Goal: Information Seeking & Learning: Learn about a topic

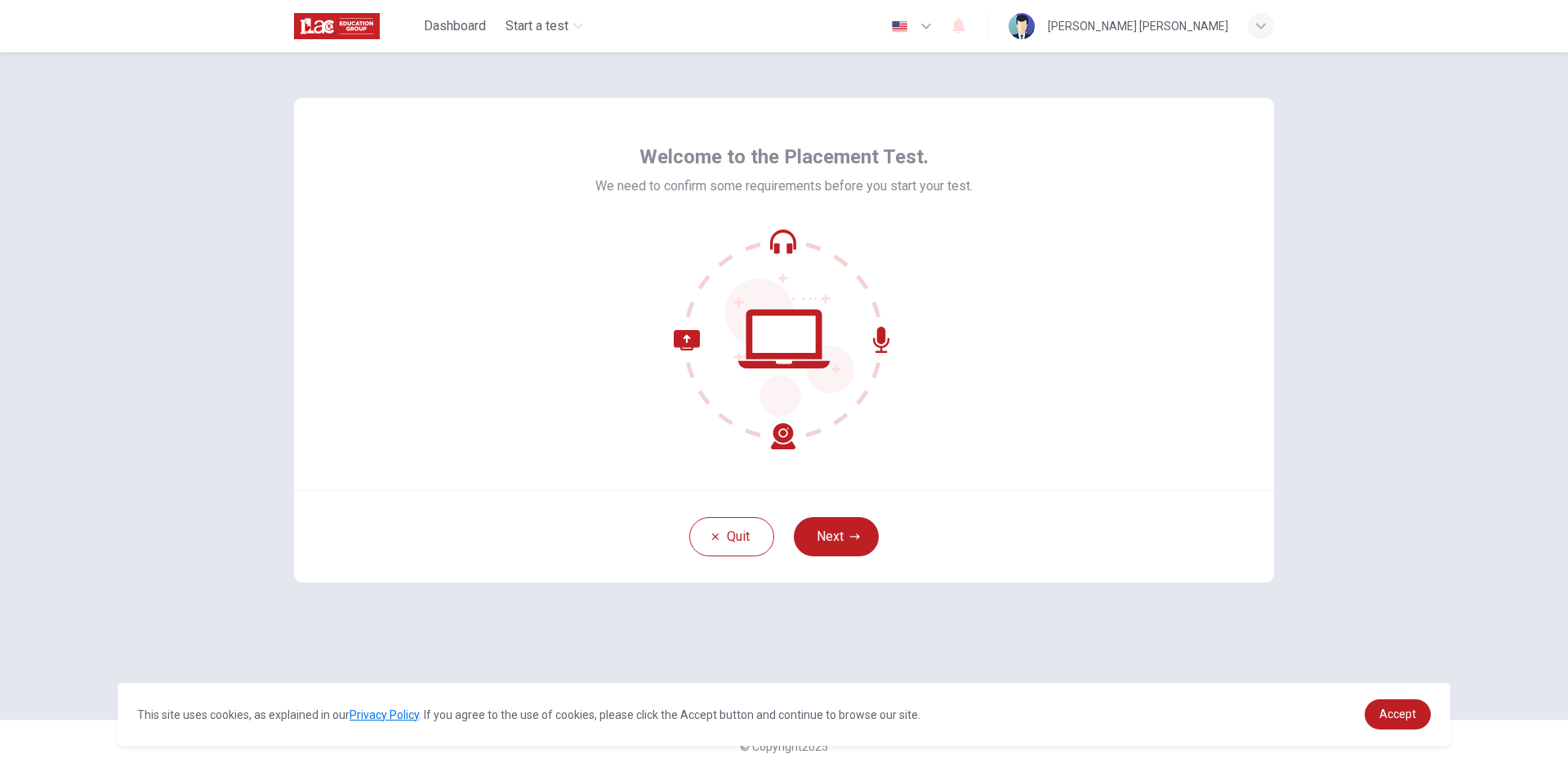
click at [777, 241] on icon at bounding box center [783, 338] width 220 height 220
click at [862, 510] on div "Quit Next" at bounding box center [784, 535] width 980 height 92
click at [841, 531] on button "Next" at bounding box center [836, 536] width 85 height 39
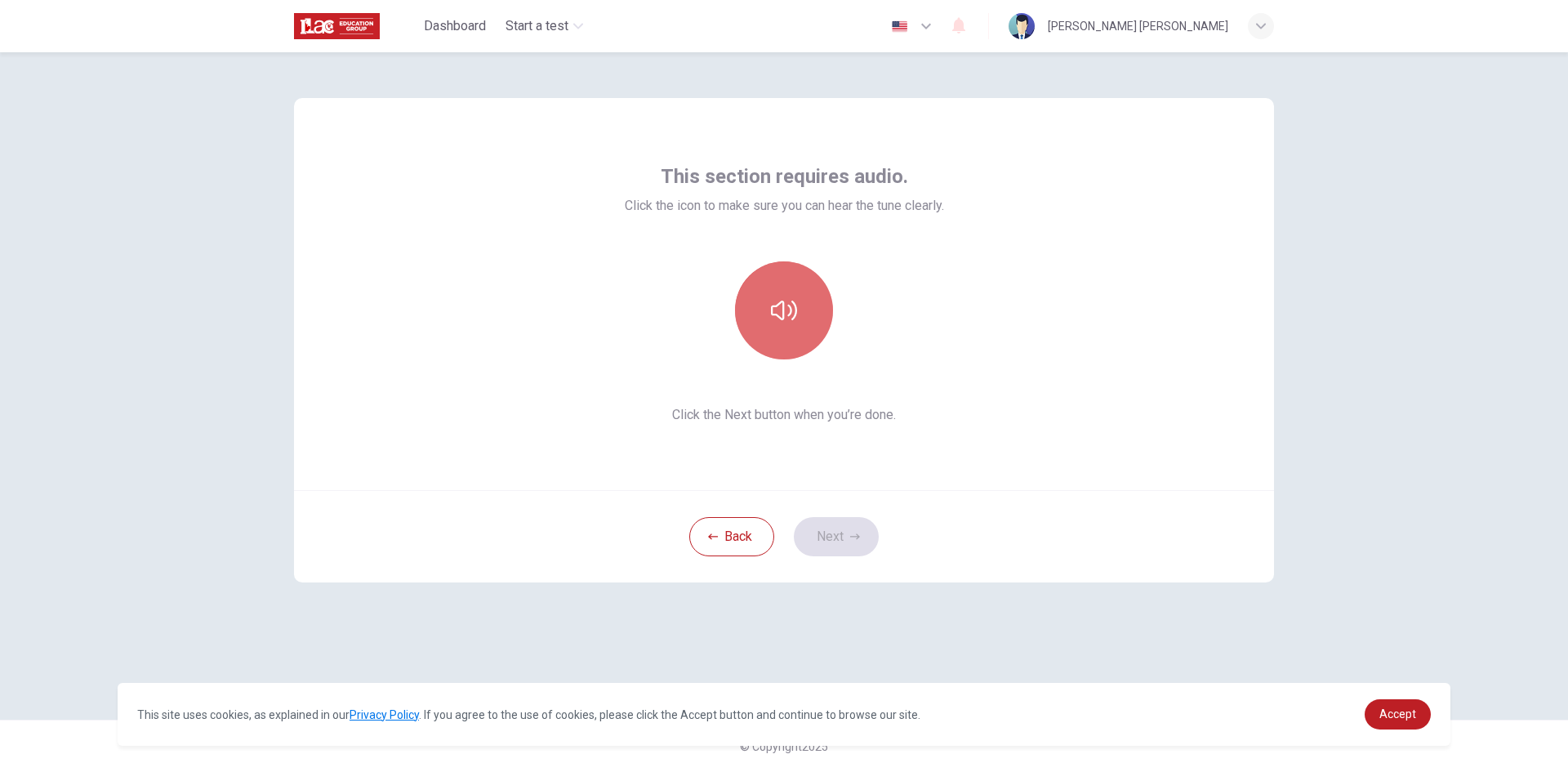
click at [774, 299] on icon "button" at bounding box center [784, 309] width 26 height 26
click at [846, 534] on button "Next" at bounding box center [836, 536] width 85 height 39
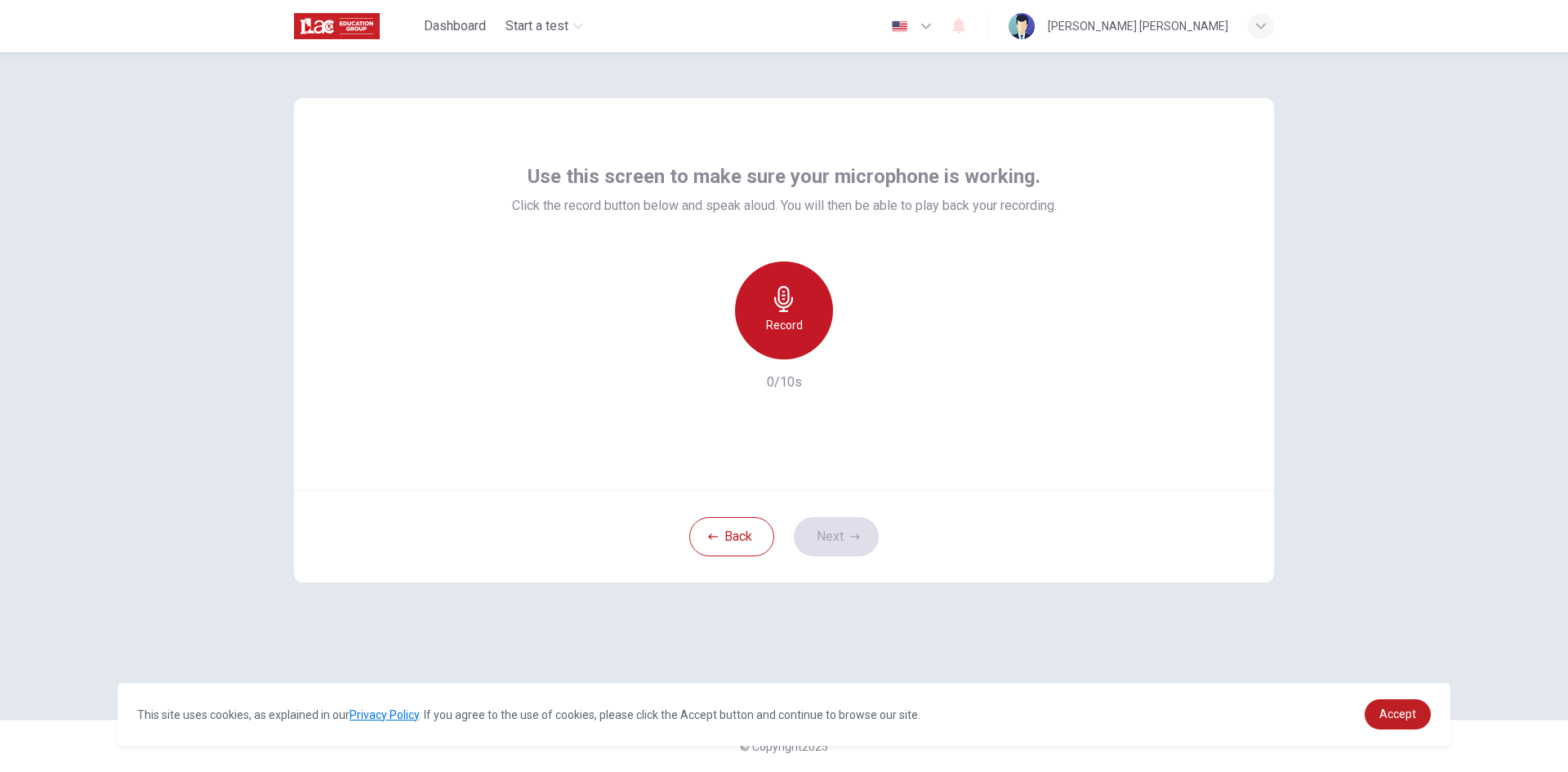
click at [798, 286] on div "Record" at bounding box center [784, 309] width 98 height 98
click at [789, 303] on icon "button" at bounding box center [784, 299] width 26 height 26
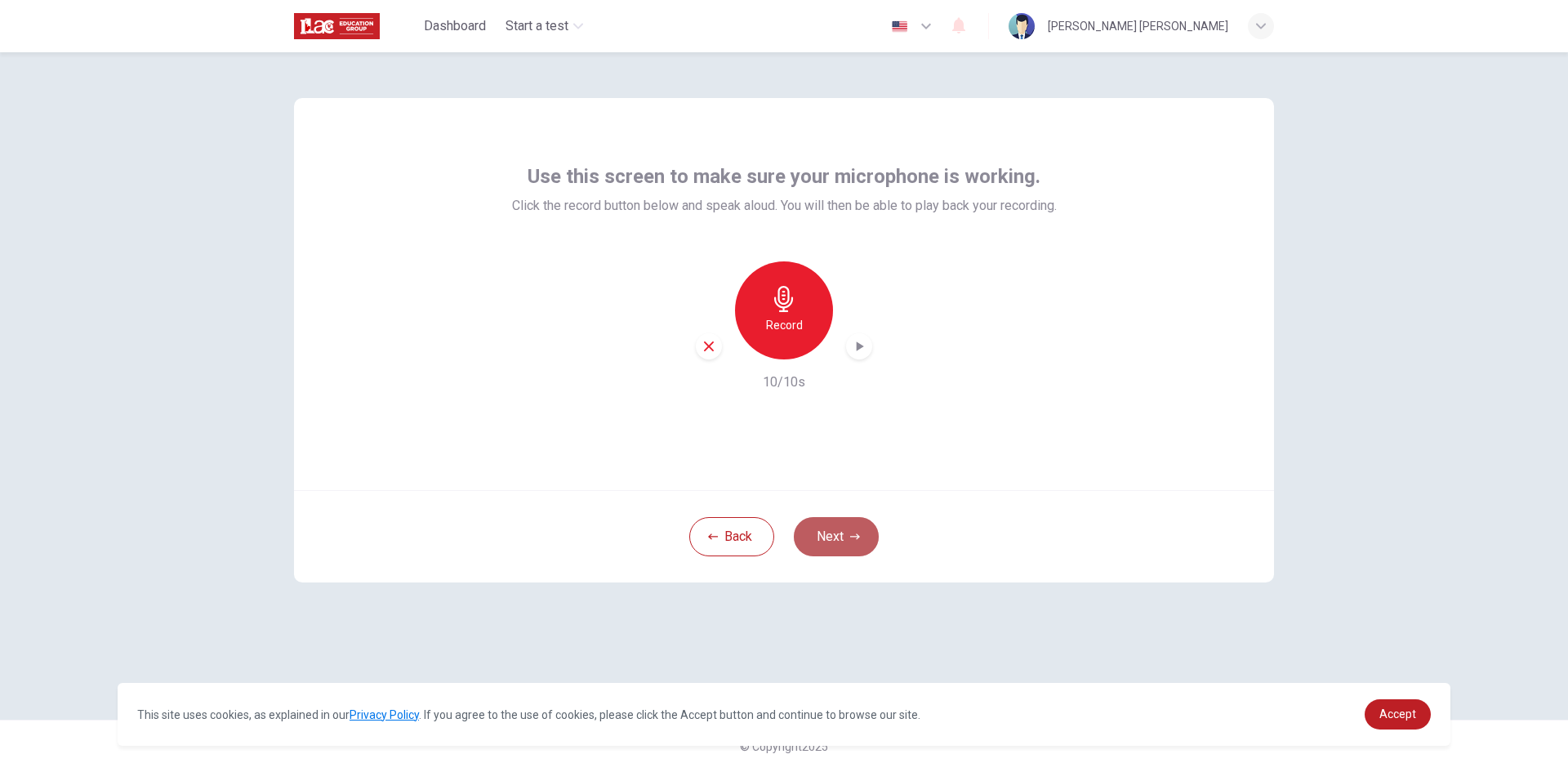
click at [844, 540] on button "Next" at bounding box center [836, 536] width 85 height 39
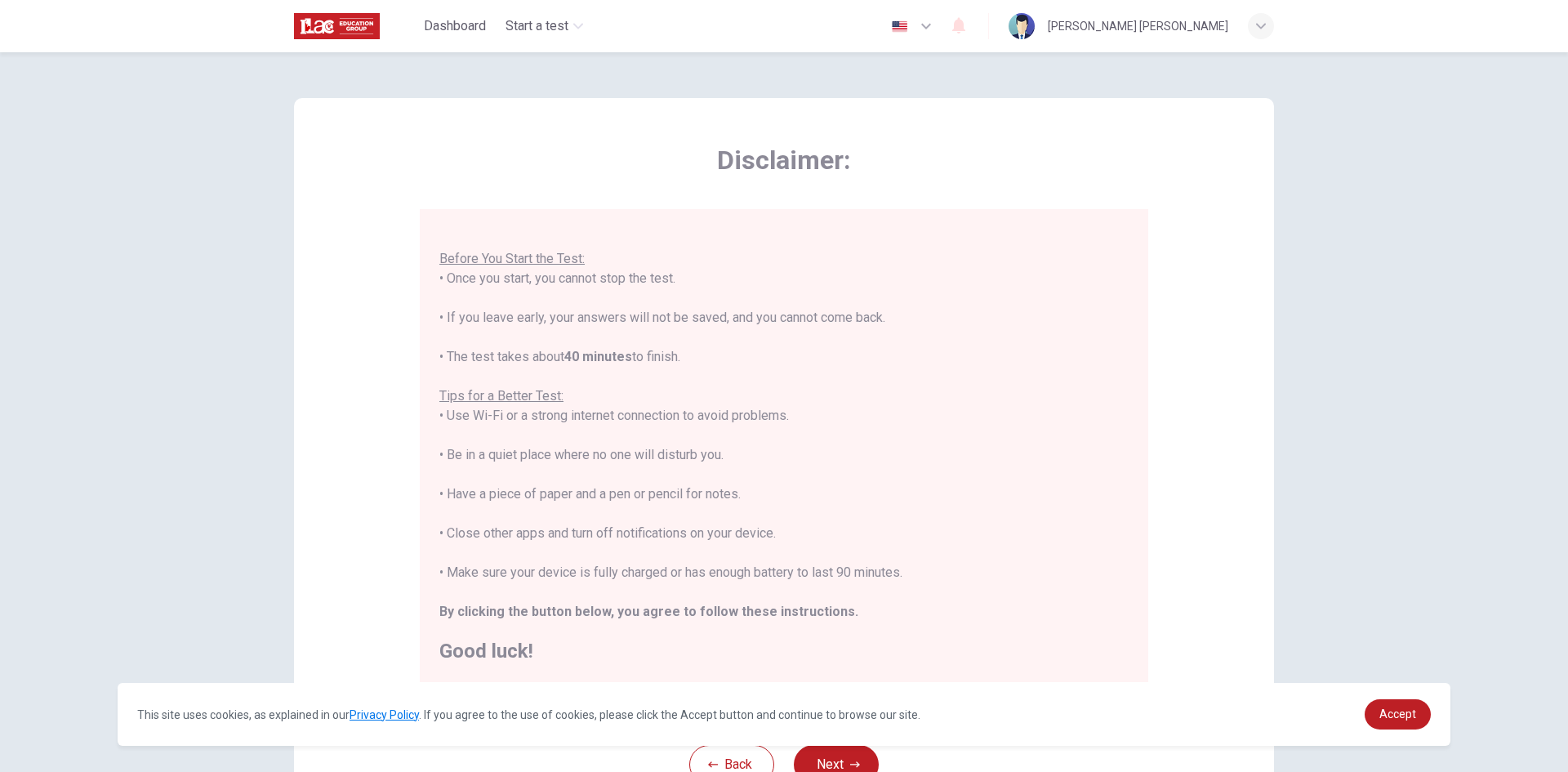
scroll to position [137, 0]
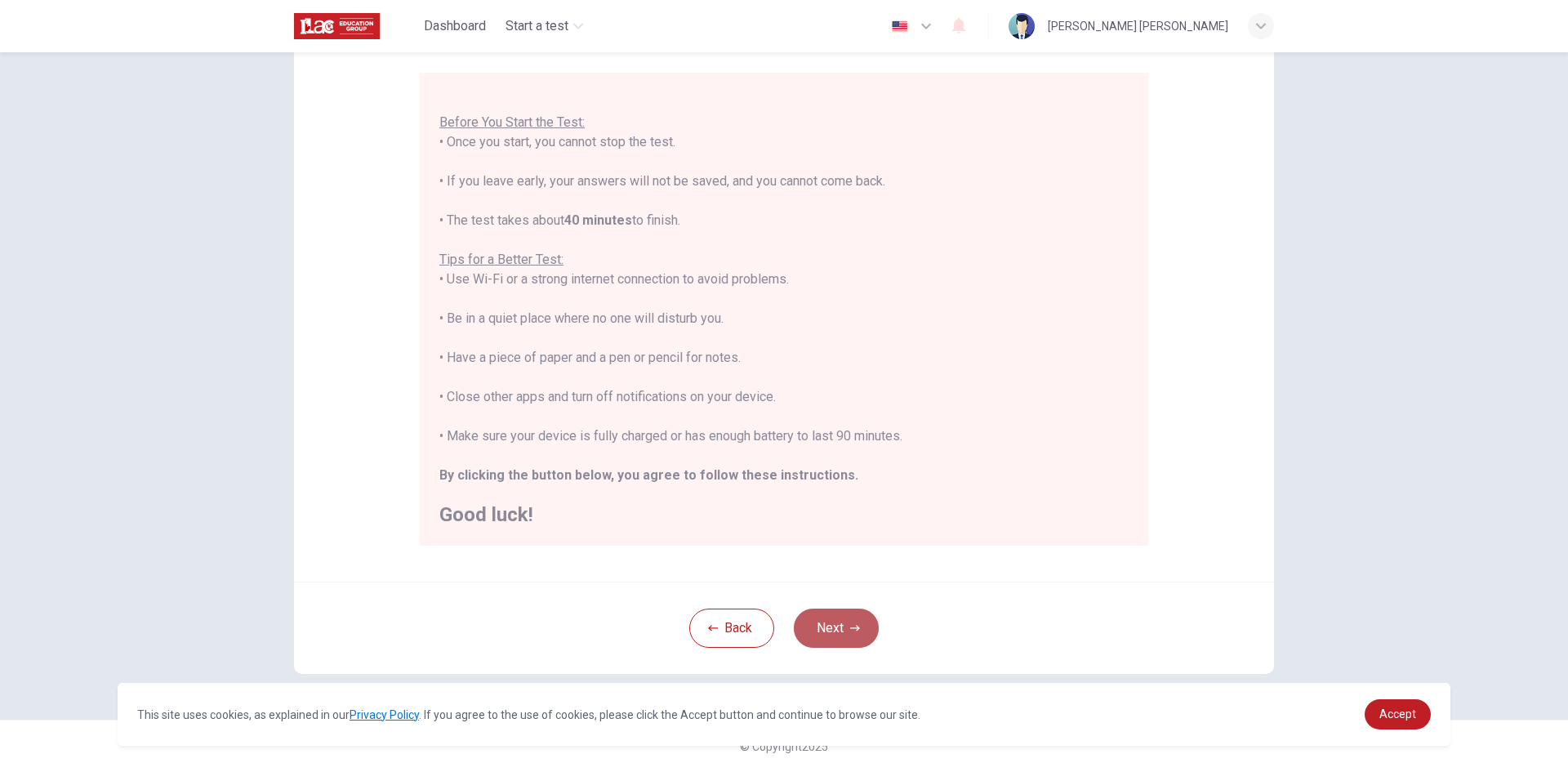
click at [831, 629] on button "Next" at bounding box center [836, 627] width 85 height 39
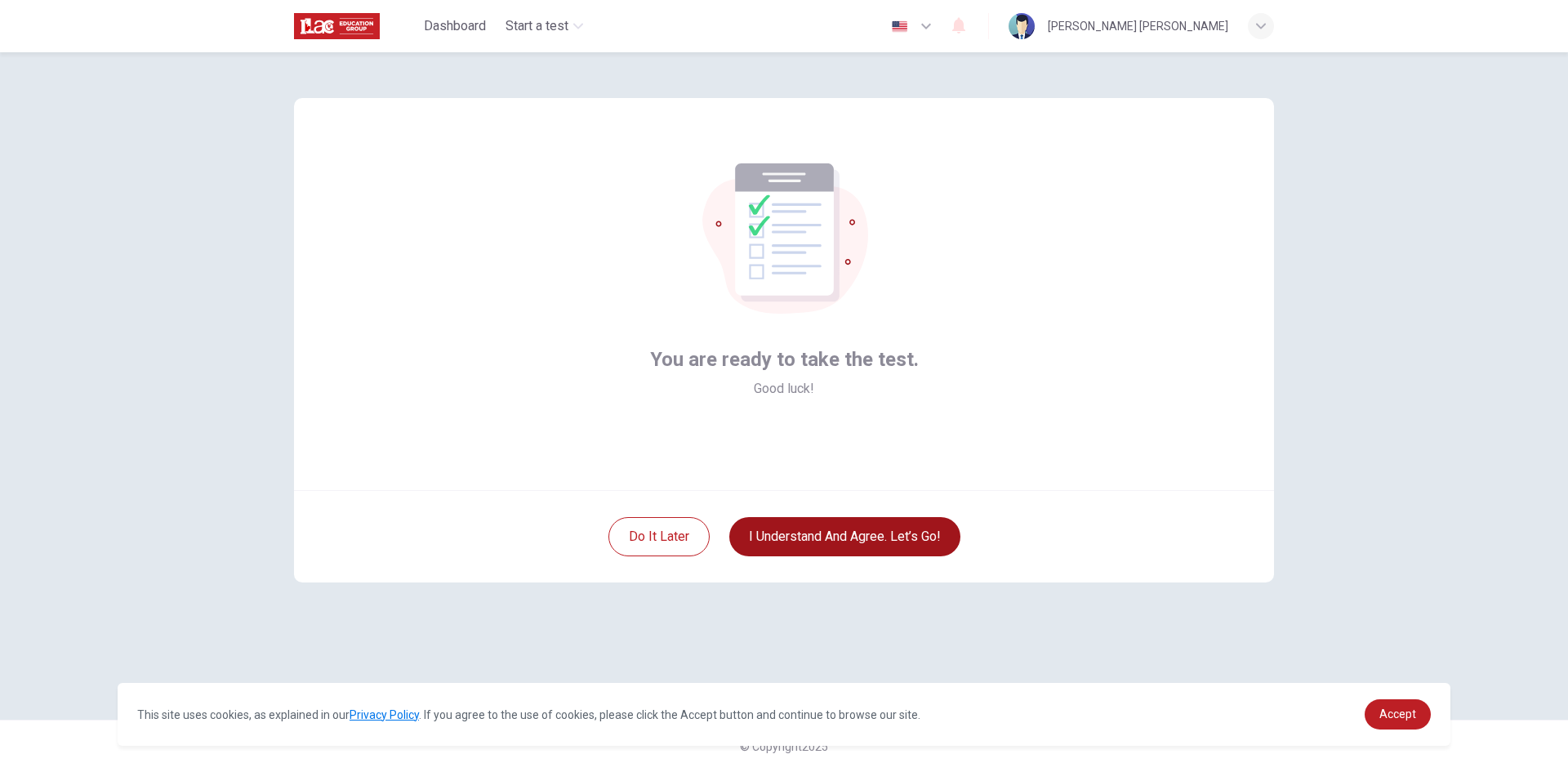
scroll to position [0, 0]
click at [843, 540] on button "I understand and agree. Let’s go!" at bounding box center [845, 536] width 231 height 39
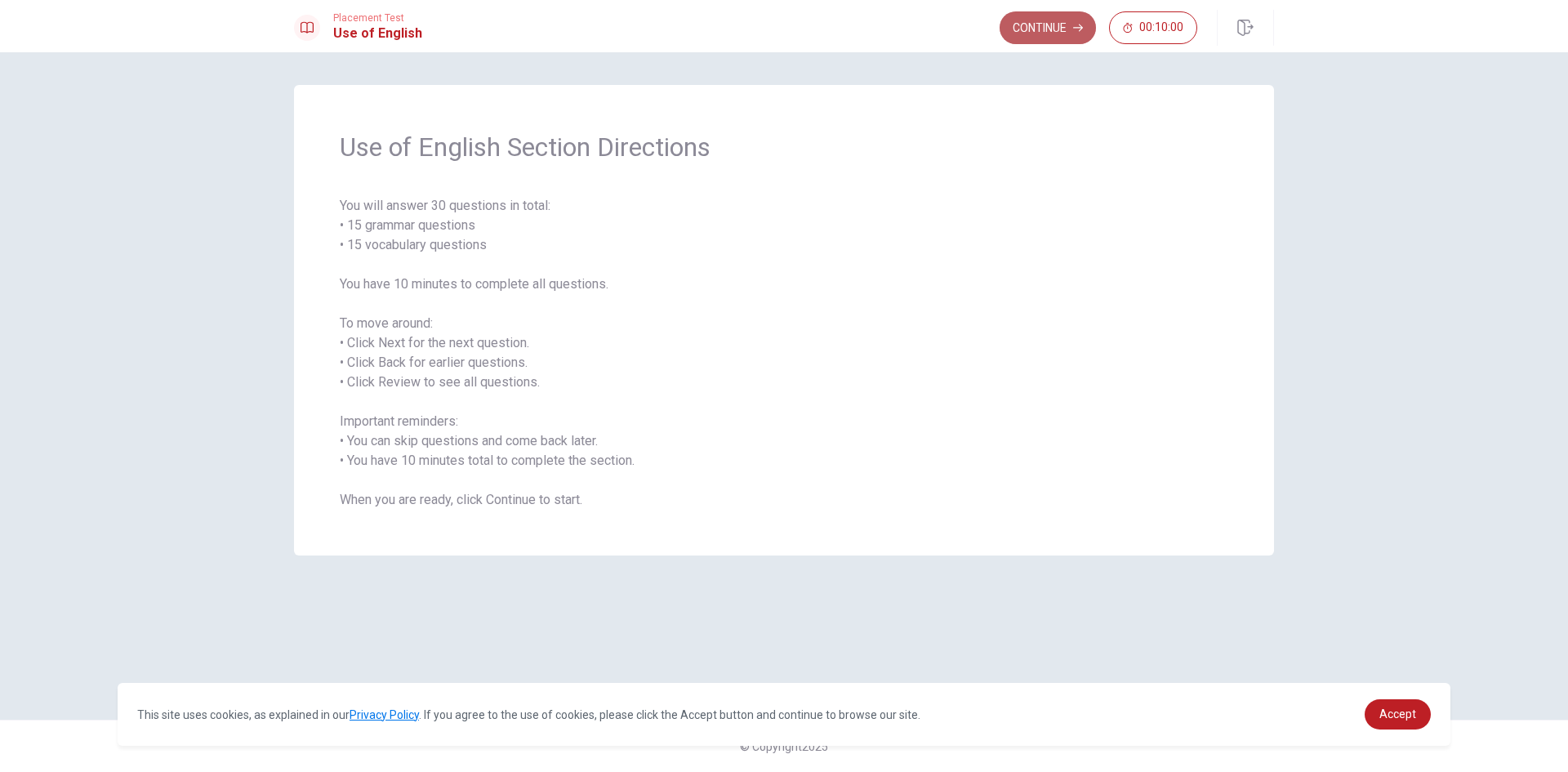
click at [1031, 35] on button "Continue" at bounding box center [1047, 28] width 96 height 33
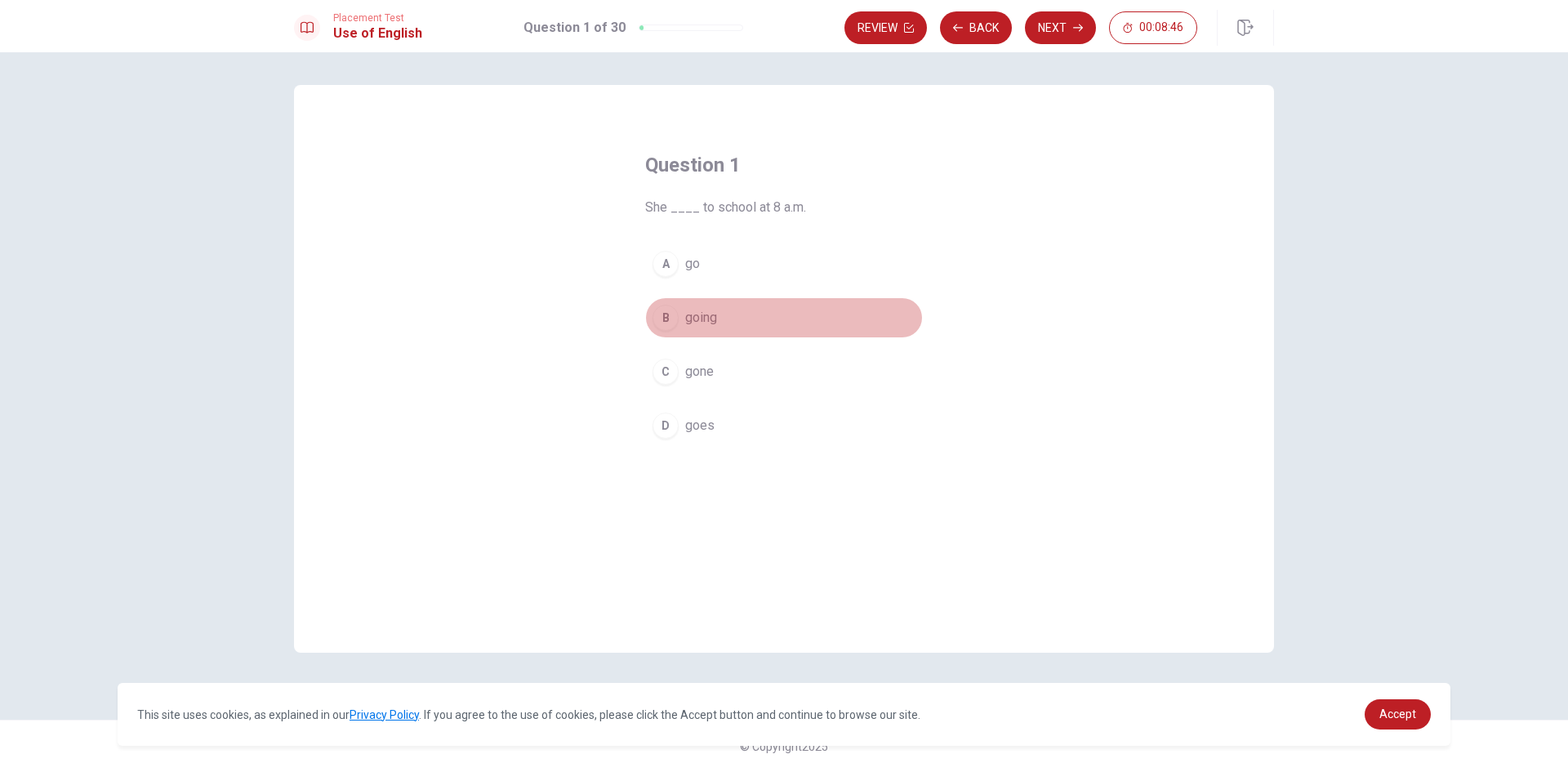
click at [685, 318] on span "going" at bounding box center [701, 317] width 32 height 19
click at [1071, 39] on button "Next" at bounding box center [1060, 28] width 71 height 33
click at [676, 421] on div "D" at bounding box center [666, 425] width 26 height 26
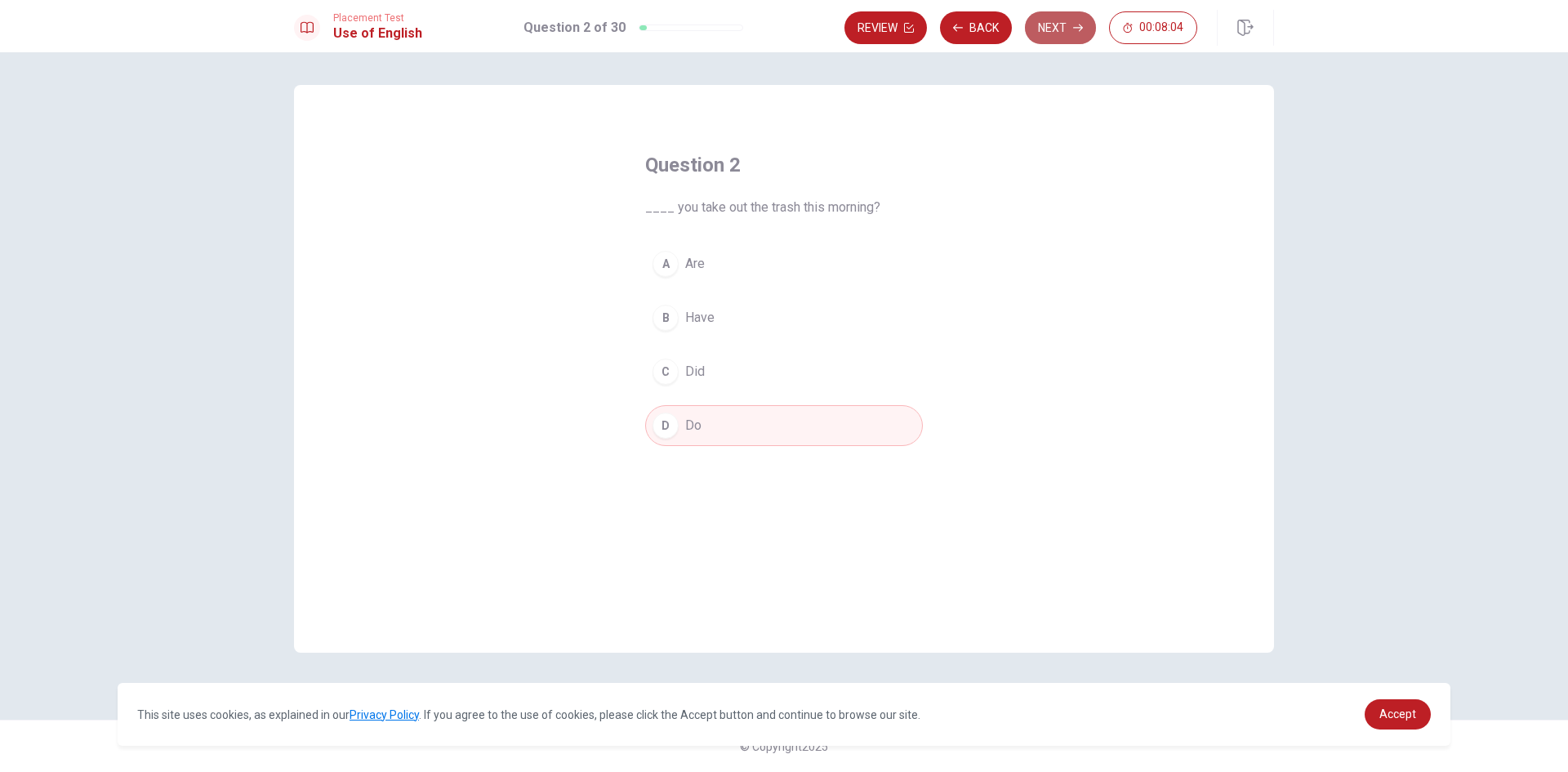
click at [1055, 30] on button "Next" at bounding box center [1060, 28] width 71 height 33
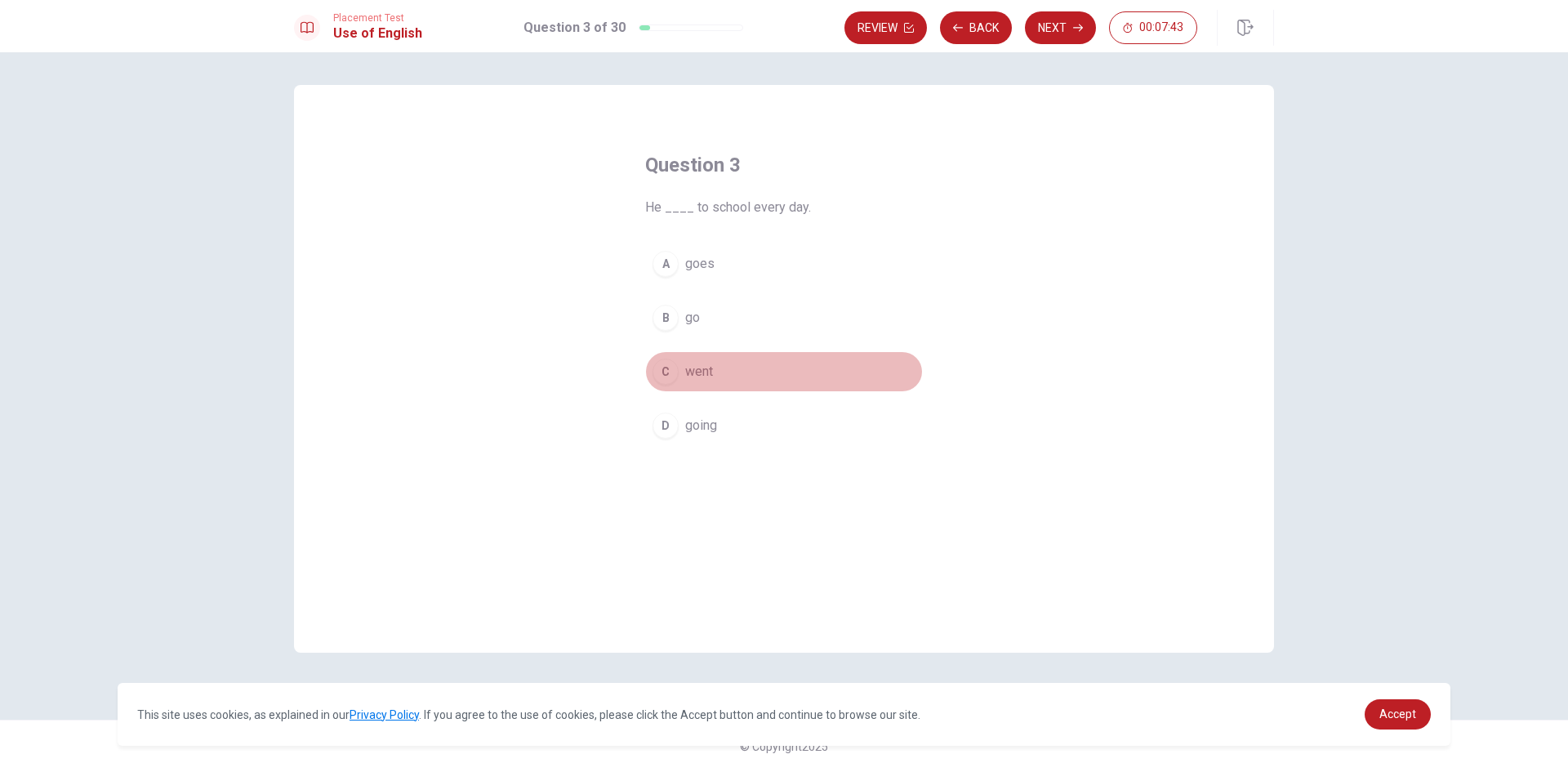
click at [692, 372] on span "went" at bounding box center [699, 371] width 28 height 19
click at [1061, 24] on button "Next" at bounding box center [1060, 28] width 71 height 33
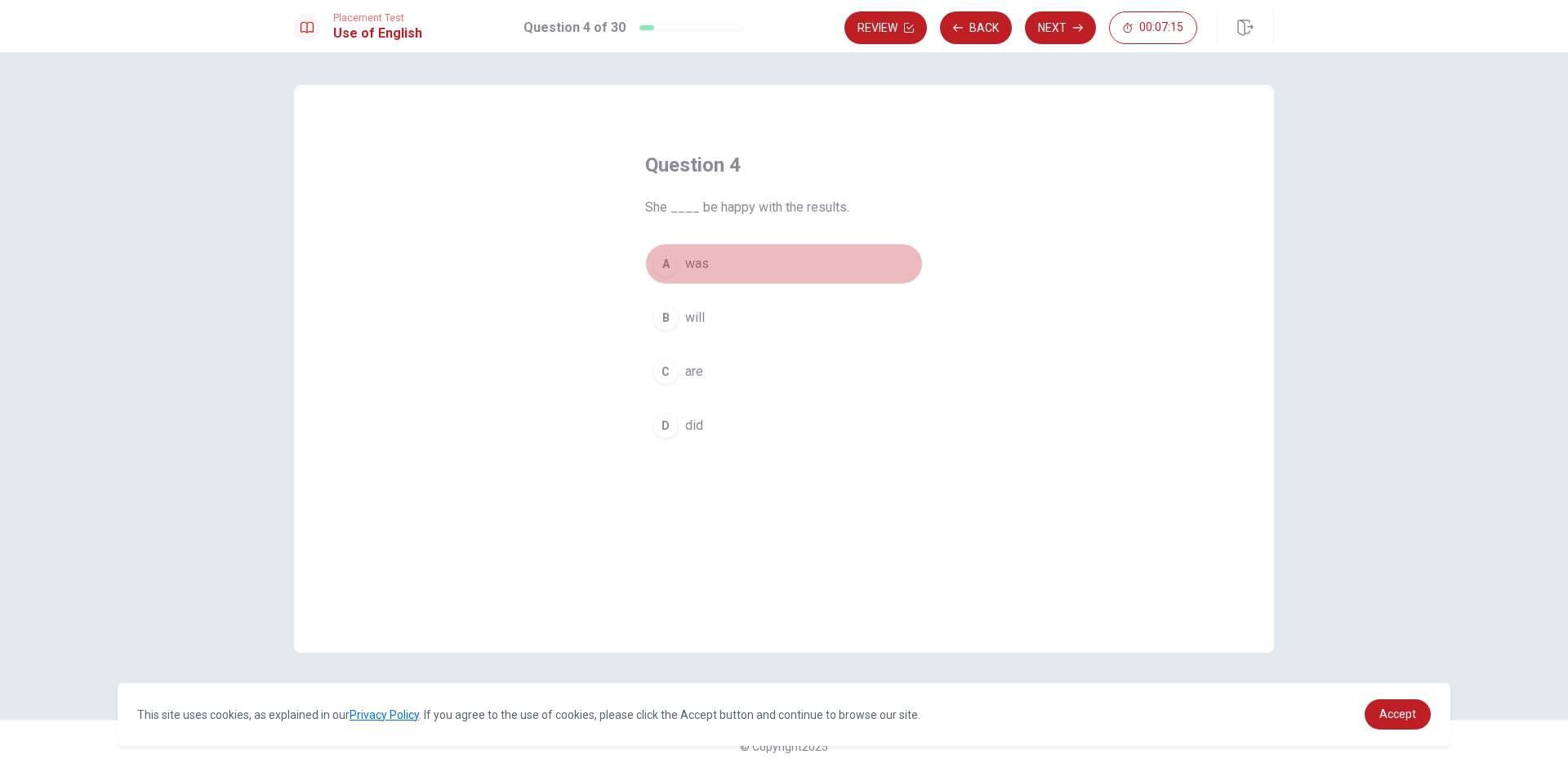
click at [666, 261] on div "A" at bounding box center [666, 263] width 26 height 26
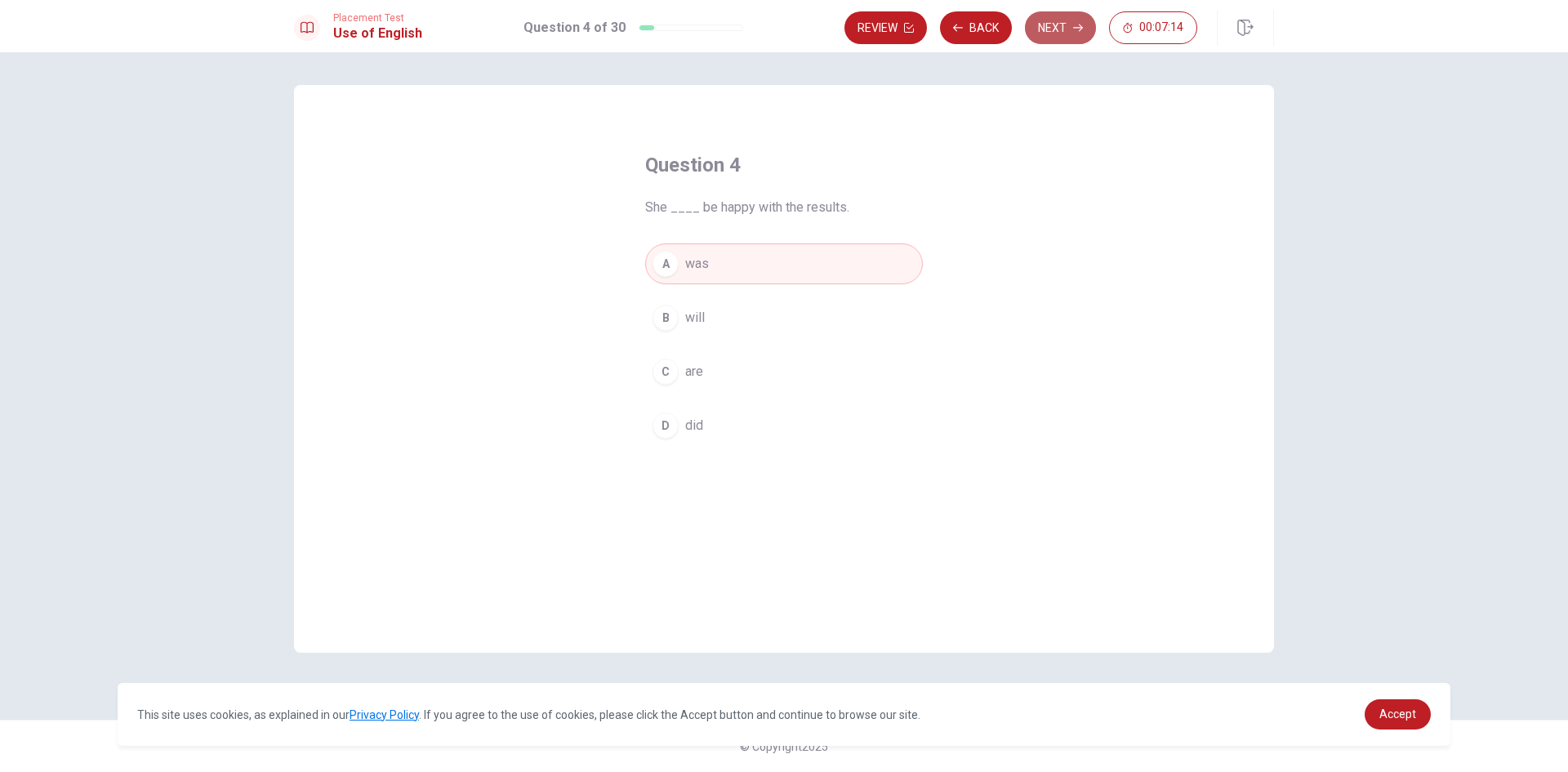
click at [1047, 30] on button "Next" at bounding box center [1060, 28] width 71 height 33
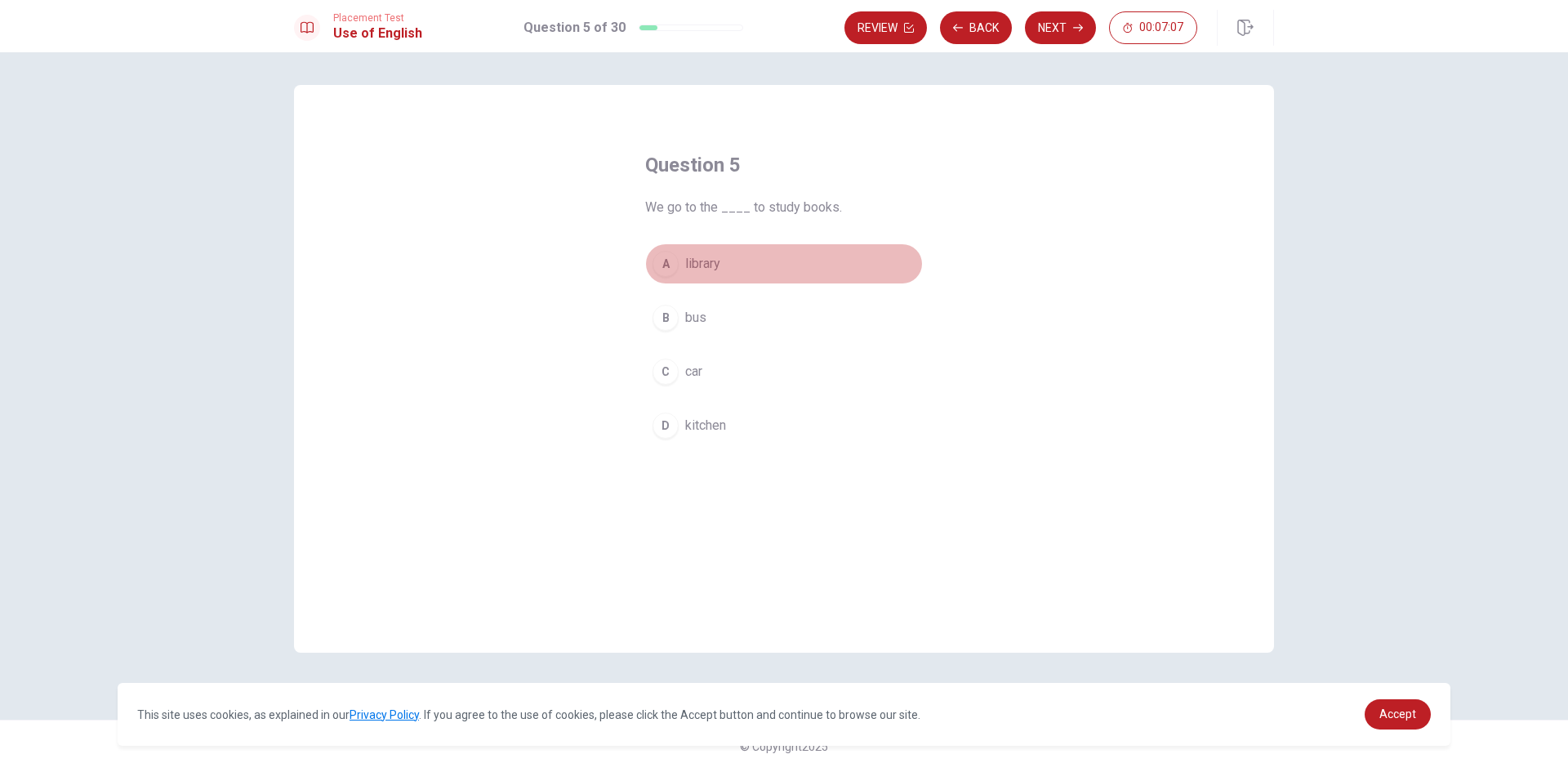
click at [695, 263] on span "library" at bounding box center [702, 264] width 35 height 19
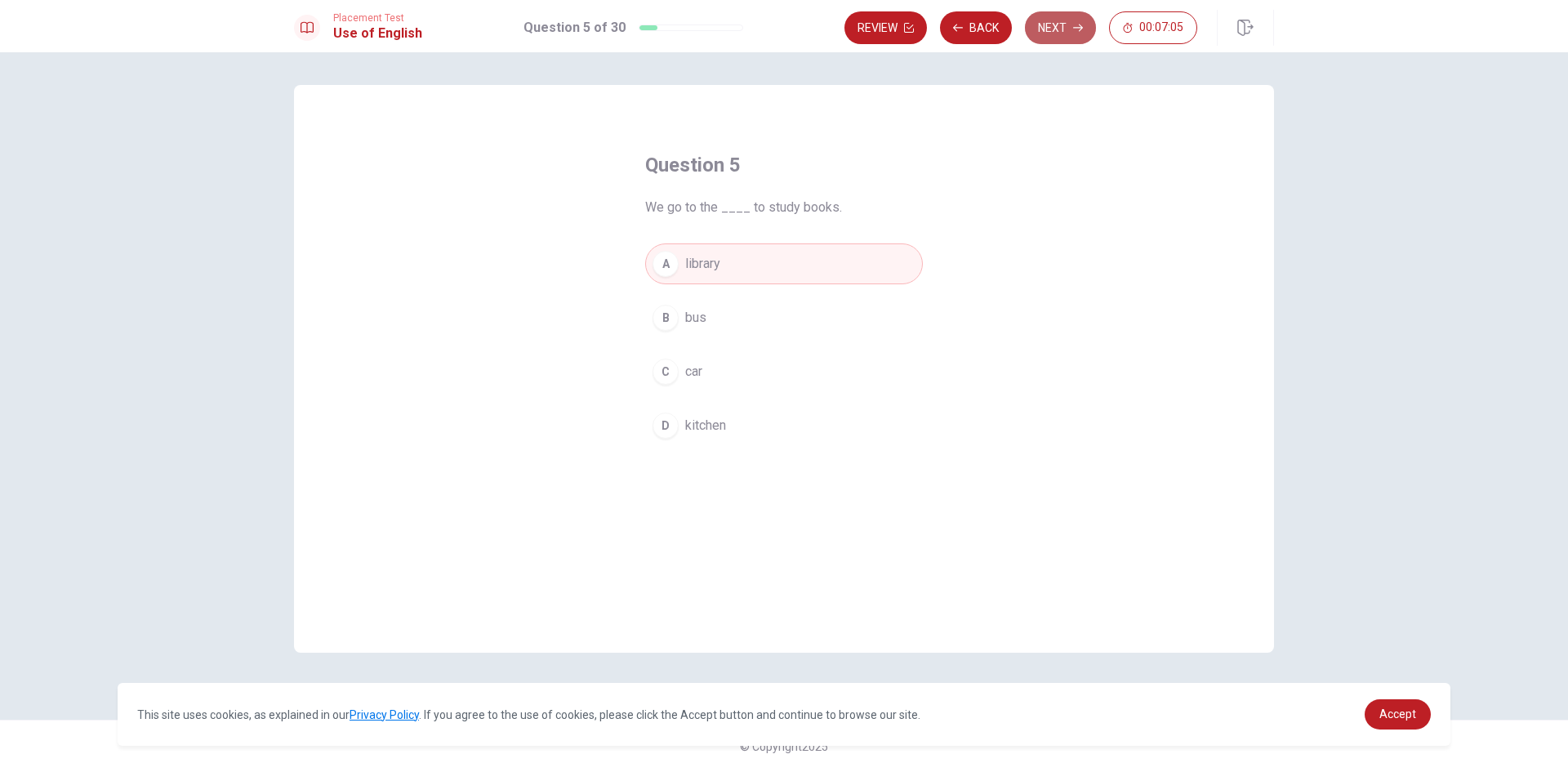
click at [1048, 23] on button "Next" at bounding box center [1060, 28] width 71 height 33
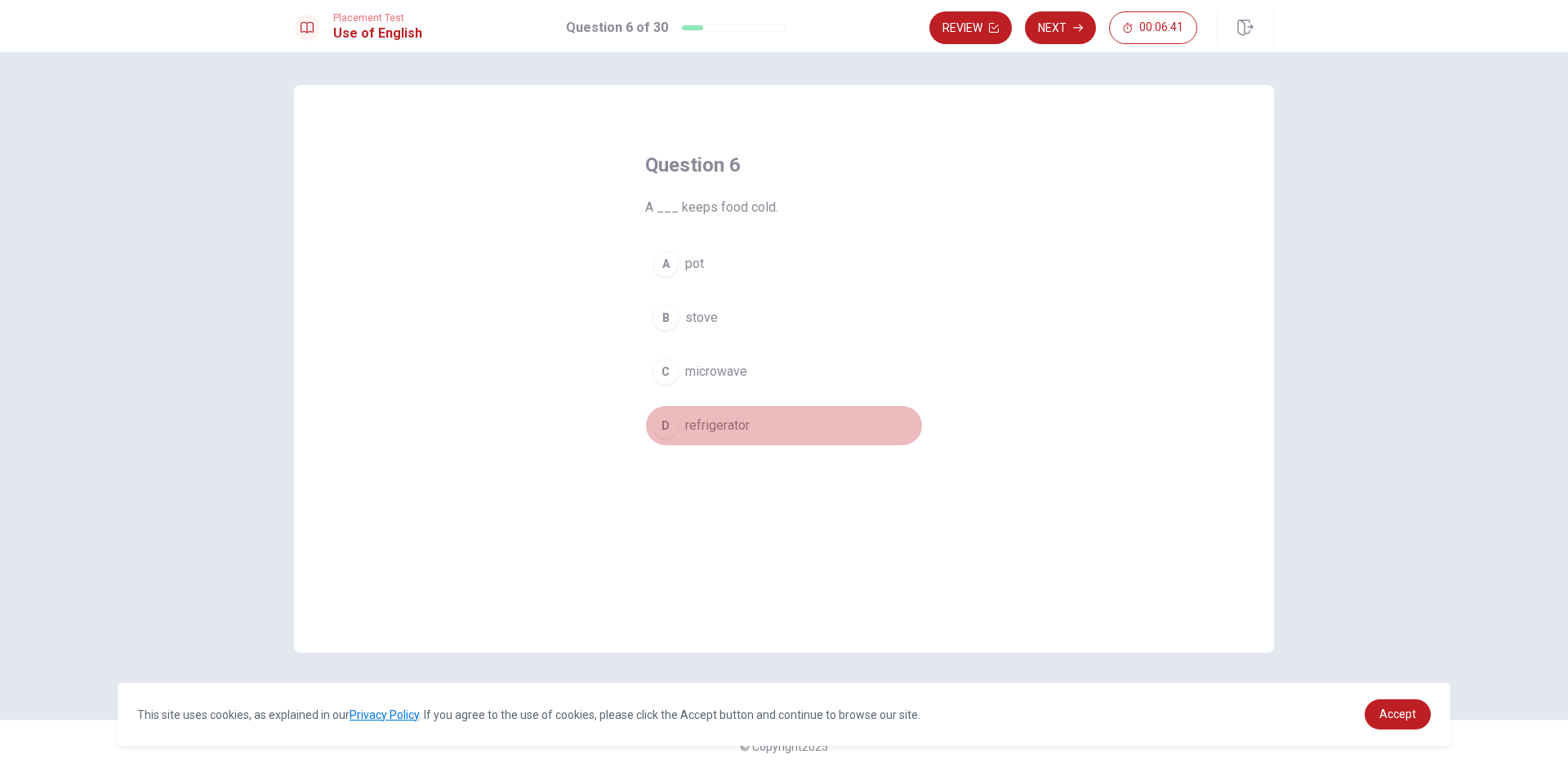
click at [698, 428] on span "refrigerator" at bounding box center [717, 425] width 65 height 19
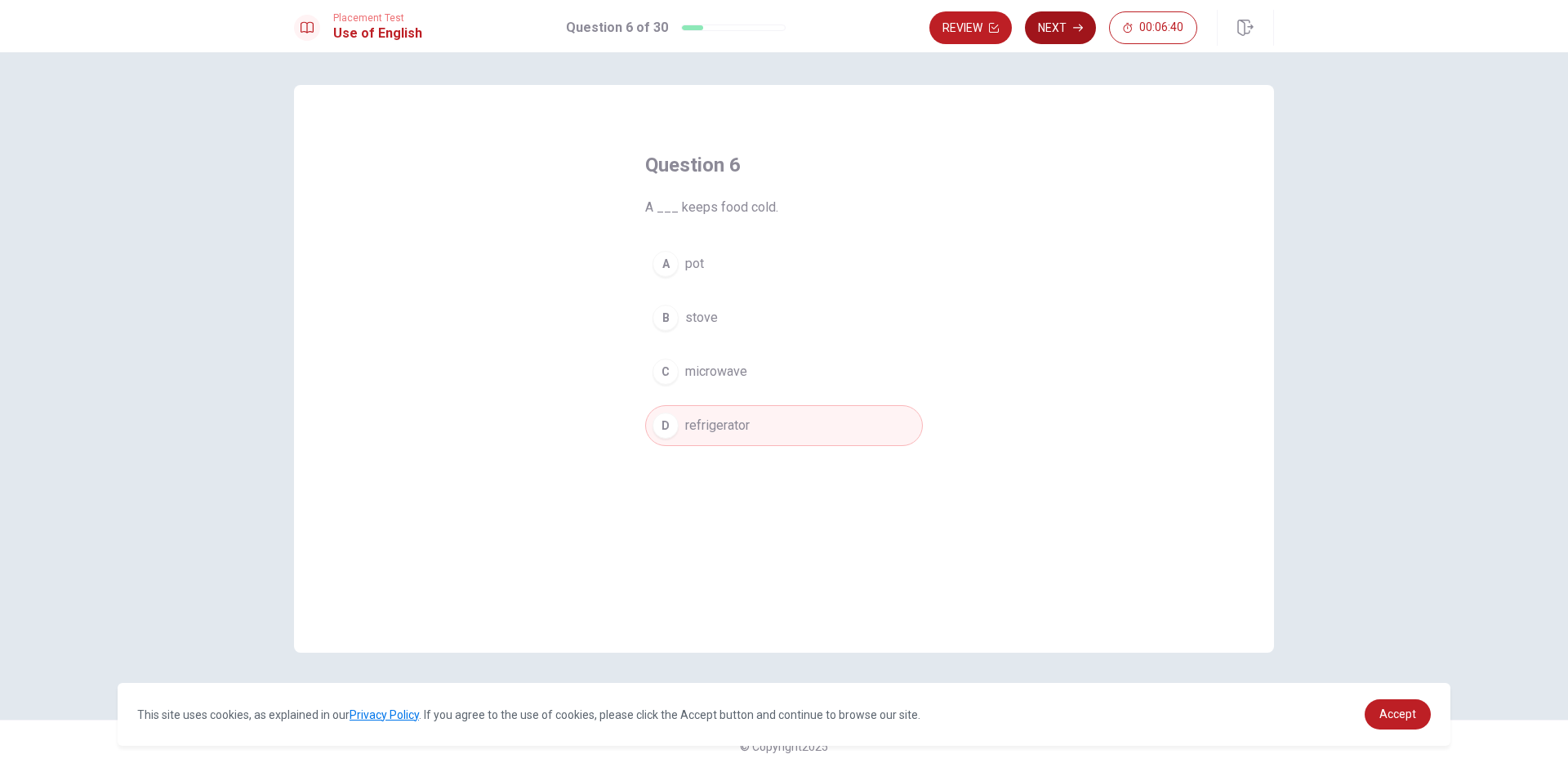
click at [1063, 30] on button "Next" at bounding box center [1060, 28] width 71 height 33
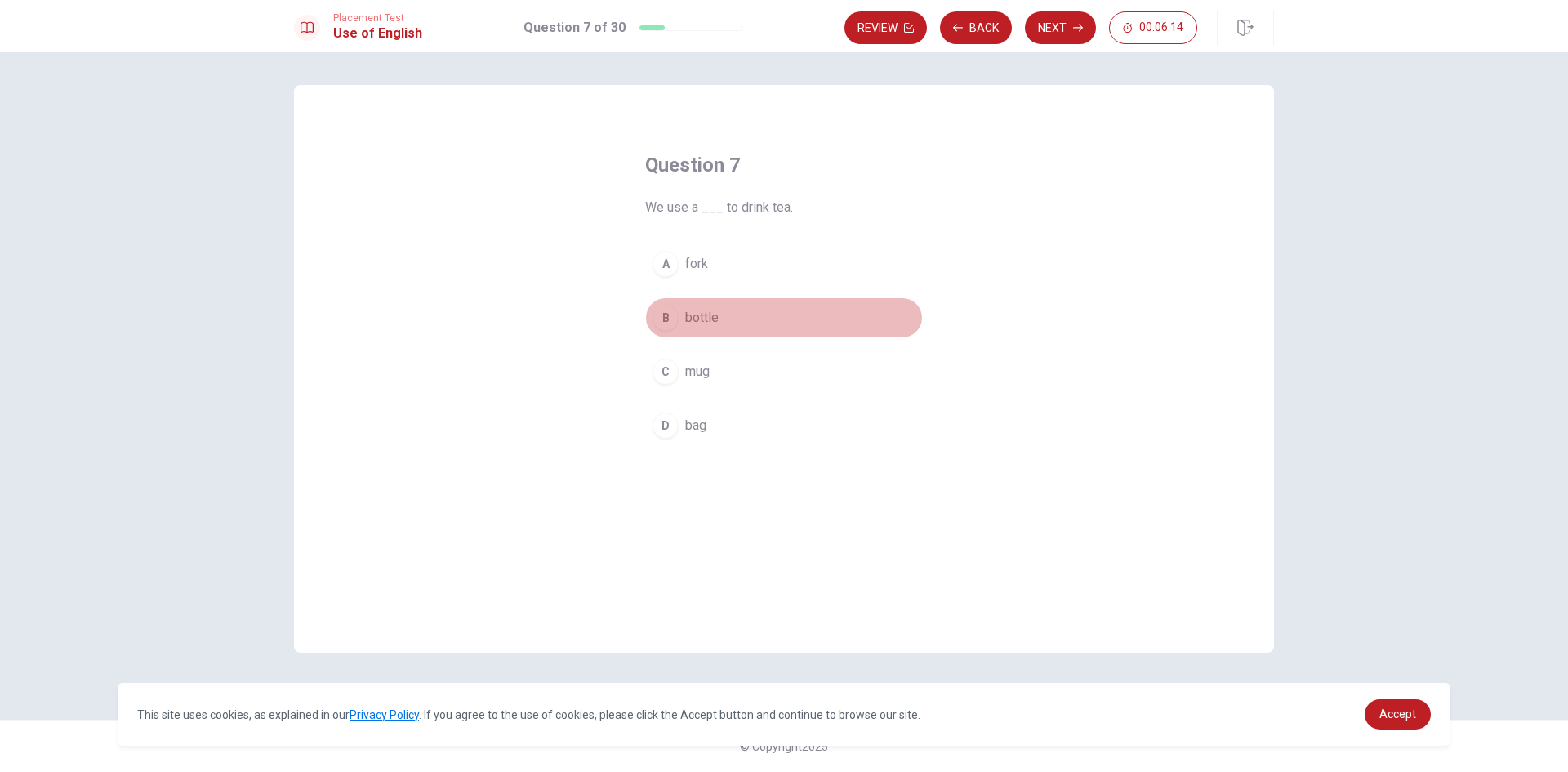
click at [673, 314] on div "B" at bounding box center [666, 317] width 26 height 26
click at [1040, 18] on button "Next" at bounding box center [1060, 28] width 71 height 33
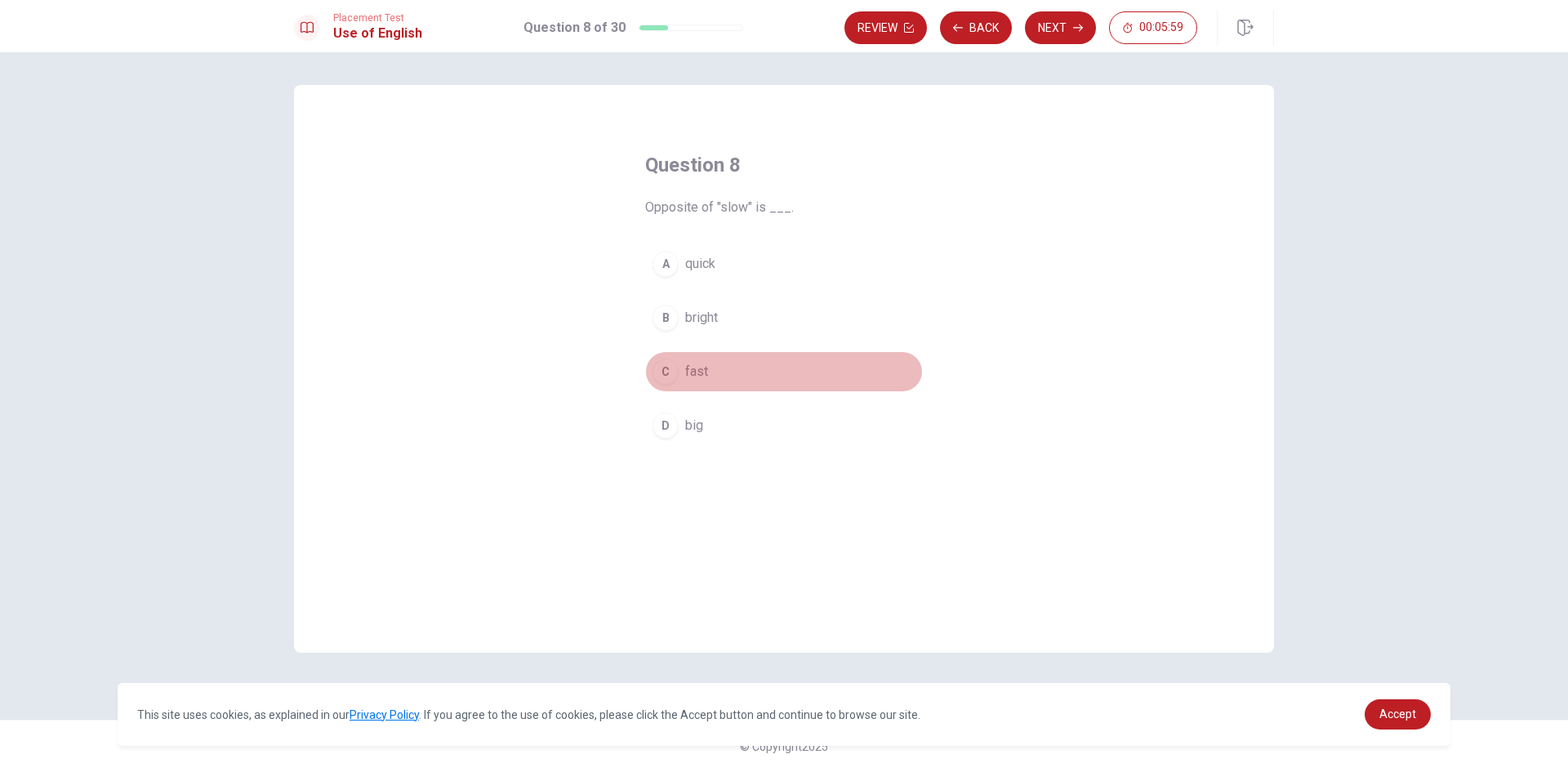
click at [697, 369] on span "fast" at bounding box center [697, 371] width 23 height 19
click at [1058, 19] on button "Next" at bounding box center [1060, 28] width 71 height 33
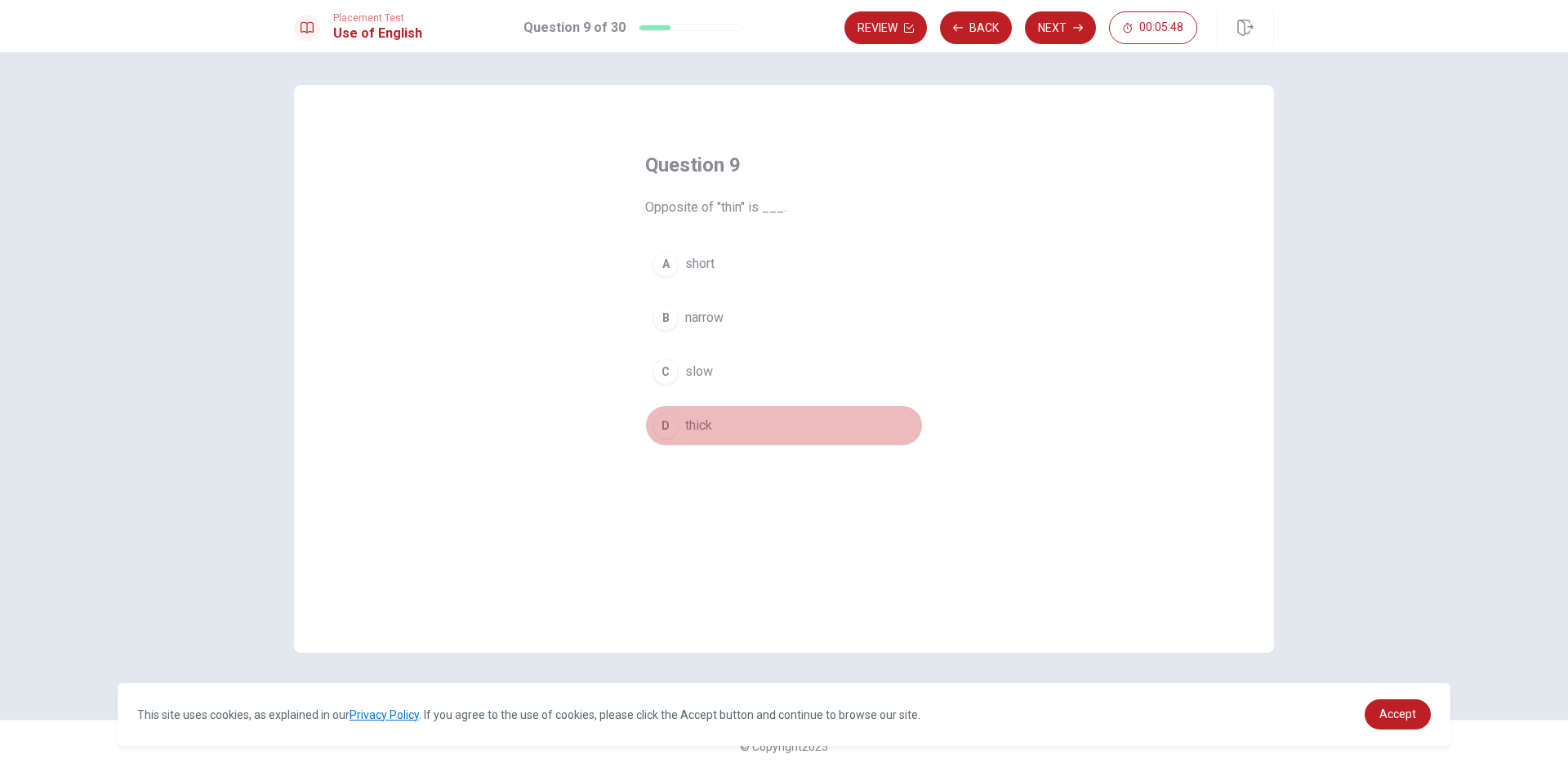
click at [696, 419] on span "thick" at bounding box center [699, 425] width 27 height 19
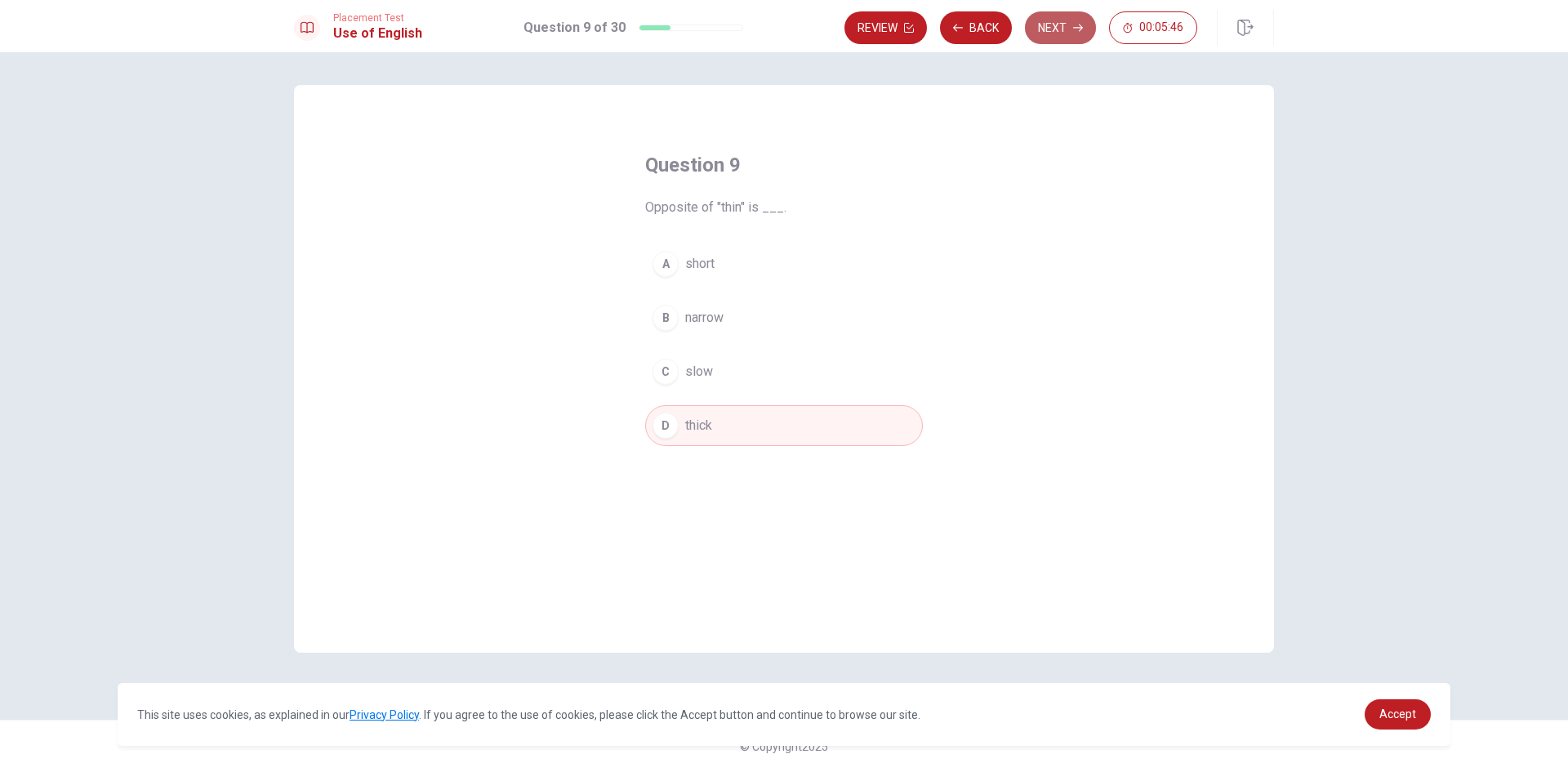
click at [1062, 33] on button "Next" at bounding box center [1060, 28] width 71 height 33
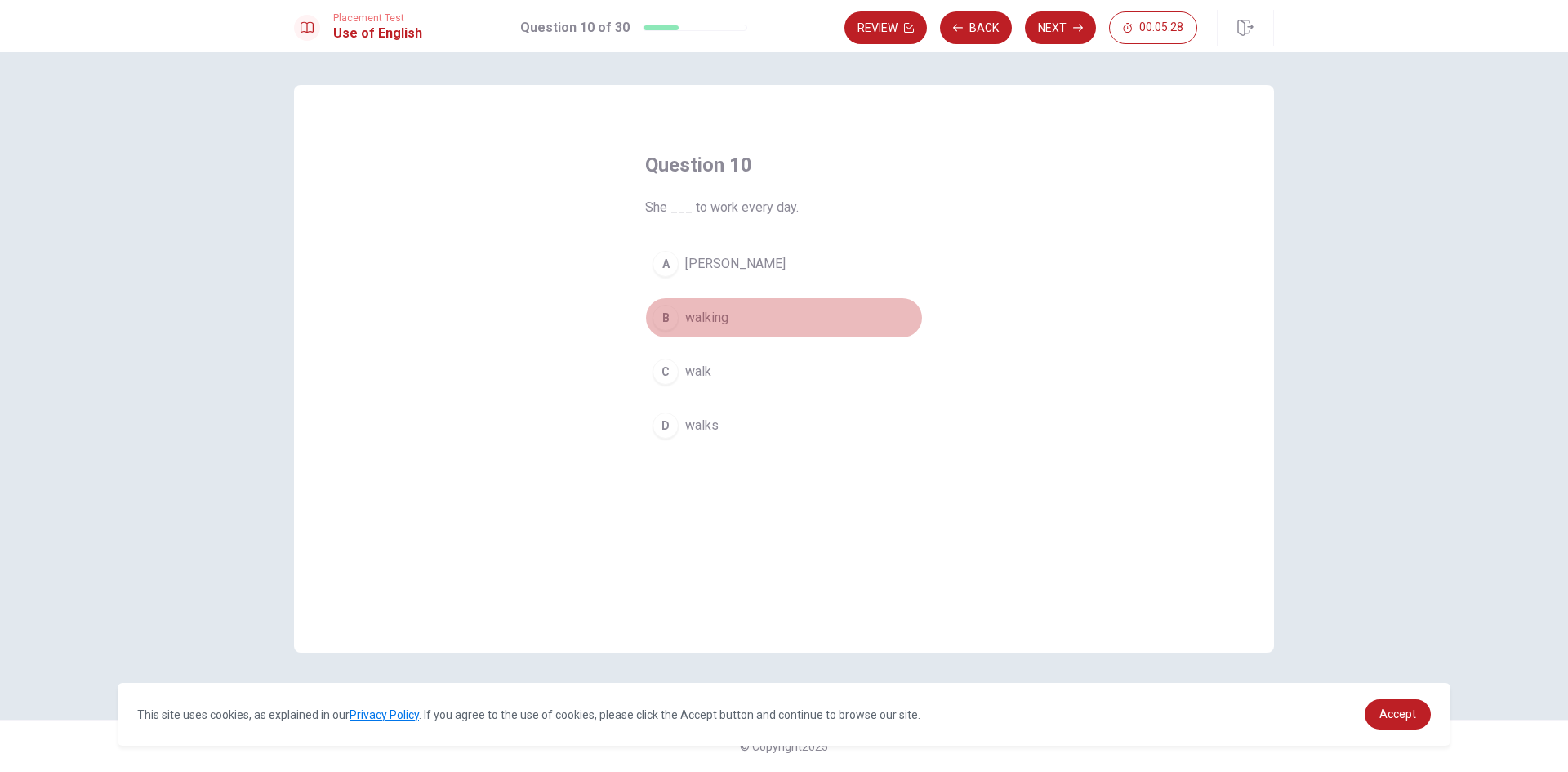
click at [695, 314] on span "walking" at bounding box center [706, 317] width 44 height 19
click at [1040, 30] on button "Next" at bounding box center [1060, 28] width 71 height 33
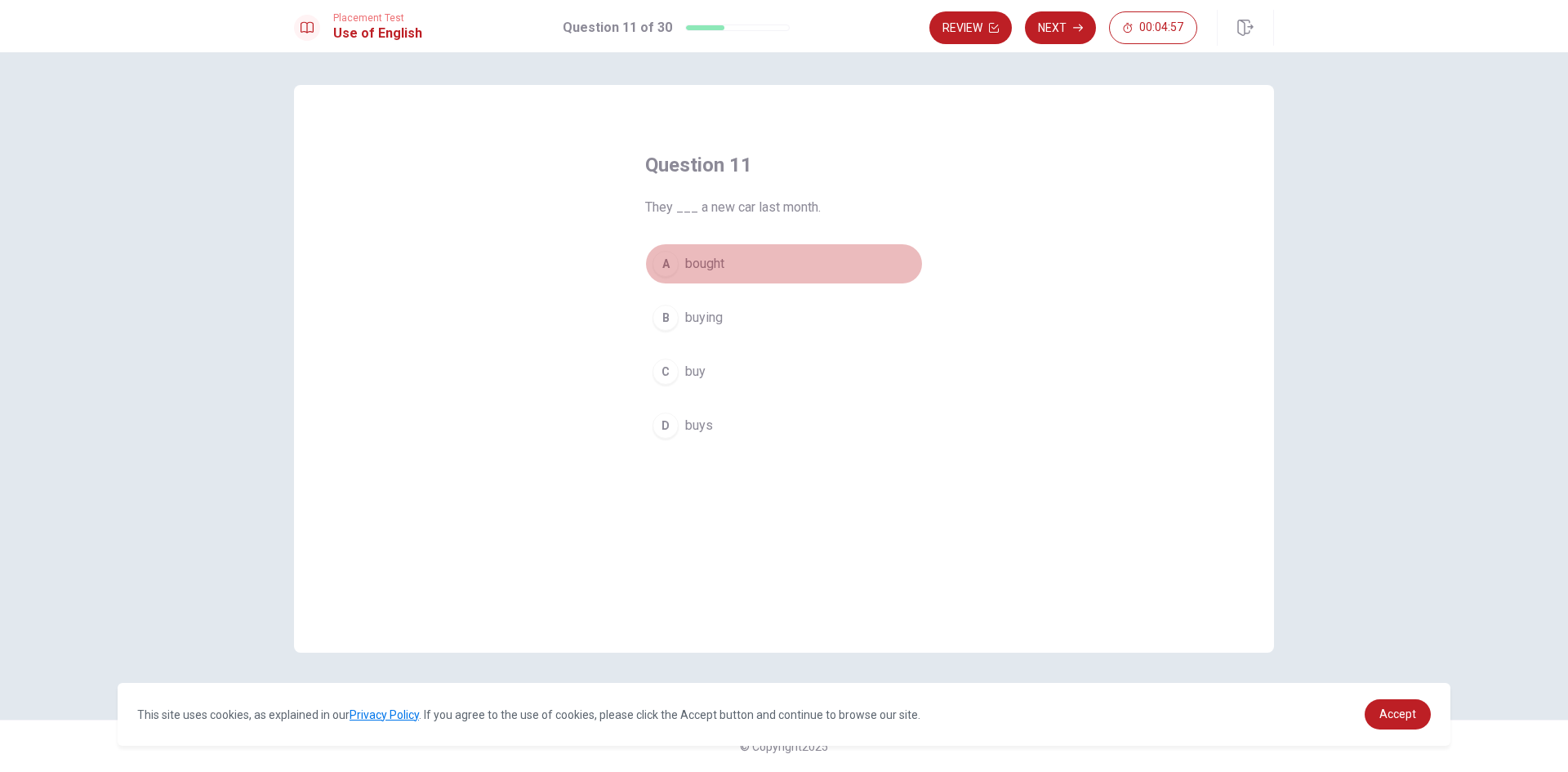
click at [708, 261] on span "bought" at bounding box center [704, 264] width 39 height 19
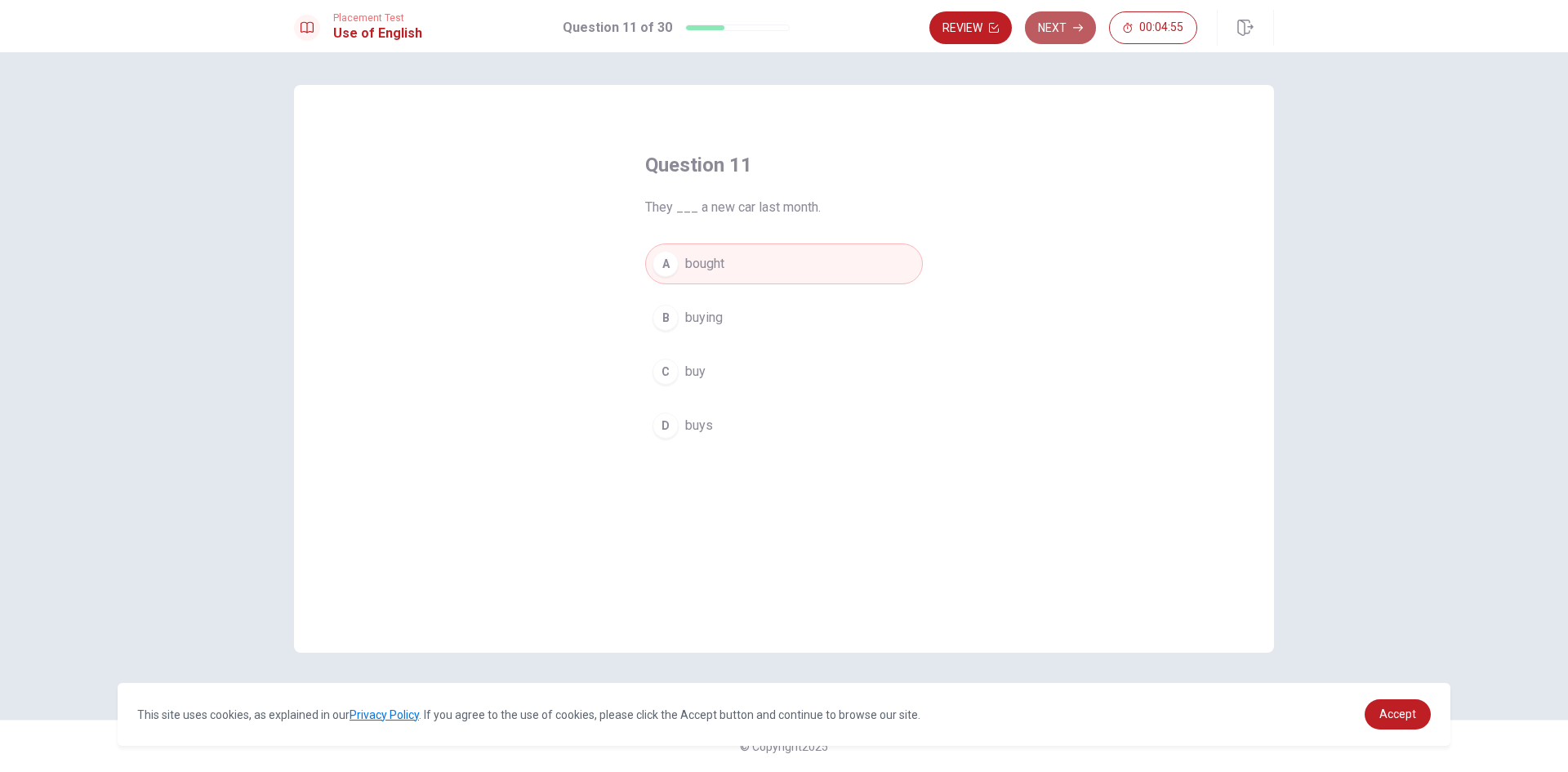
click at [1062, 20] on button "Next" at bounding box center [1060, 28] width 71 height 33
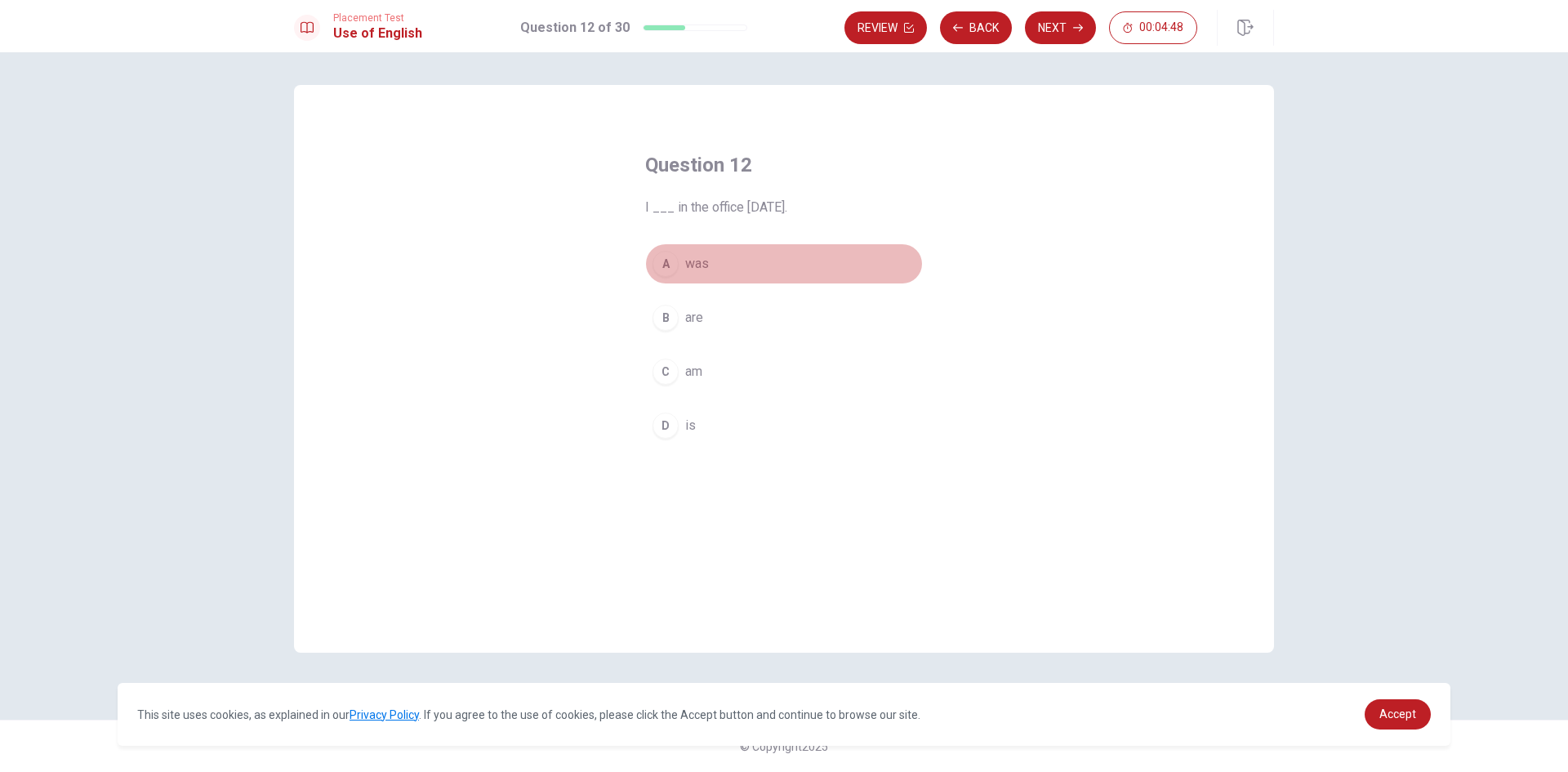
click at [696, 261] on span "was" at bounding box center [697, 264] width 23 height 19
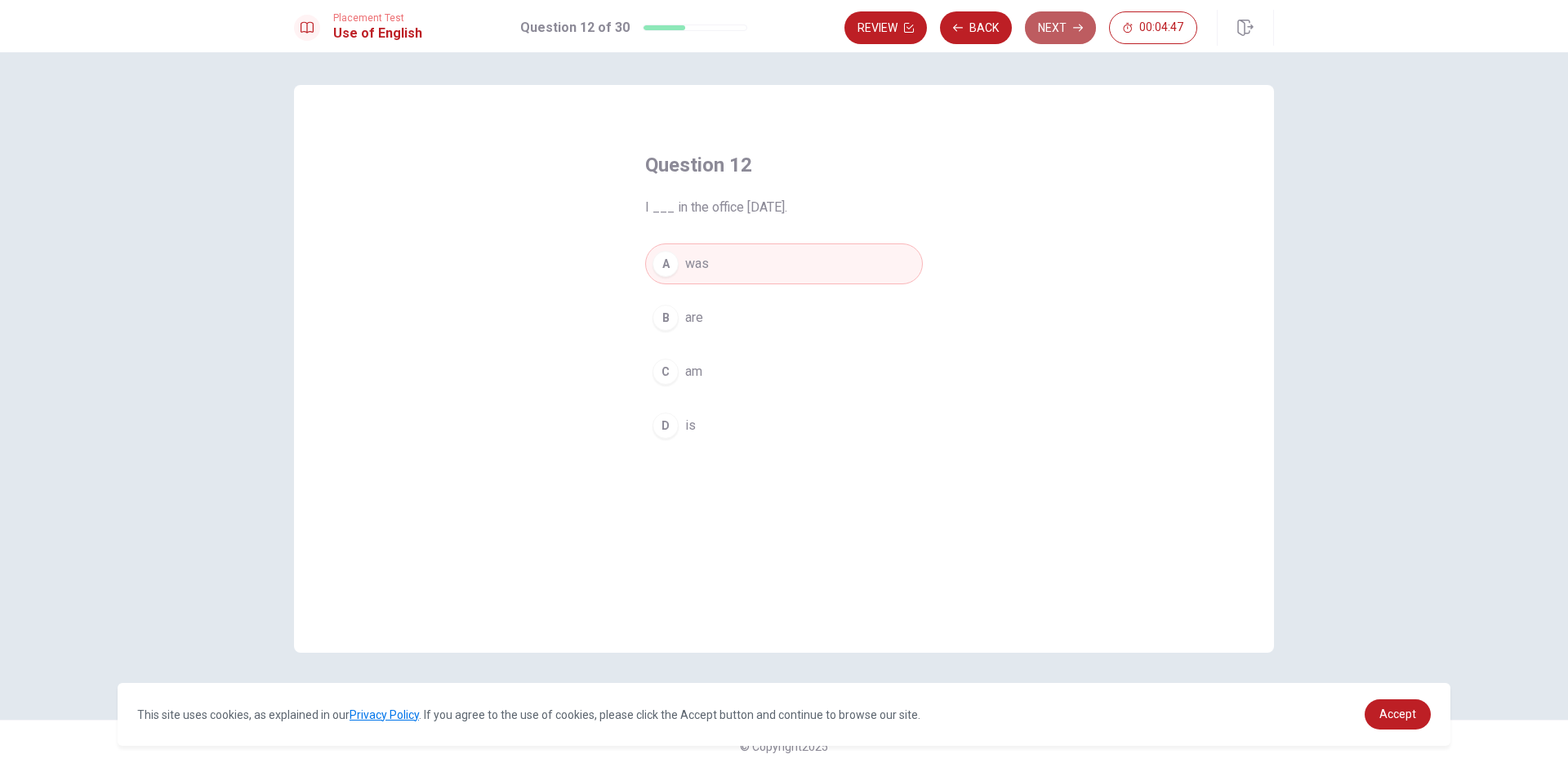
click at [1070, 23] on button "Next" at bounding box center [1060, 28] width 71 height 33
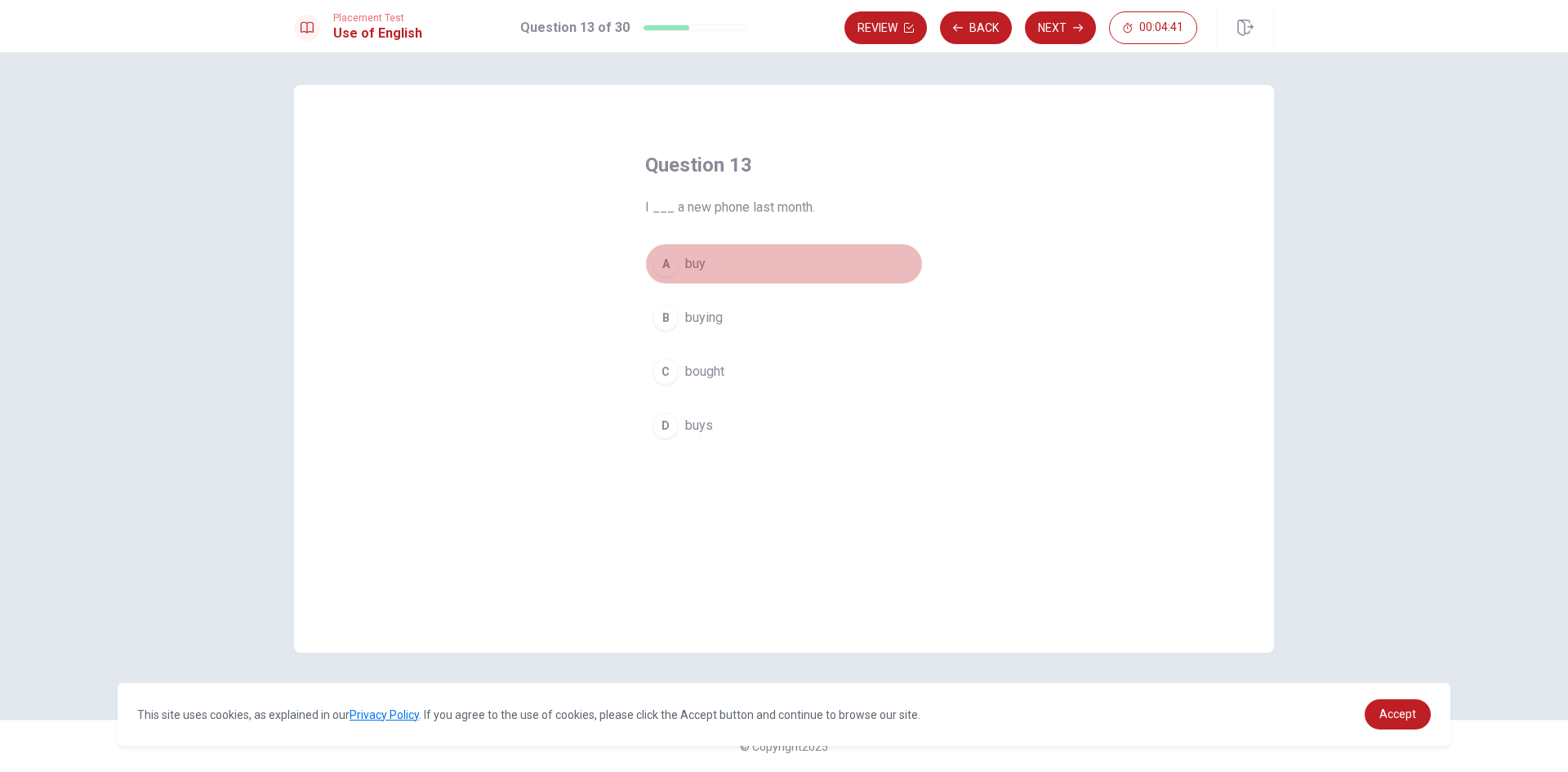
click at [692, 268] on span "buy" at bounding box center [695, 264] width 20 height 19
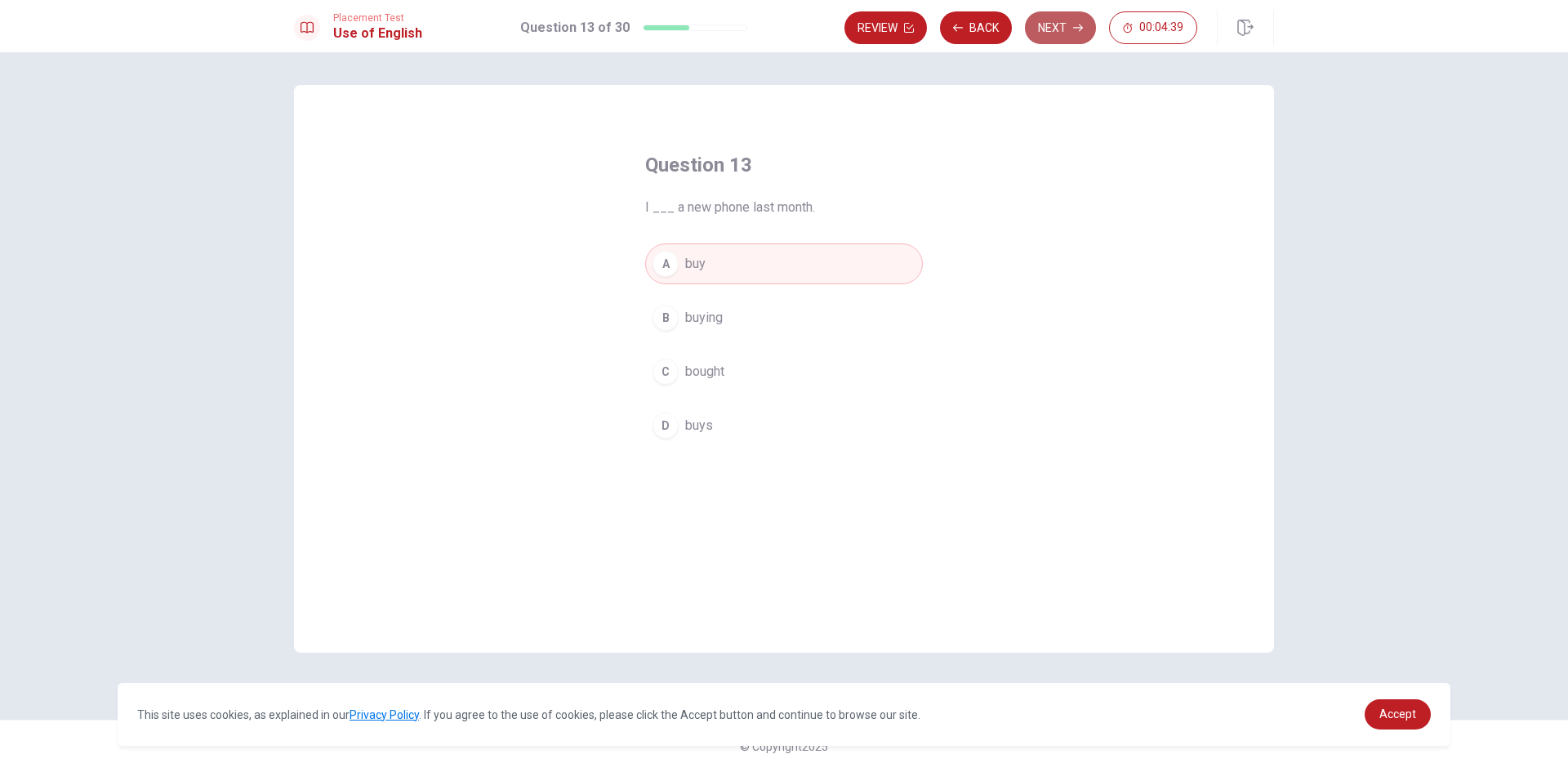
click at [1056, 38] on button "Next" at bounding box center [1060, 28] width 71 height 33
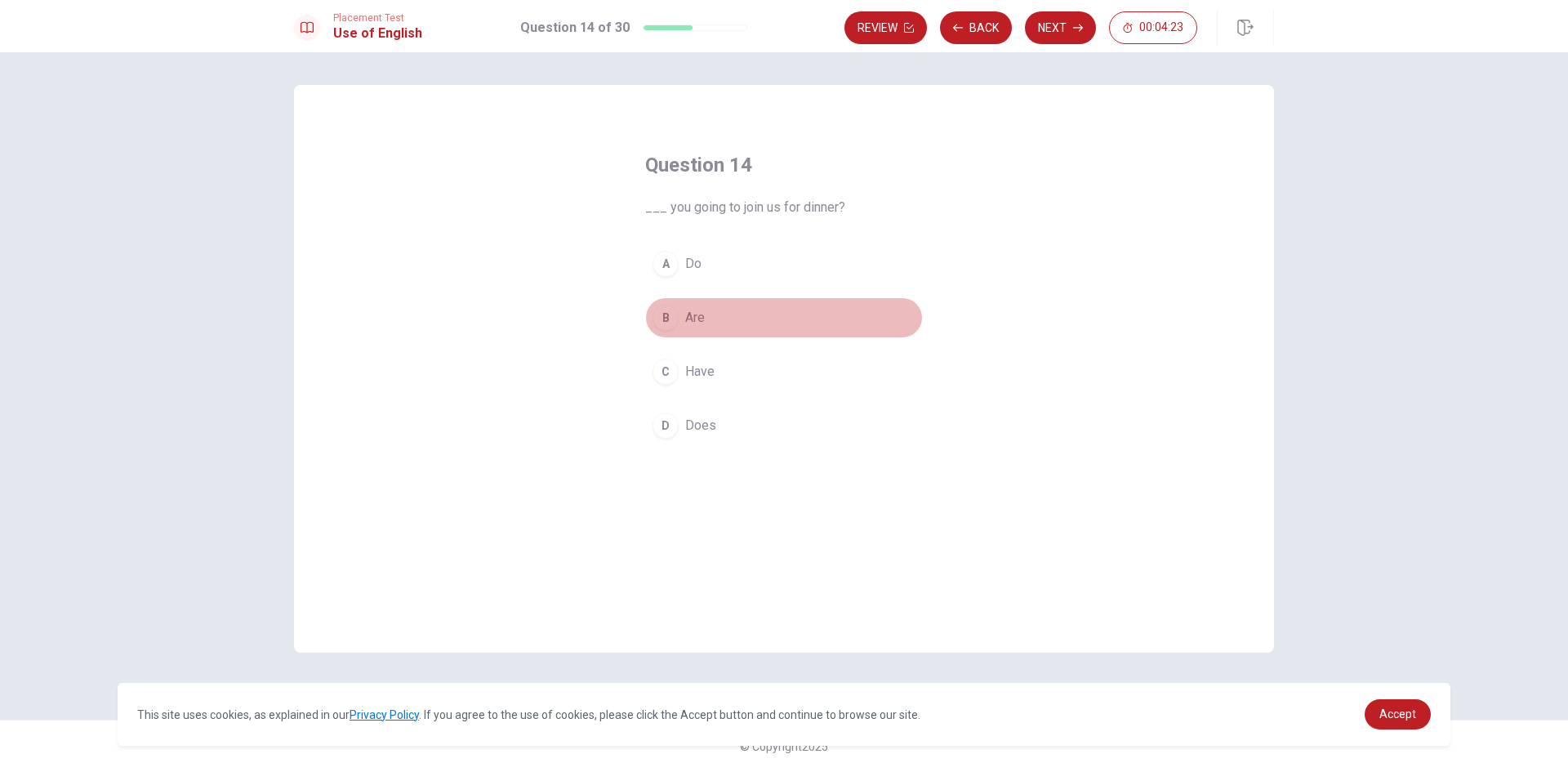
click at [690, 312] on span "Are" at bounding box center [695, 317] width 19 height 19
click at [1045, 17] on button "Next" at bounding box center [1060, 28] width 71 height 33
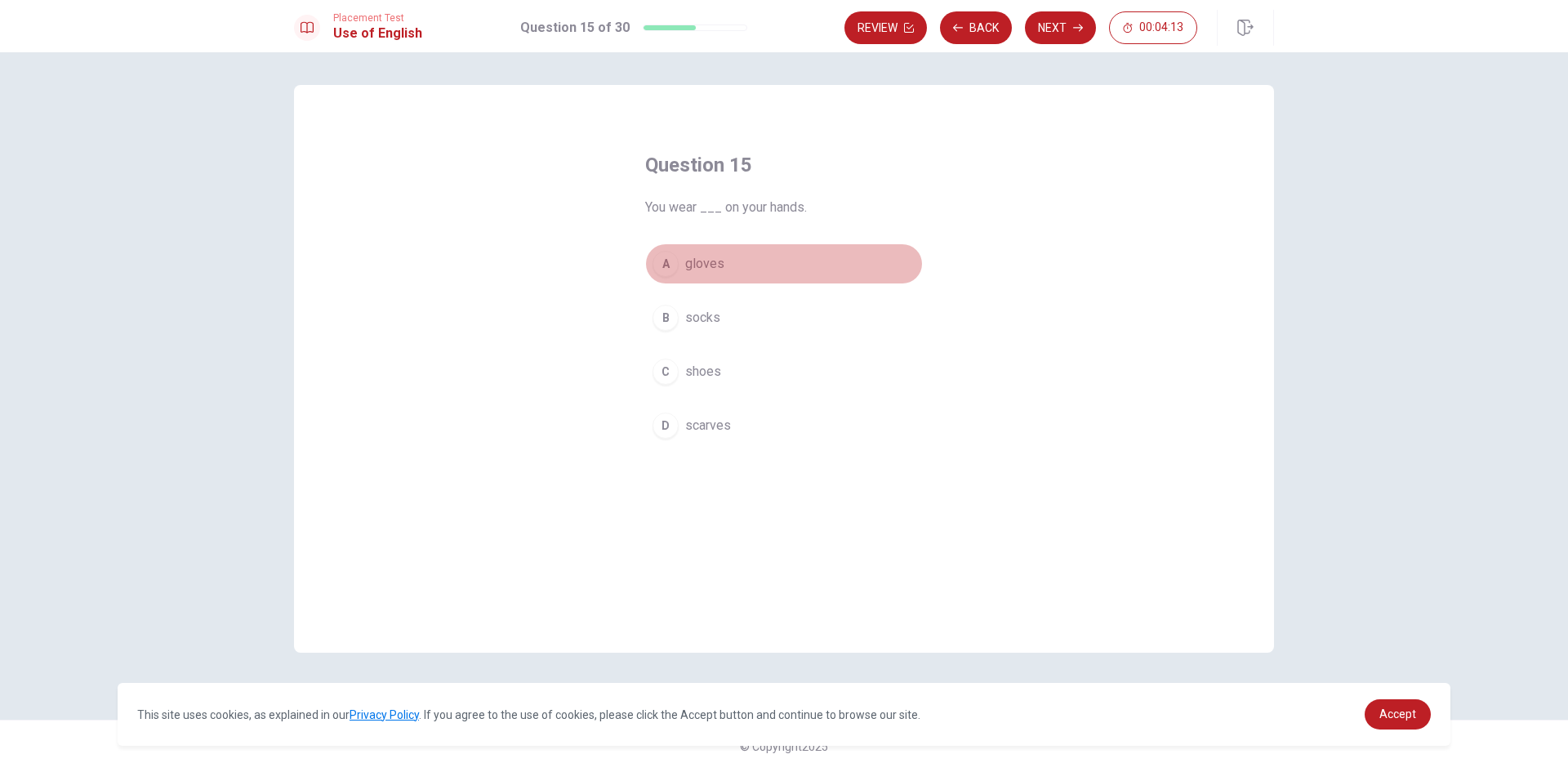
click at [703, 262] on span "gloves" at bounding box center [704, 264] width 39 height 19
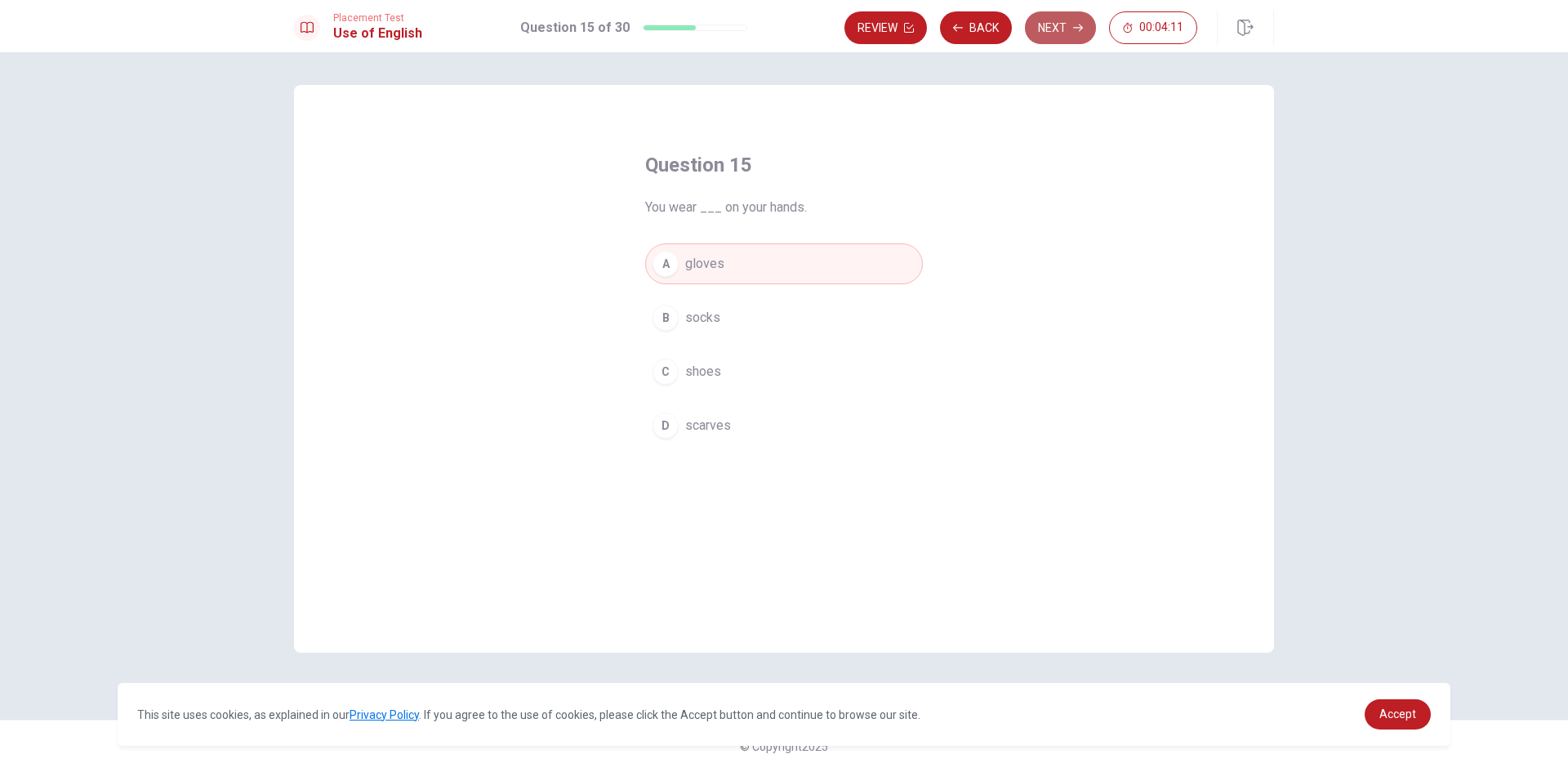
click at [1060, 17] on button "Next" at bounding box center [1060, 28] width 71 height 33
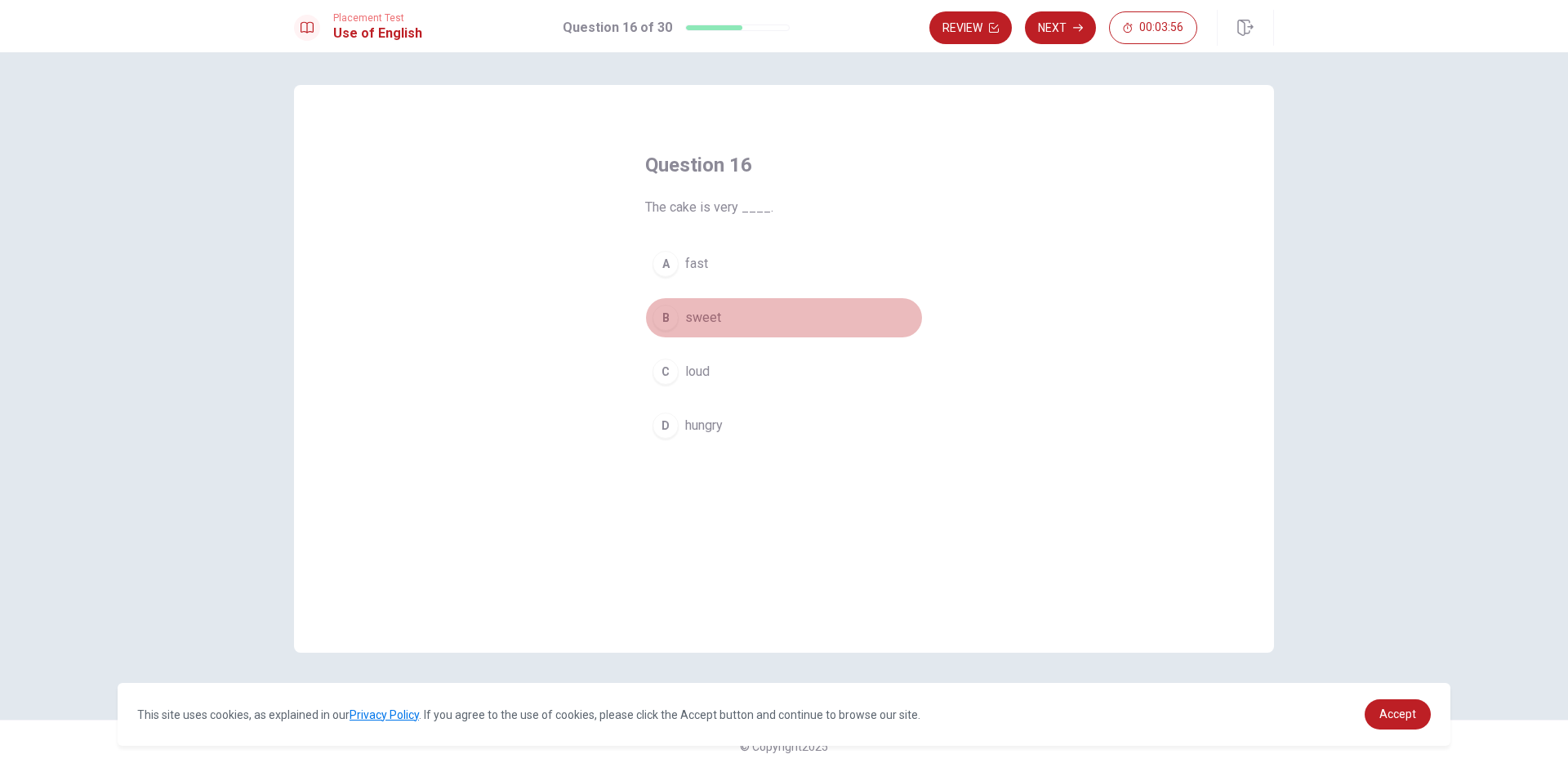
click at [694, 318] on span "sweet" at bounding box center [702, 317] width 36 height 19
click at [1070, 23] on button "Next" at bounding box center [1060, 28] width 71 height 33
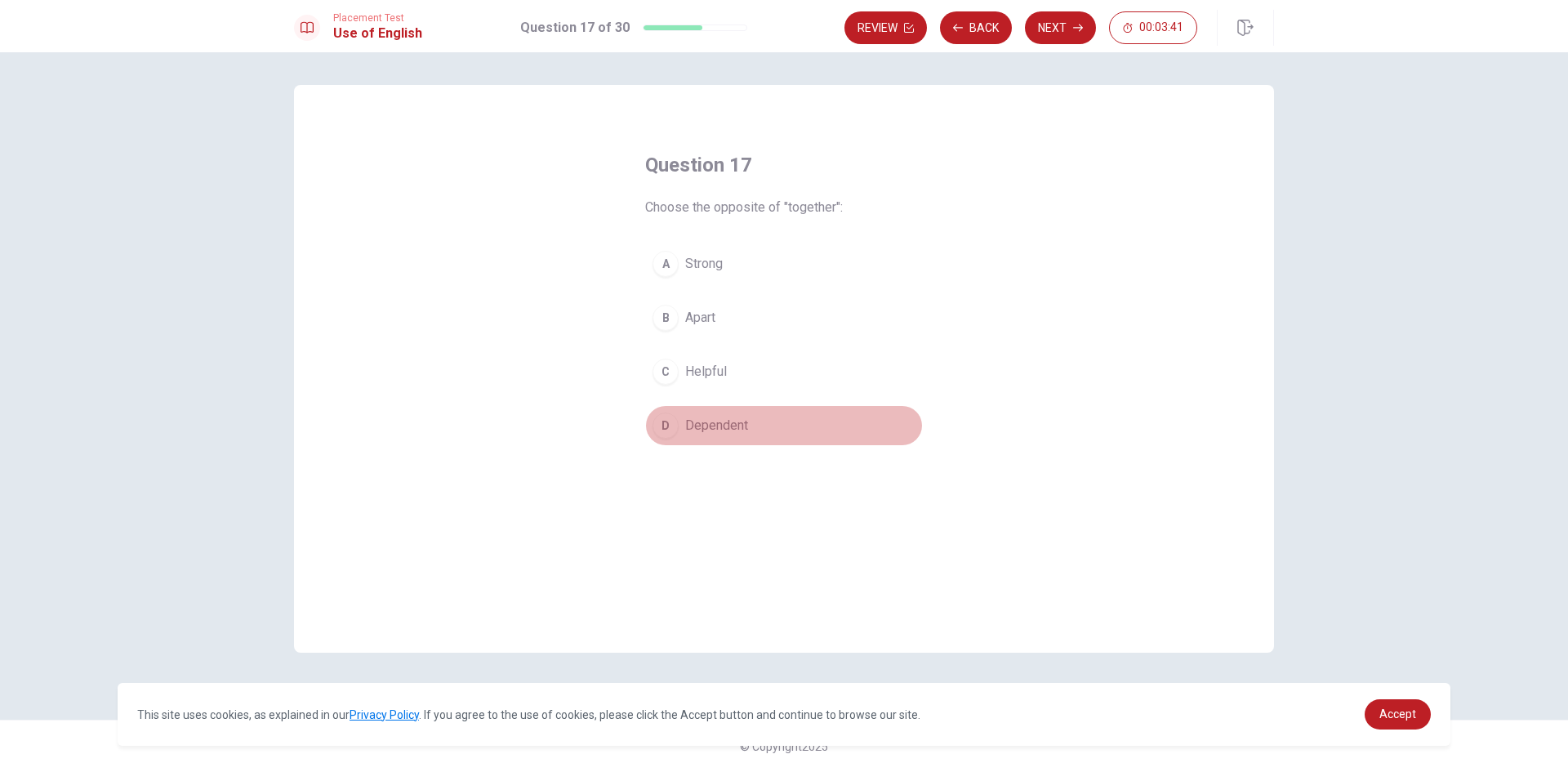
click at [708, 425] on span "Dependent" at bounding box center [716, 425] width 63 height 19
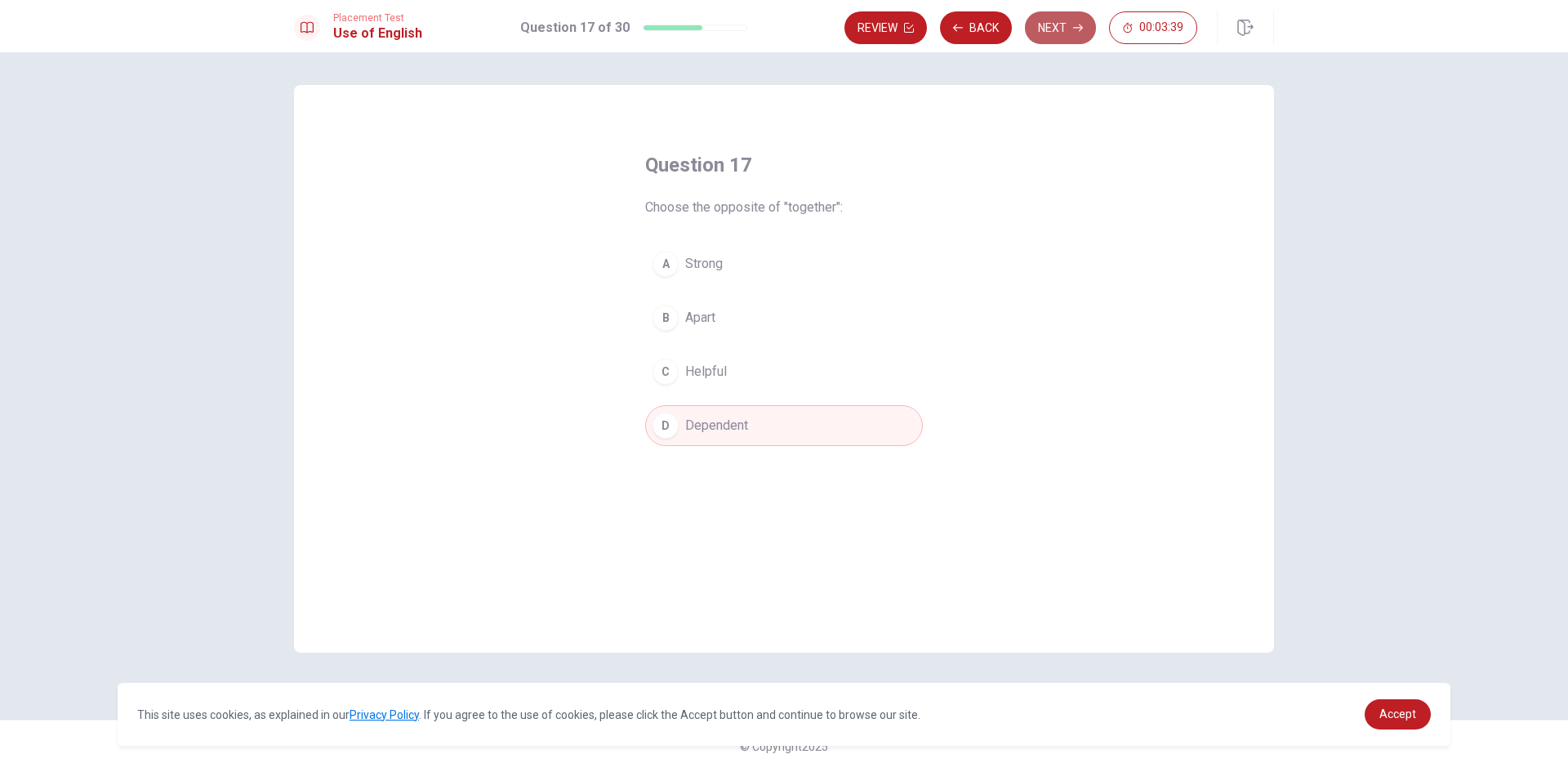
click at [1062, 18] on button "Next" at bounding box center [1060, 28] width 71 height 33
click at [700, 422] on span "drinks" at bounding box center [702, 425] width 35 height 19
click at [1048, 33] on button "Next" at bounding box center [1060, 28] width 71 height 33
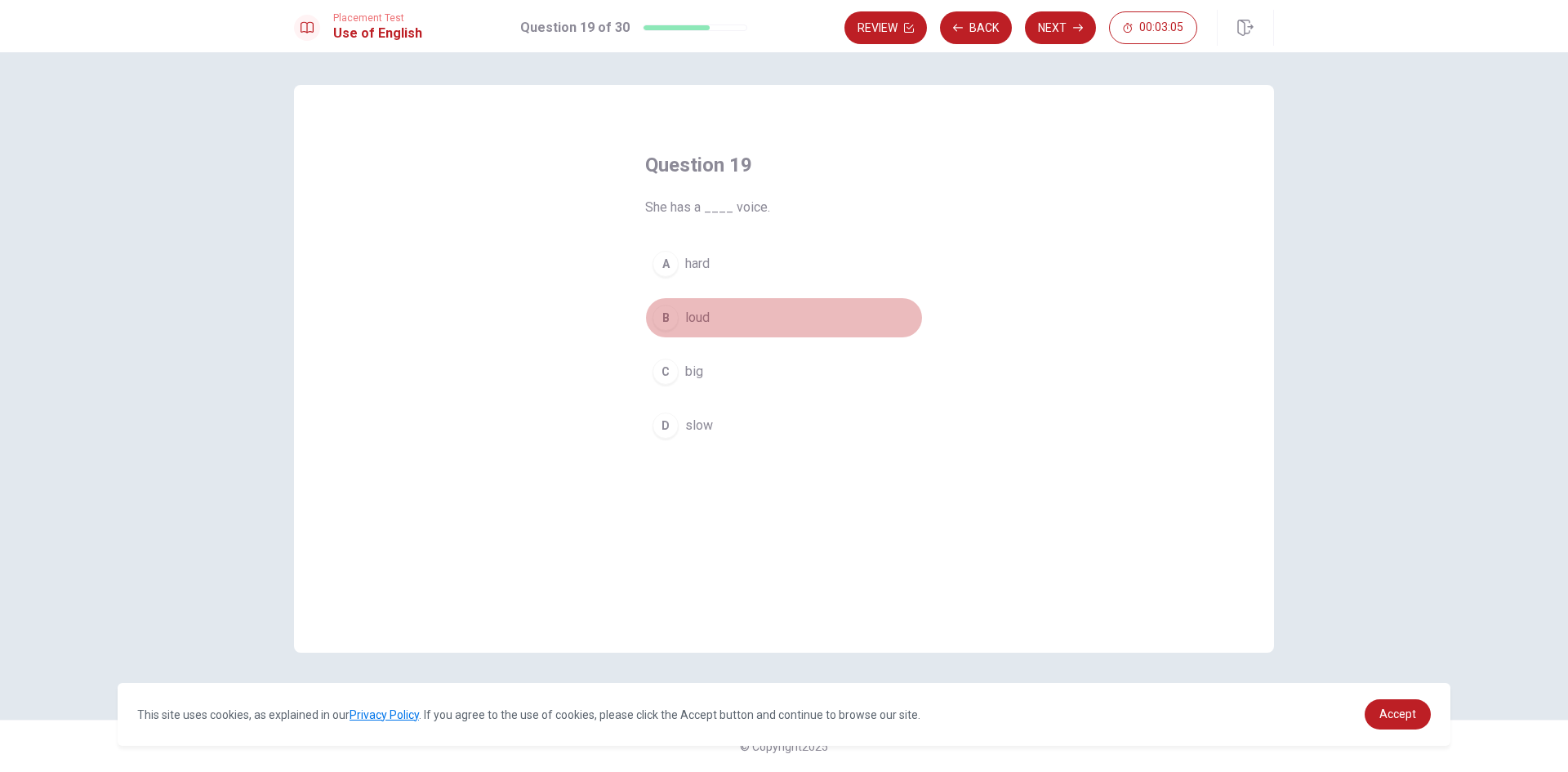
click at [697, 312] on span "loud" at bounding box center [697, 317] width 24 height 19
click at [1057, 19] on button "Next" at bounding box center [1060, 28] width 71 height 33
click at [688, 314] on span "did" at bounding box center [694, 317] width 18 height 19
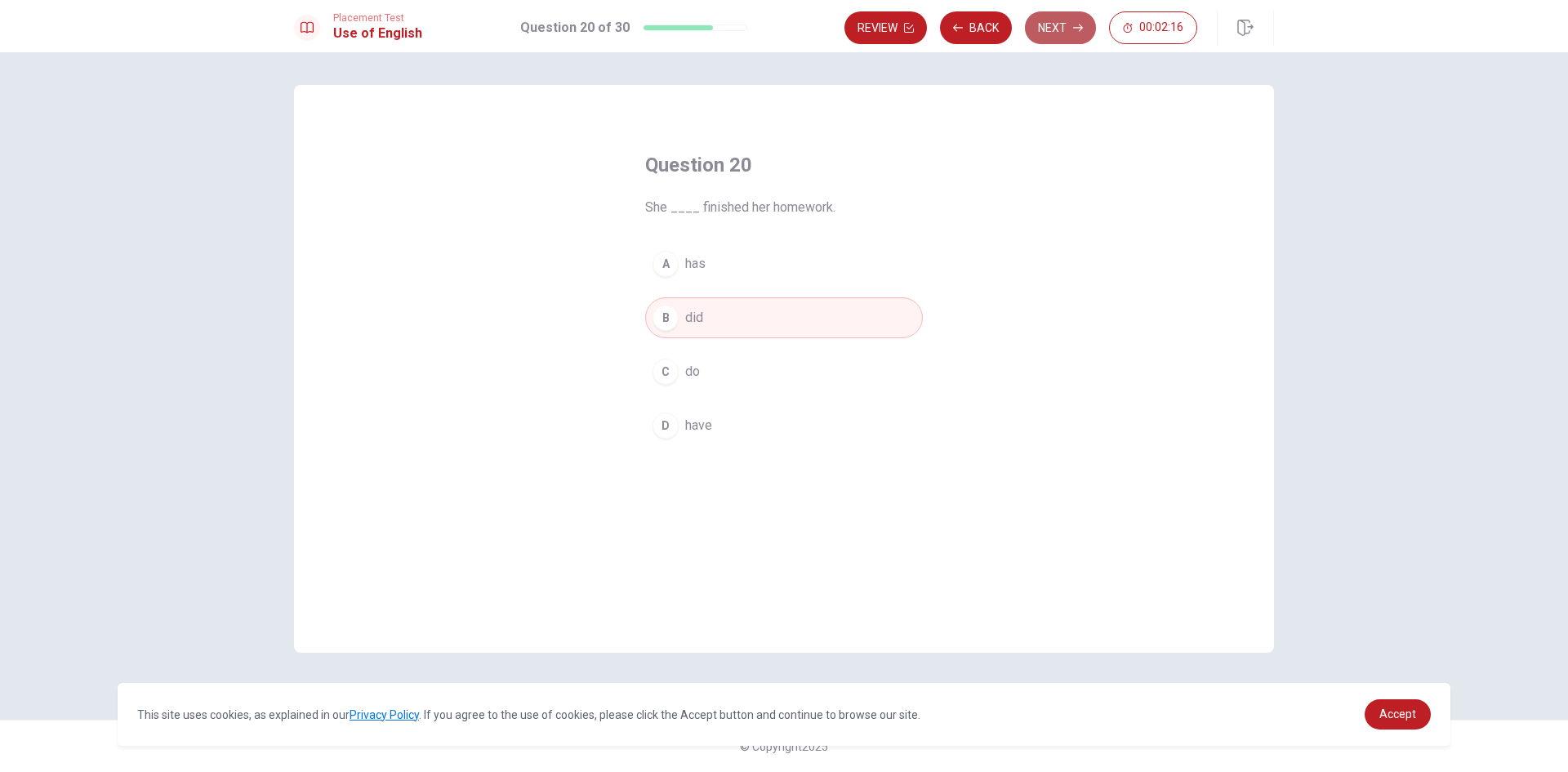
click at [1068, 27] on button "Next" at bounding box center [1060, 28] width 71 height 33
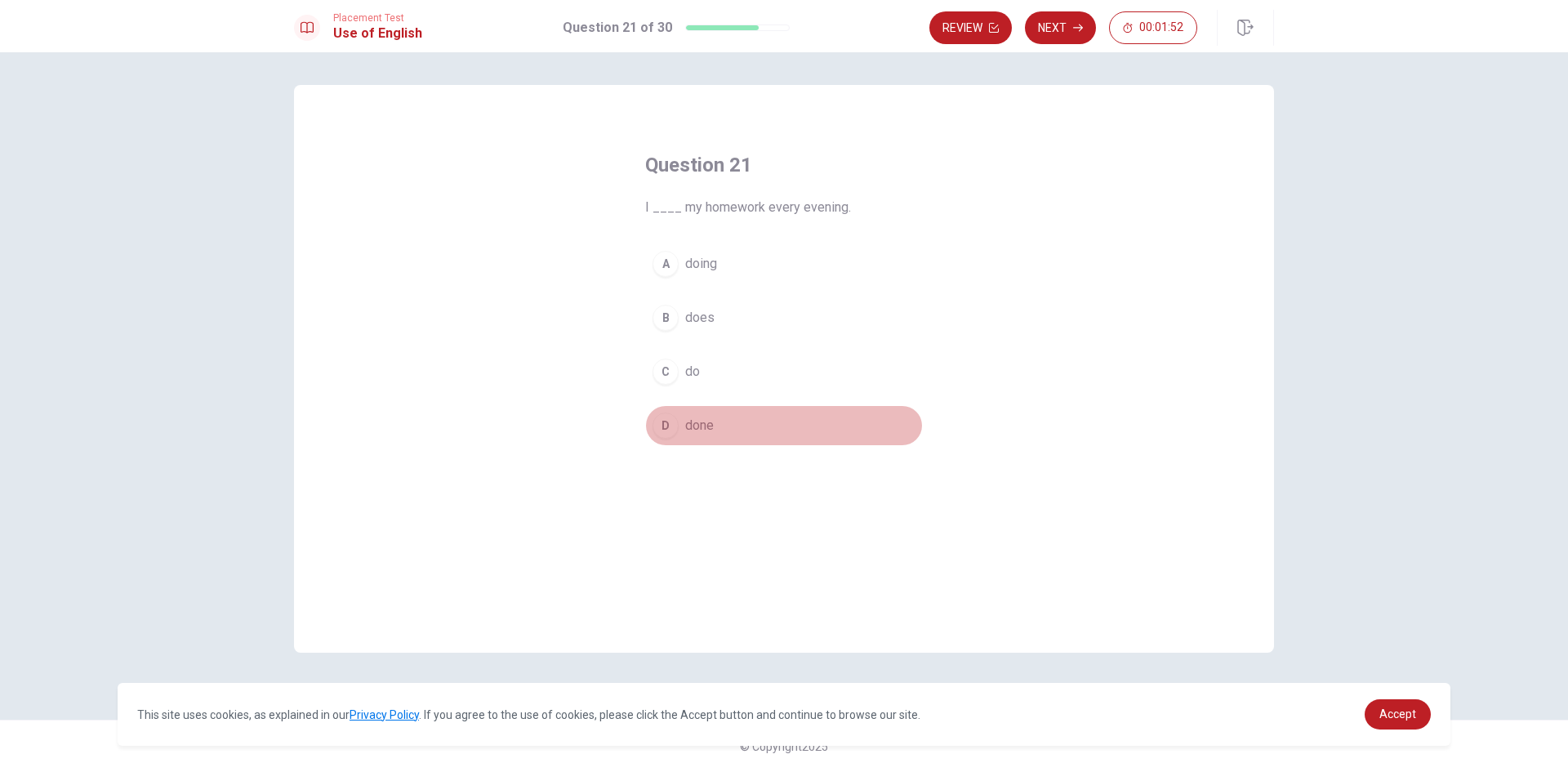
click at [694, 421] on span "done" at bounding box center [699, 425] width 28 height 19
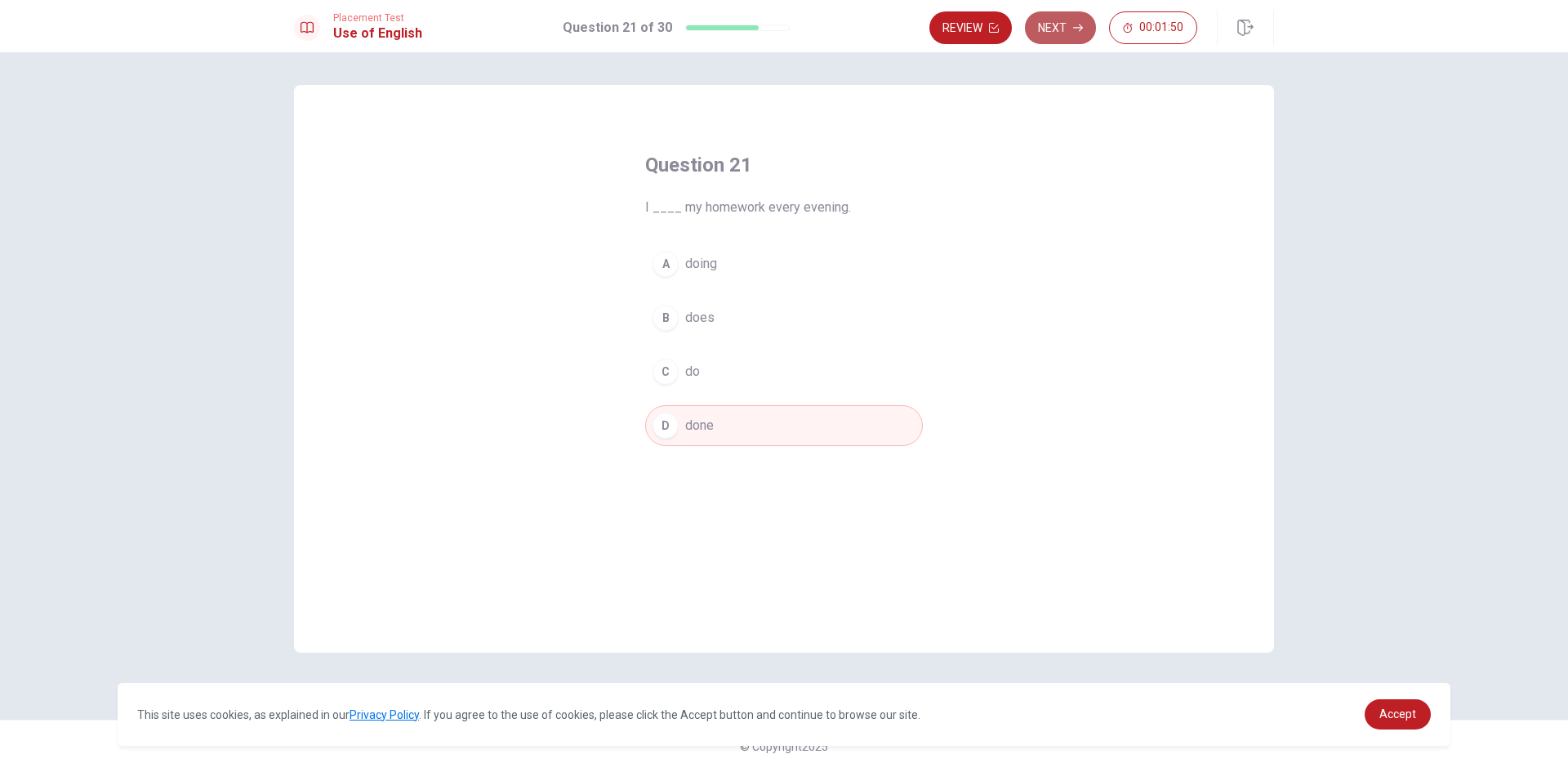
click at [1051, 29] on button "Next" at bounding box center [1060, 28] width 71 height 33
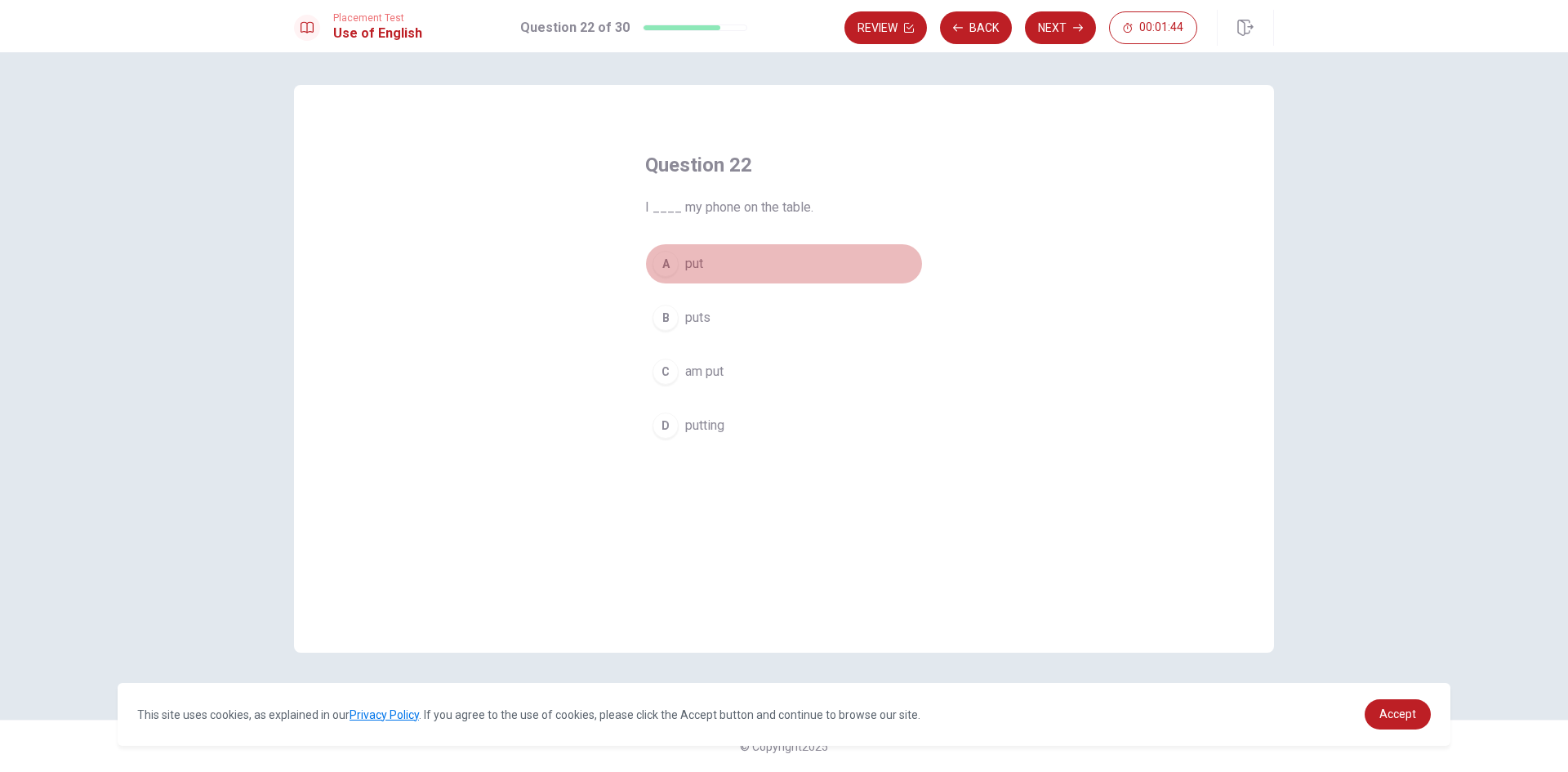
click at [695, 259] on span "put" at bounding box center [694, 264] width 18 height 19
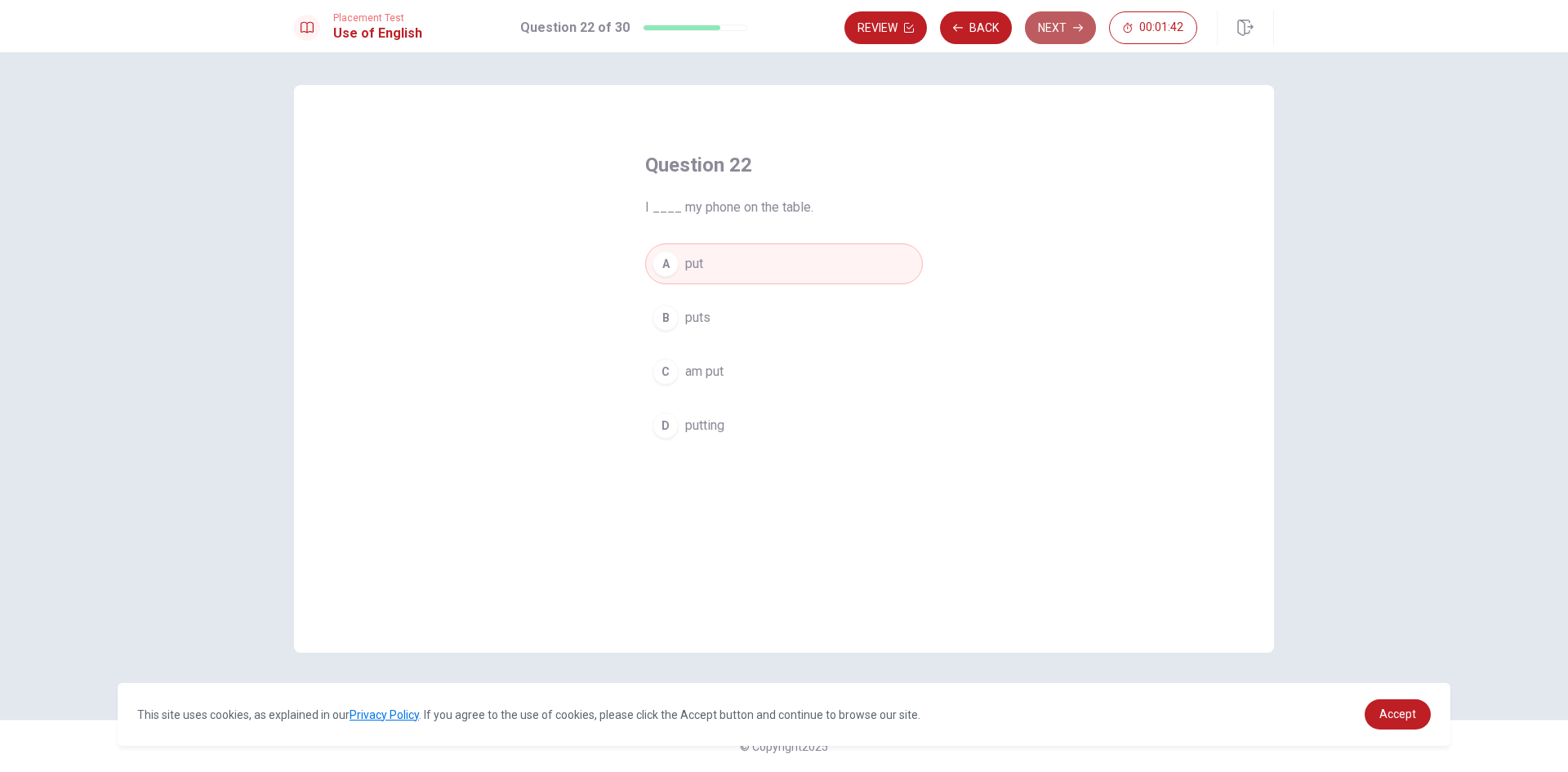
click at [1047, 29] on button "Next" at bounding box center [1060, 28] width 71 height 33
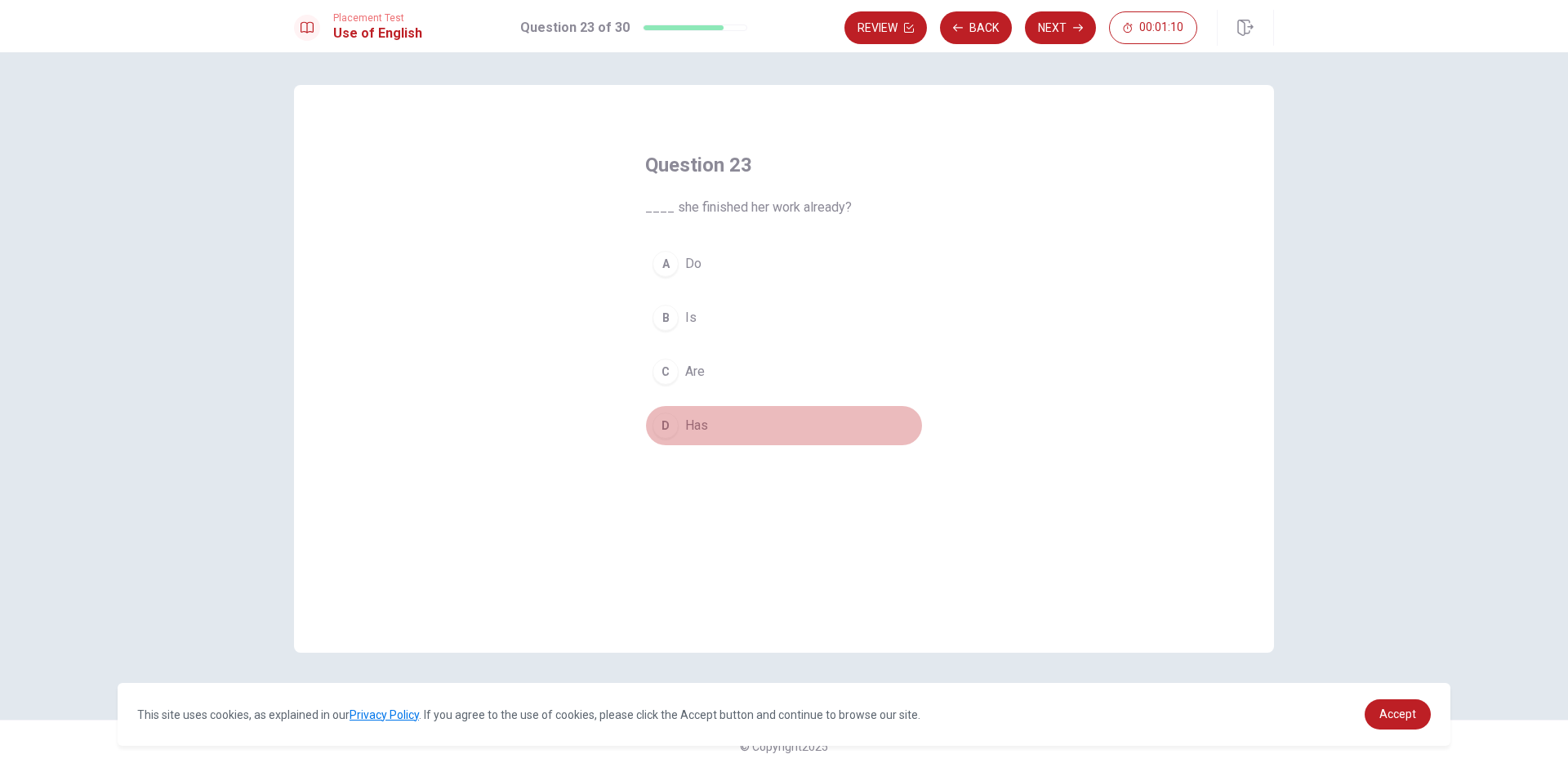
click at [685, 418] on span "Has" at bounding box center [697, 425] width 23 height 19
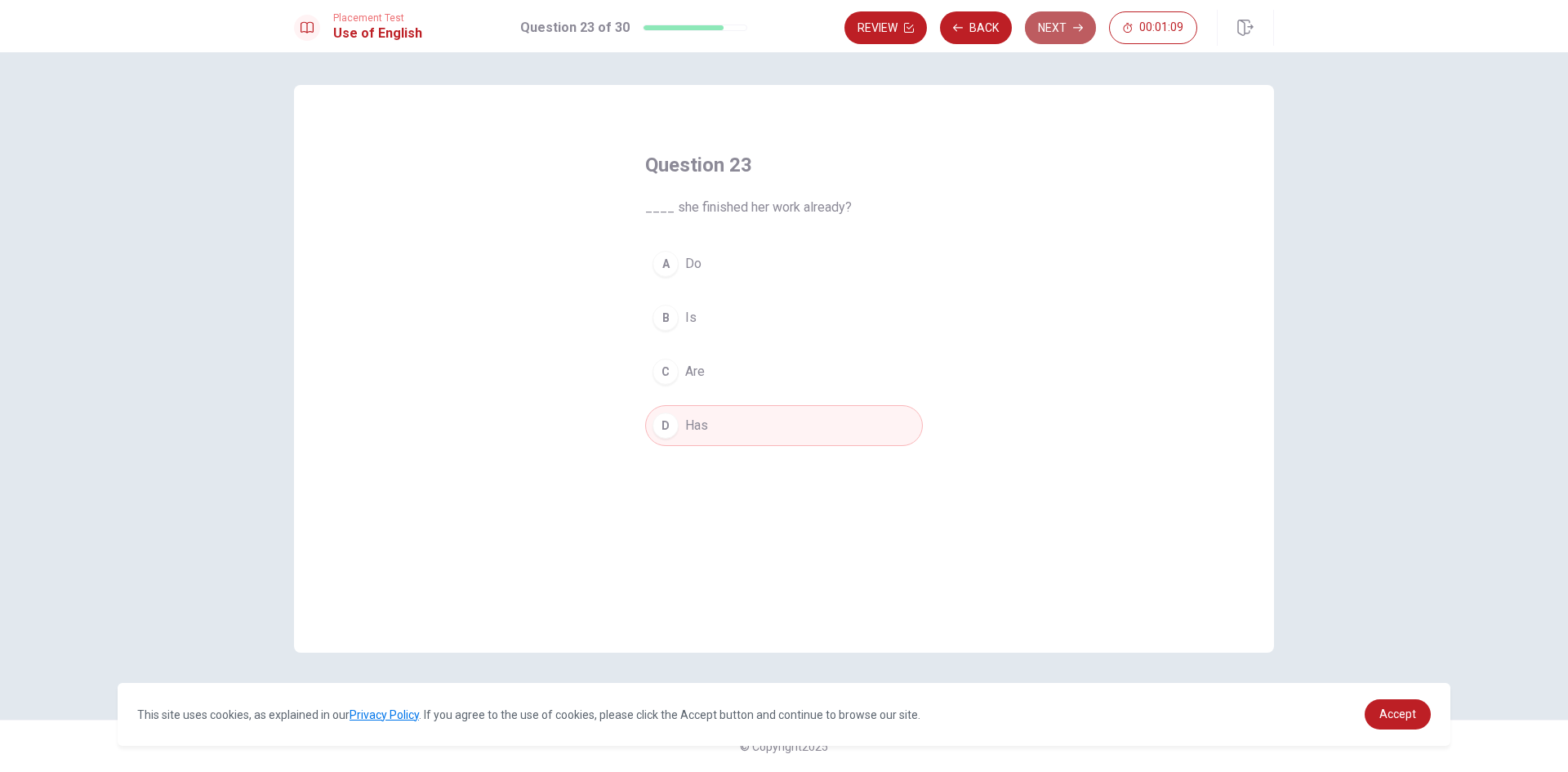
click at [1059, 28] on button "Next" at bounding box center [1060, 28] width 71 height 33
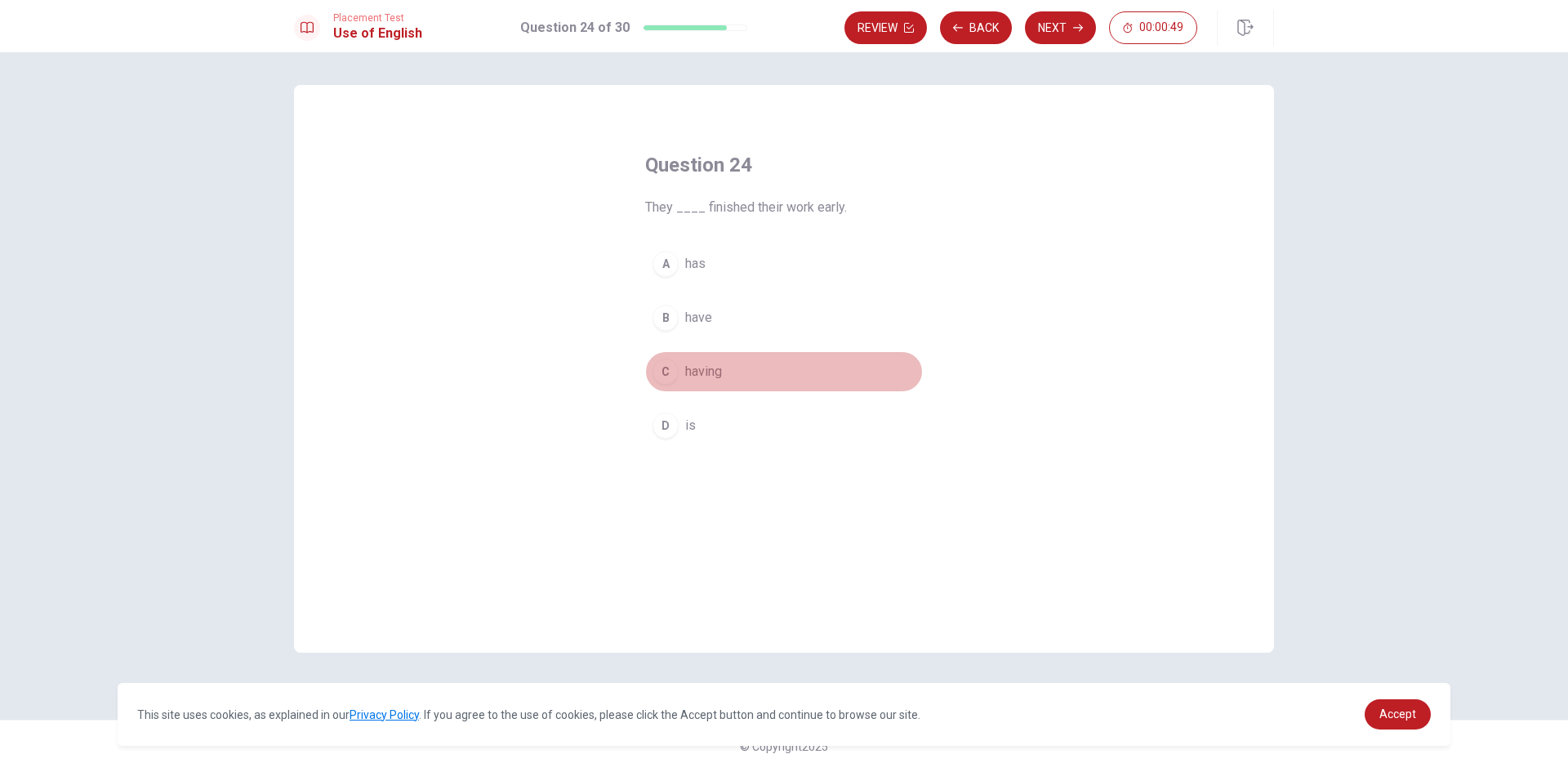
click at [702, 367] on span "having" at bounding box center [703, 371] width 37 height 19
click at [1070, 23] on button "Next" at bounding box center [1060, 28] width 71 height 33
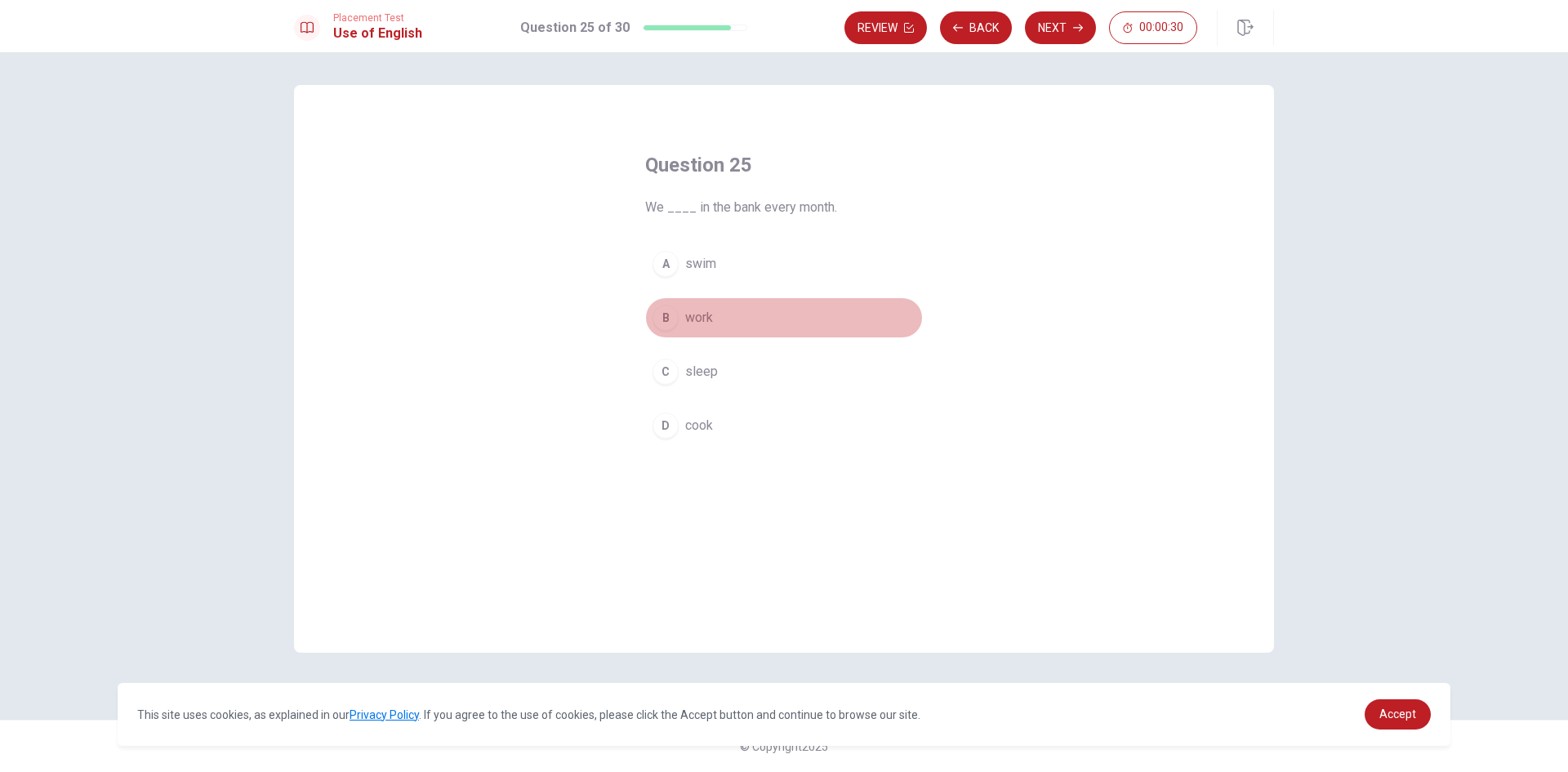
click at [684, 316] on button "B work" at bounding box center [784, 317] width 278 height 41
click at [1051, 33] on button "Next" at bounding box center [1060, 28] width 71 height 33
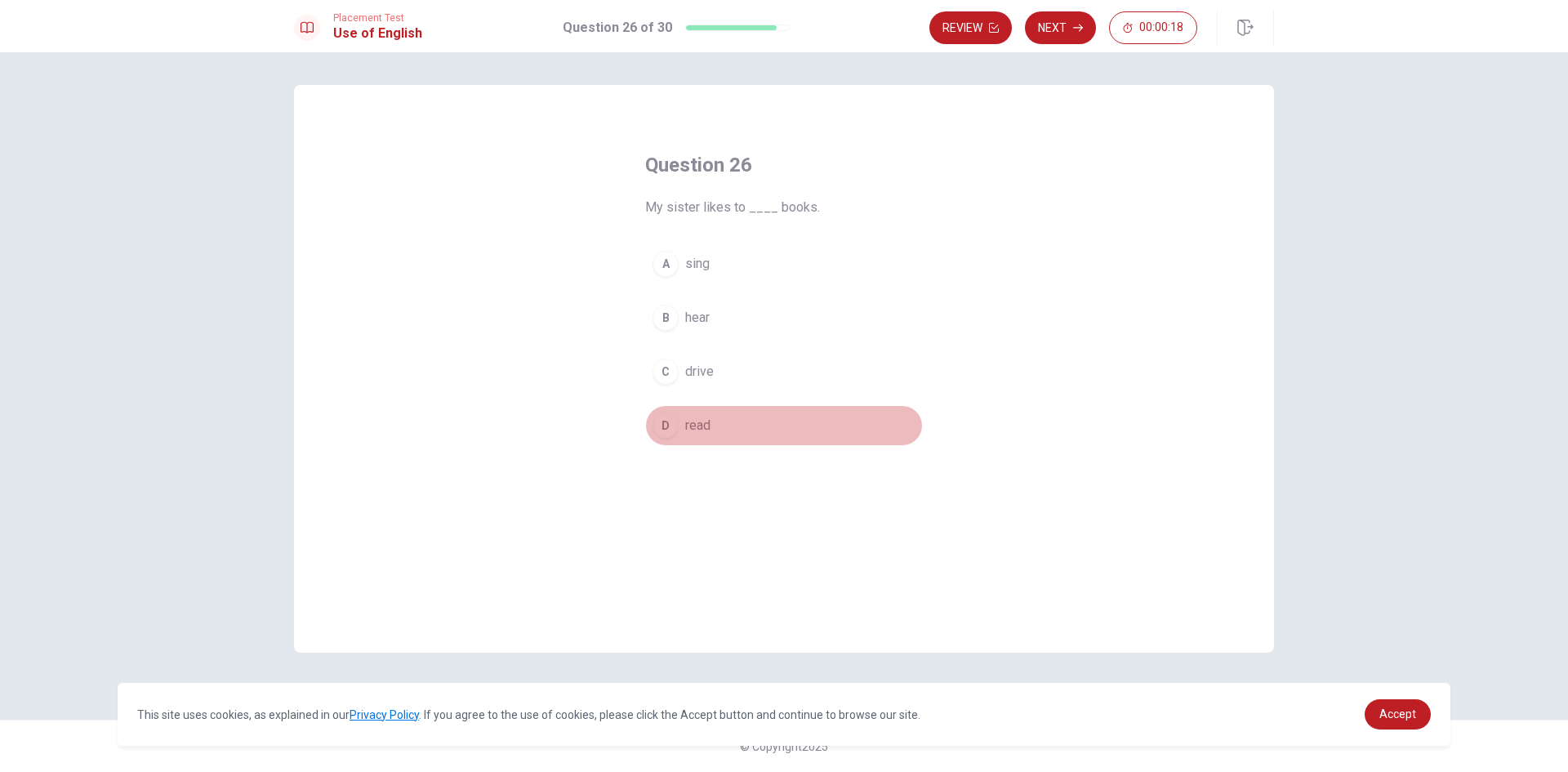
click at [702, 421] on span "read" at bounding box center [698, 425] width 25 height 19
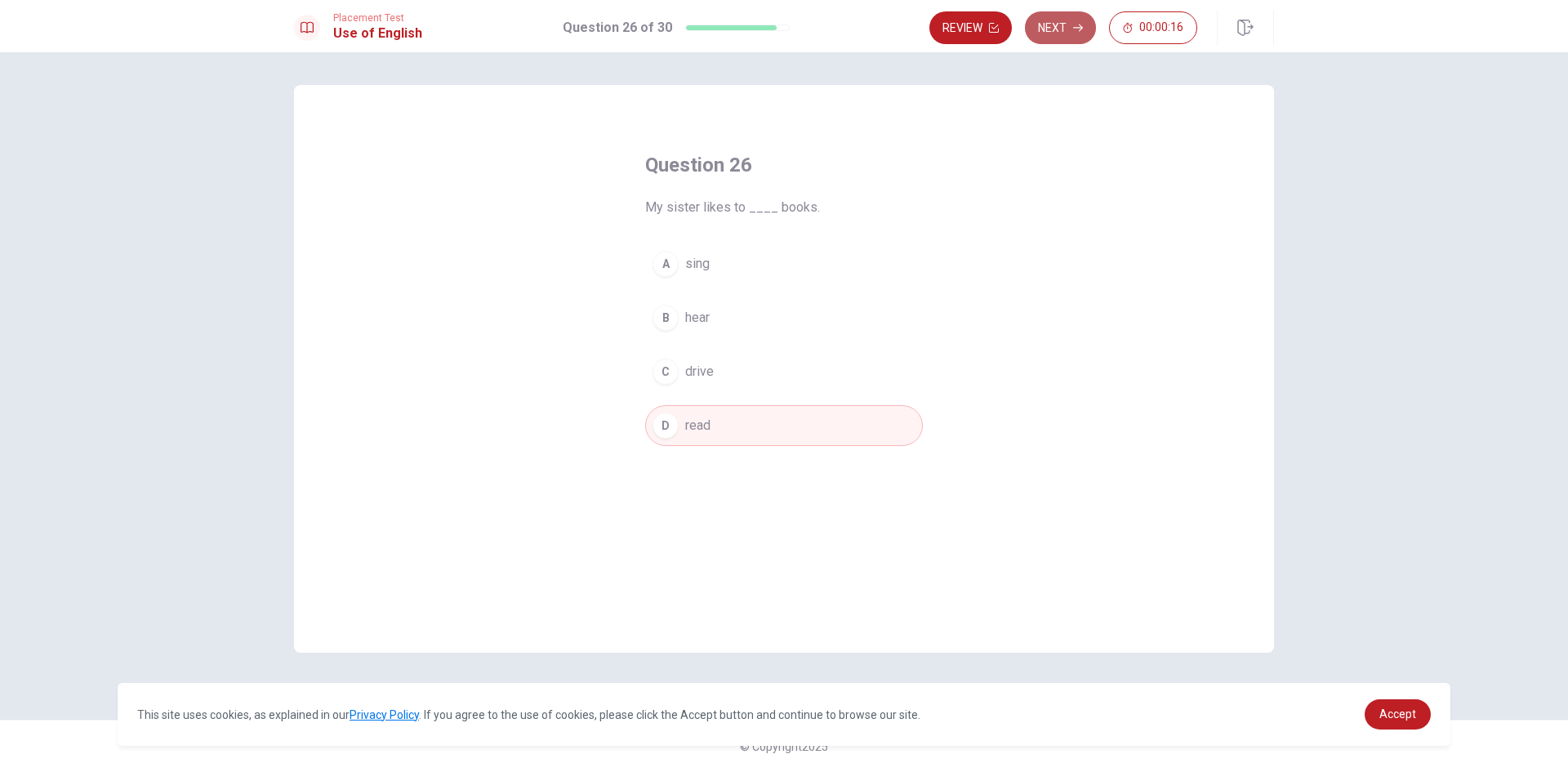
click at [1061, 32] on button "Next" at bounding box center [1060, 28] width 71 height 33
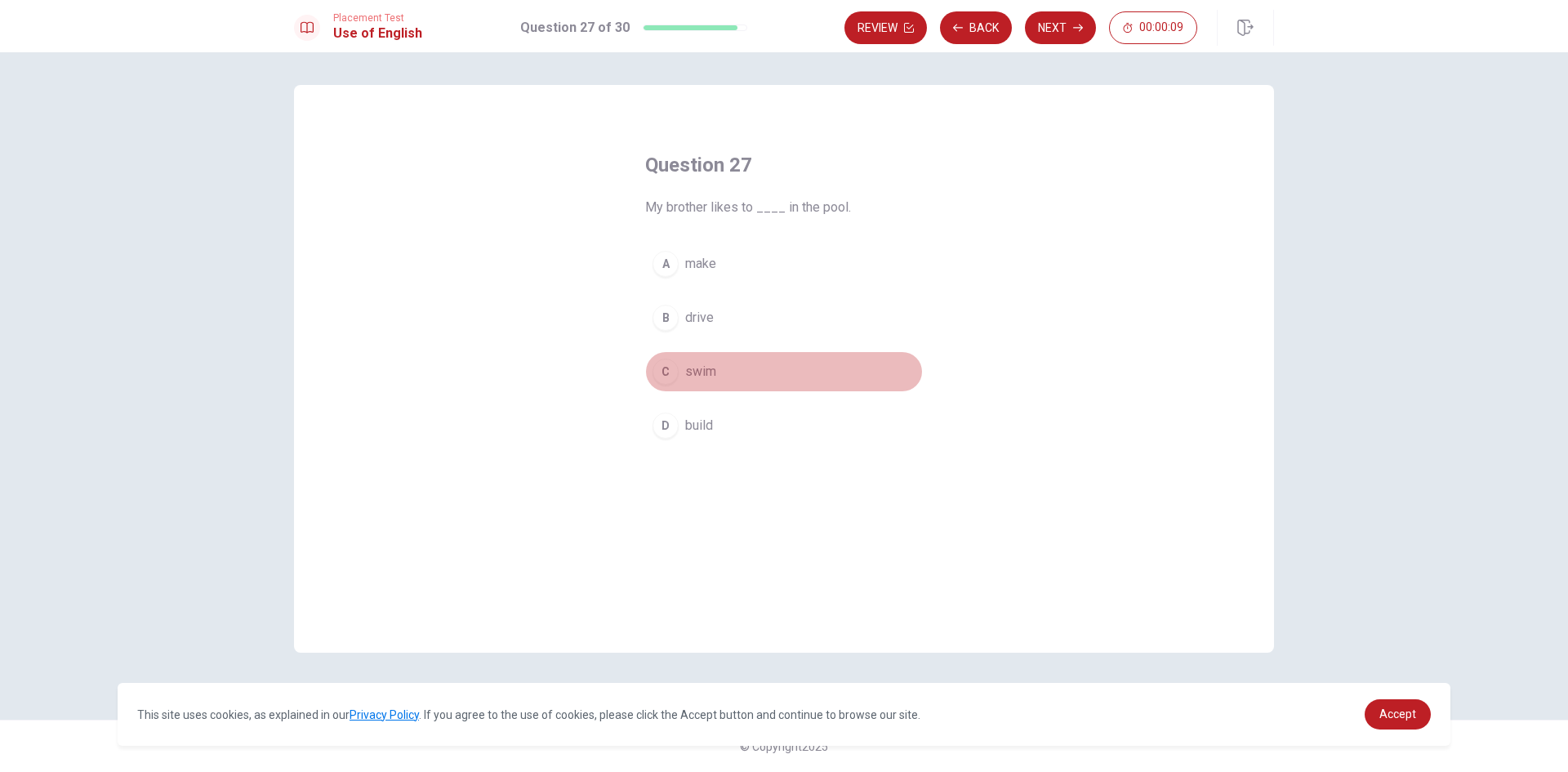
click at [690, 367] on span "swim" at bounding box center [701, 371] width 31 height 19
click at [1067, 11] on div "Review Back Next 00:00:08" at bounding box center [1059, 27] width 430 height 36
click at [1060, 23] on button "Next" at bounding box center [1060, 28] width 71 height 33
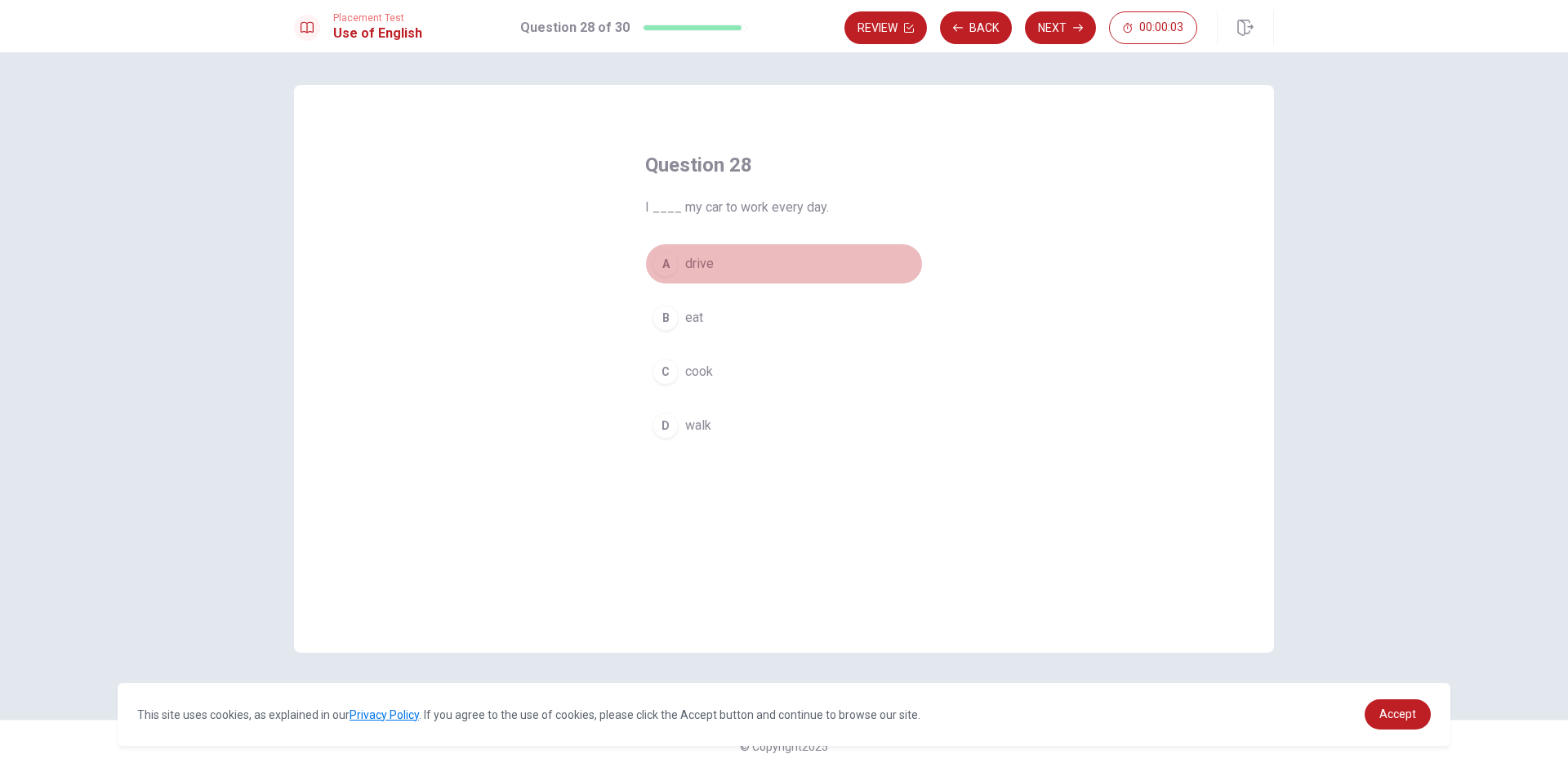
click at [695, 267] on span "drive" at bounding box center [699, 264] width 28 height 19
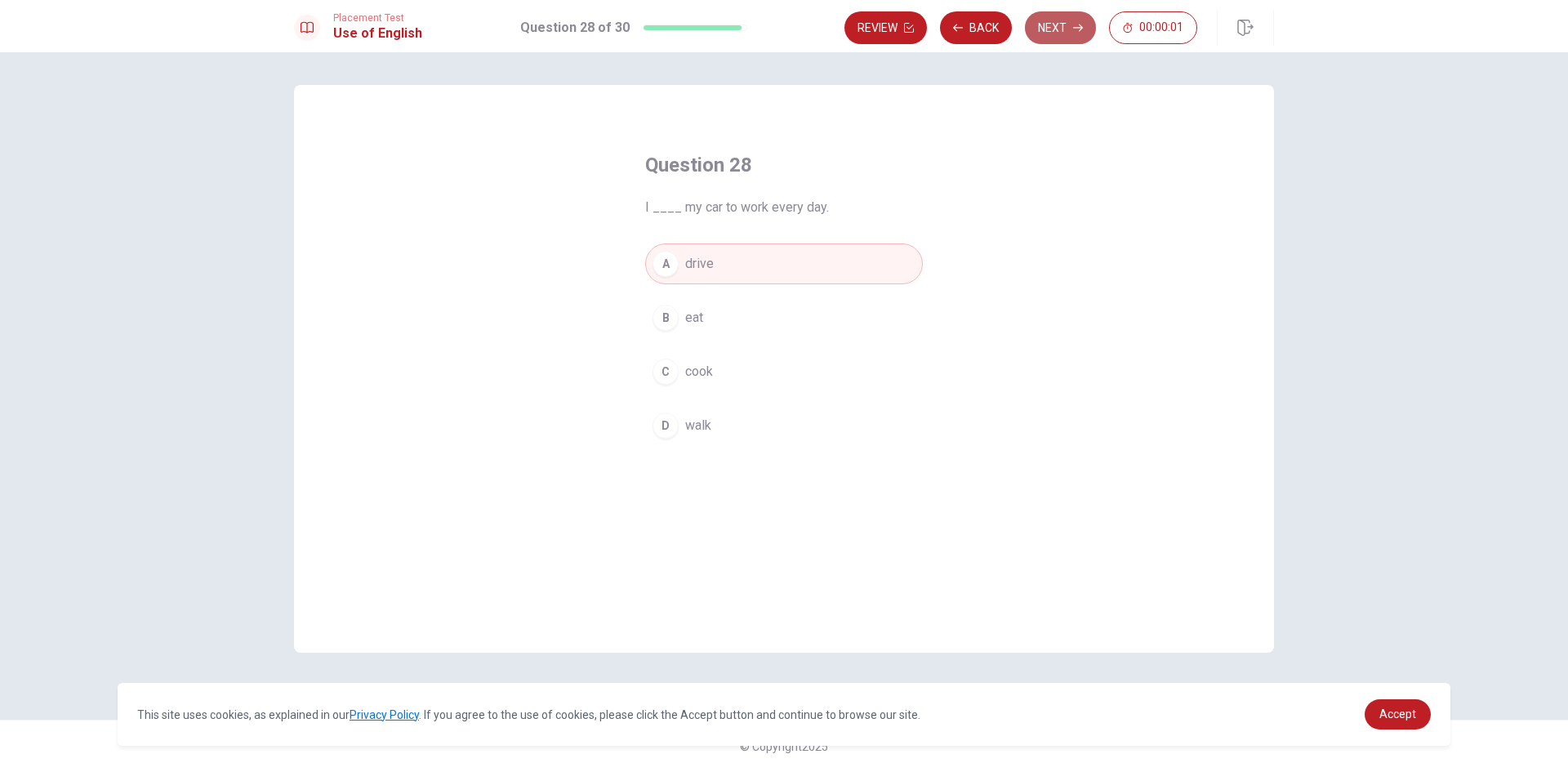
click at [1065, 38] on button "Next" at bounding box center [1060, 28] width 71 height 33
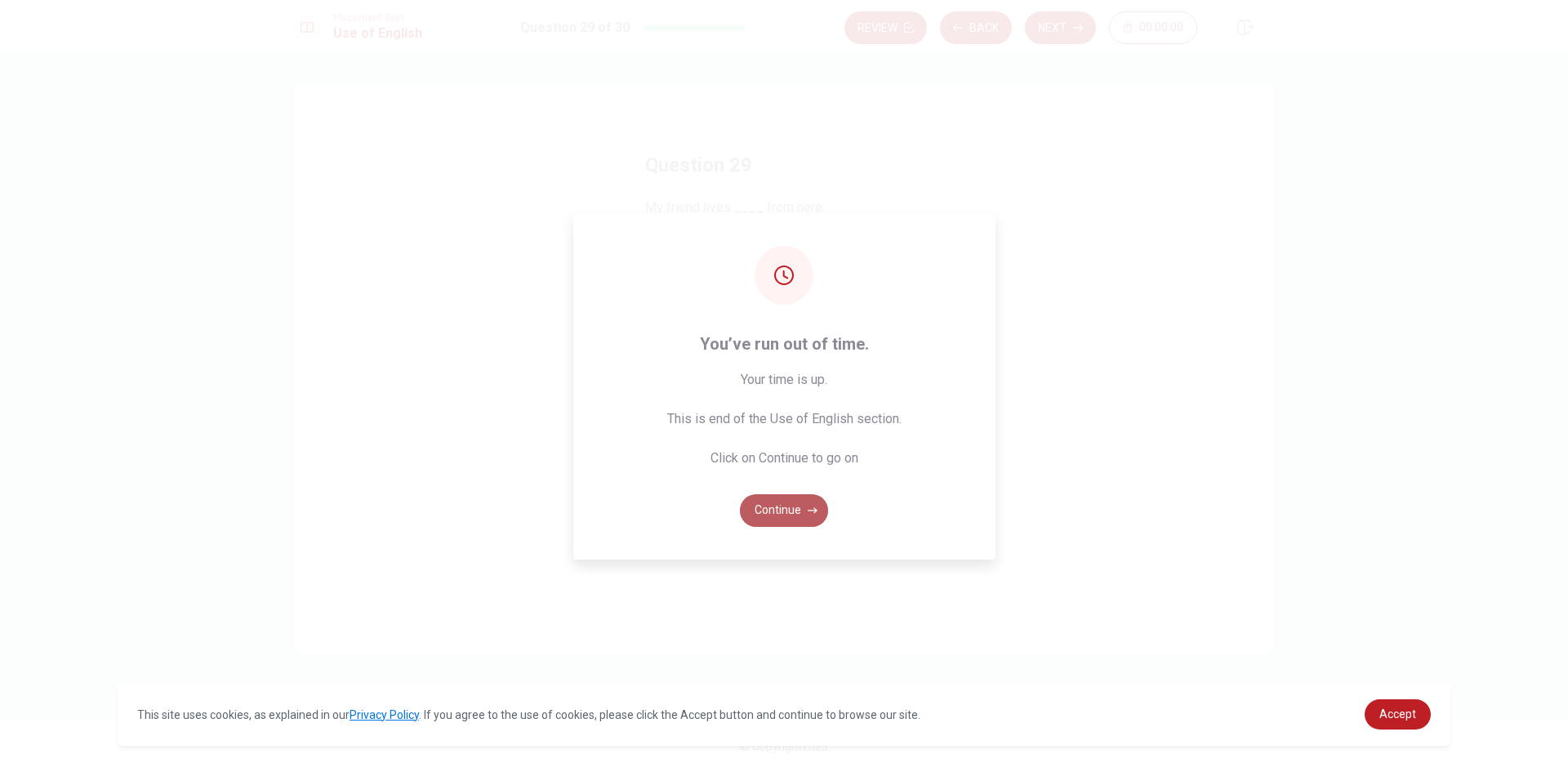
click at [765, 508] on button "Continue" at bounding box center [784, 510] width 88 height 33
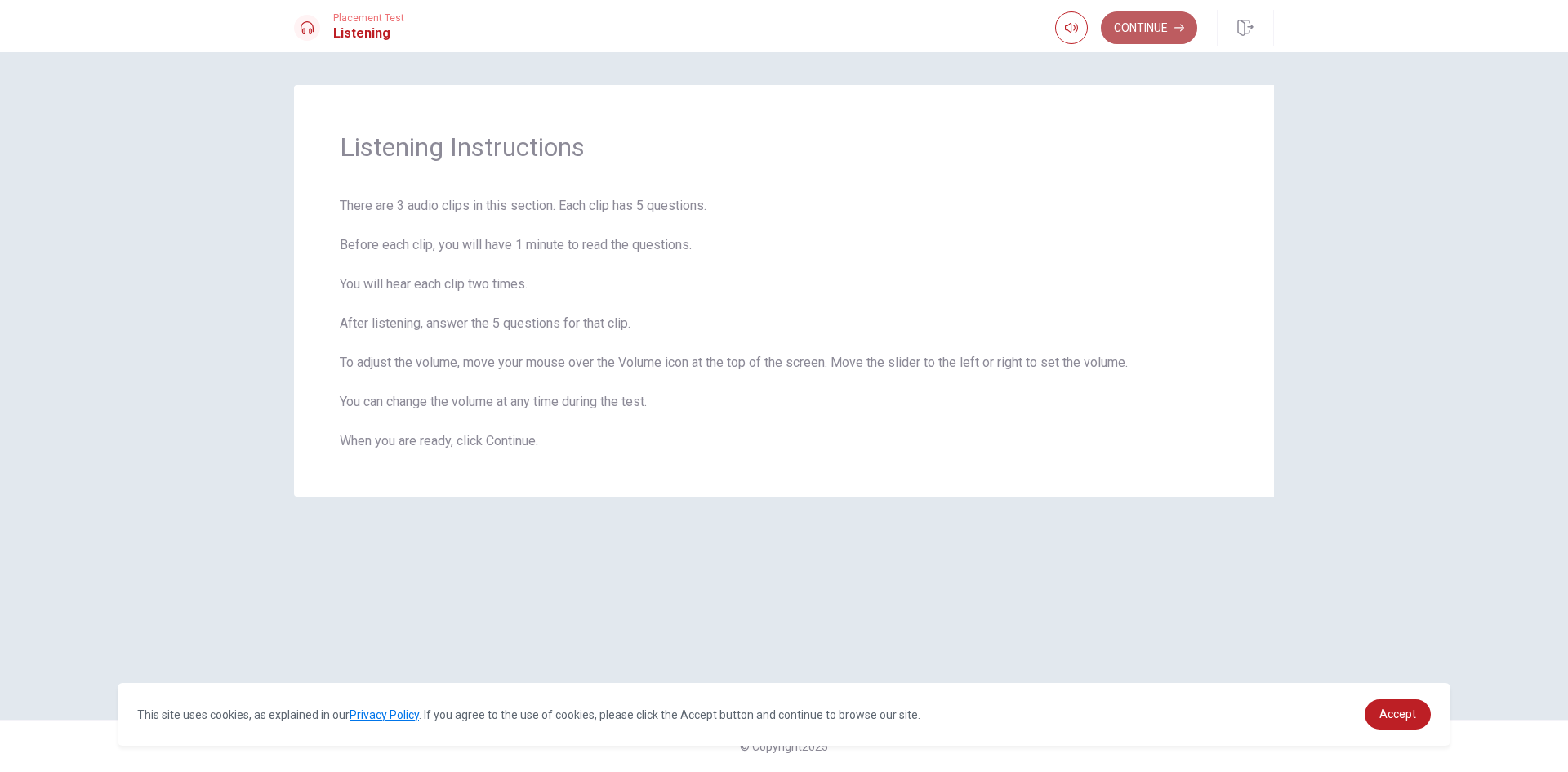
click at [1168, 35] on button "Continue" at bounding box center [1149, 28] width 96 height 33
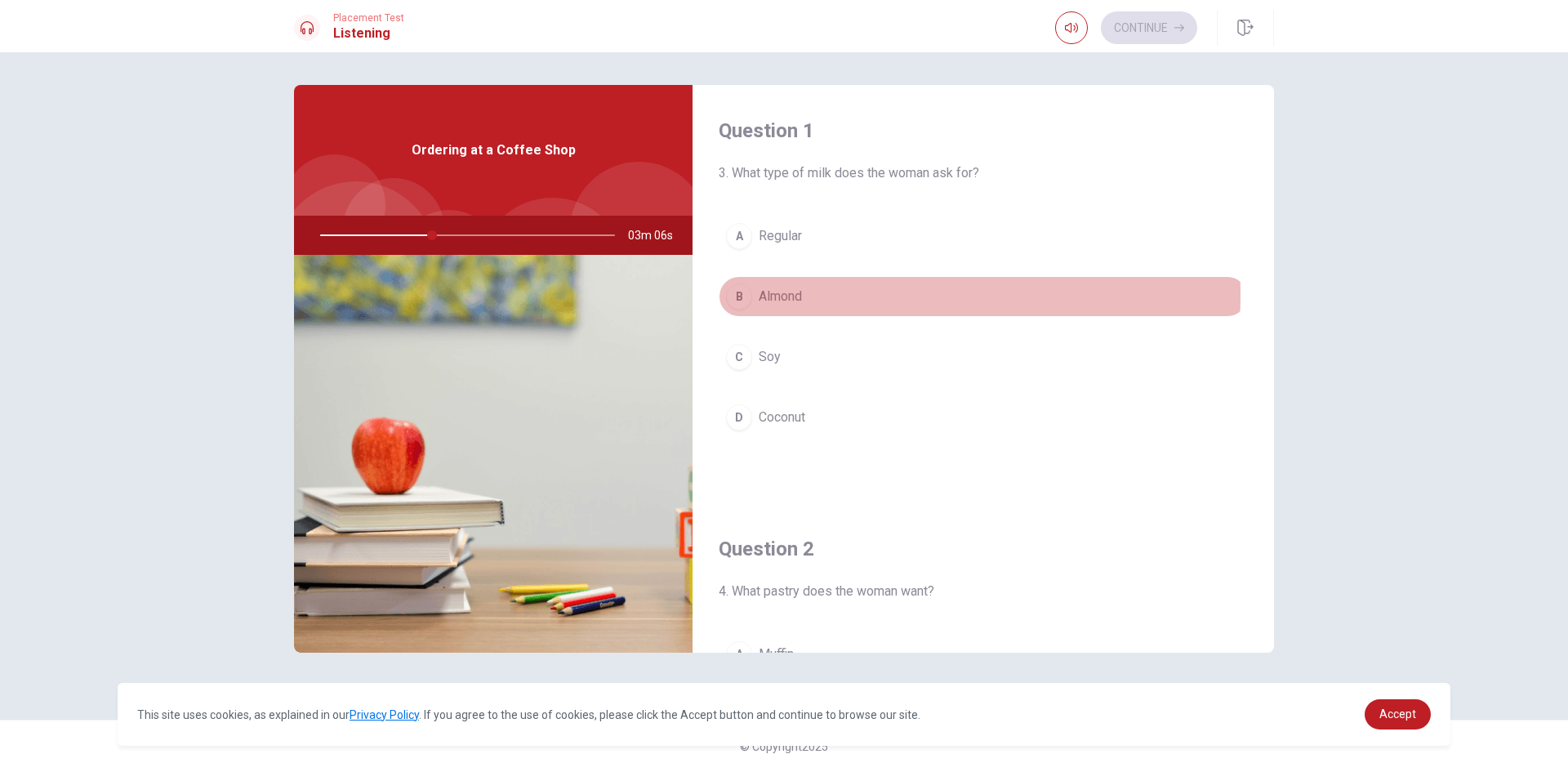
click at [777, 294] on span "Almond" at bounding box center [780, 296] width 44 height 19
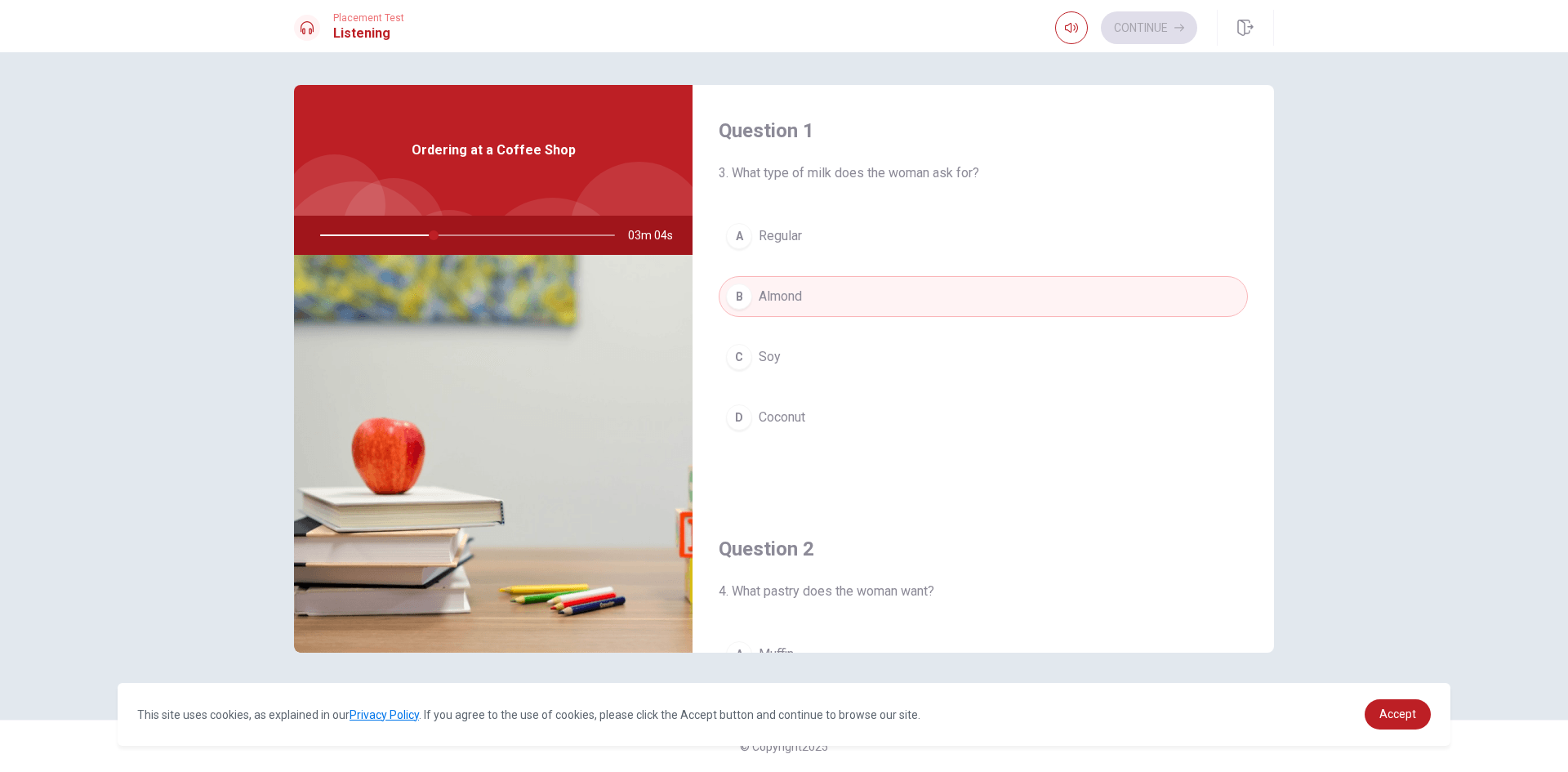
type input "39"
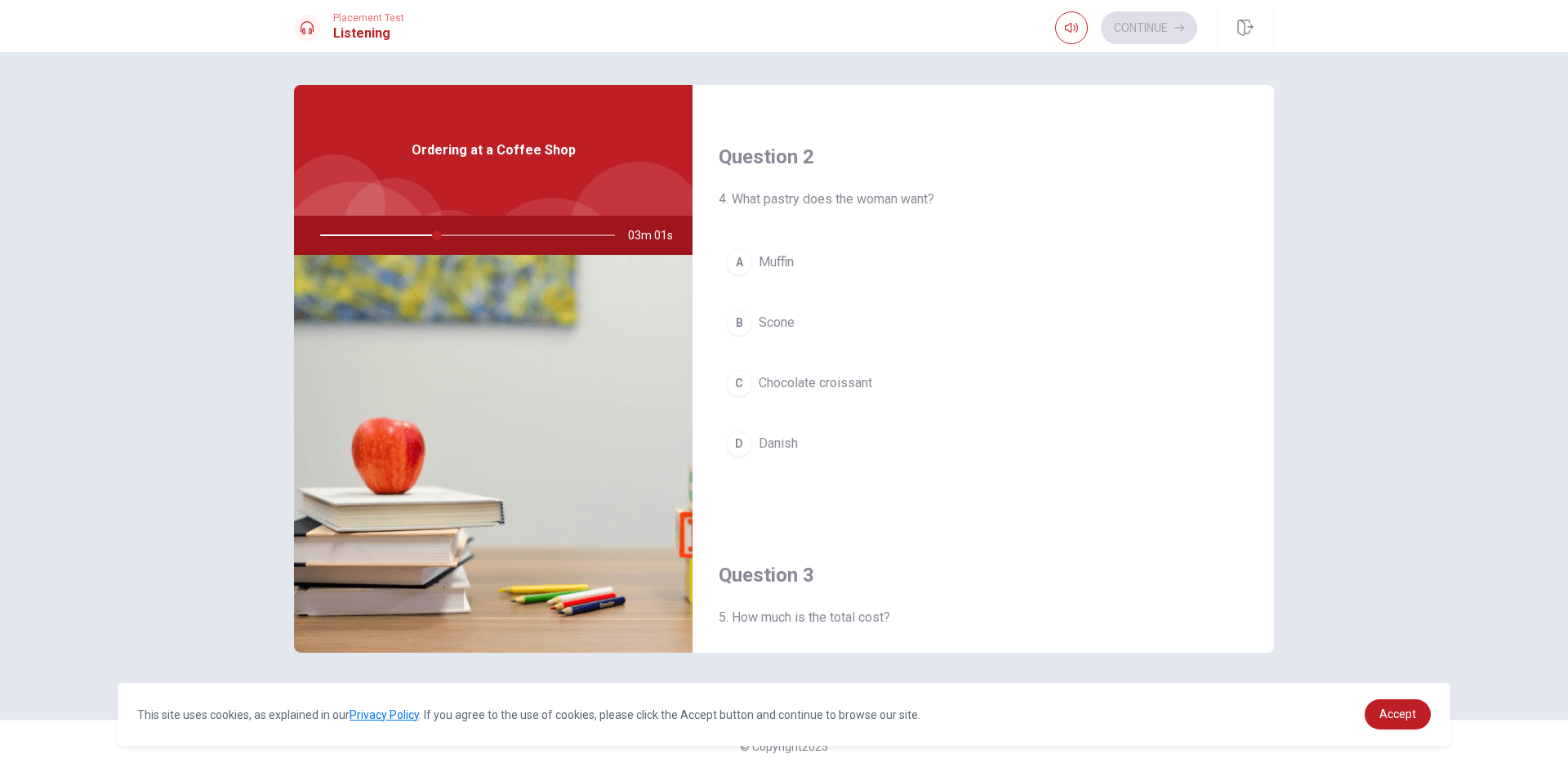
scroll to position [359, 0]
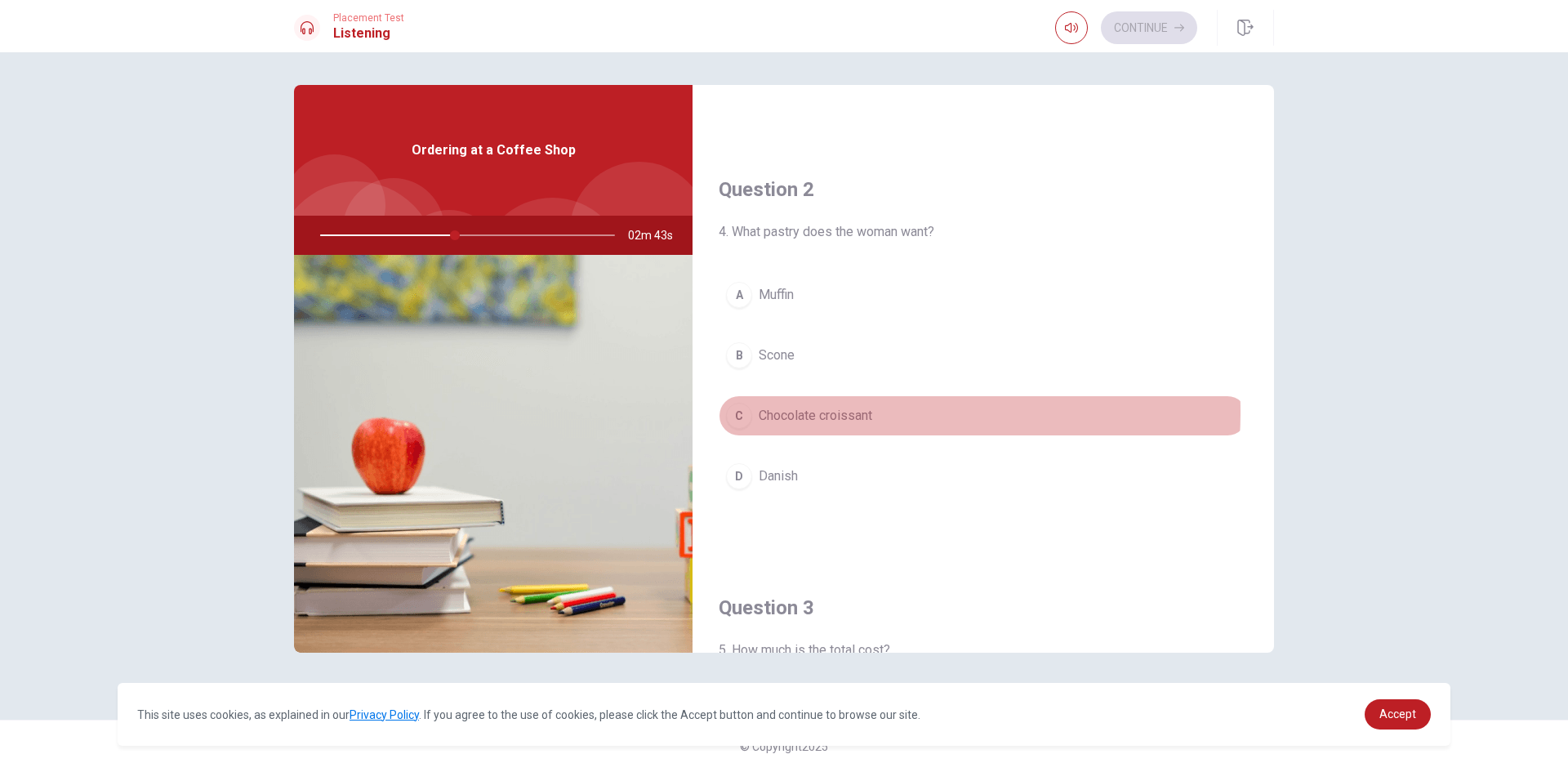
click at [837, 411] on span "Chocolate croissant" at bounding box center [815, 415] width 114 height 19
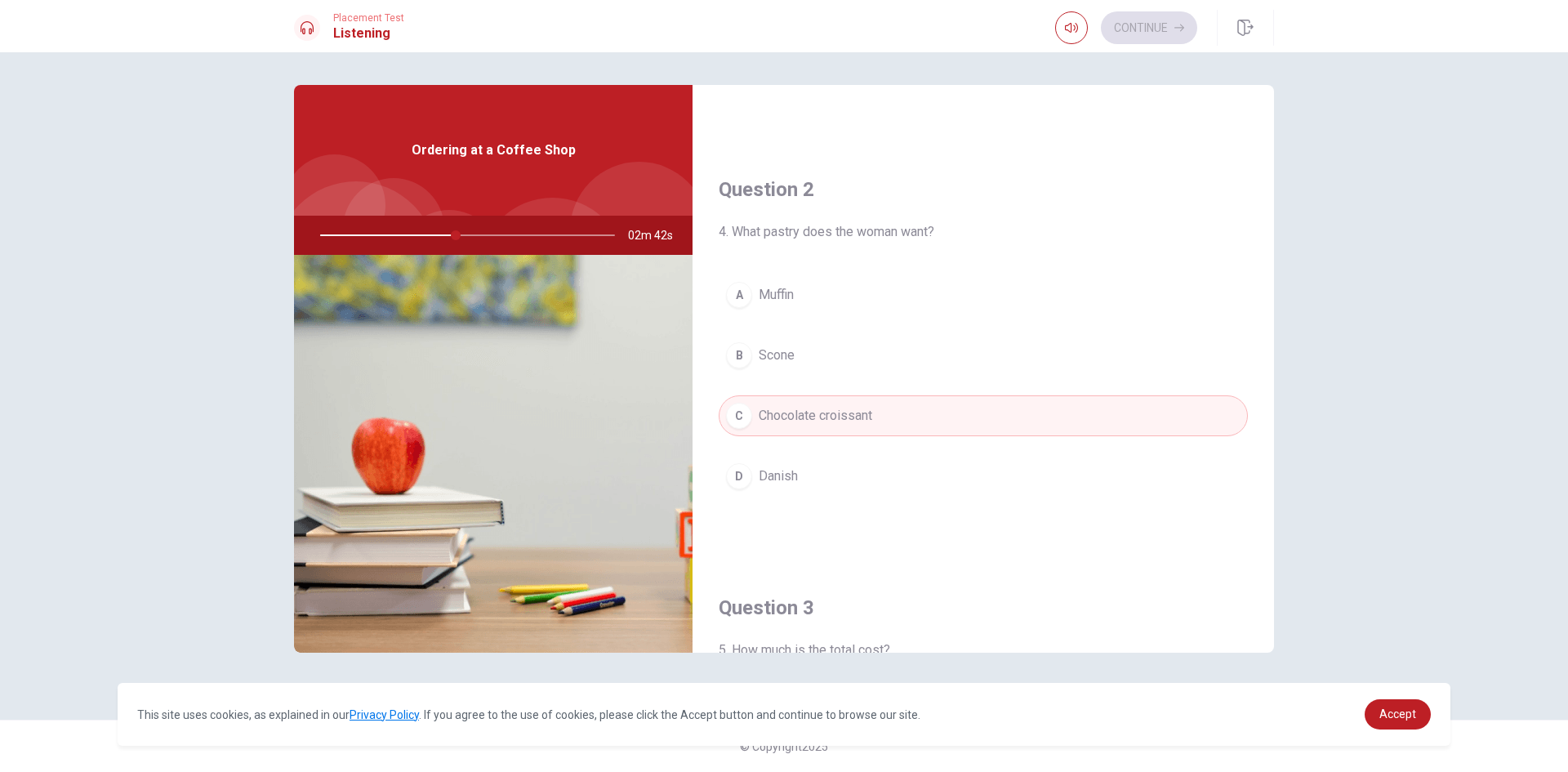
type input "46"
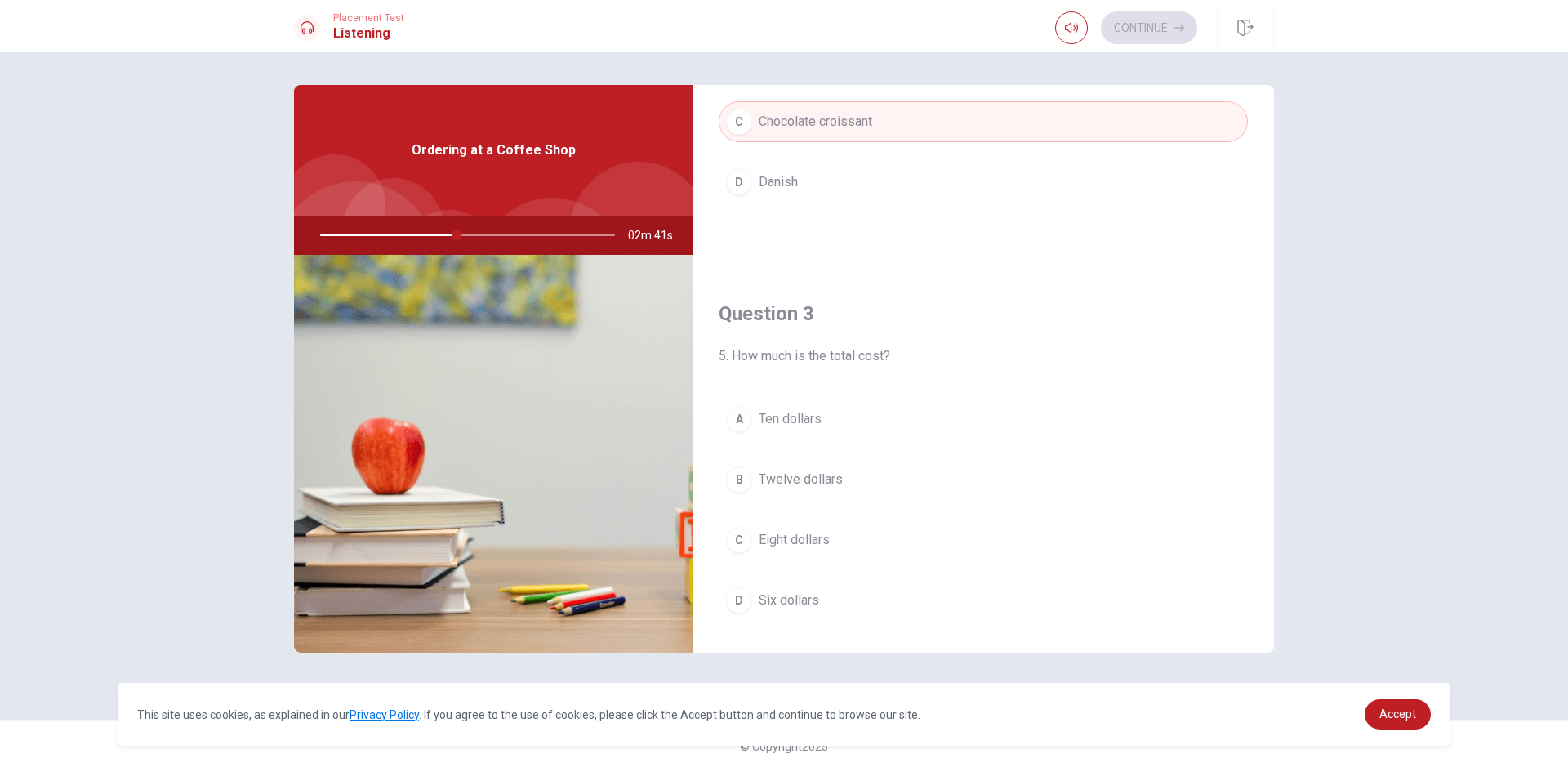
scroll to position [686, 0]
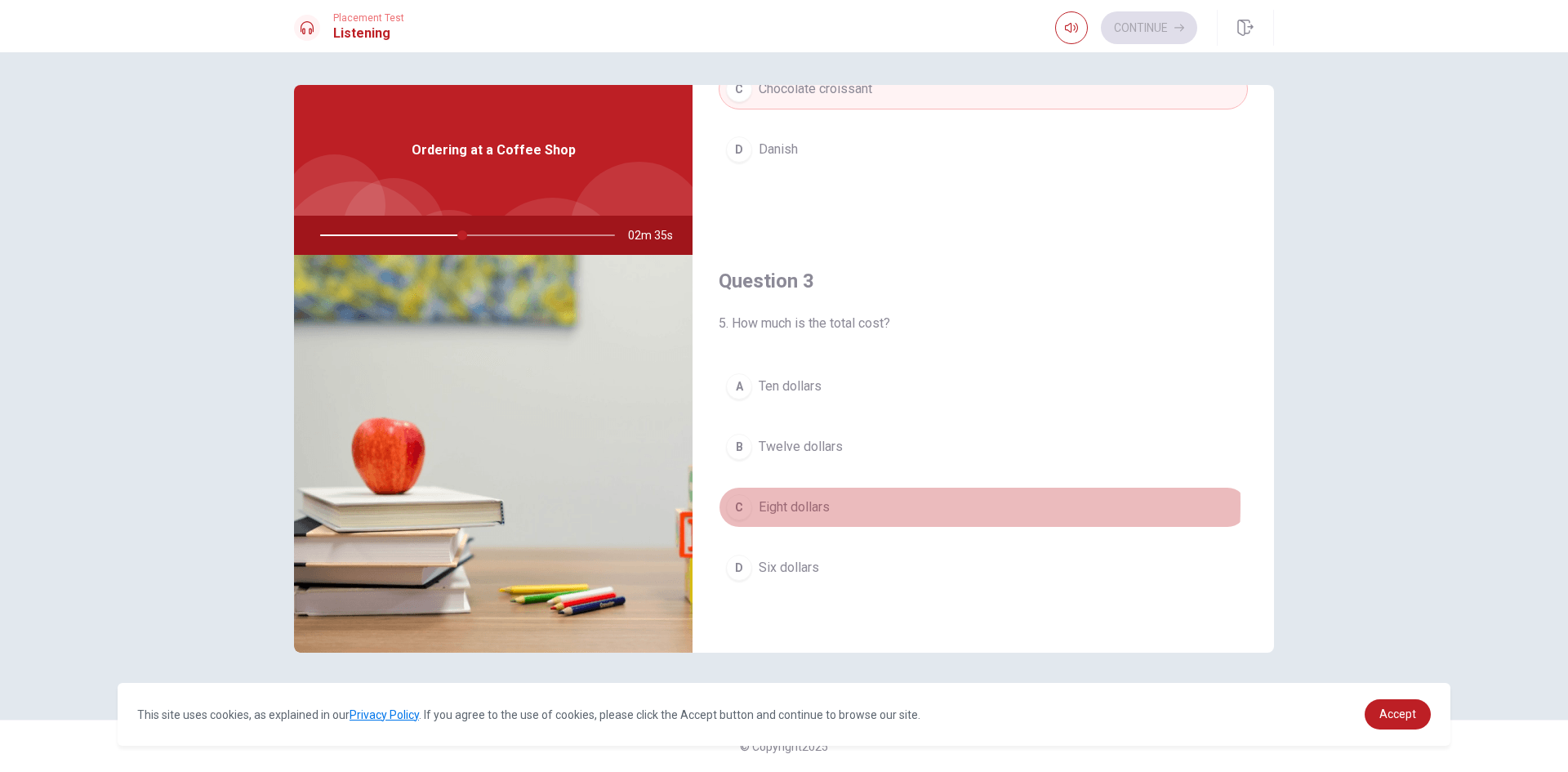
click at [784, 503] on span "Eight dollars" at bounding box center [794, 507] width 71 height 19
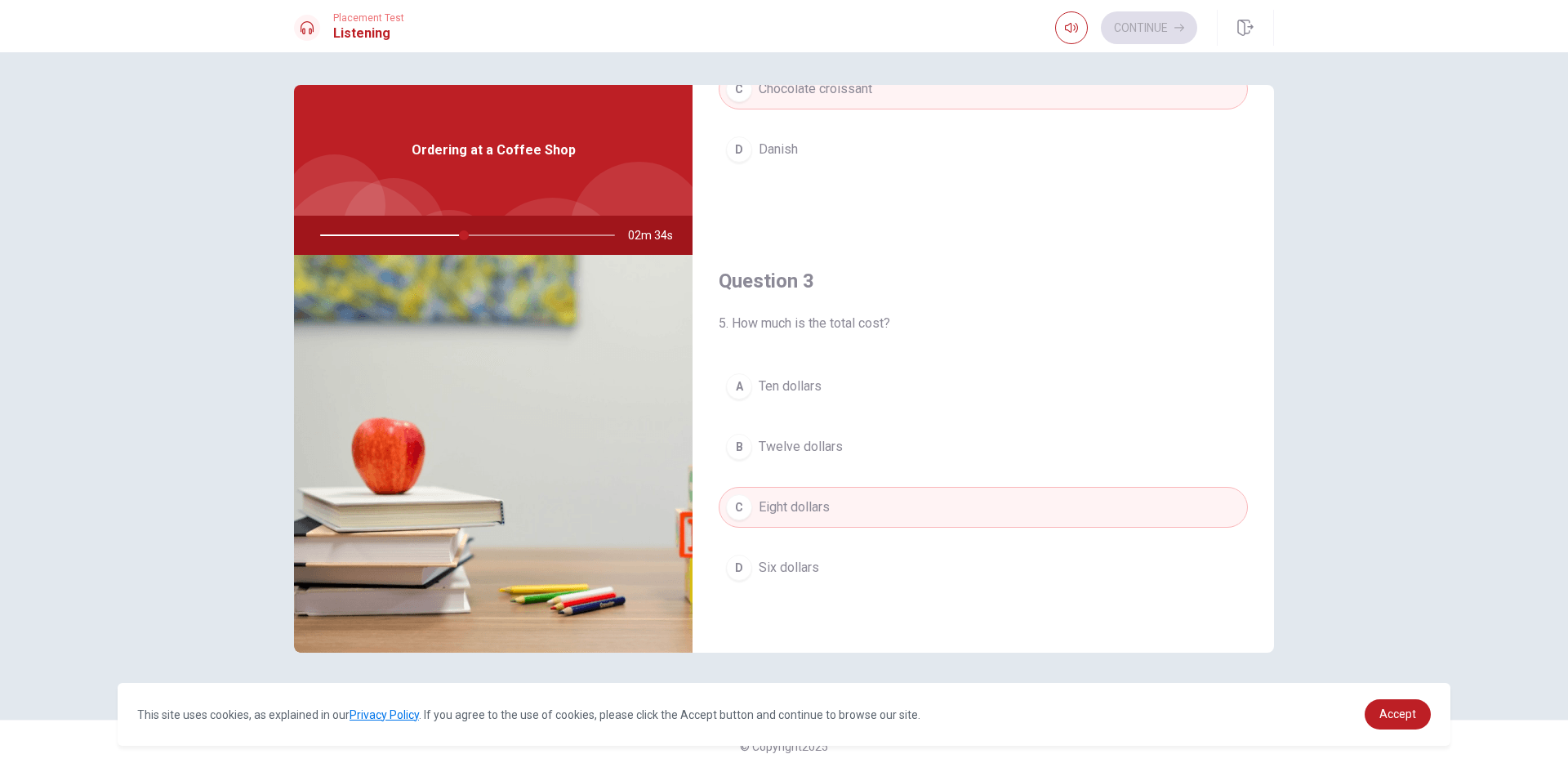
type input "49"
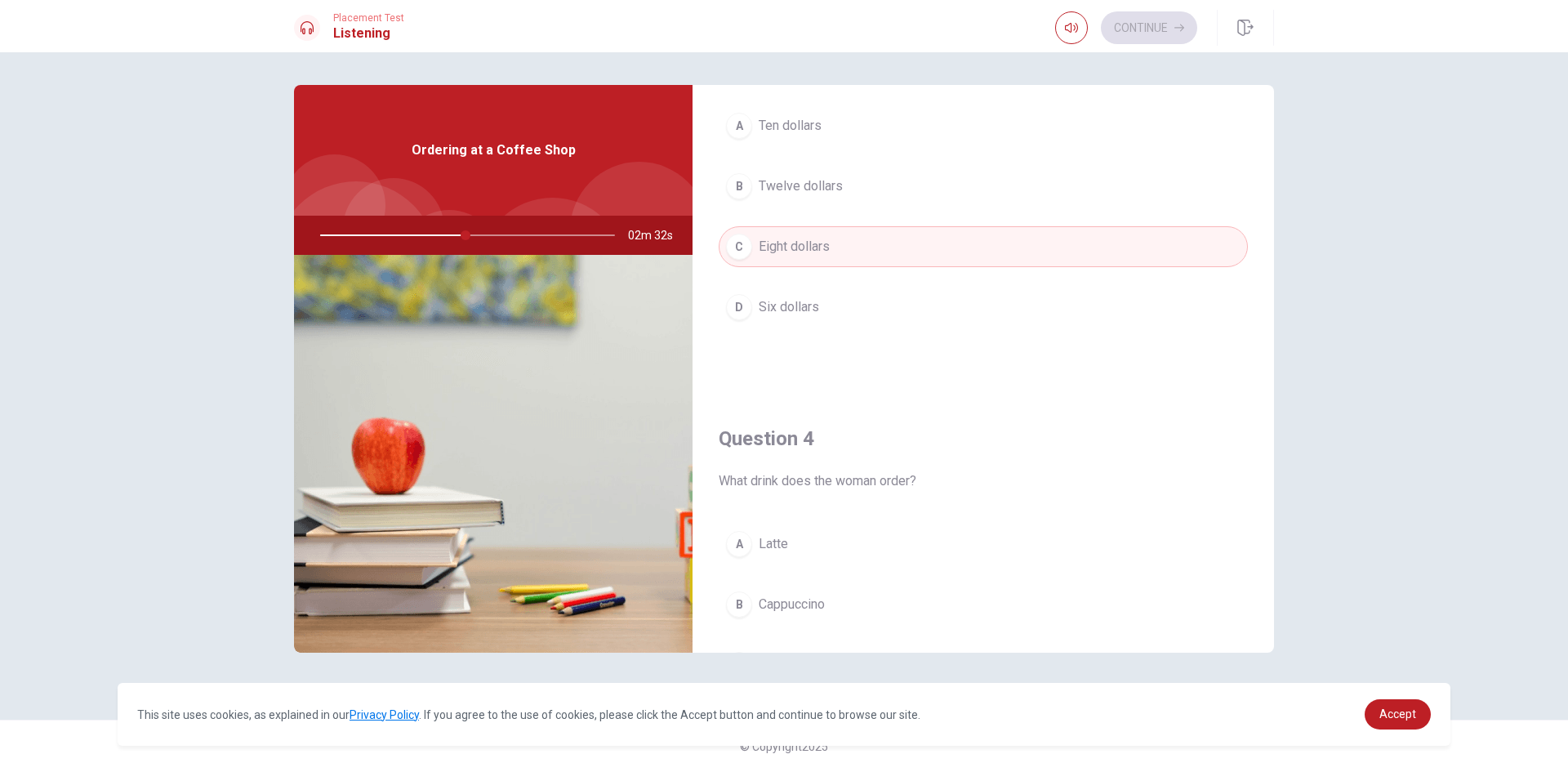
scroll to position [948, 0]
click at [1327, 374] on div "Question 1 3. What type of milk does the woman ask for? A Regular B Almond C So…" at bounding box center [784, 412] width 1568 height 720
click at [771, 597] on span "Cappuccino" at bounding box center [792, 603] width 66 height 19
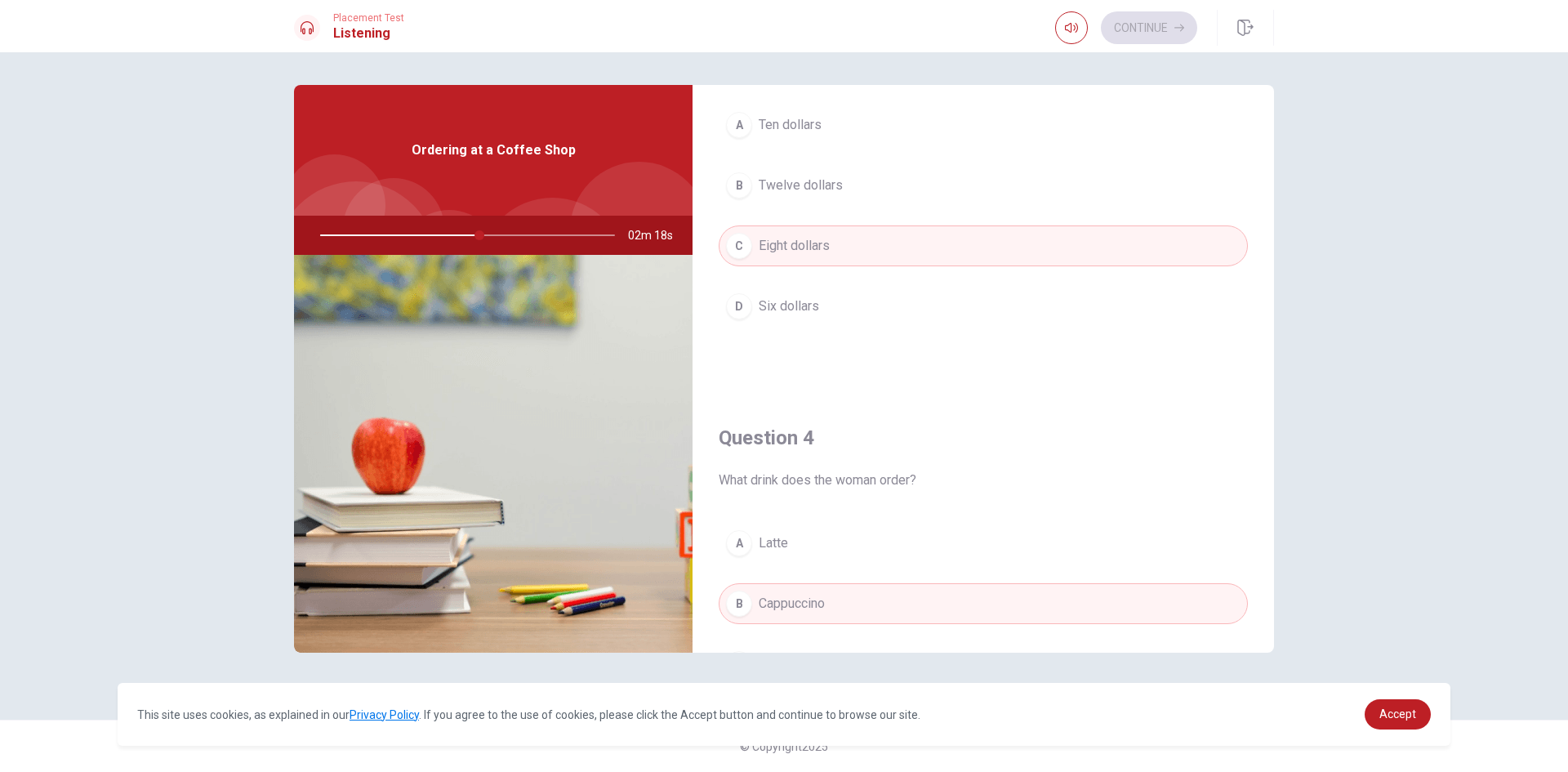
type input "54"
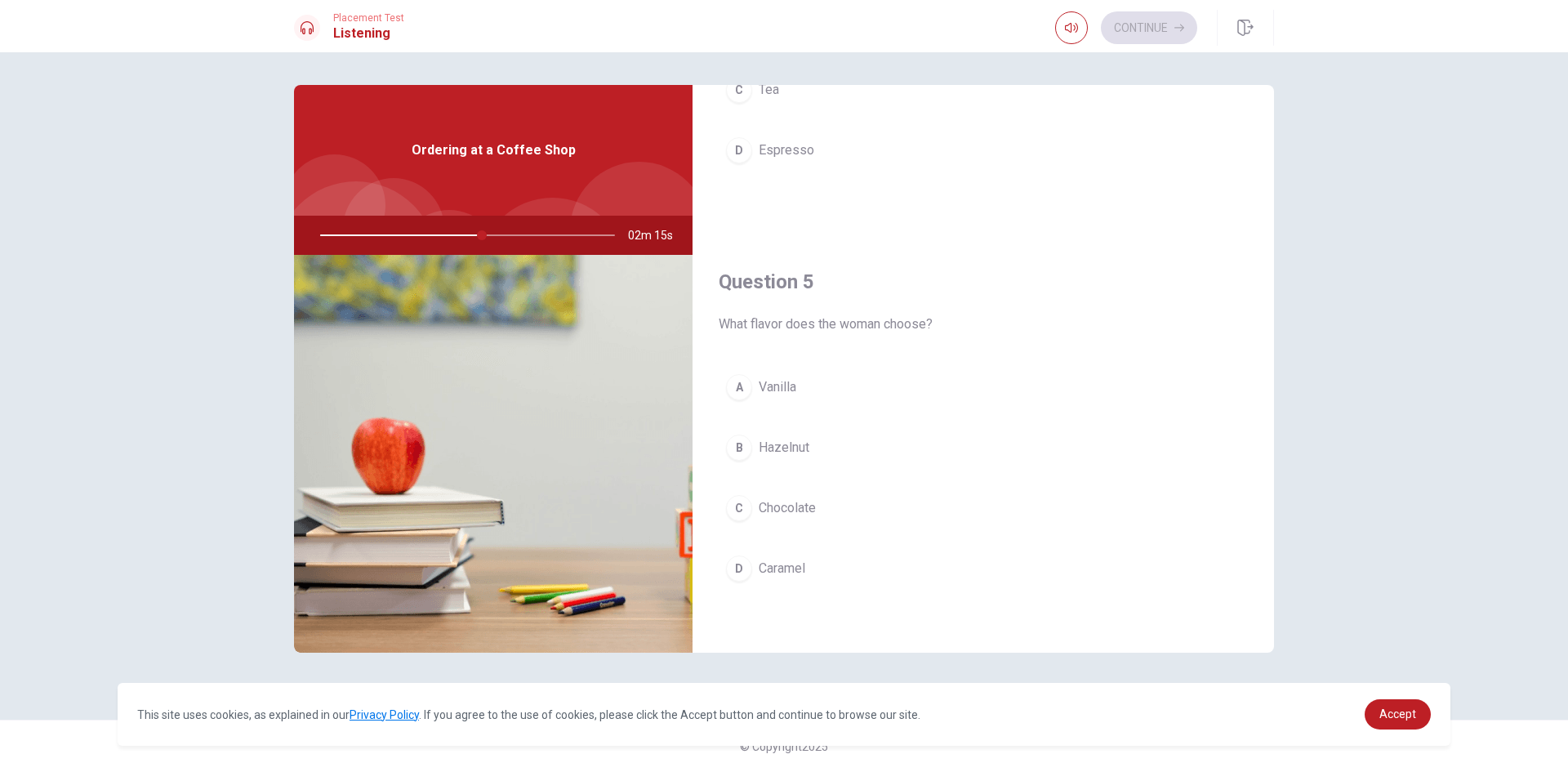
scroll to position [1523, 0]
click at [777, 561] on span "Caramel" at bounding box center [782, 566] width 47 height 19
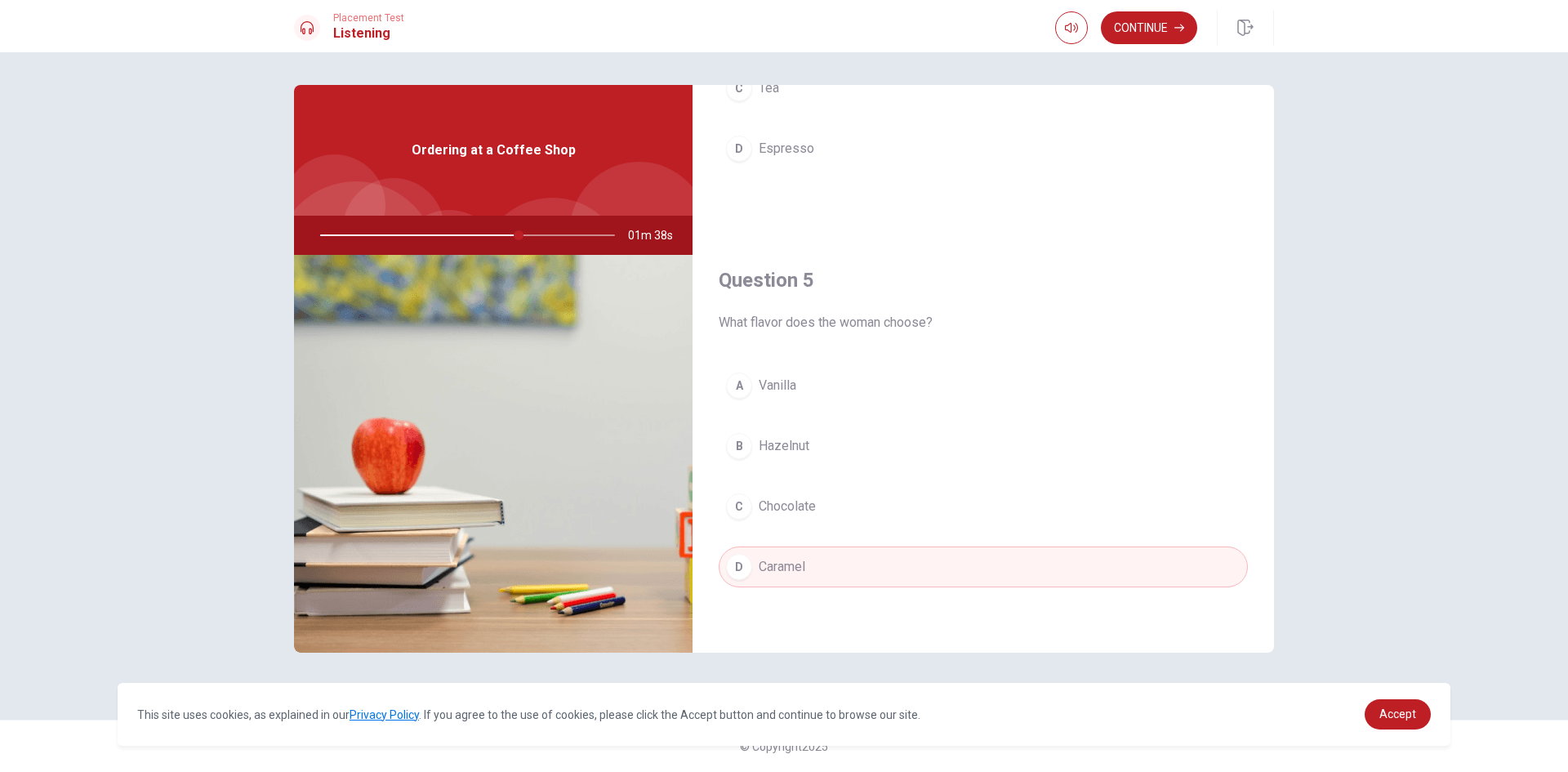
type input "67"
click at [1165, 20] on button "Continue" at bounding box center [1149, 28] width 96 height 33
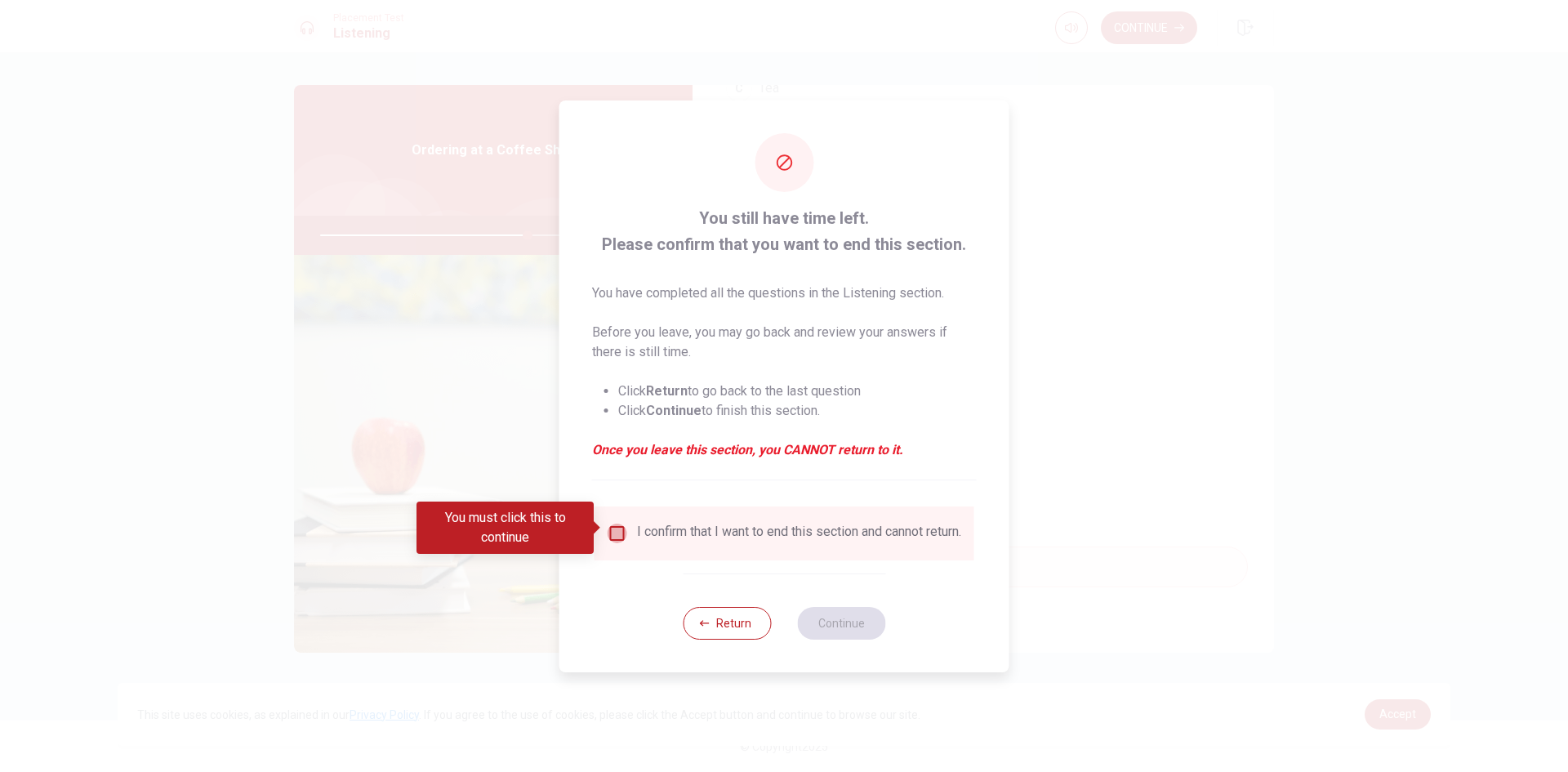
click at [610, 529] on input "You must click this to continue" at bounding box center [617, 533] width 19 height 19
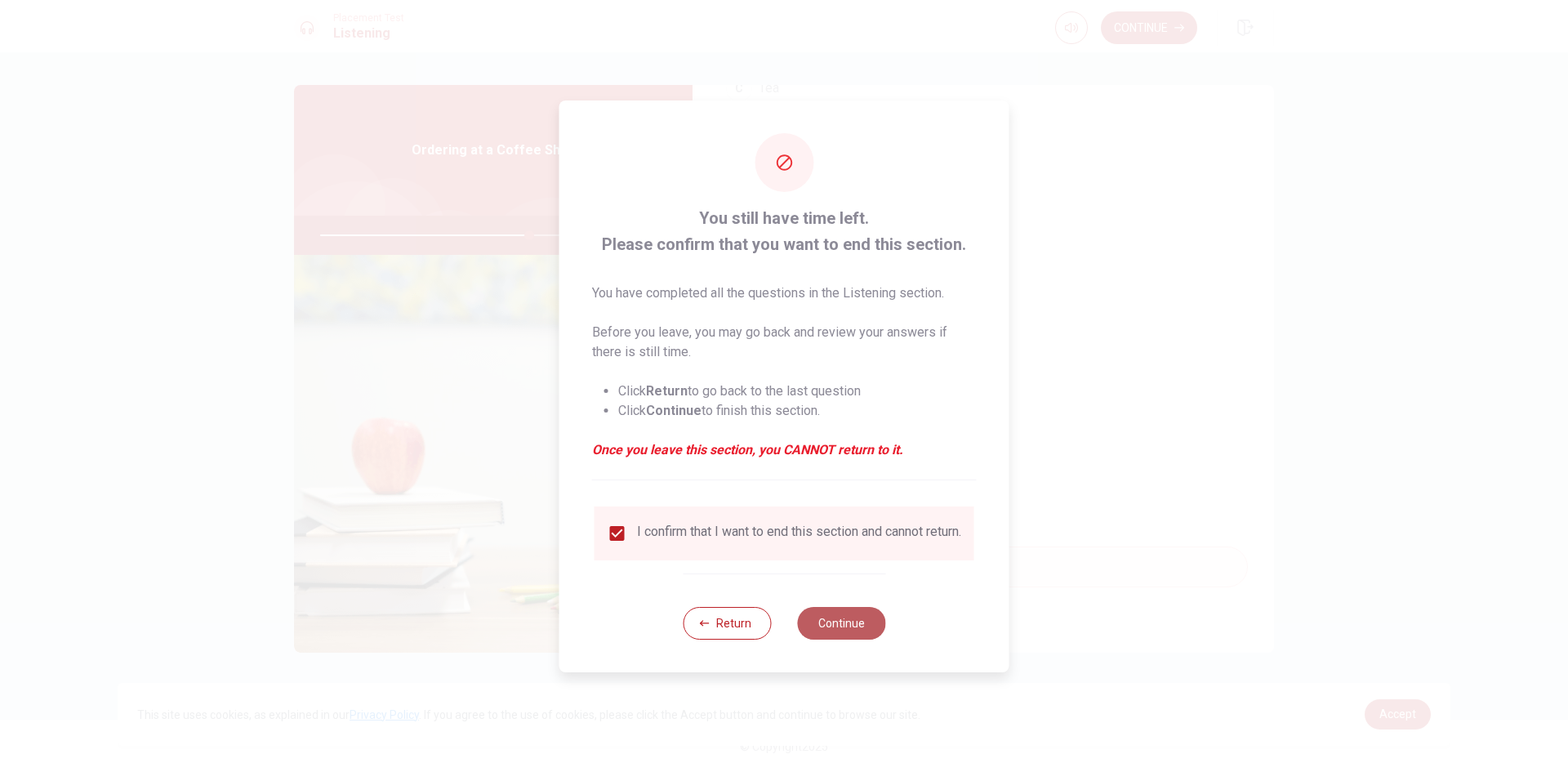
click at [828, 633] on button "Continue" at bounding box center [841, 623] width 88 height 33
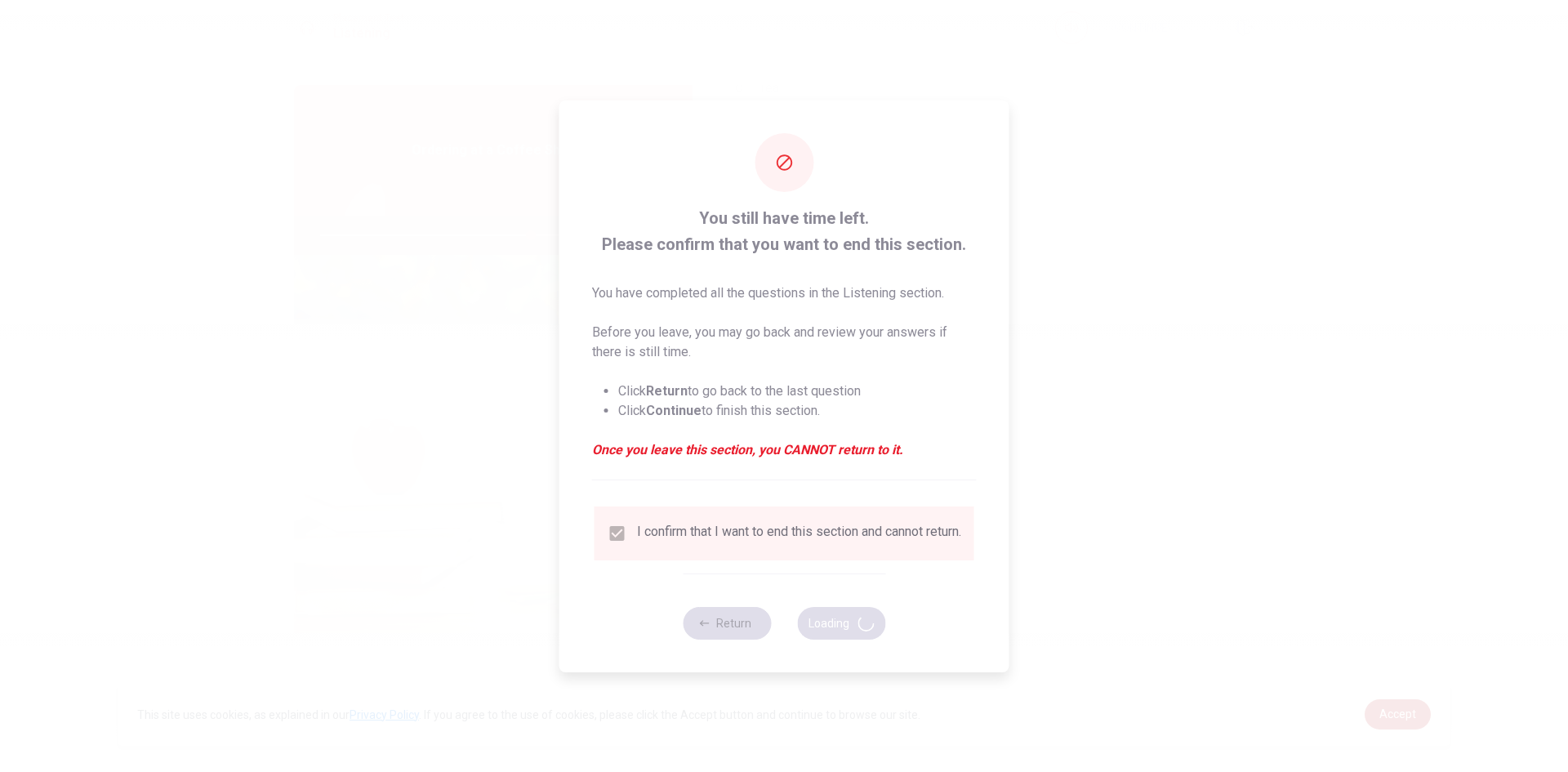
type input "72"
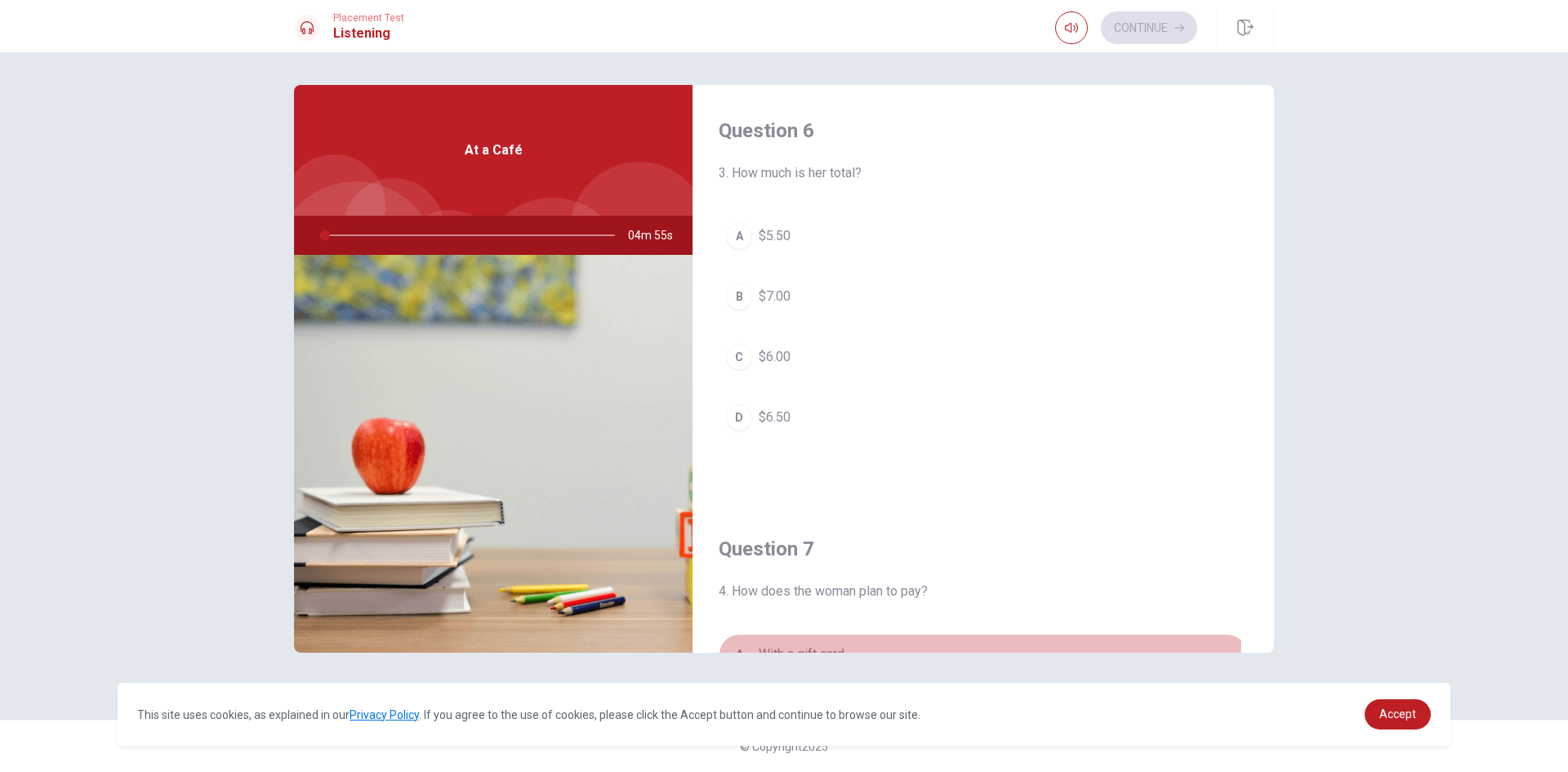
click at [828, 633] on button "A With a gift card" at bounding box center [983, 654] width 529 height 41
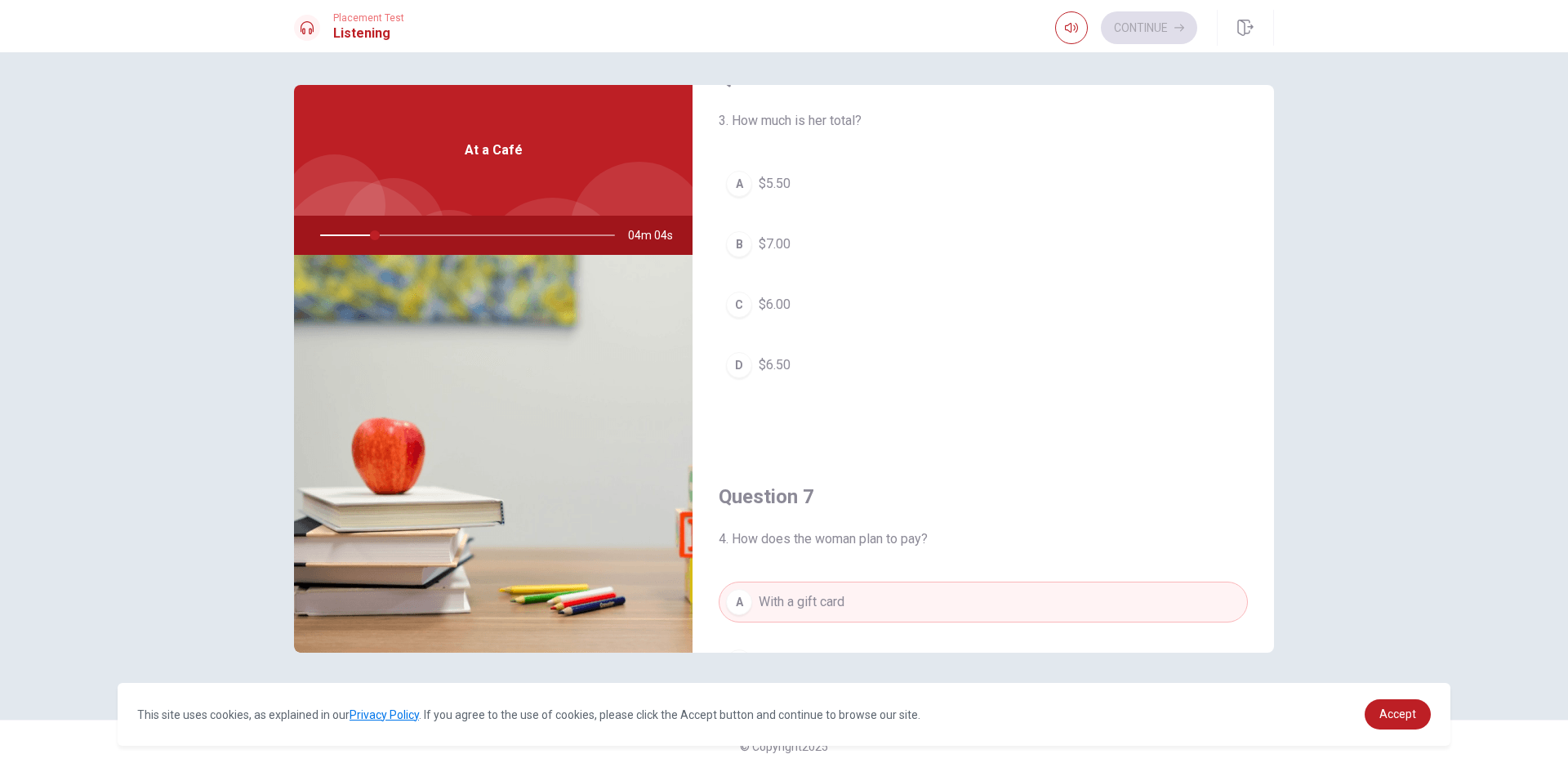
scroll to position [0, 0]
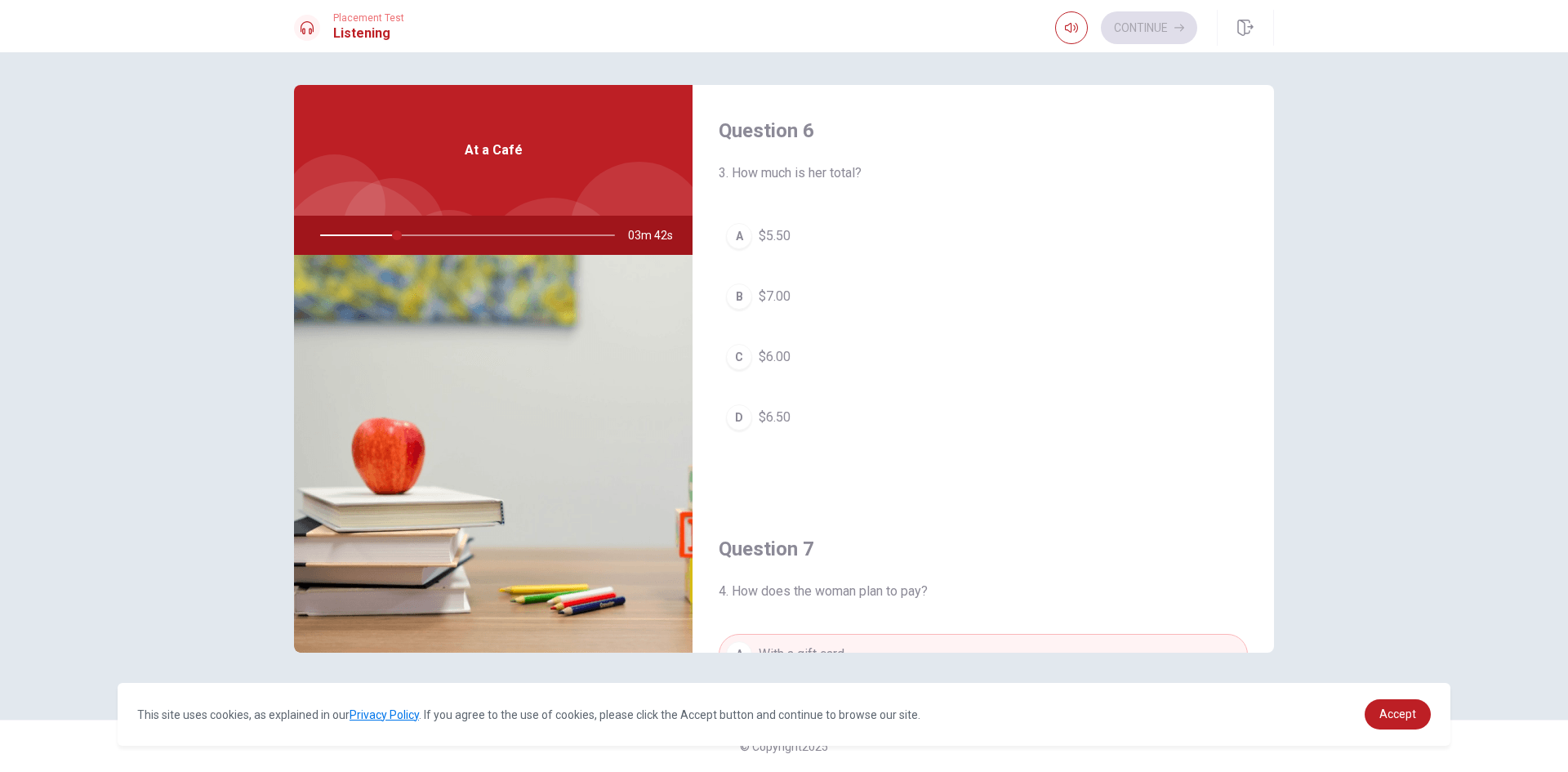
type input "26"
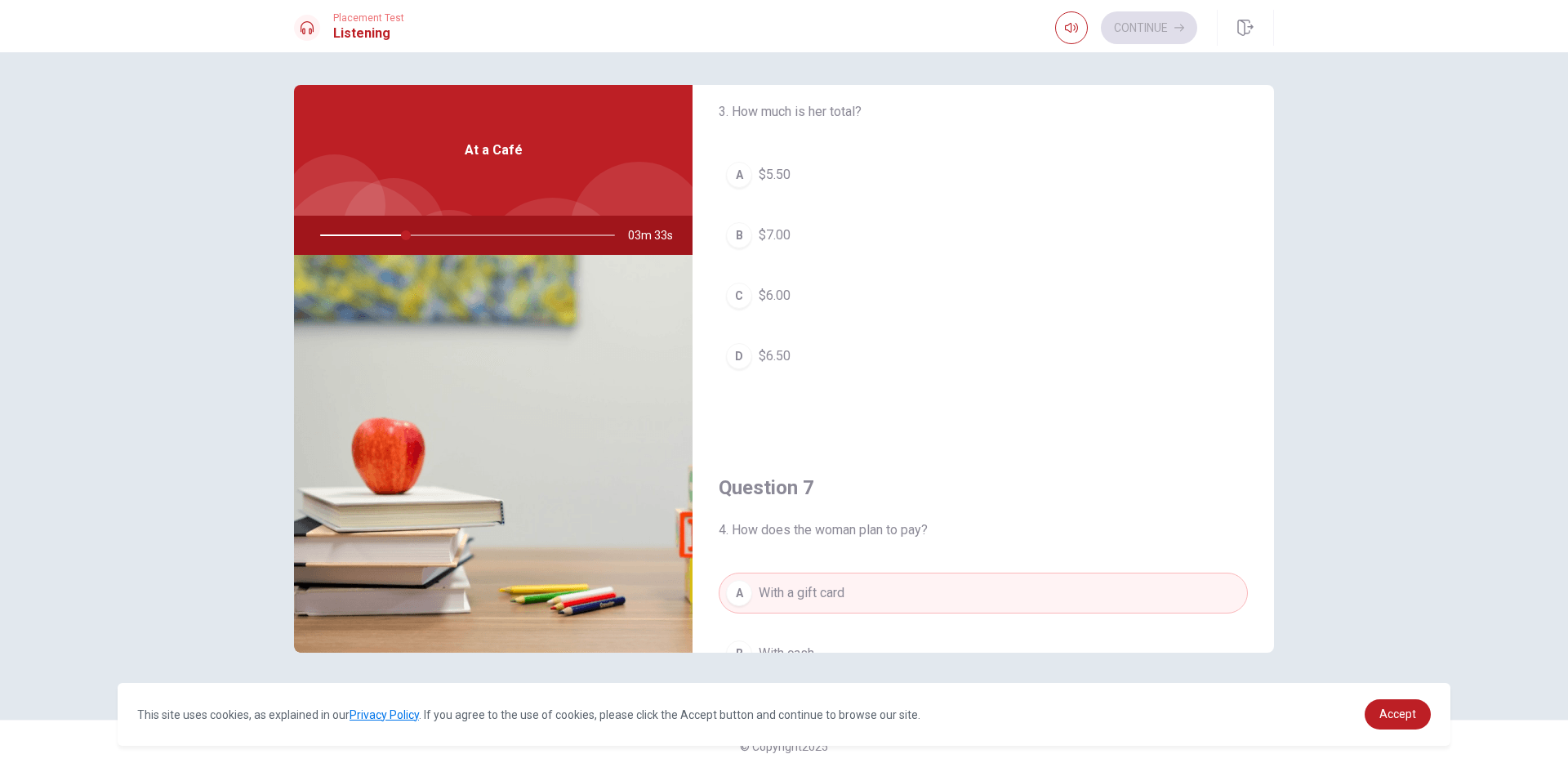
scroll to position [65, 0]
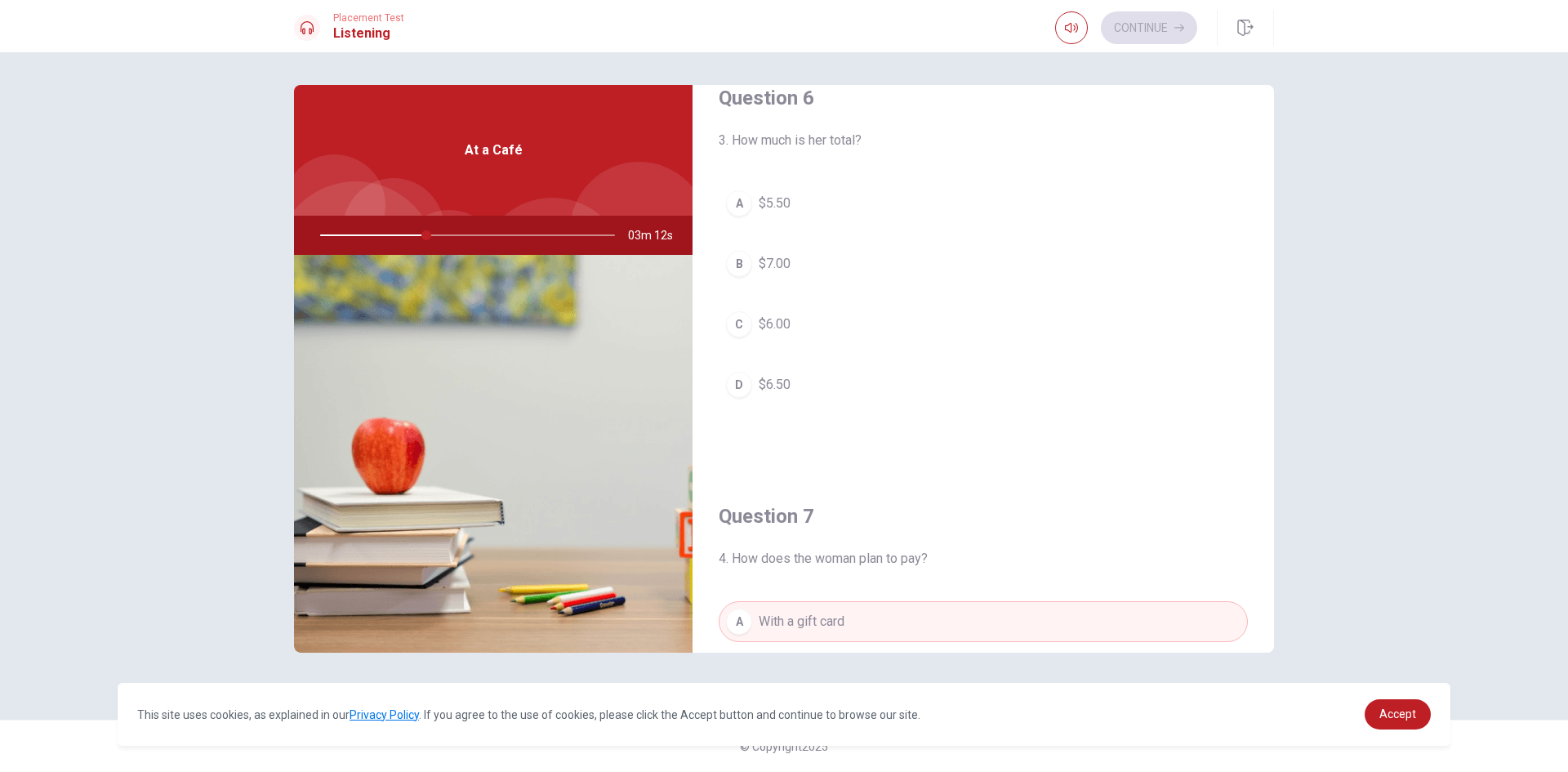
click at [927, 444] on div "Question 6 3. How much is her total? A $5.50 B $7.00 C $6.00 D $6.50" at bounding box center [983, 261] width 581 height 418
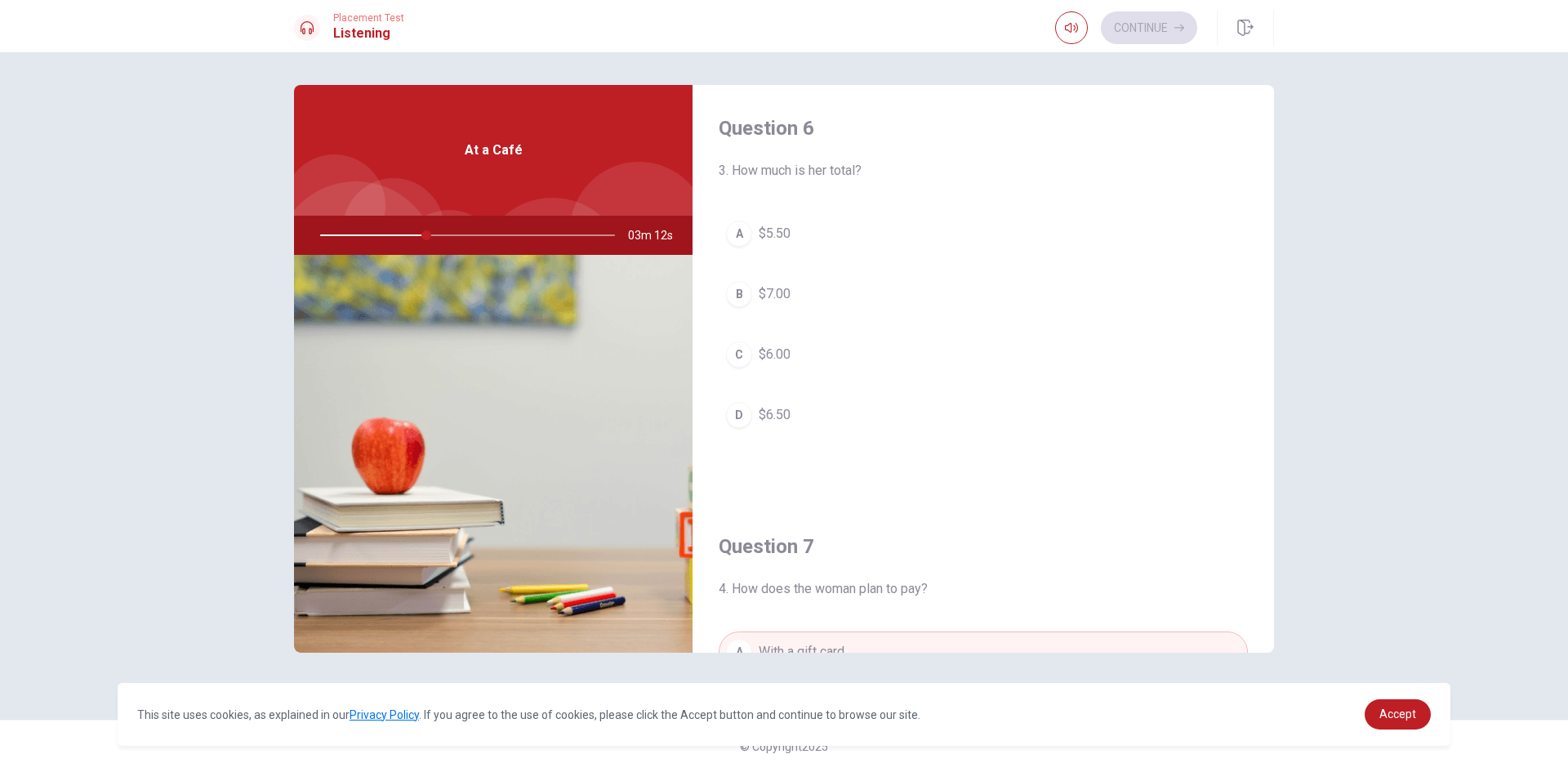
scroll to position [0, 0]
click at [927, 444] on div "A $5.50 B $7.00 C $6.00 D $6.50" at bounding box center [983, 342] width 529 height 255
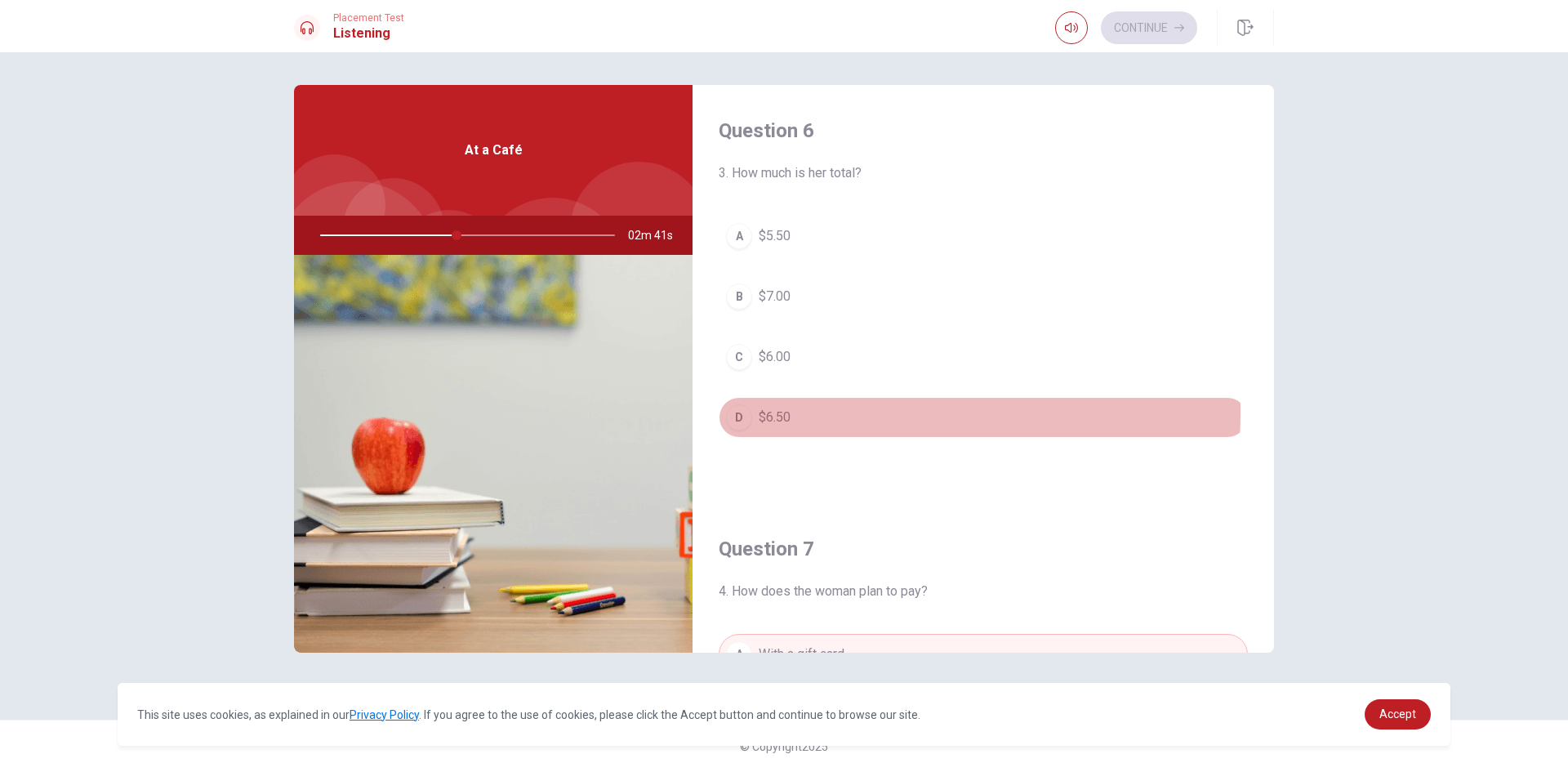
click at [786, 411] on span "$6.50" at bounding box center [774, 417] width 32 height 19
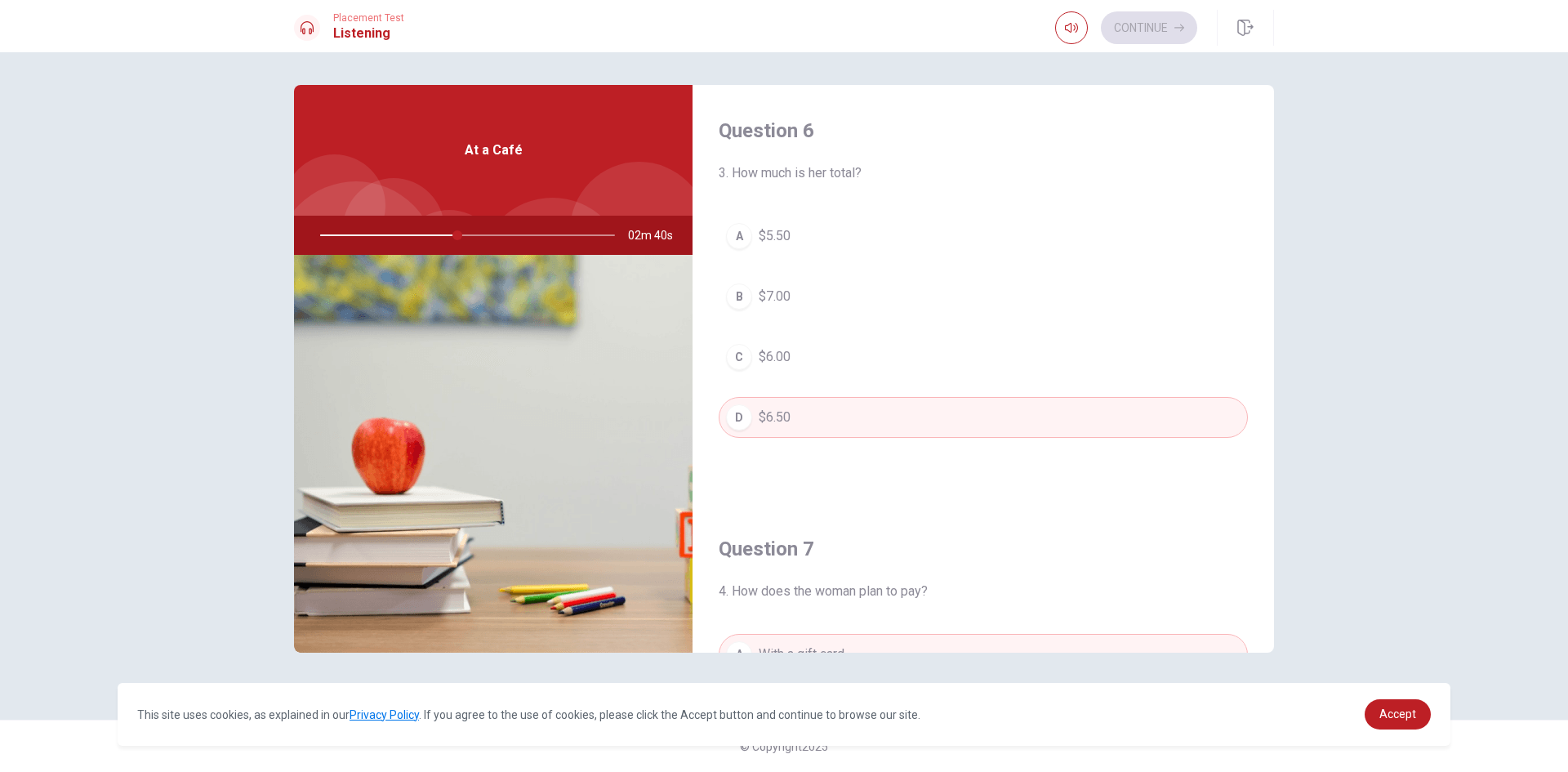
type input "47"
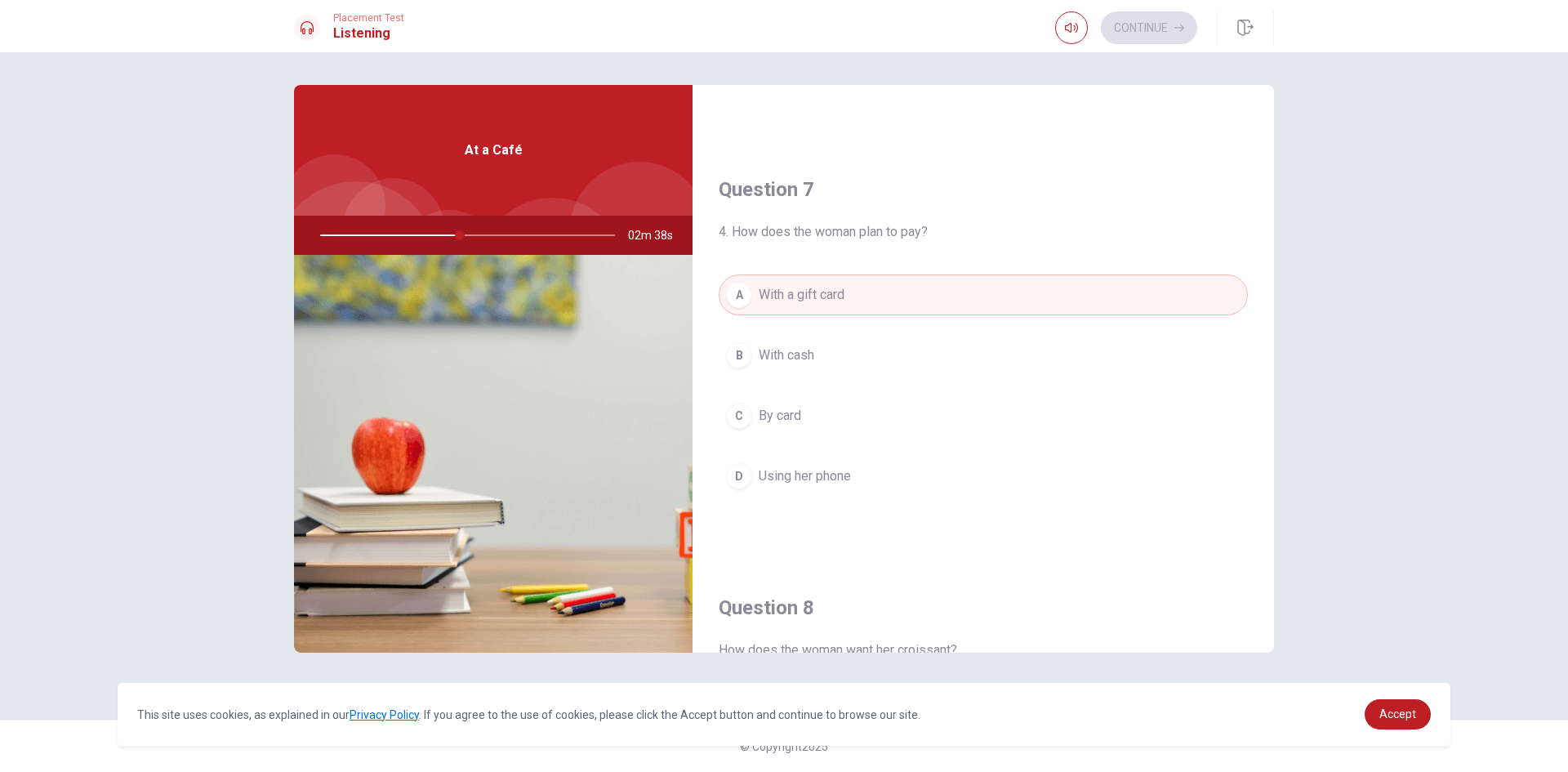
scroll to position [392, 0]
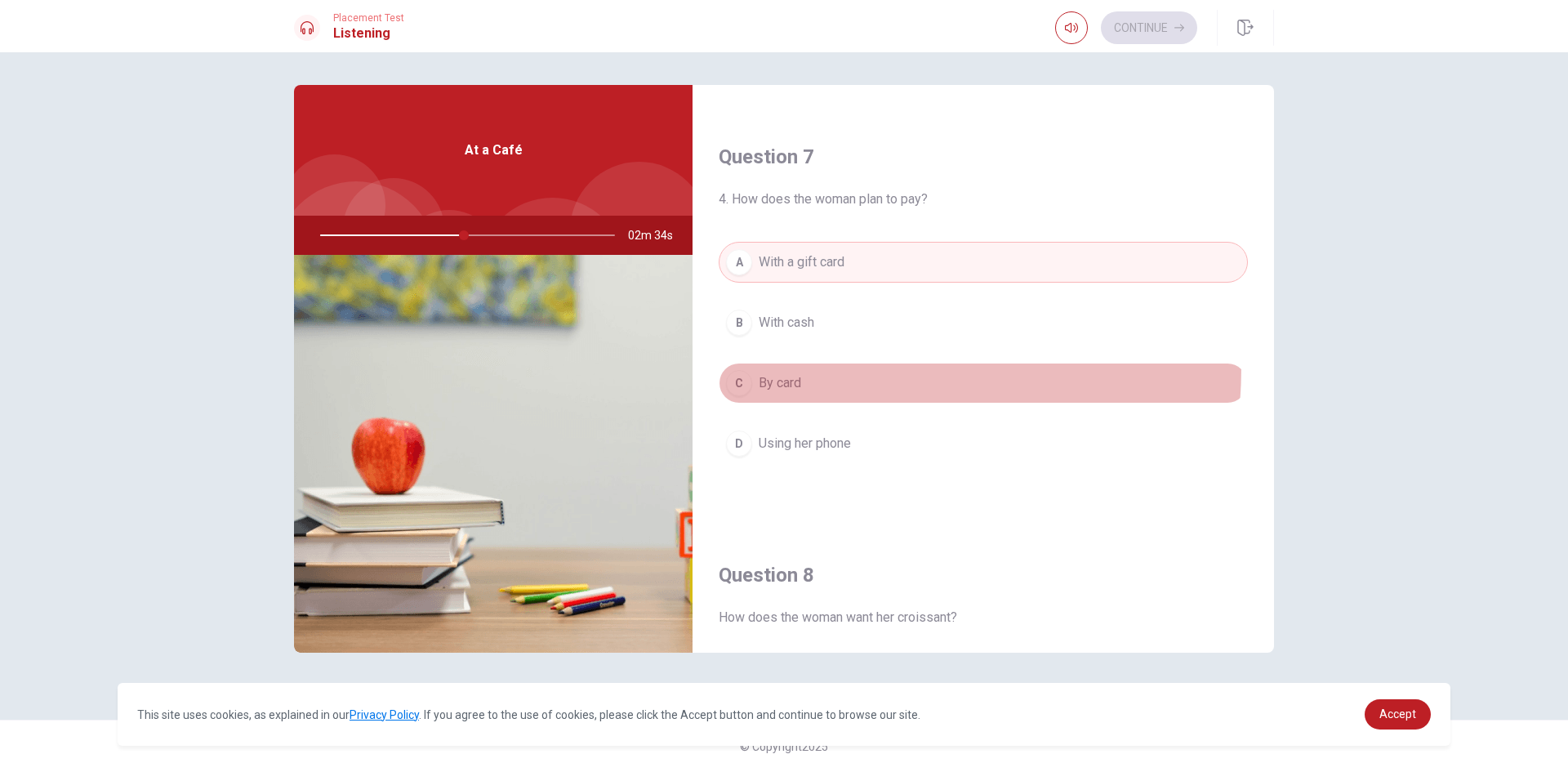
click at [783, 367] on button "C By card" at bounding box center [983, 383] width 529 height 41
type input "49"
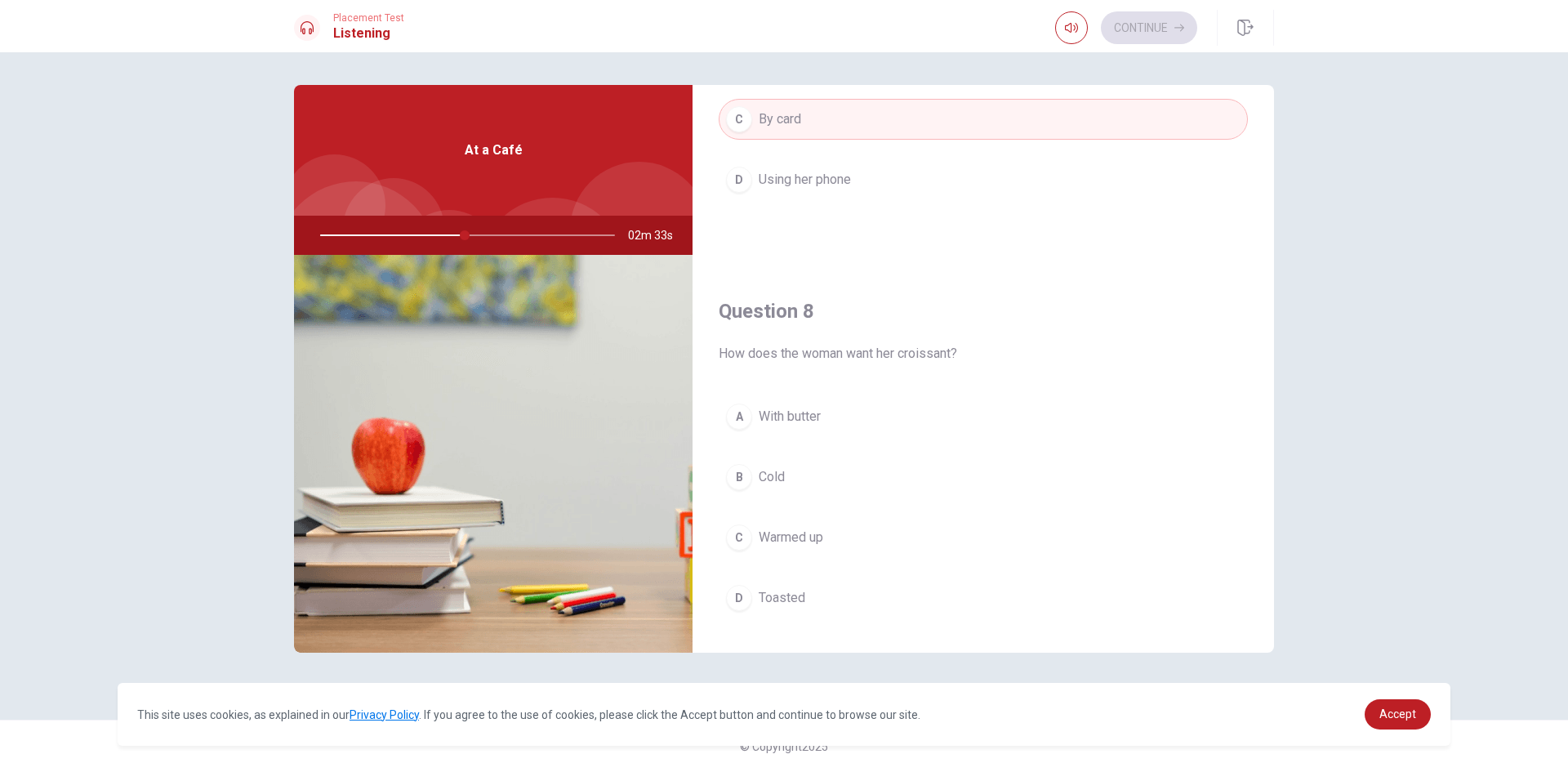
scroll to position [784, 0]
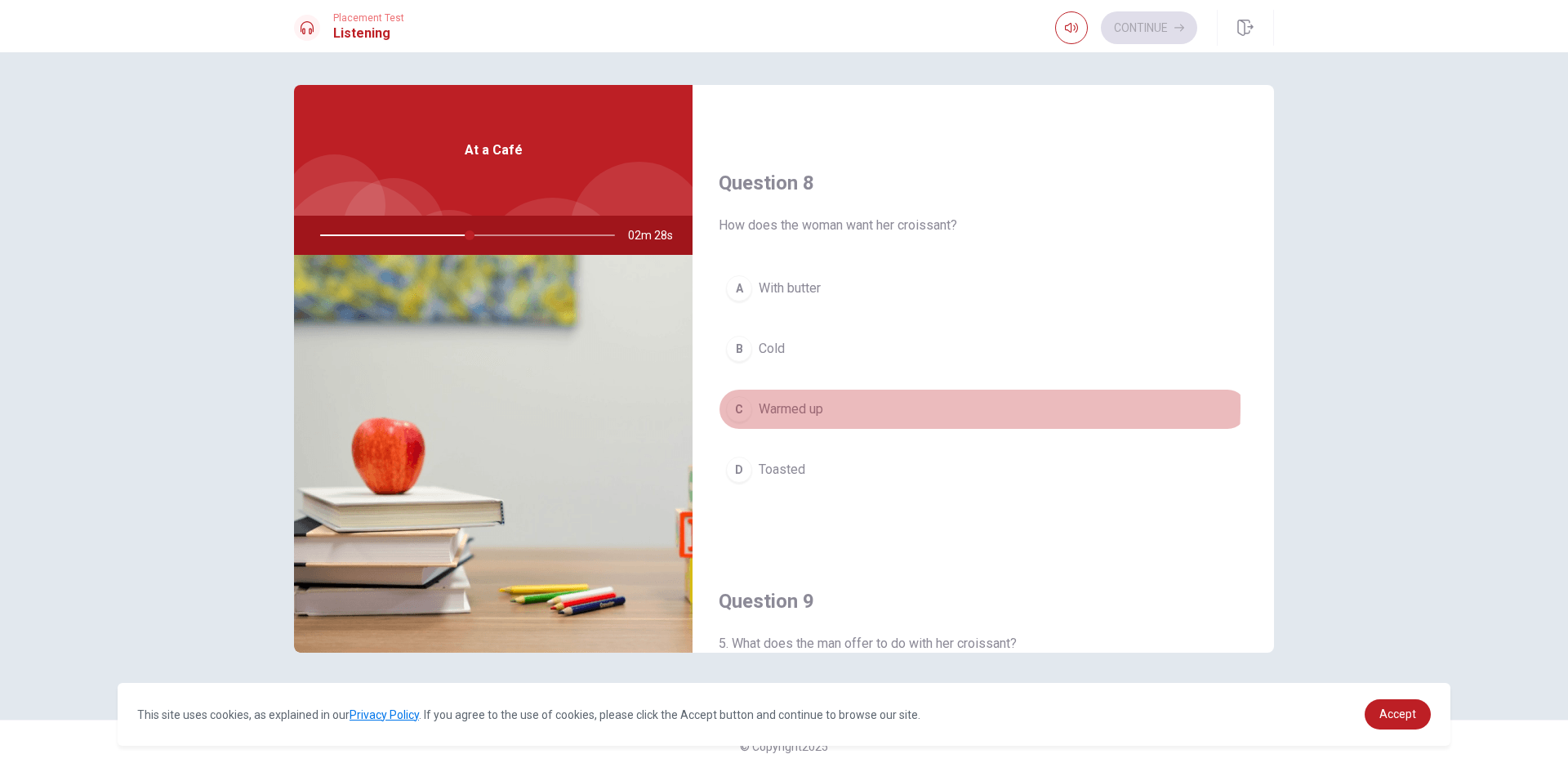
click at [799, 405] on span "Warmed up" at bounding box center [791, 409] width 65 height 19
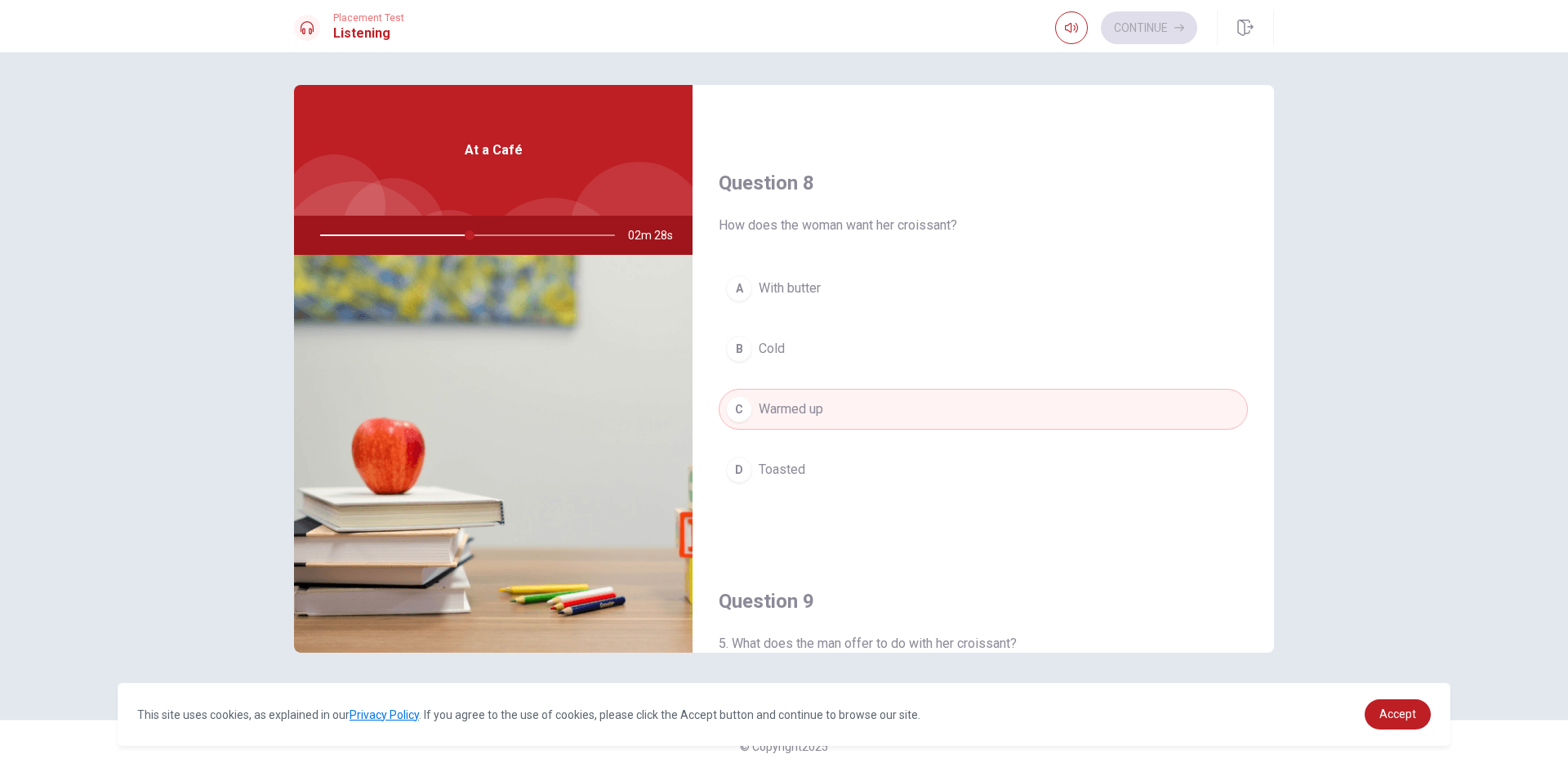
type input "51"
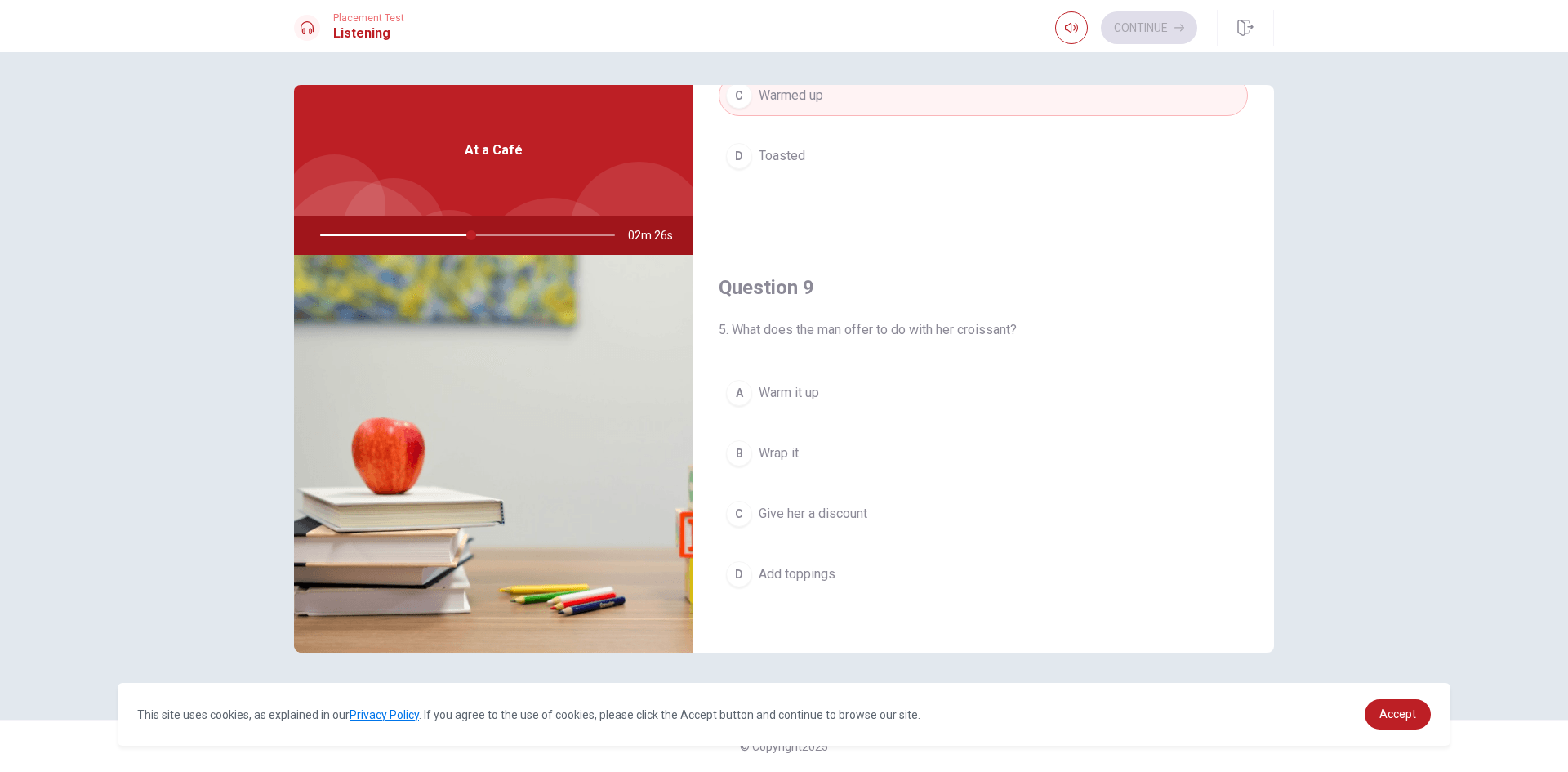
scroll to position [1143, 0]
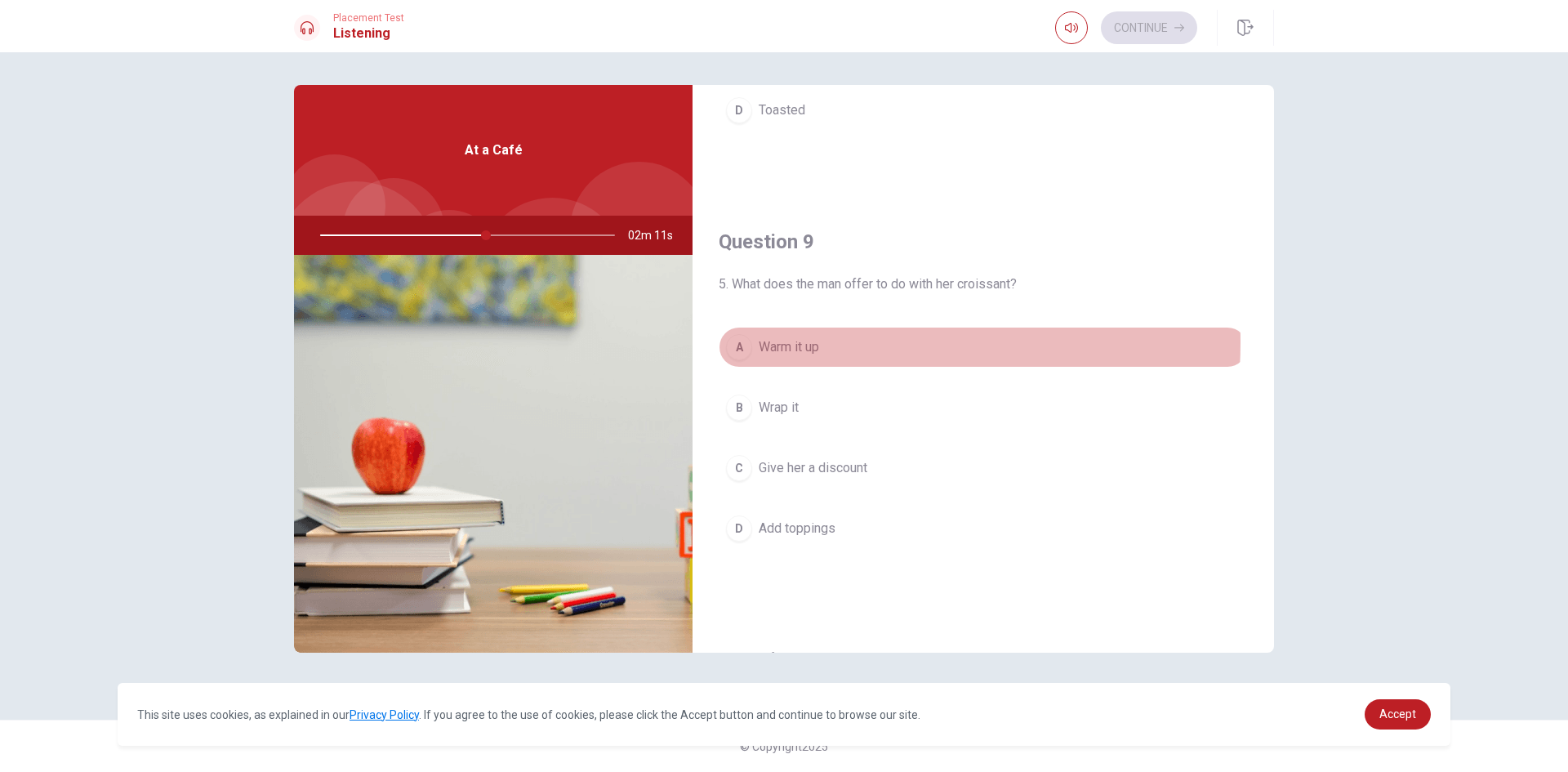
click at [795, 342] on span "Warm it up" at bounding box center [789, 347] width 60 height 19
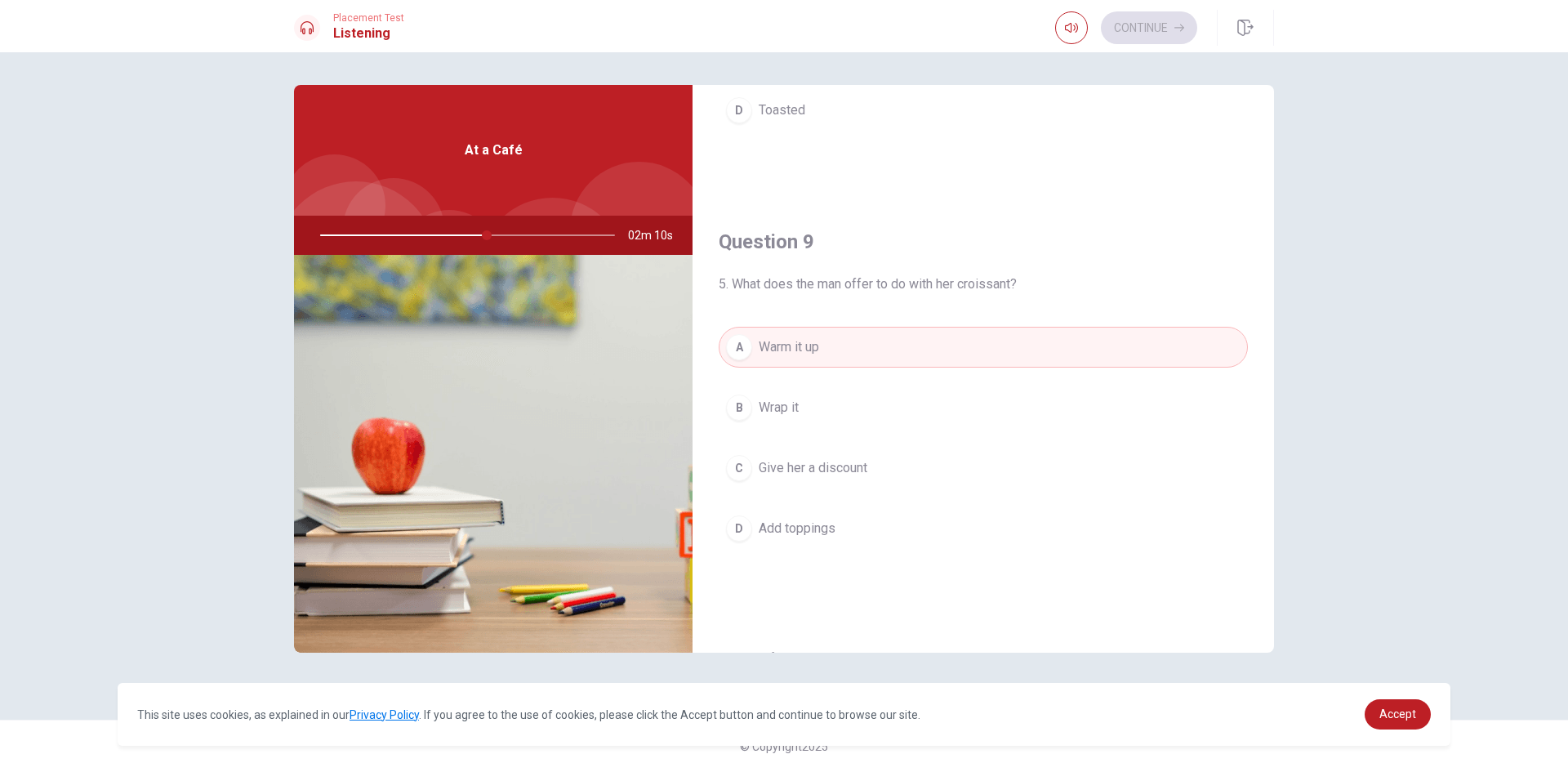
type input "57"
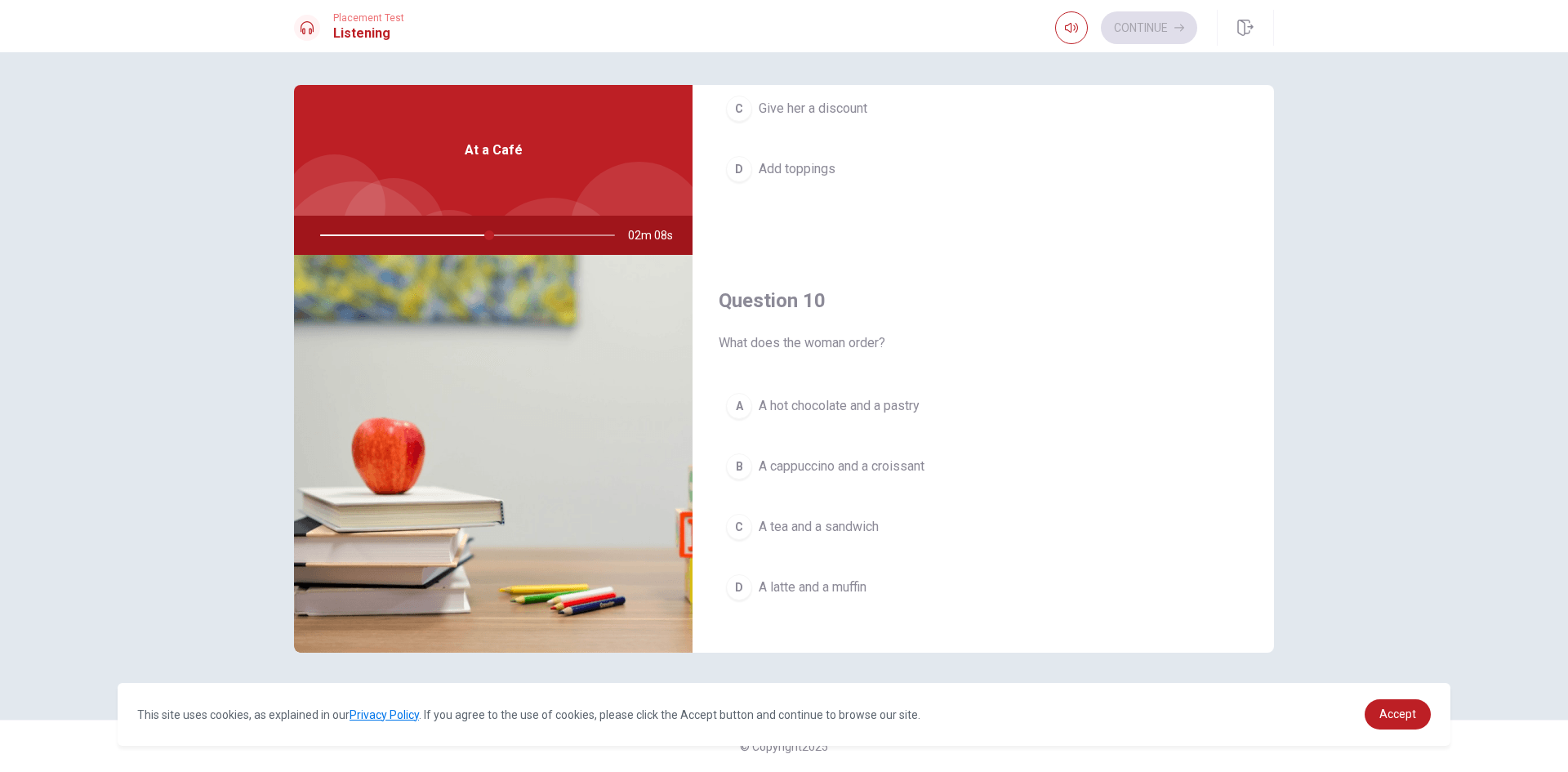
scroll to position [1523, 0]
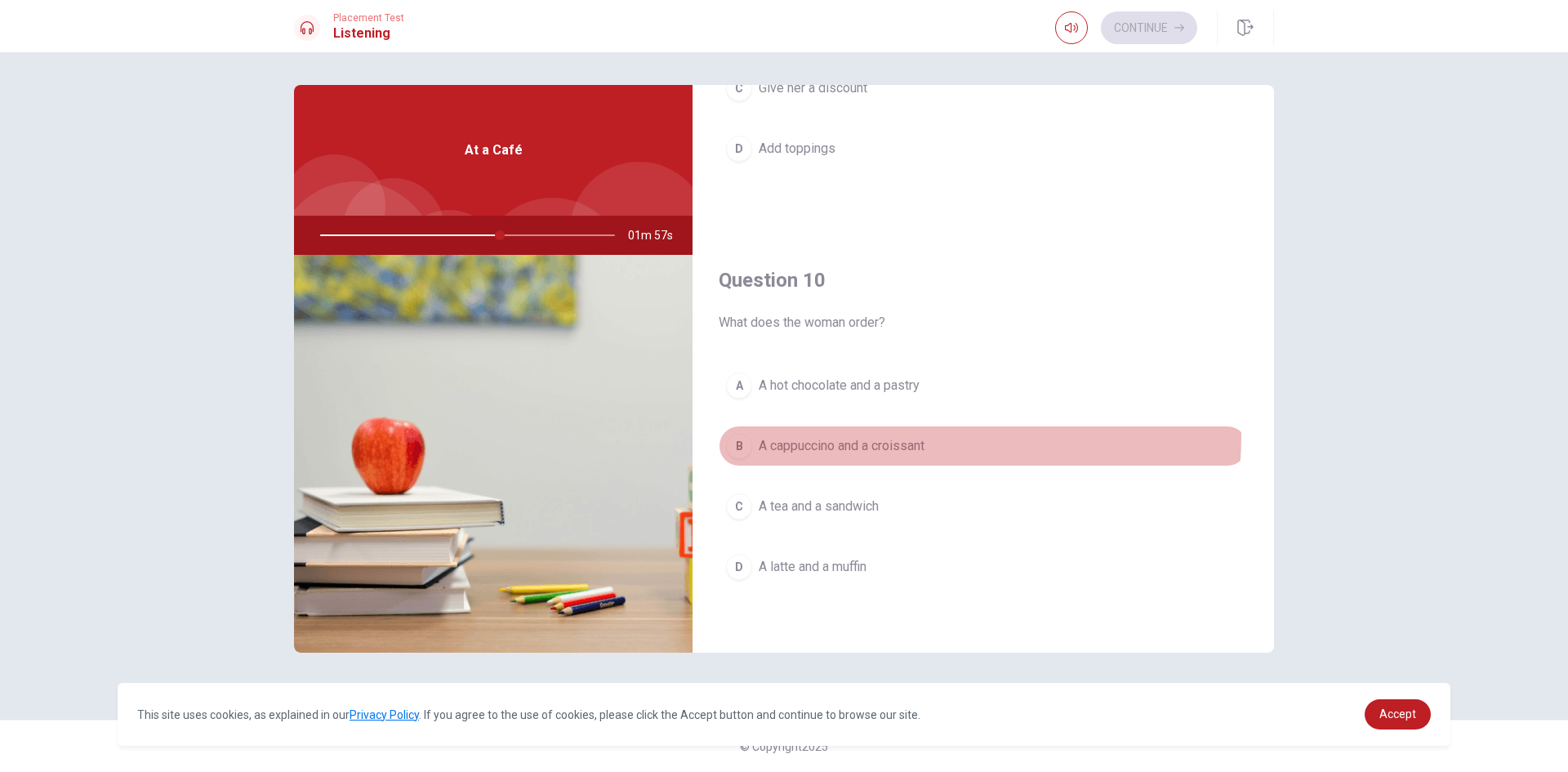
click at [794, 433] on button "B A cappuccino and a croissant" at bounding box center [983, 446] width 529 height 41
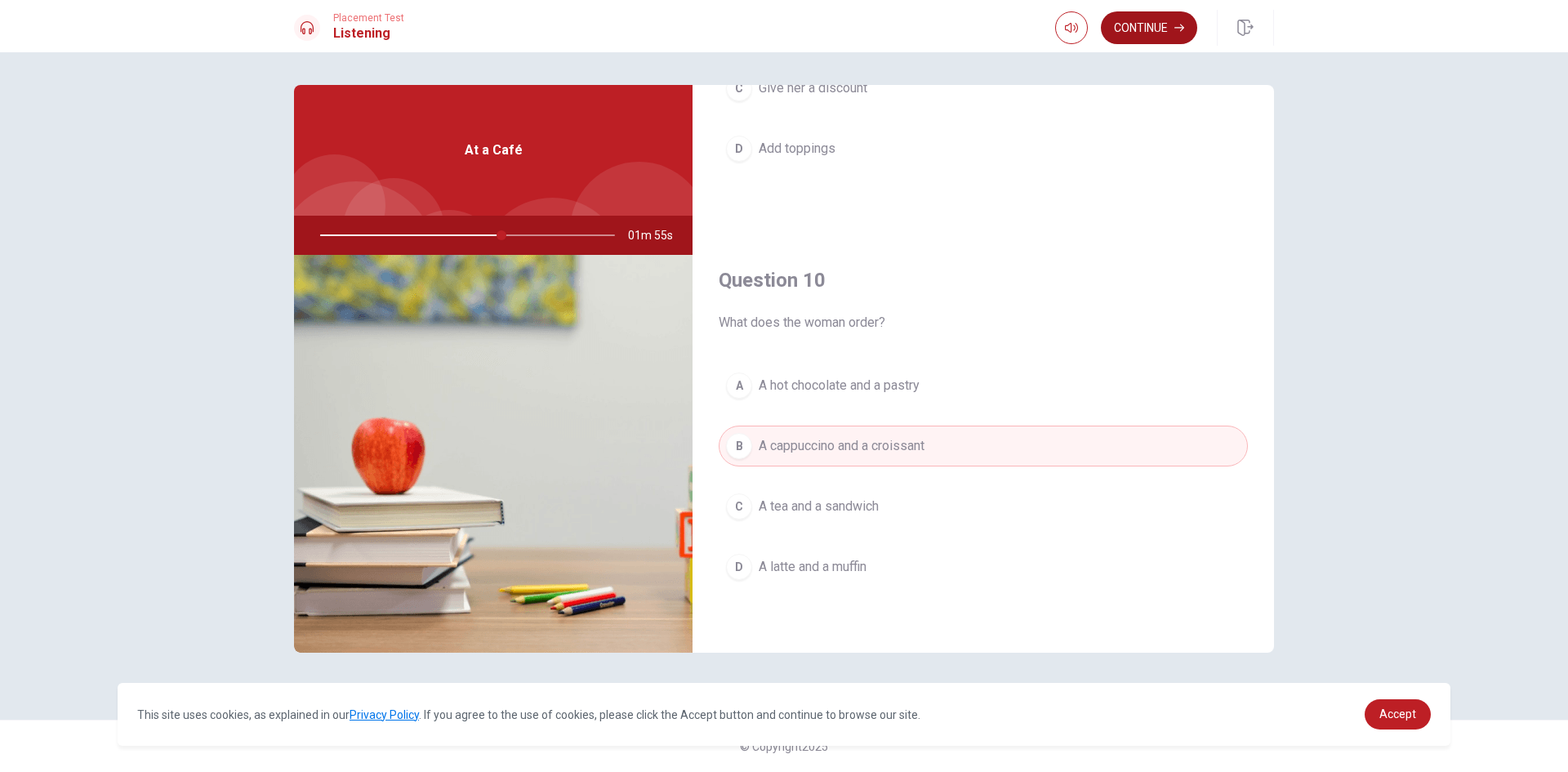
click at [1144, 31] on button "Continue" at bounding box center [1149, 28] width 96 height 33
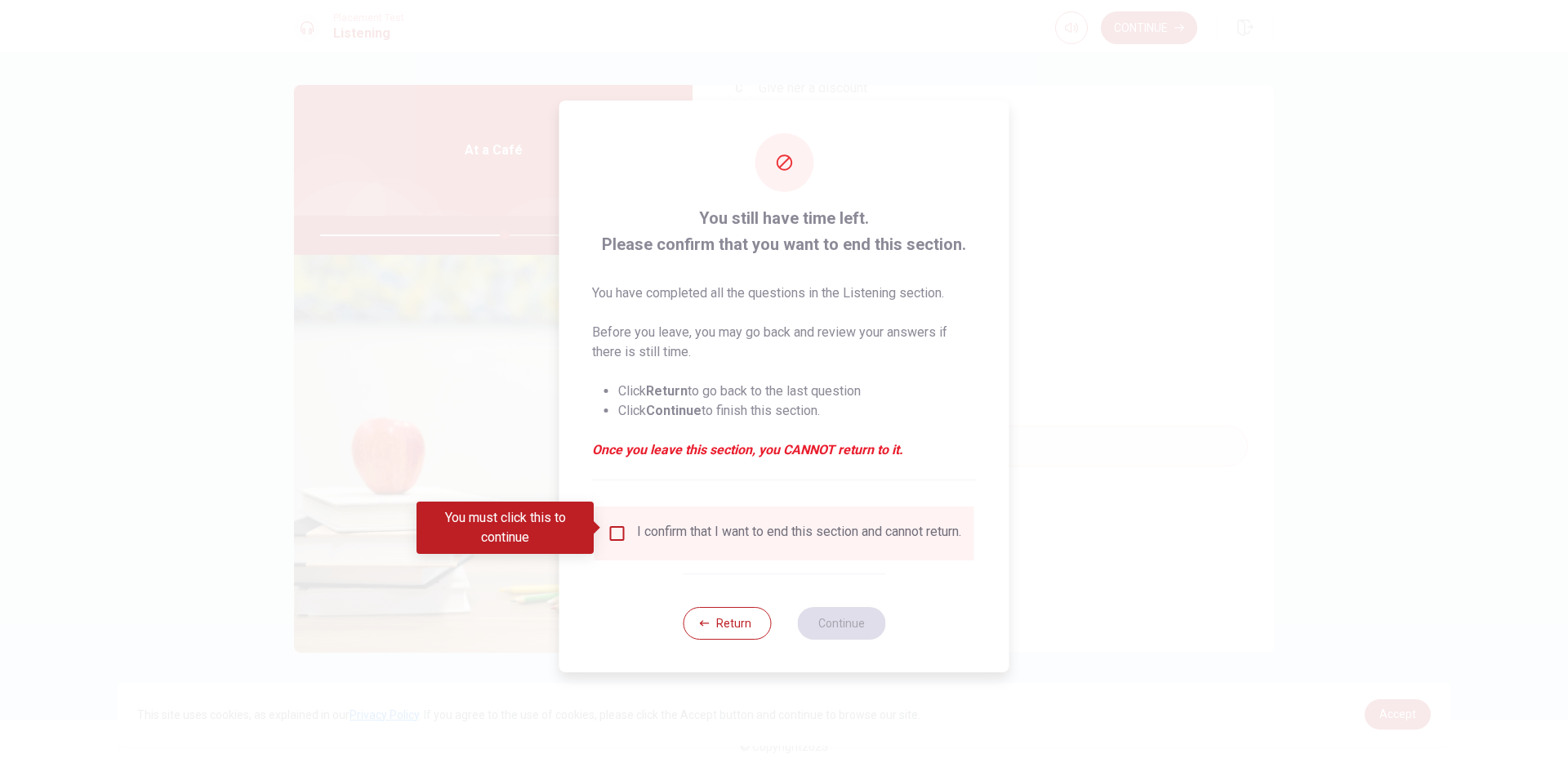
click at [614, 524] on input "You must click this to continue" at bounding box center [617, 533] width 19 height 19
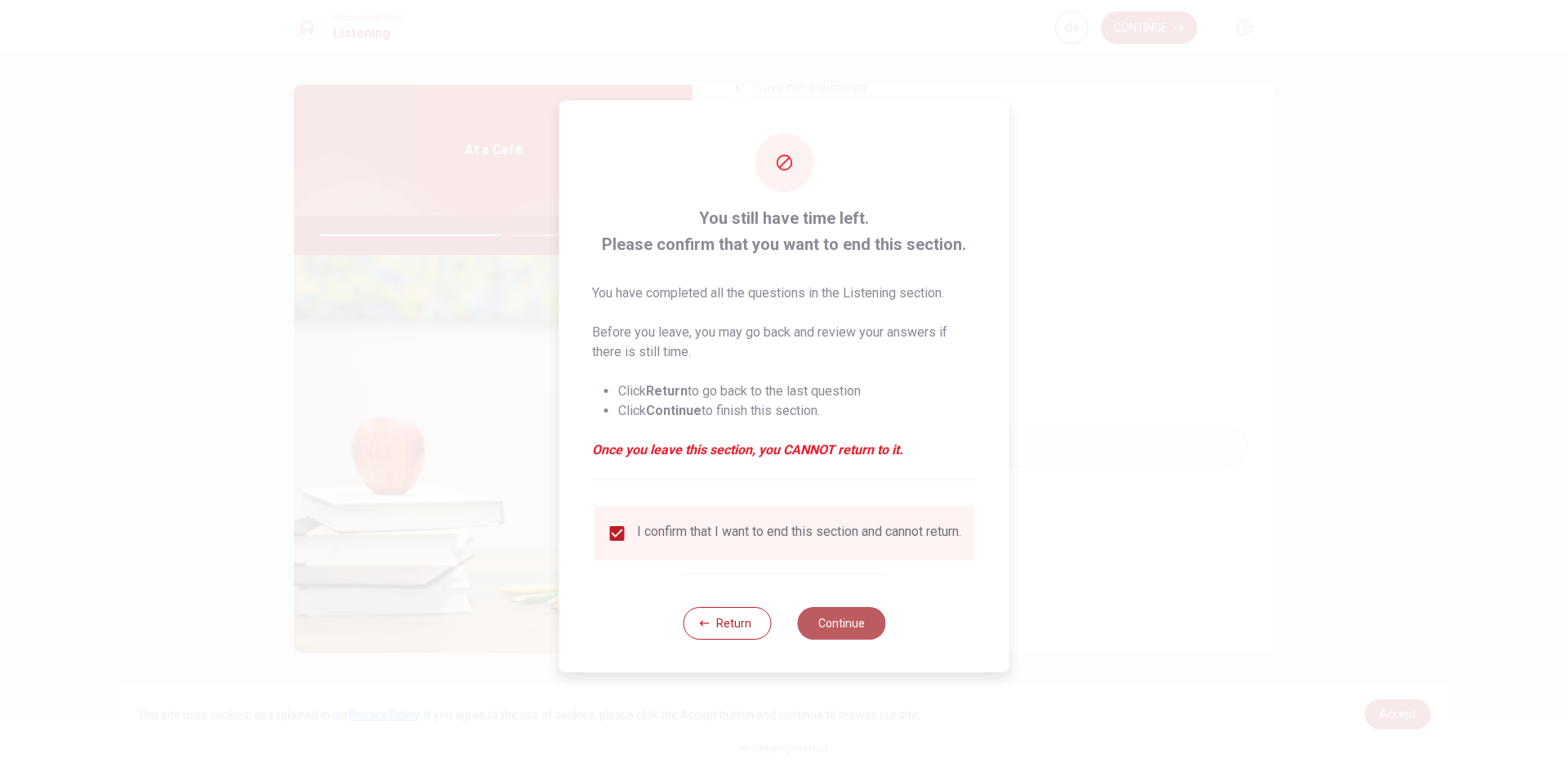
click at [824, 627] on button "Continue" at bounding box center [841, 623] width 88 height 33
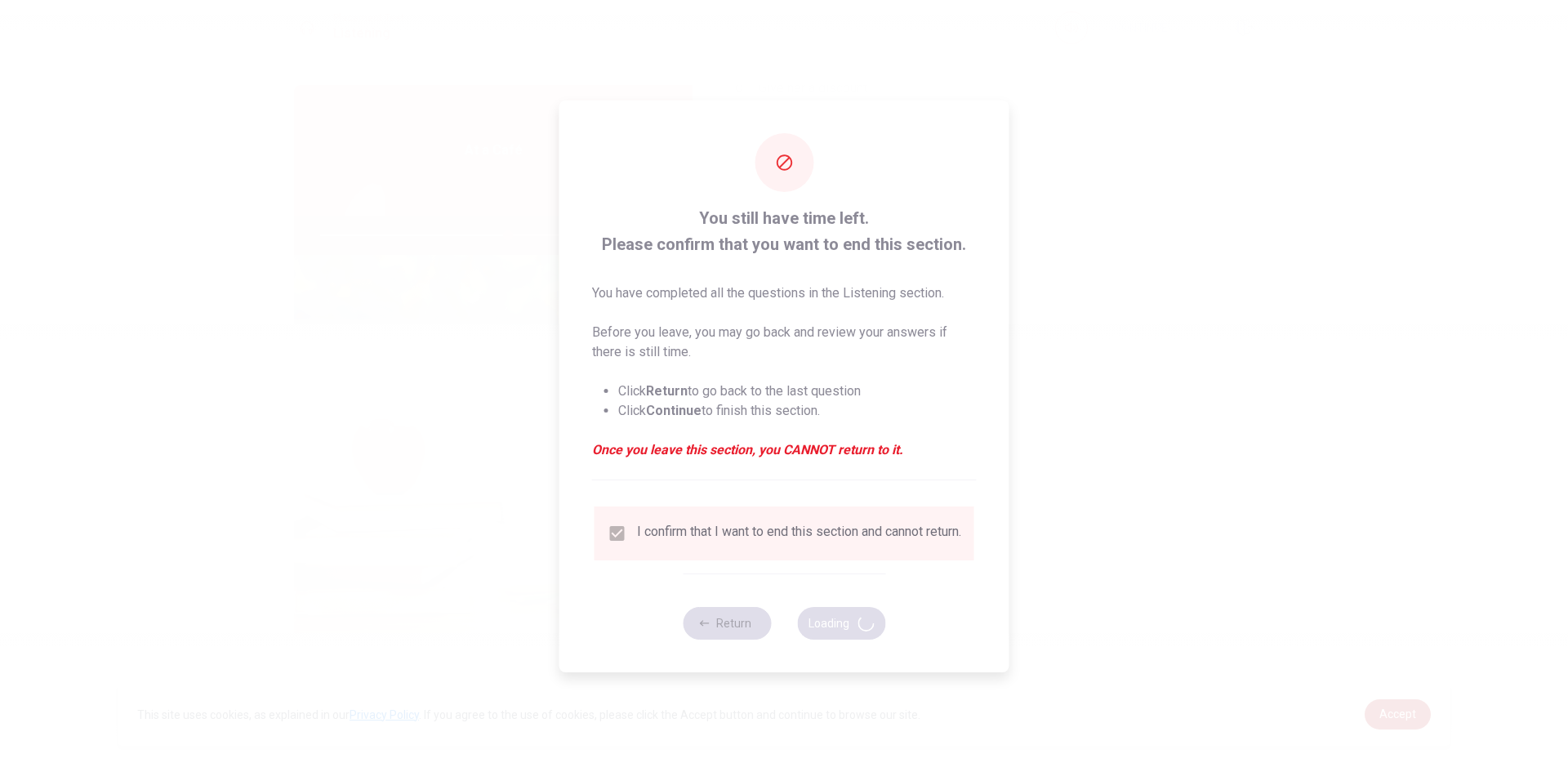
type input "64"
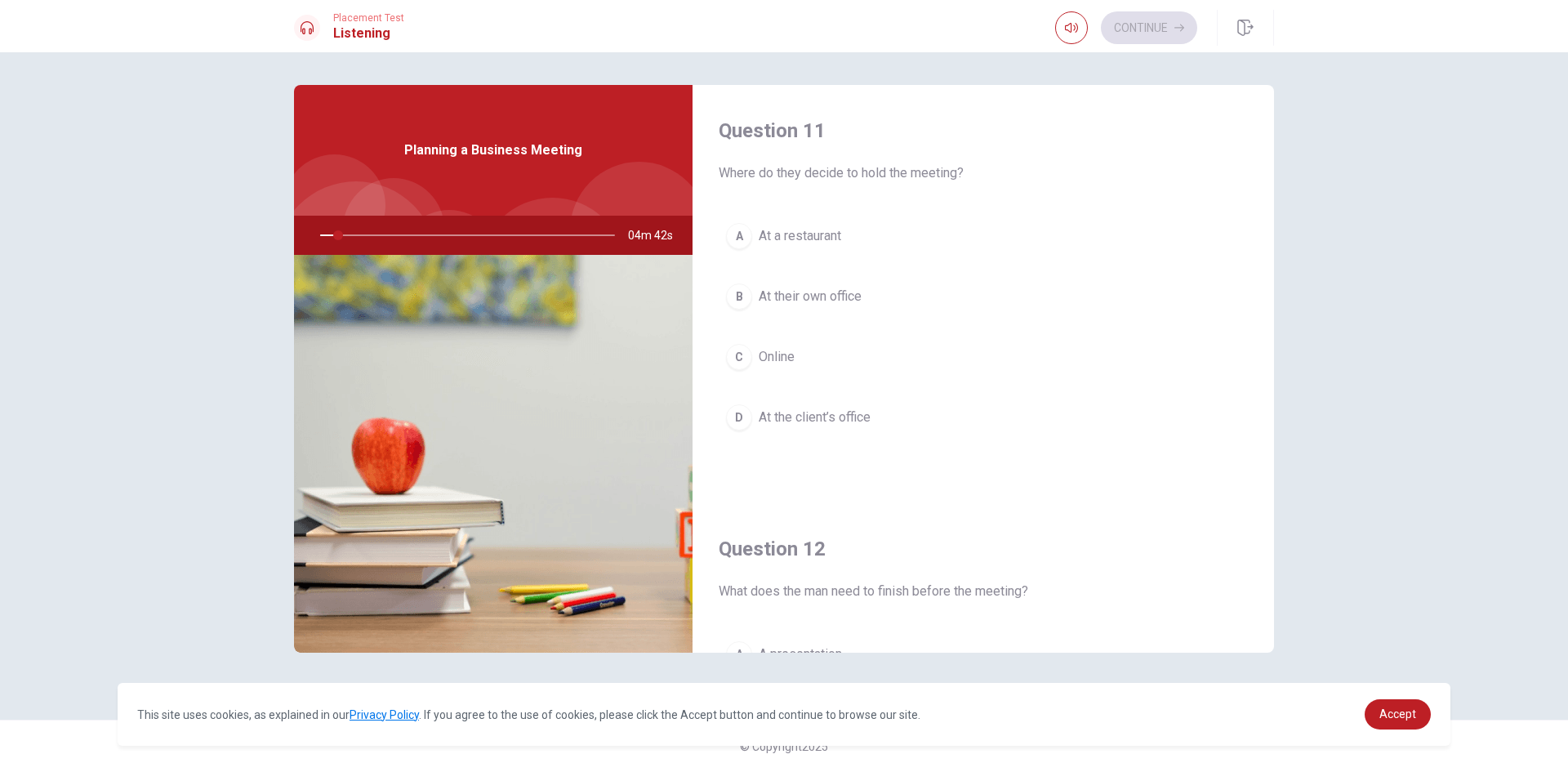
click at [1044, 477] on div "Question 11 Where do they decide to hold the meeting? A At a restaurant B At th…" at bounding box center [983, 294] width 581 height 418
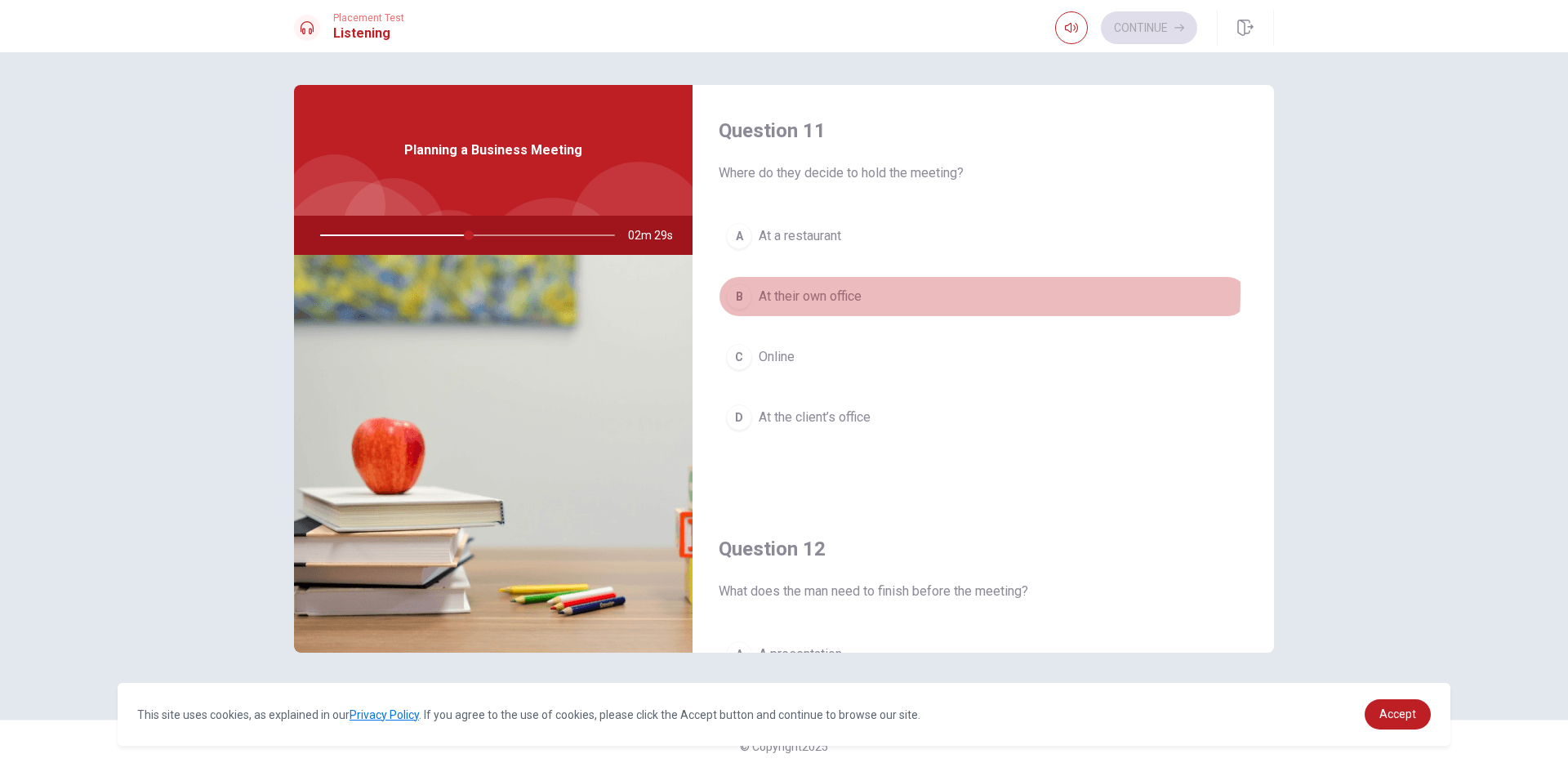
click at [814, 291] on span "At their own office" at bounding box center [810, 296] width 103 height 19
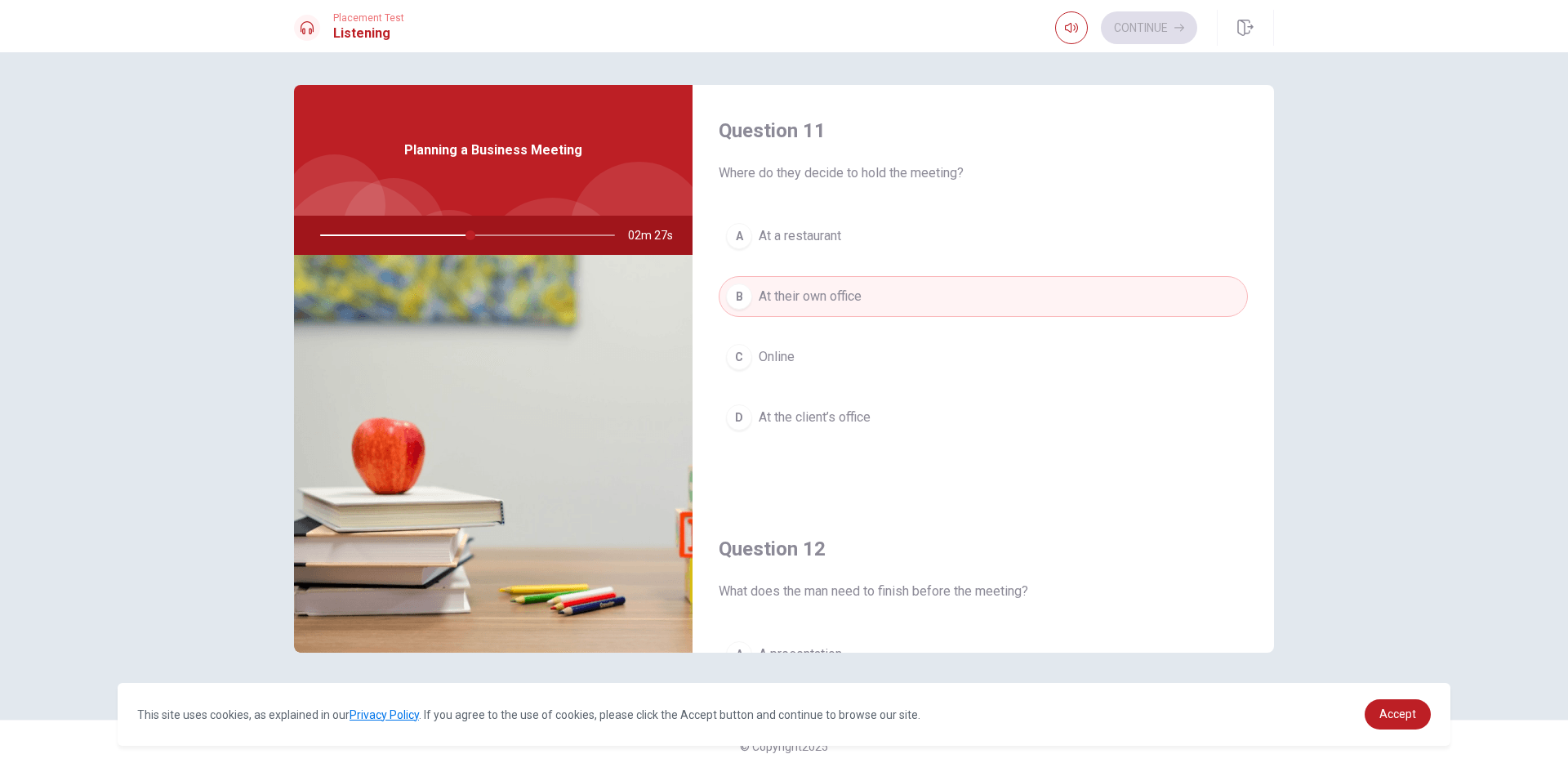
type input "51"
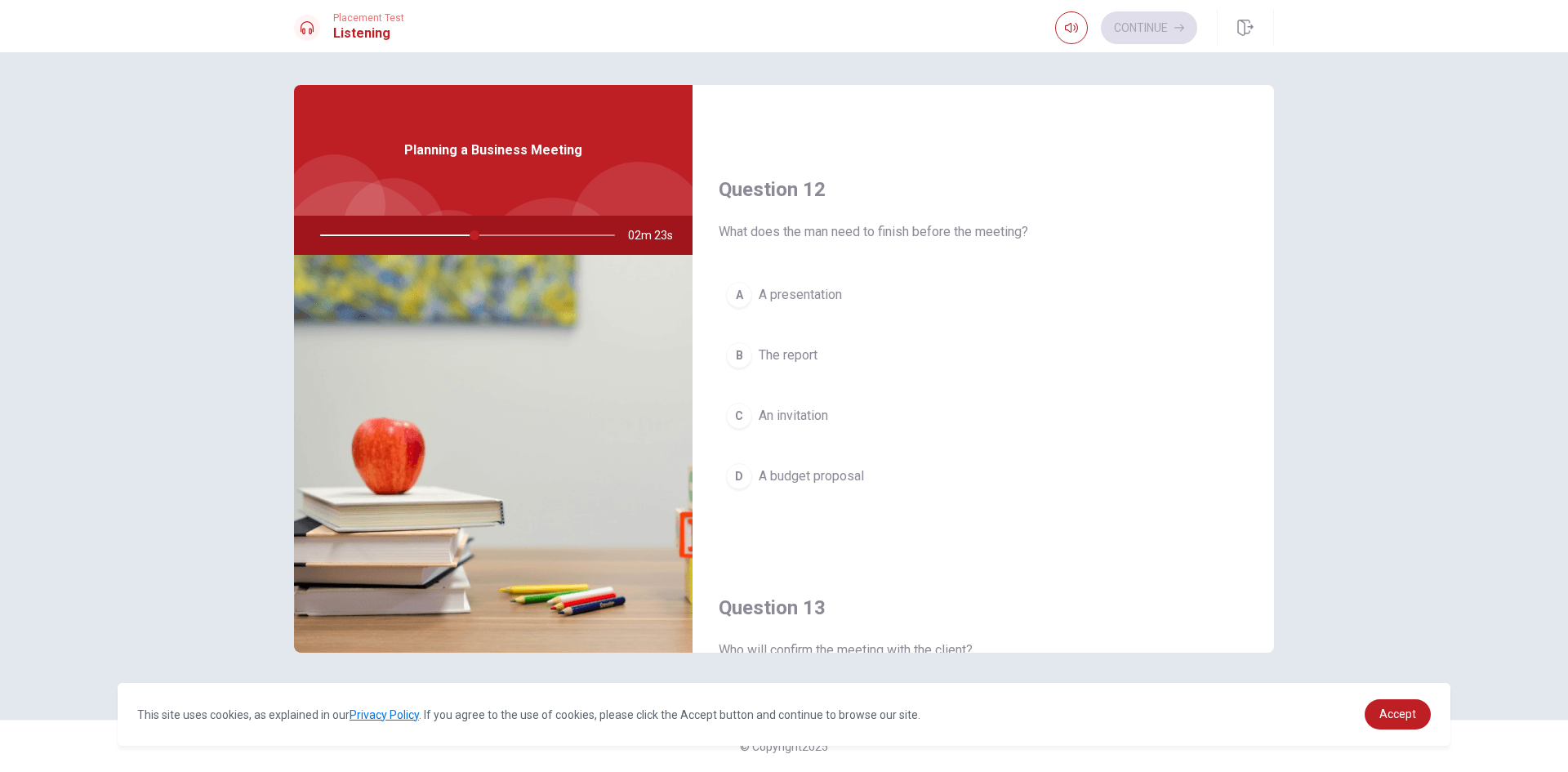
scroll to position [392, 0]
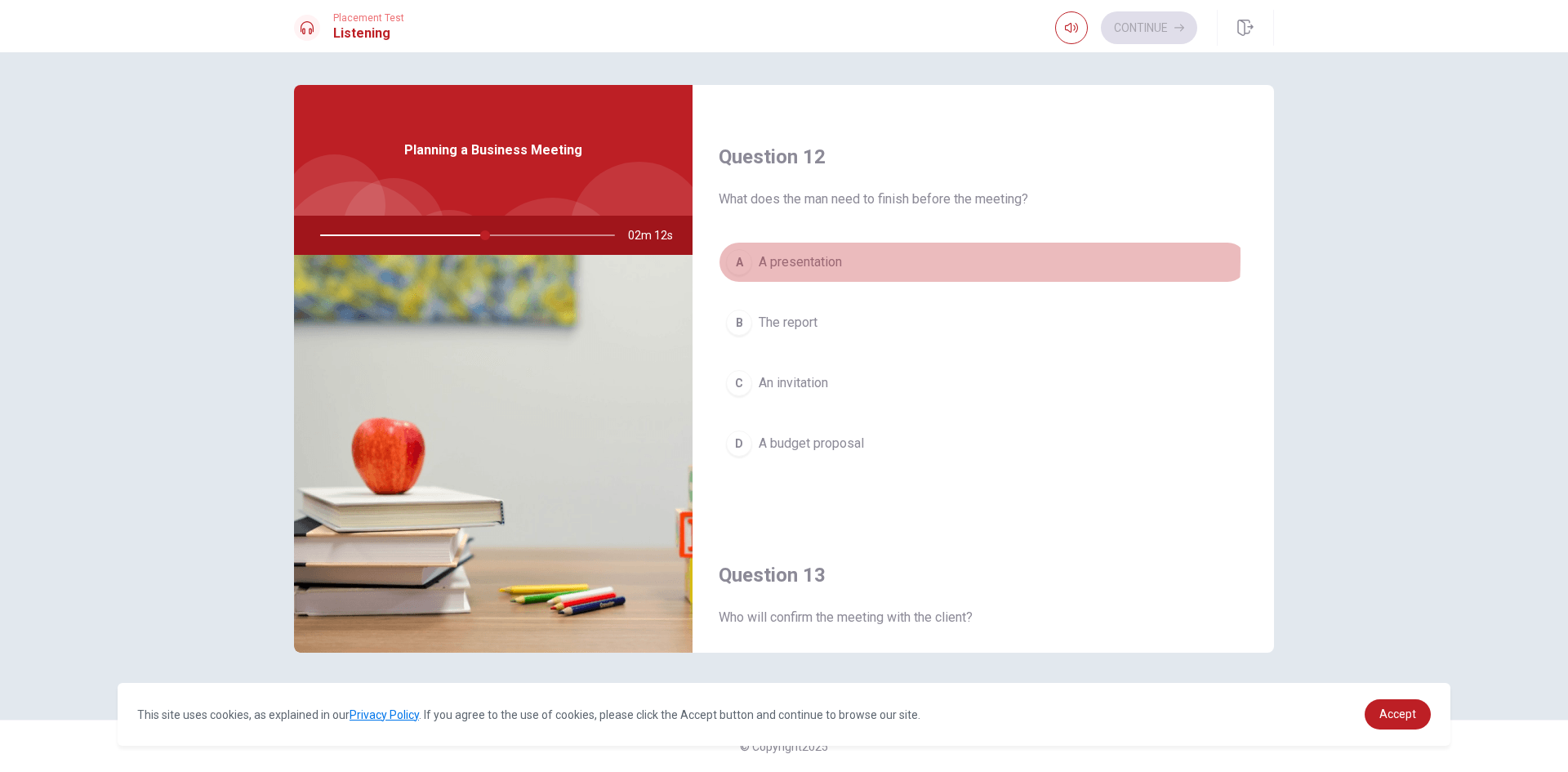
click at [794, 257] on span "A presentation" at bounding box center [800, 262] width 83 height 19
type input "56"
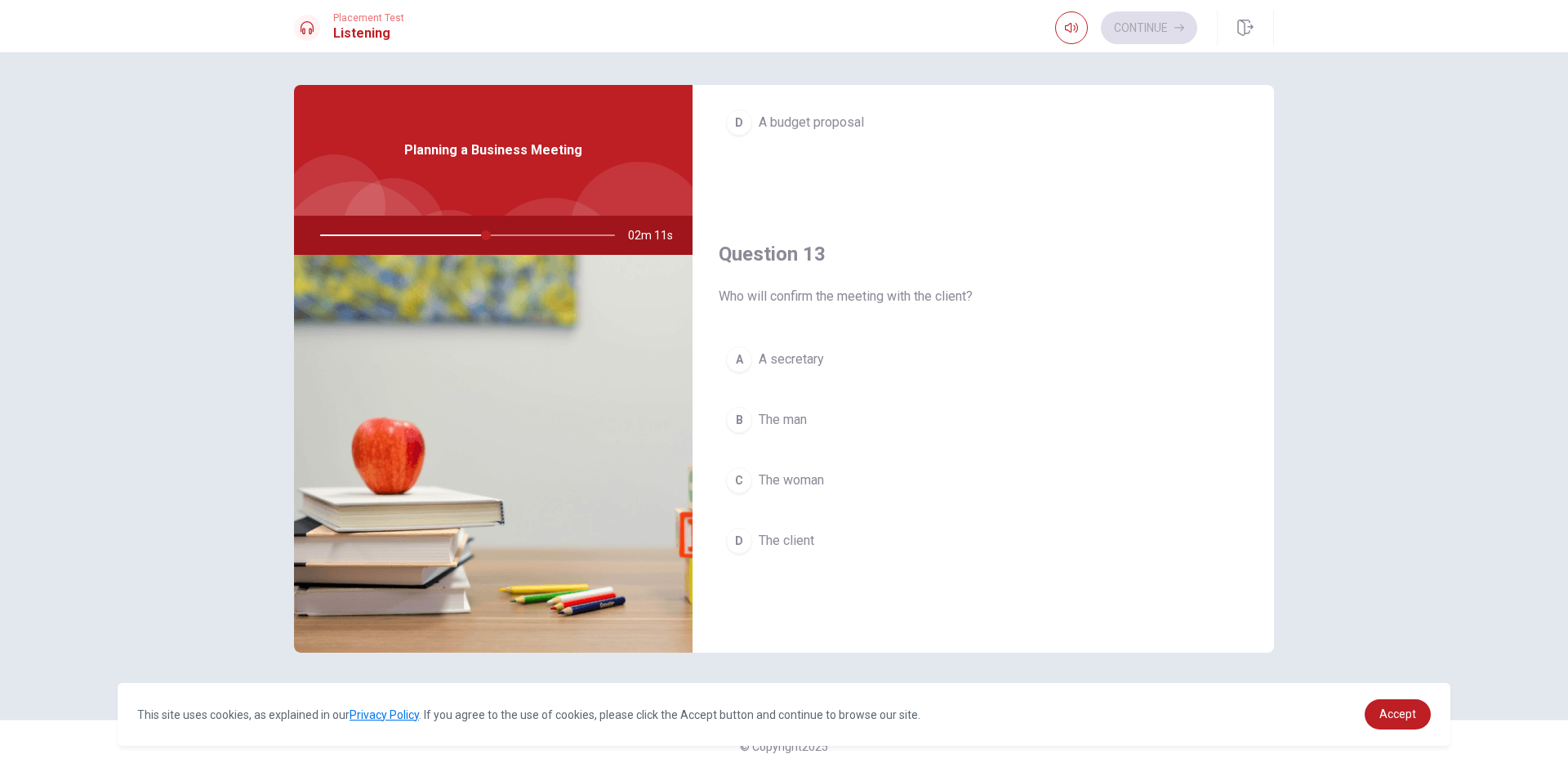
scroll to position [719, 0]
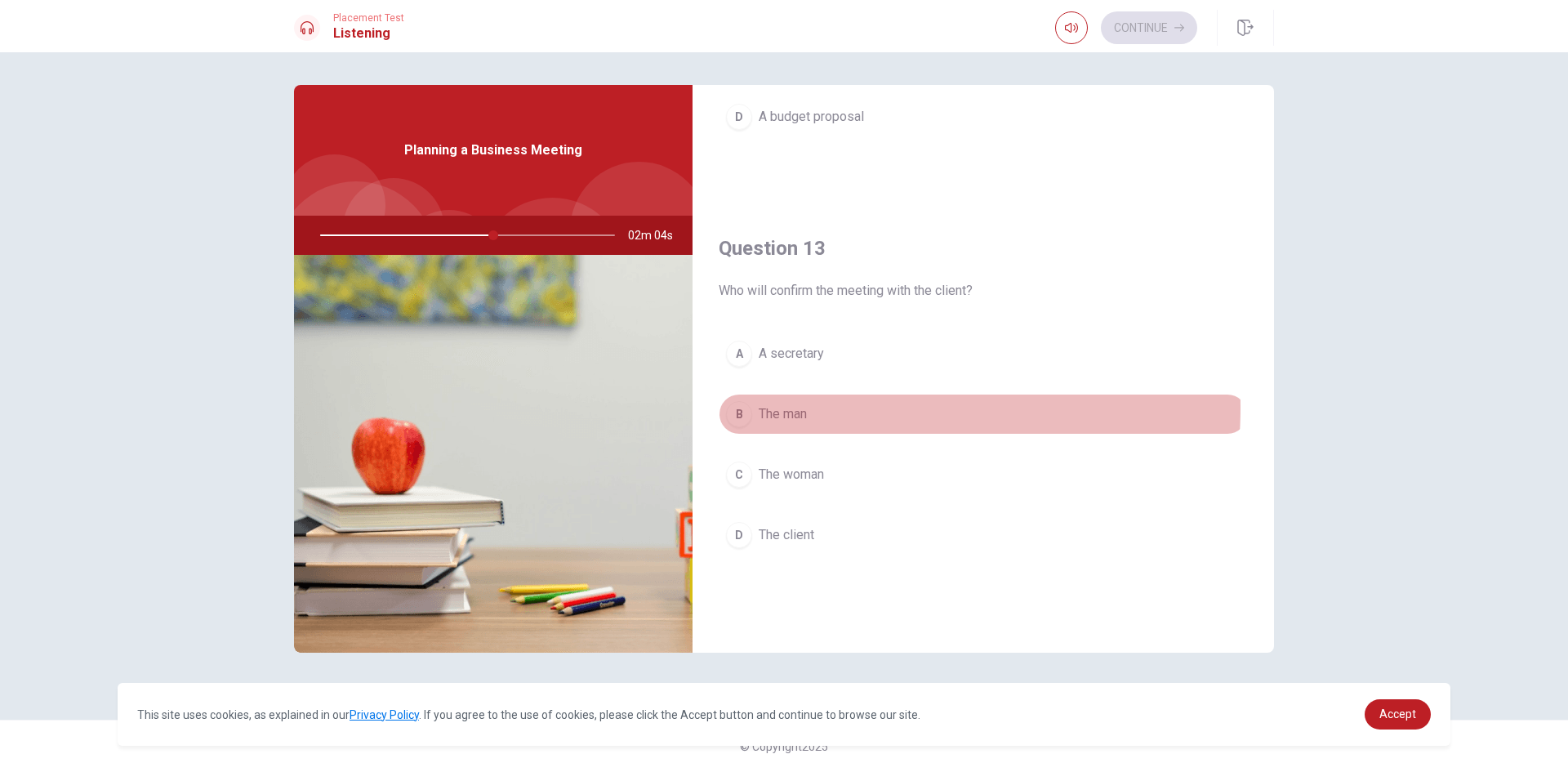
click at [797, 406] on span "The man" at bounding box center [783, 414] width 49 height 19
type input "59"
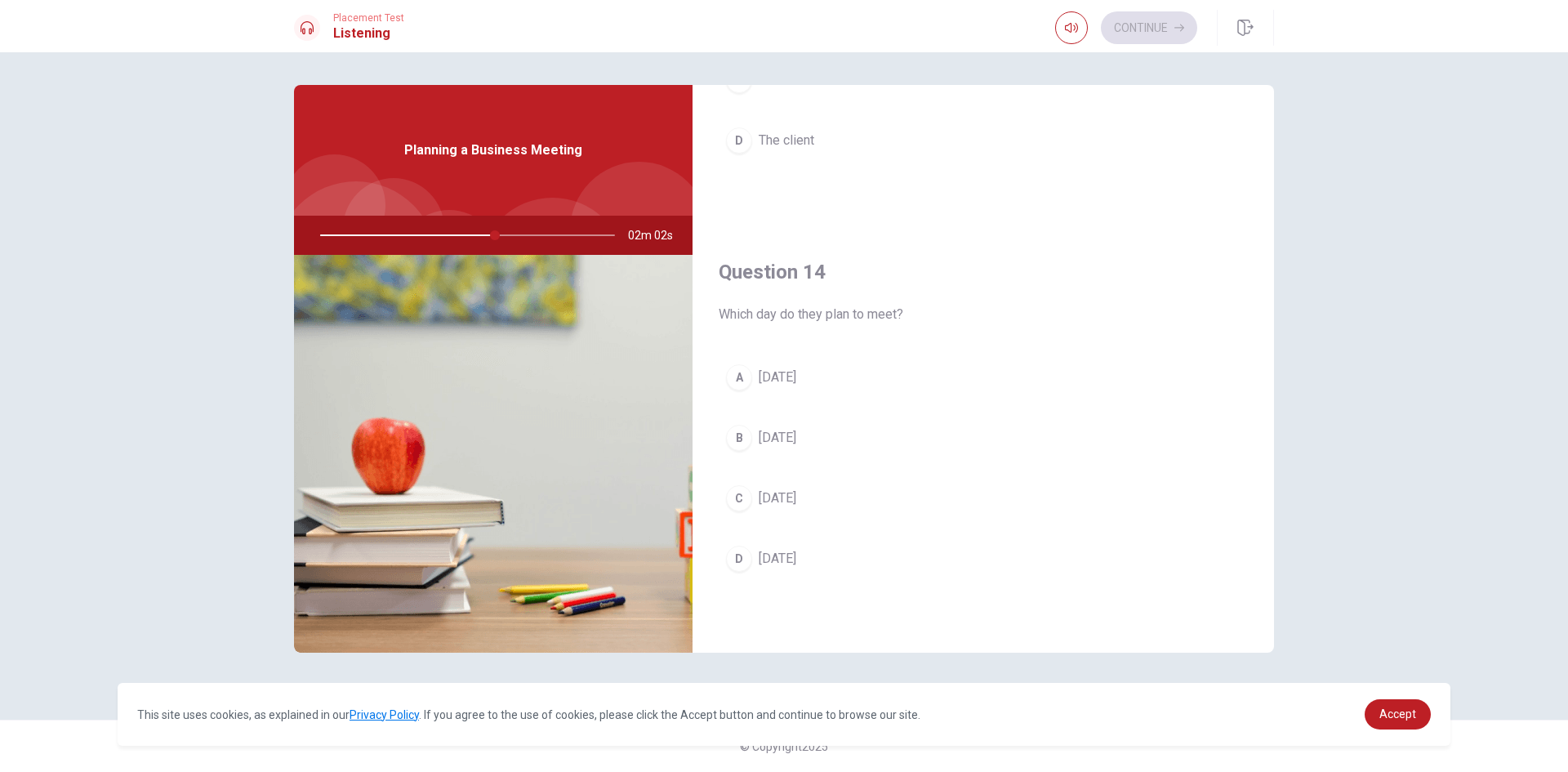
scroll to position [1208, 0]
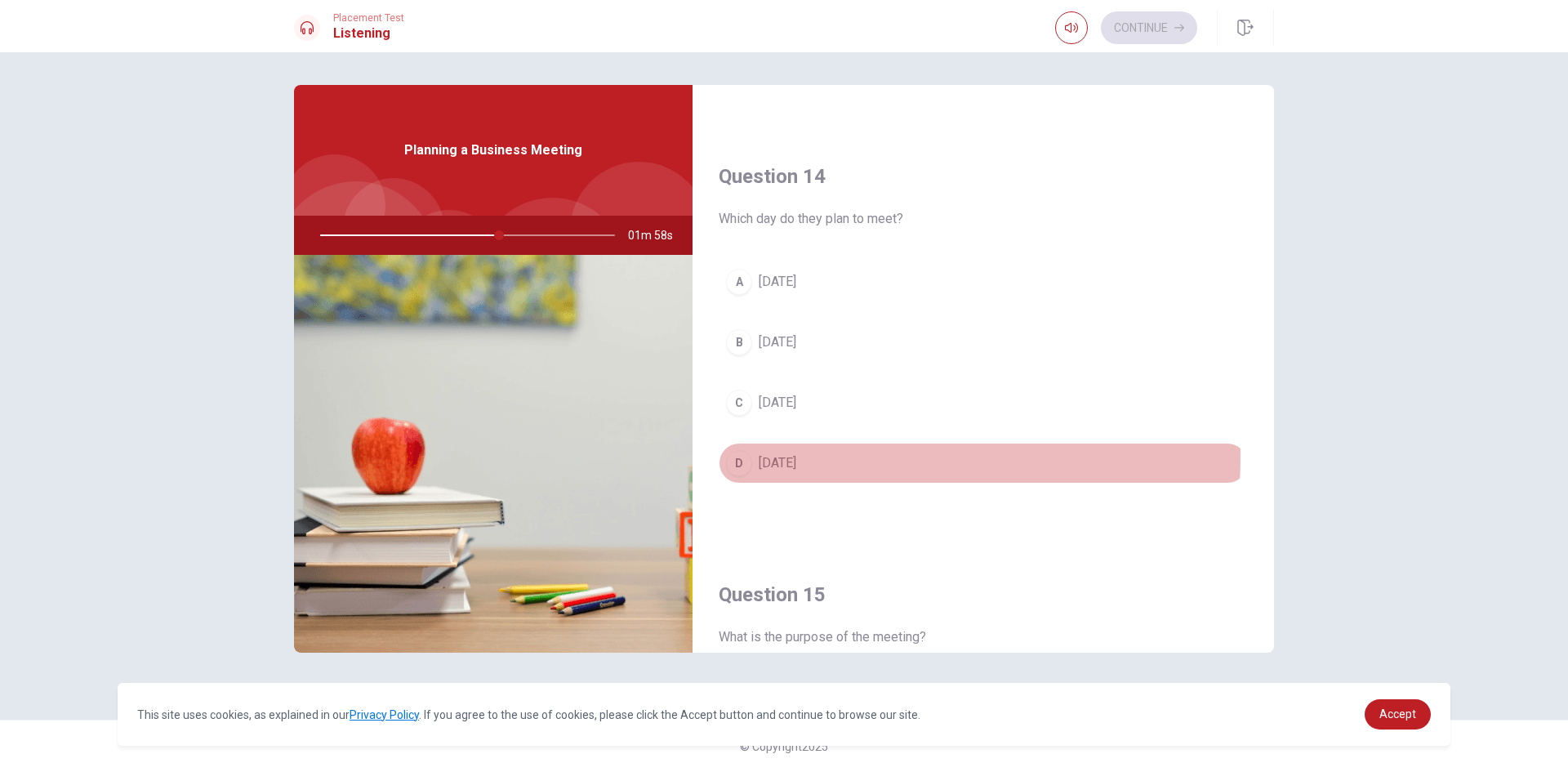
click at [773, 456] on span "[DATE]" at bounding box center [777, 463] width 38 height 19
type input "61"
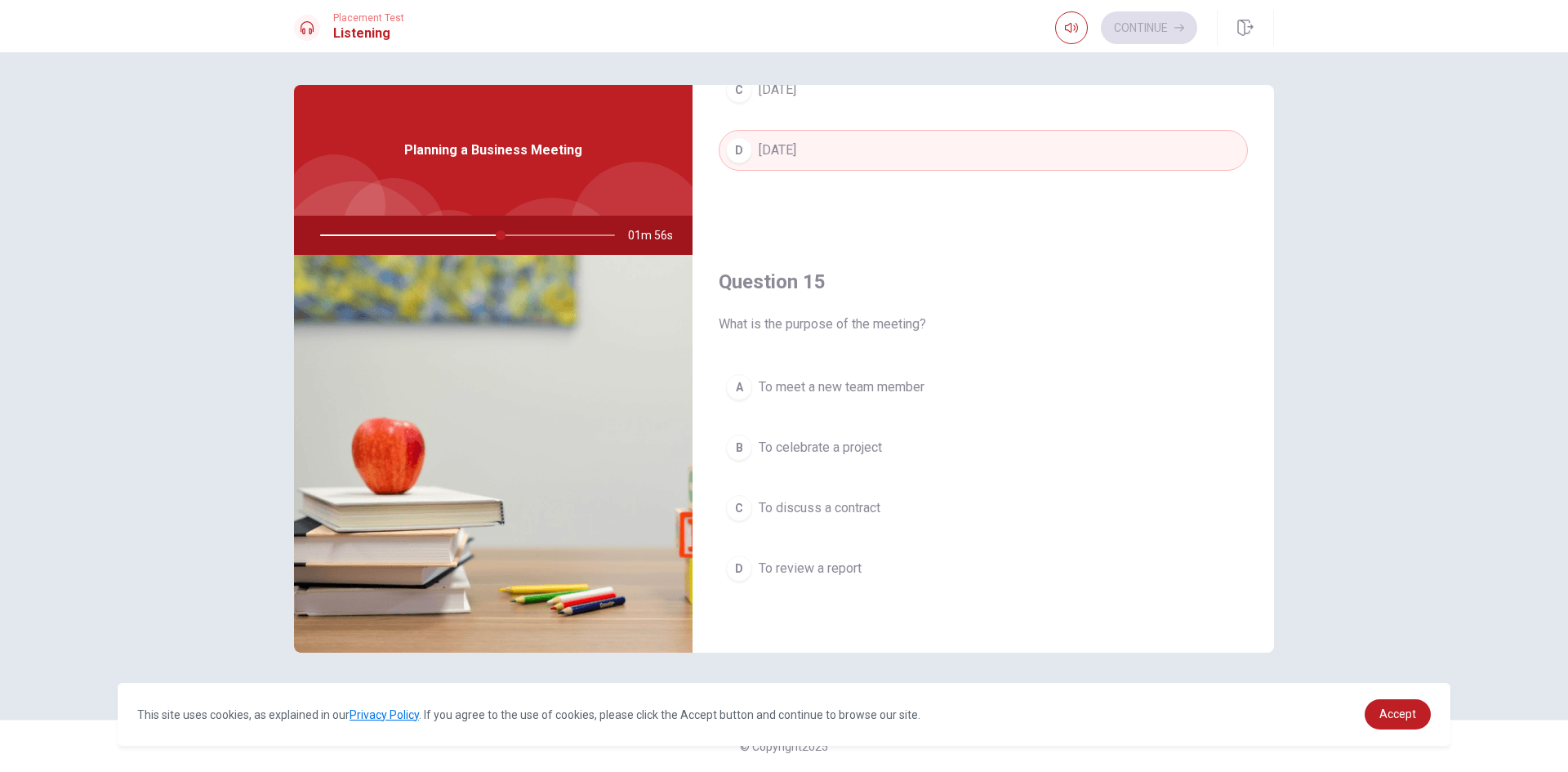
scroll to position [1523, 0]
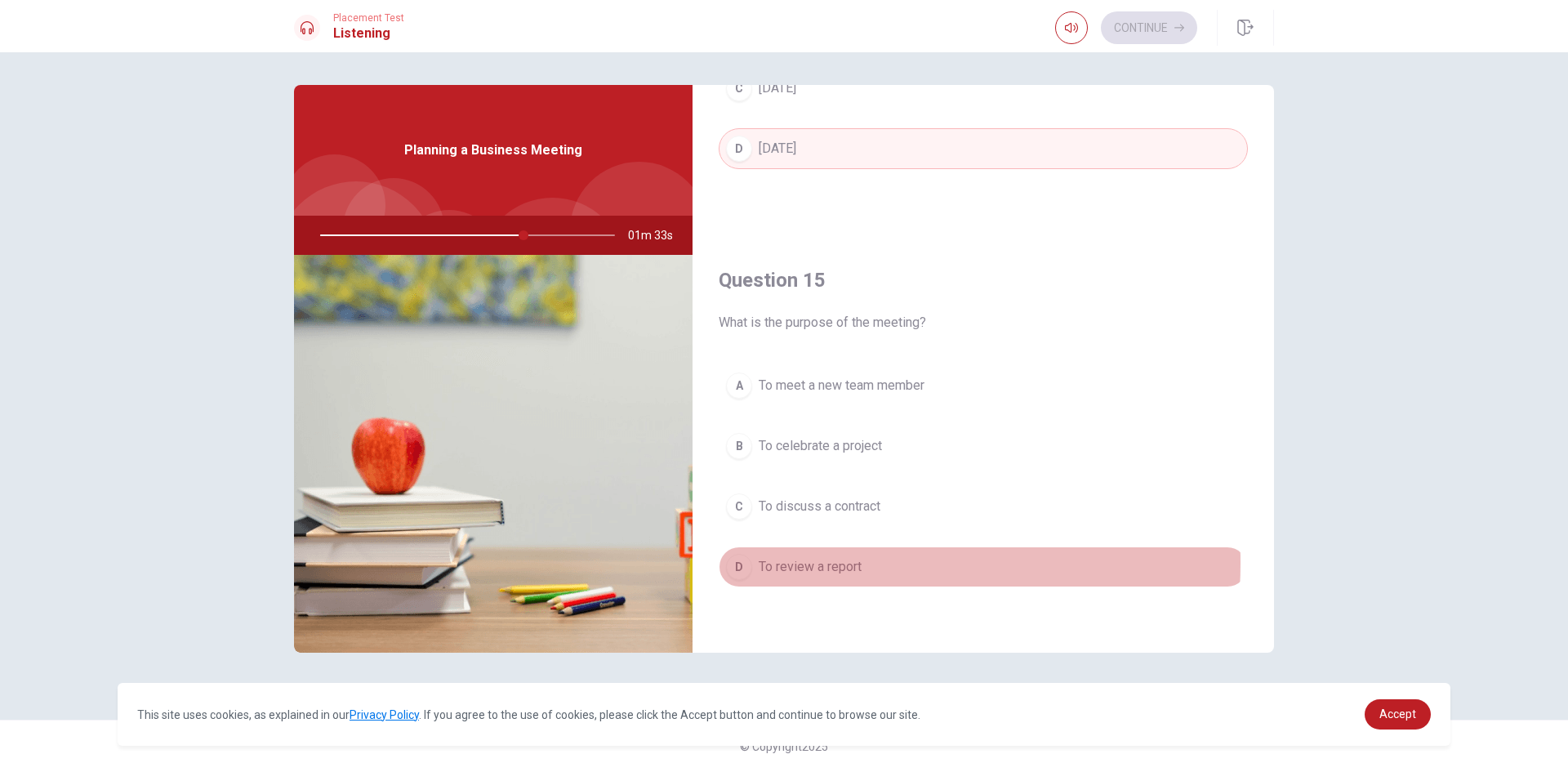
click at [803, 563] on span "To review a report" at bounding box center [810, 566] width 103 height 19
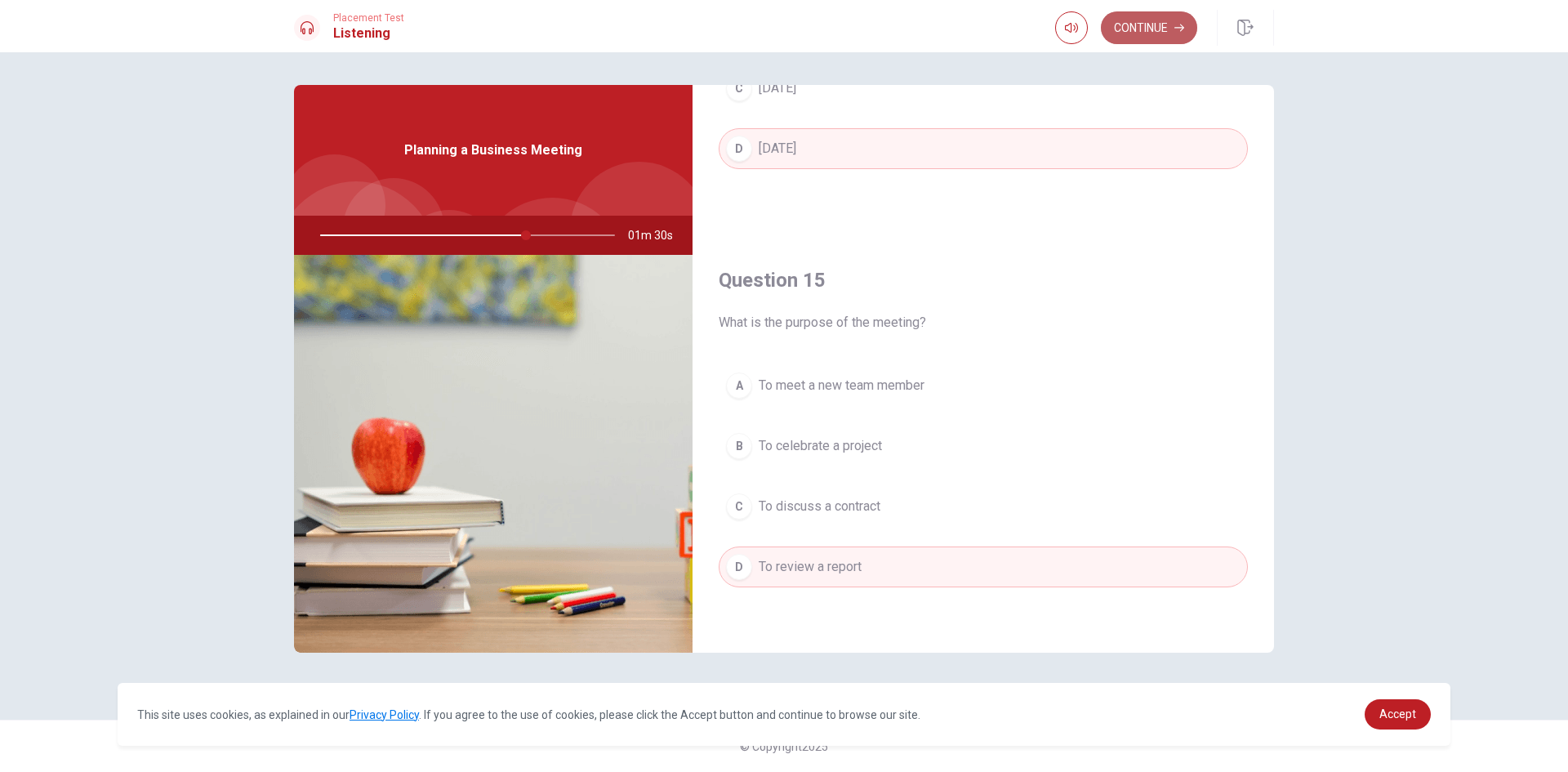
click at [1132, 18] on button "Continue" at bounding box center [1149, 28] width 96 height 33
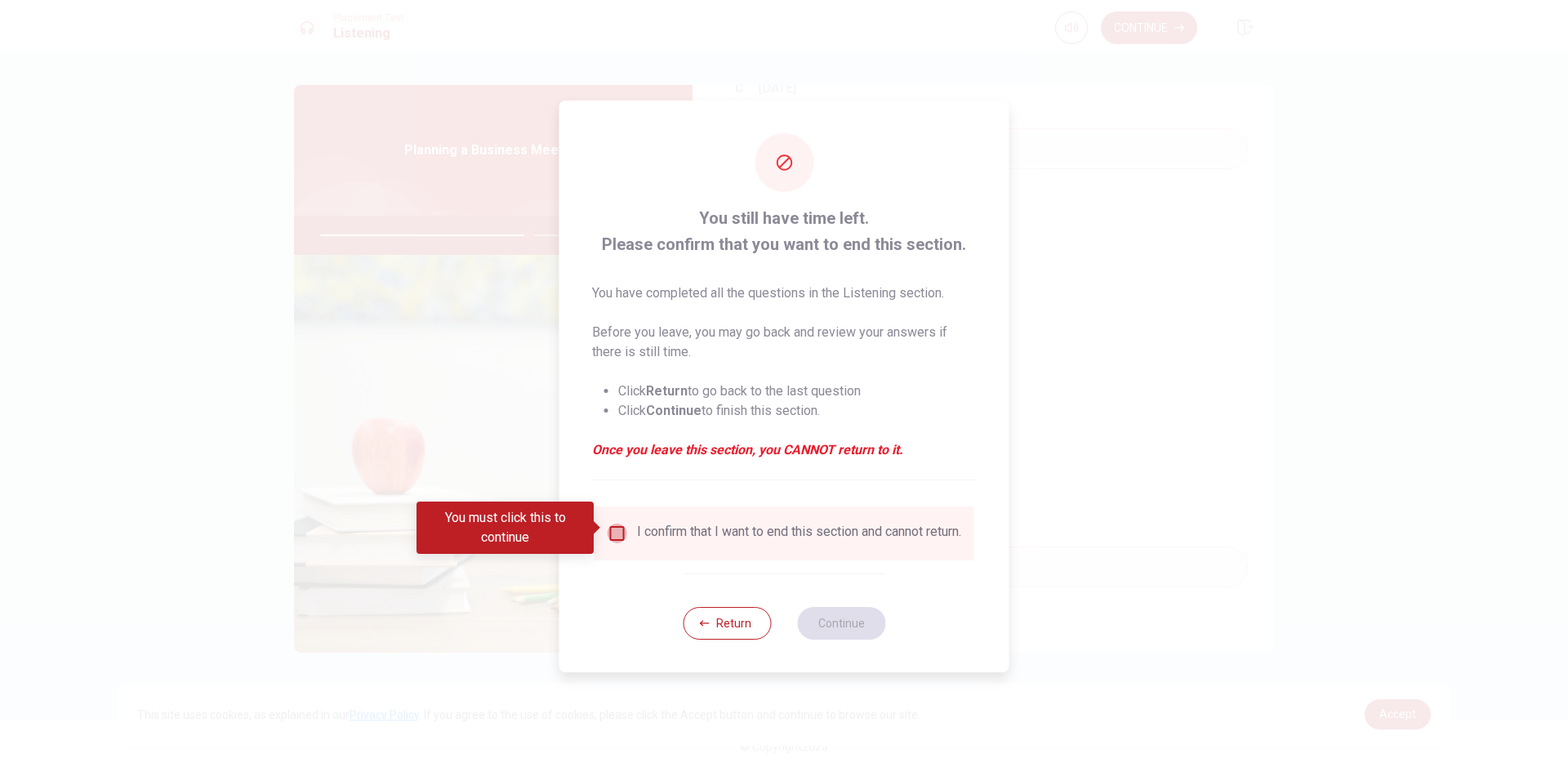
click at [614, 524] on input "You must click this to continue" at bounding box center [617, 533] width 19 height 19
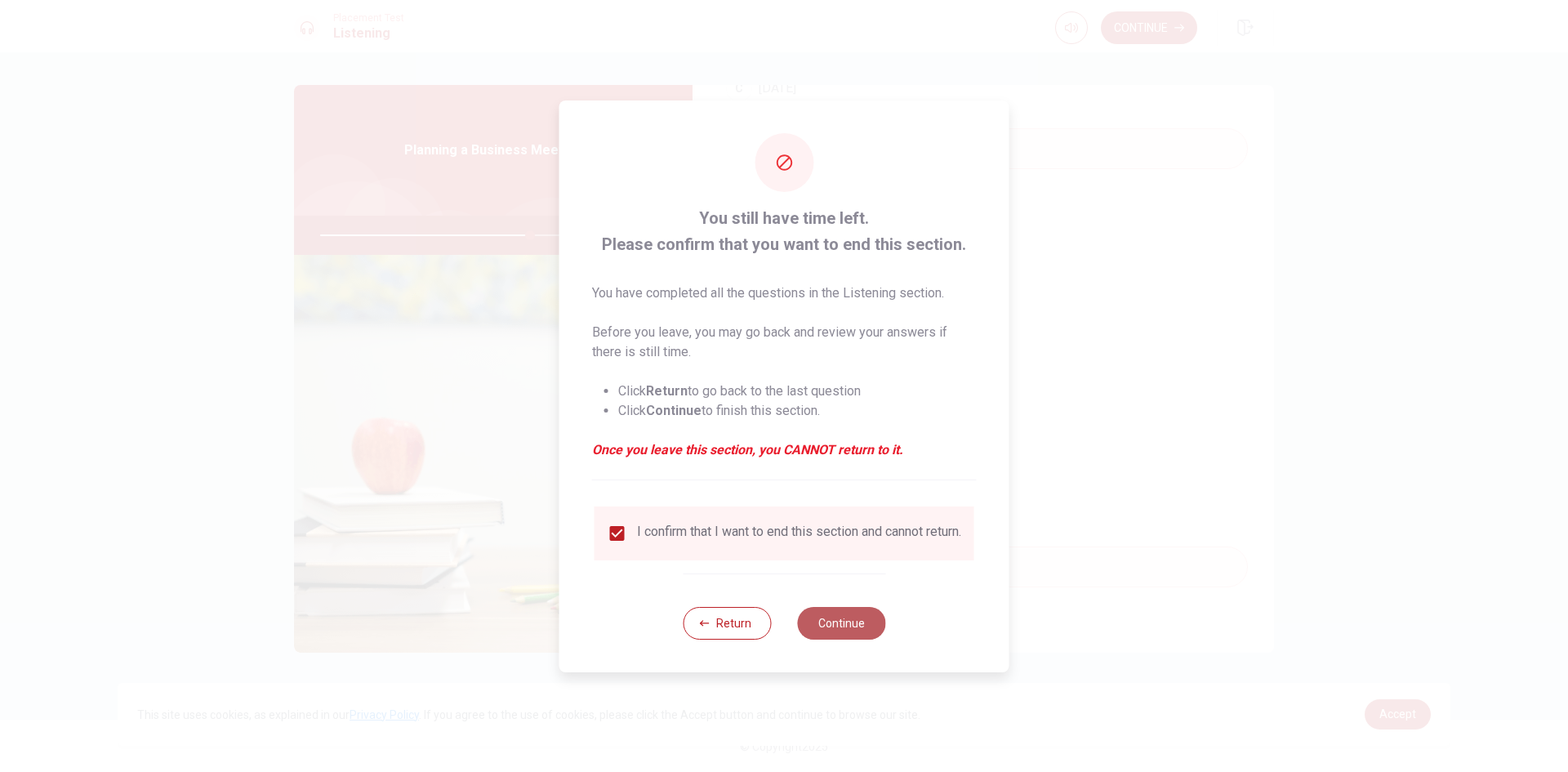
click at [828, 627] on button "Continue" at bounding box center [841, 623] width 88 height 33
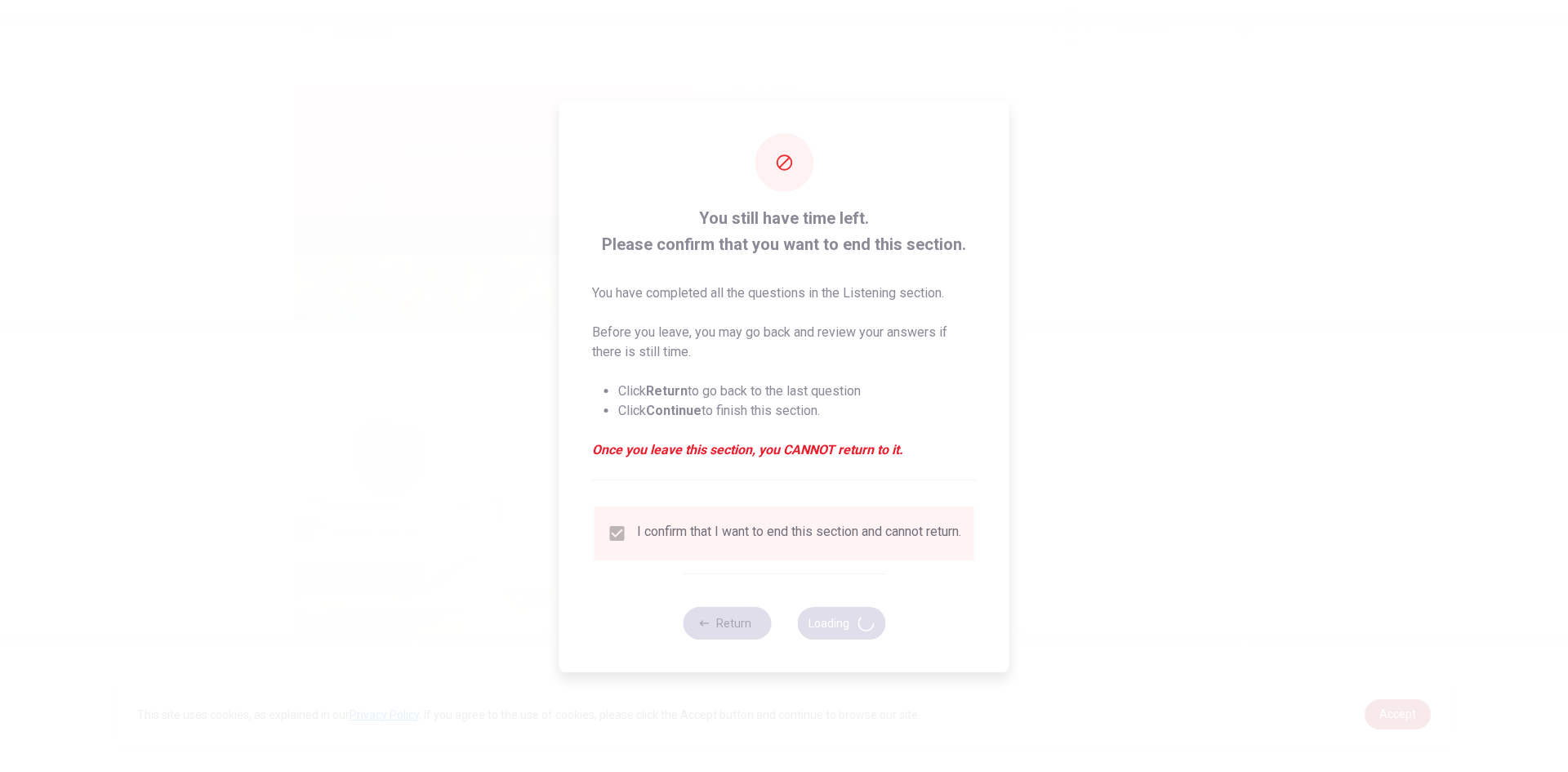
type input "72"
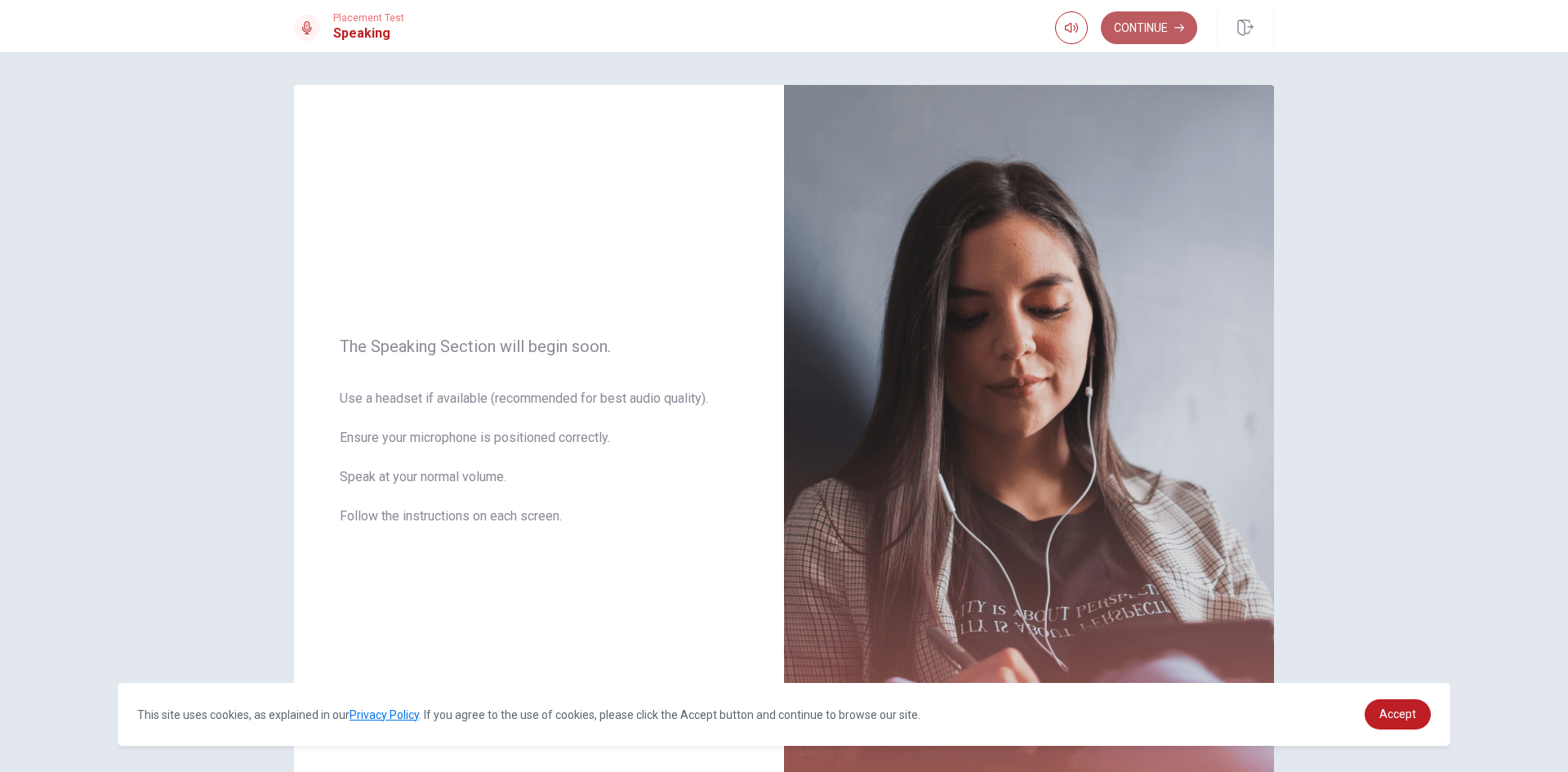
click at [1130, 23] on button "Continue" at bounding box center [1149, 28] width 96 height 33
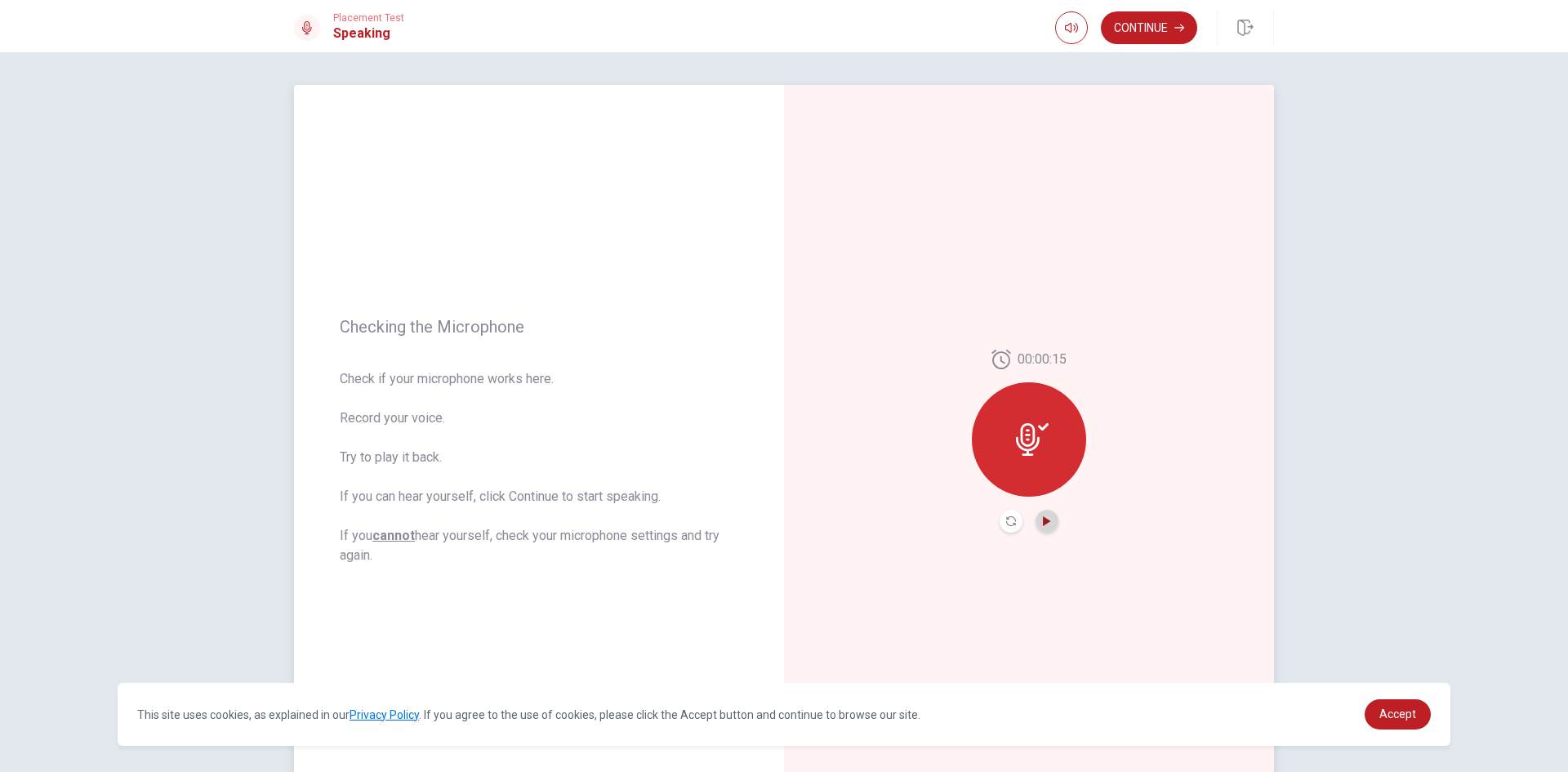
click at [1043, 520] on icon "Play Audio" at bounding box center [1047, 521] width 8 height 10
click at [1160, 20] on button "Continue" at bounding box center [1149, 28] width 96 height 33
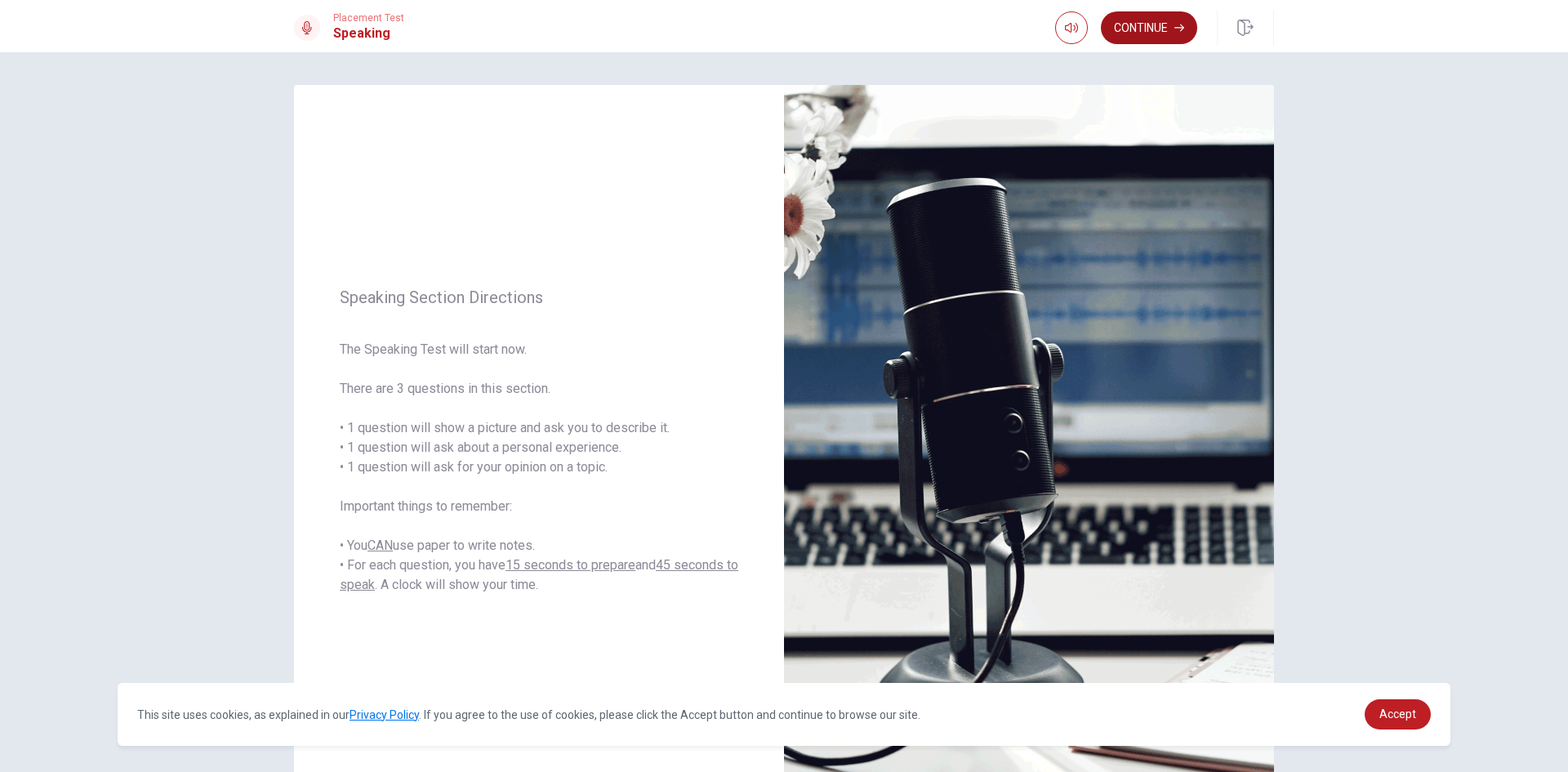
click at [1160, 20] on button "Continue" at bounding box center [1149, 28] width 96 height 33
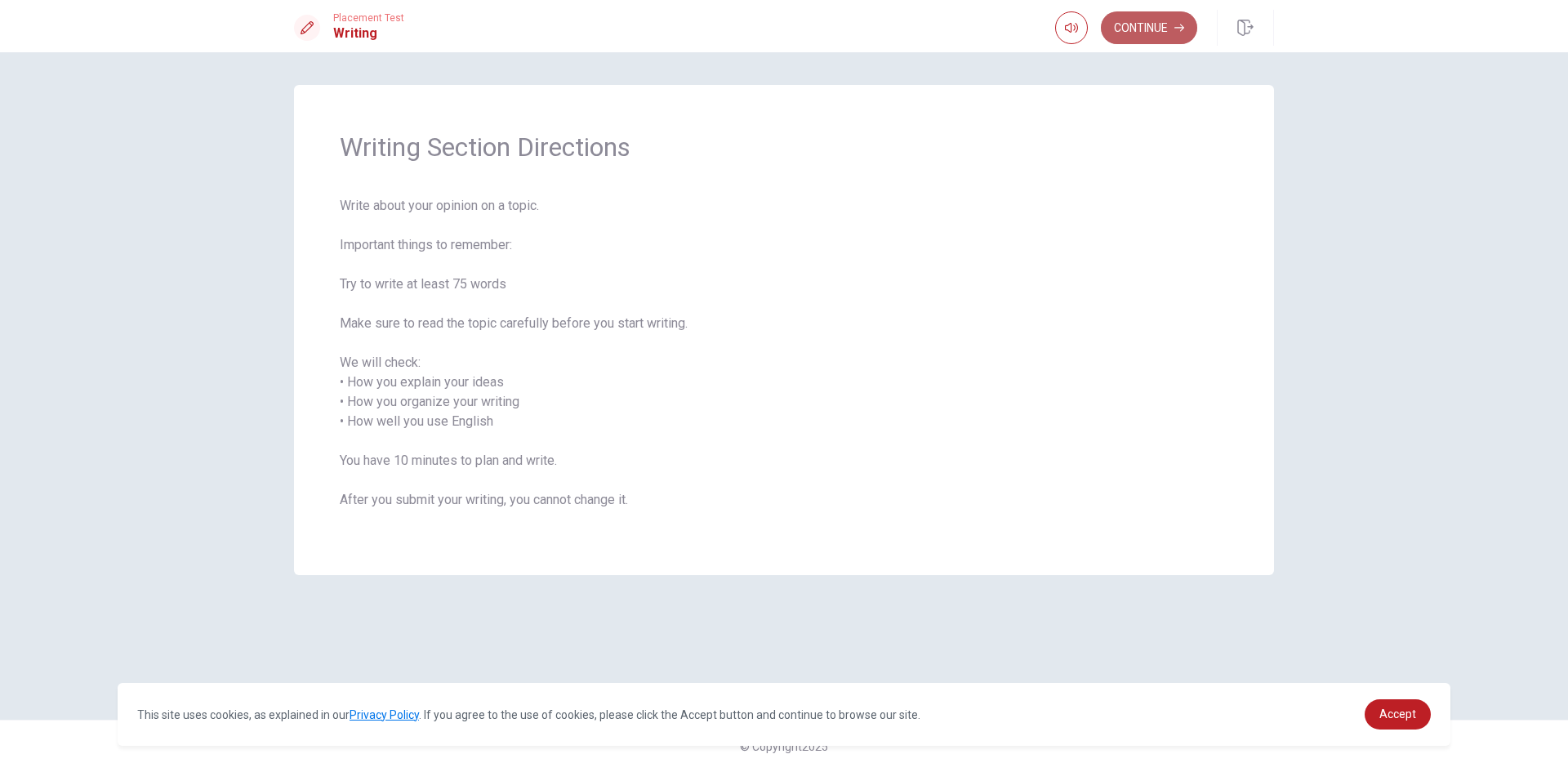
click at [1137, 23] on button "Continue" at bounding box center [1149, 28] width 96 height 33
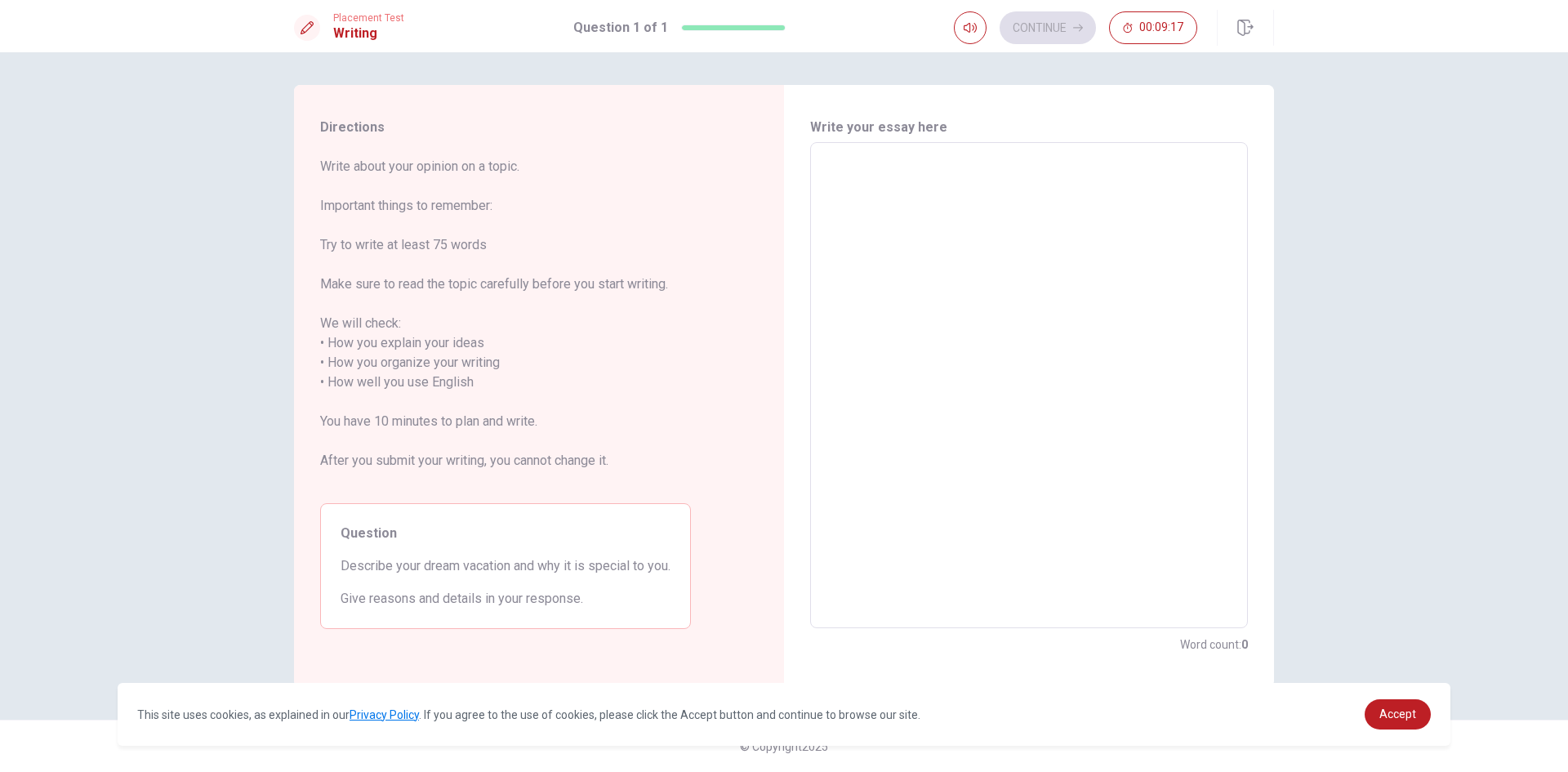
click at [848, 192] on textarea at bounding box center [1029, 385] width 415 height 459
type textarea "i"
type textarea "x"
type textarea "i"
type textarea "x"
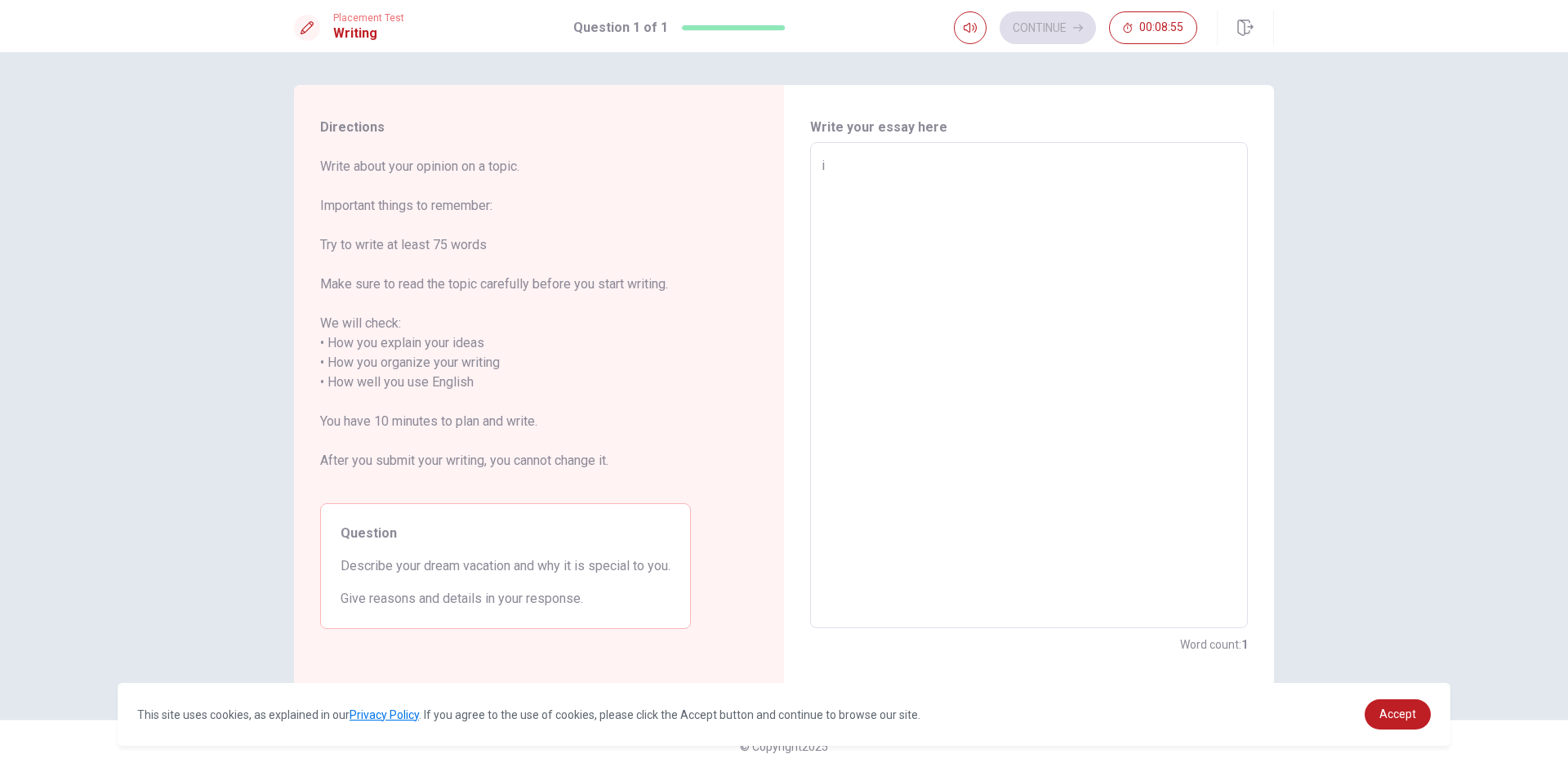
type textarea "i c"
type textarea "x"
type textarea "i ca"
type textarea "x"
type textarea "i can"
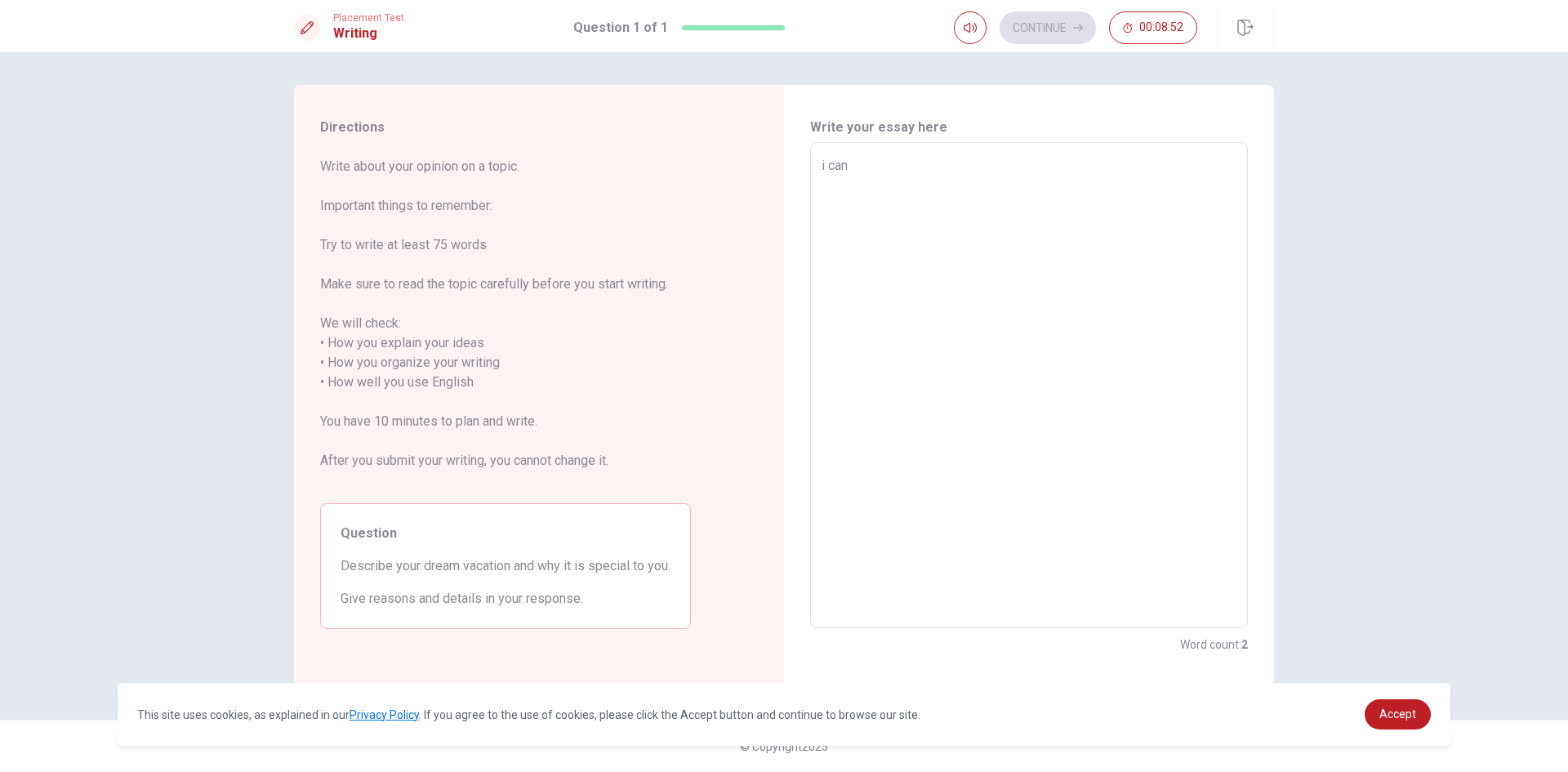
type textarea "x"
type textarea "i cant"
type textarea "x"
type textarea "i cant"
type textarea "x"
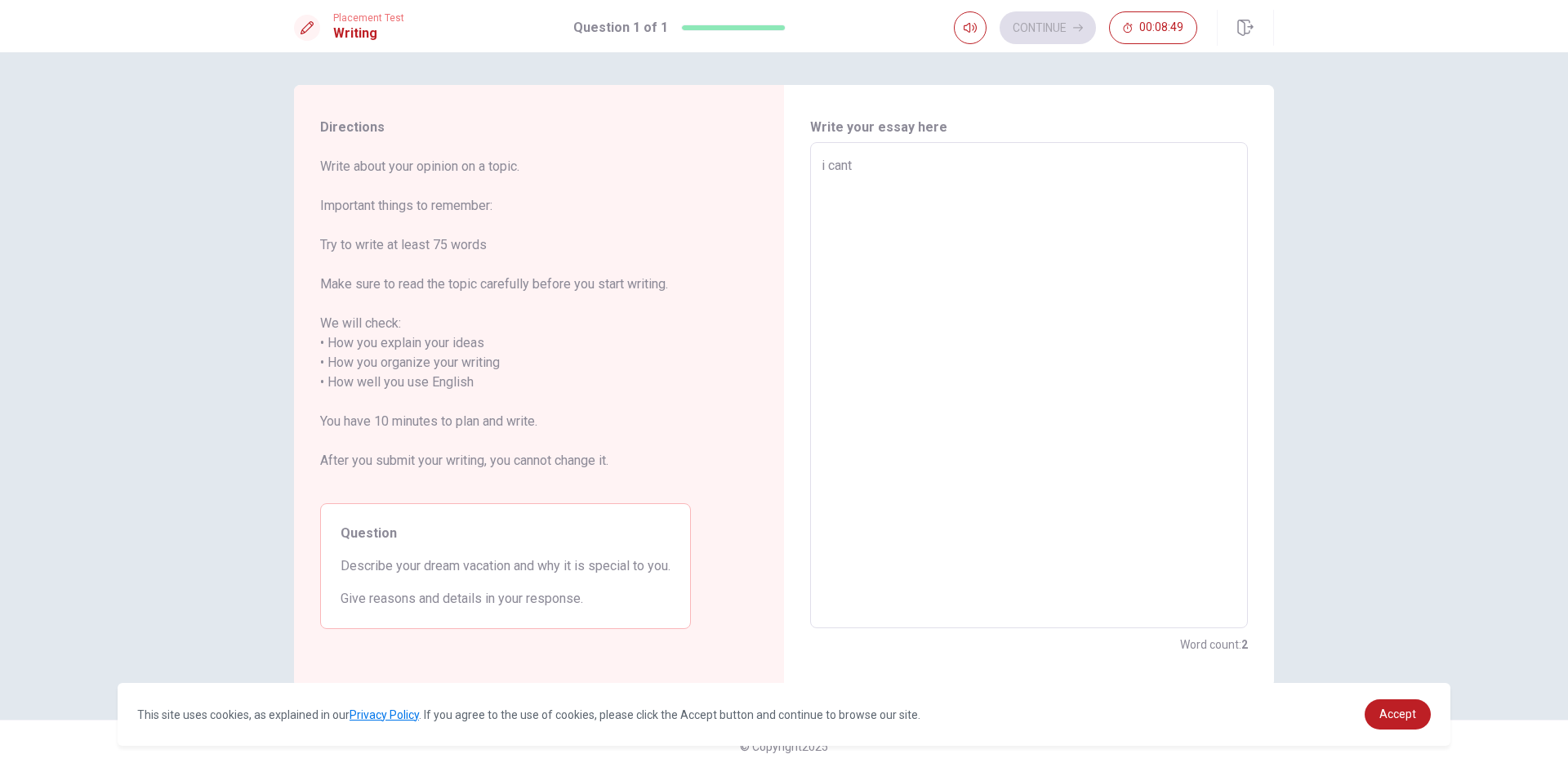
type textarea "i cant r"
type textarea "x"
type textarea "i cant ri"
type textarea "x"
type textarea "i cant rid"
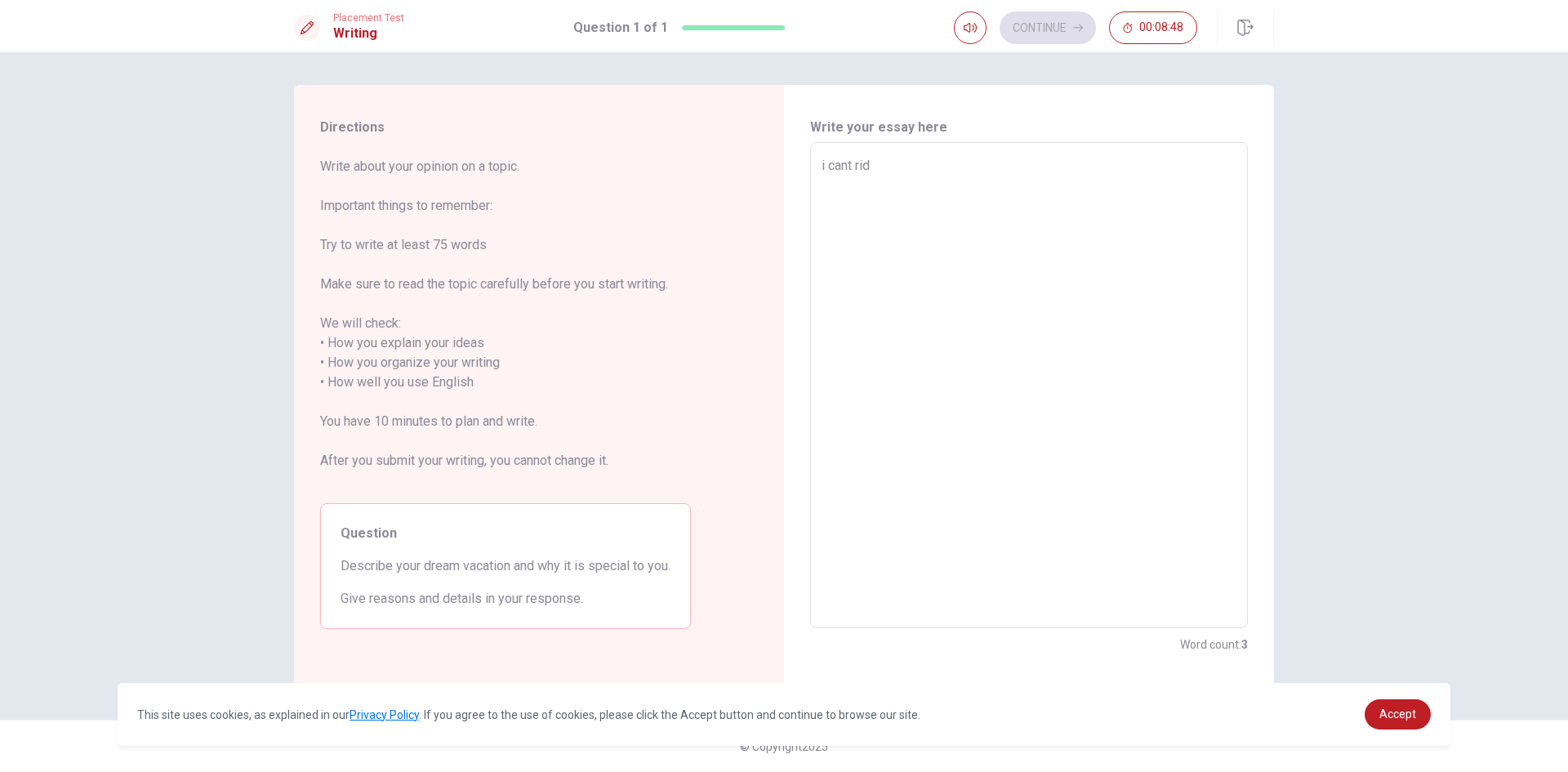
type textarea "x"
type textarea "i cant rid"
type textarea "x"
type textarea "i cant rid i"
type textarea "x"
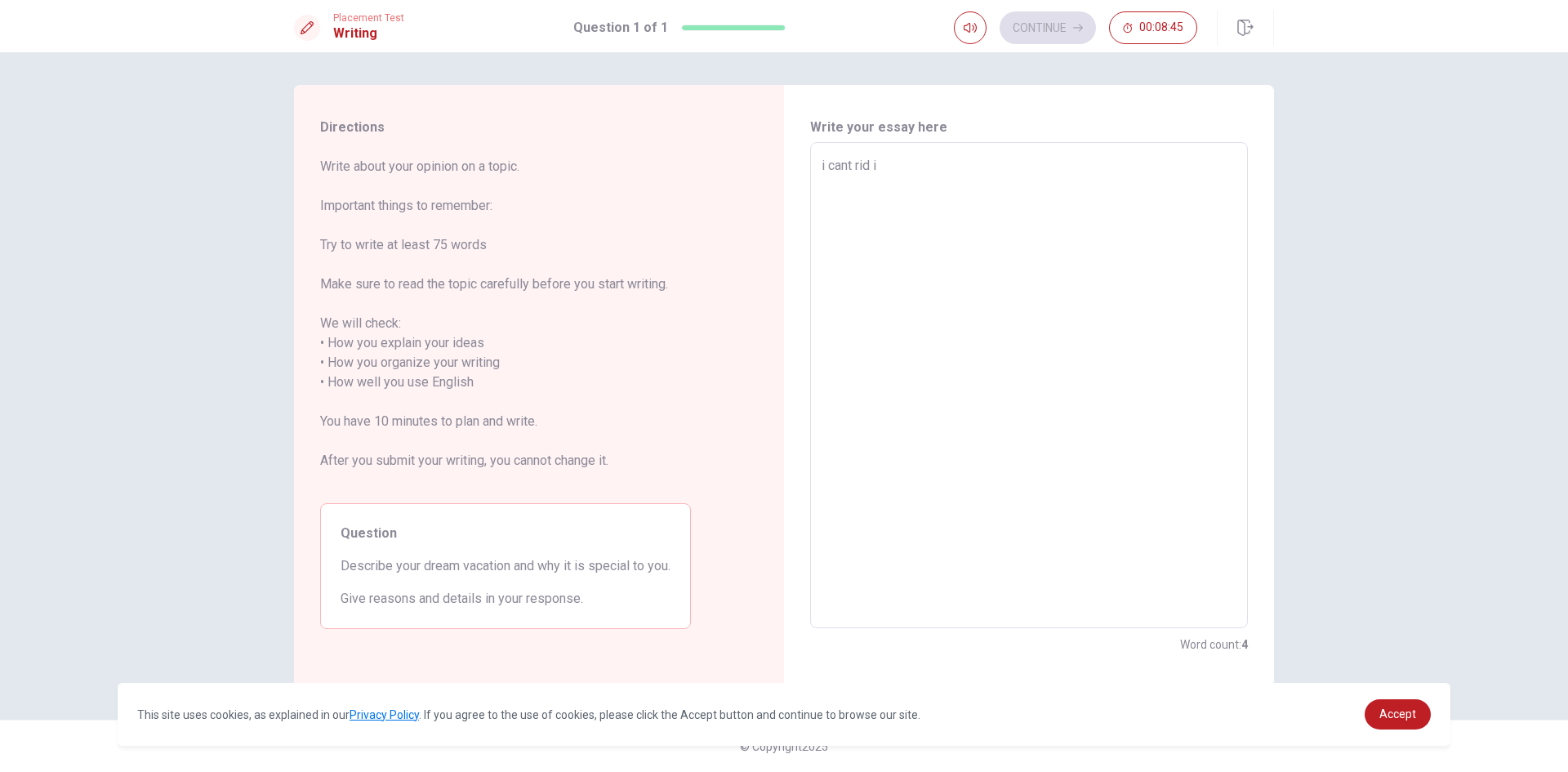
type textarea "i cant rid is"
type textarea "x"
type textarea "i cant rid is"
type textarea "x"
type textarea "i cant rid is b"
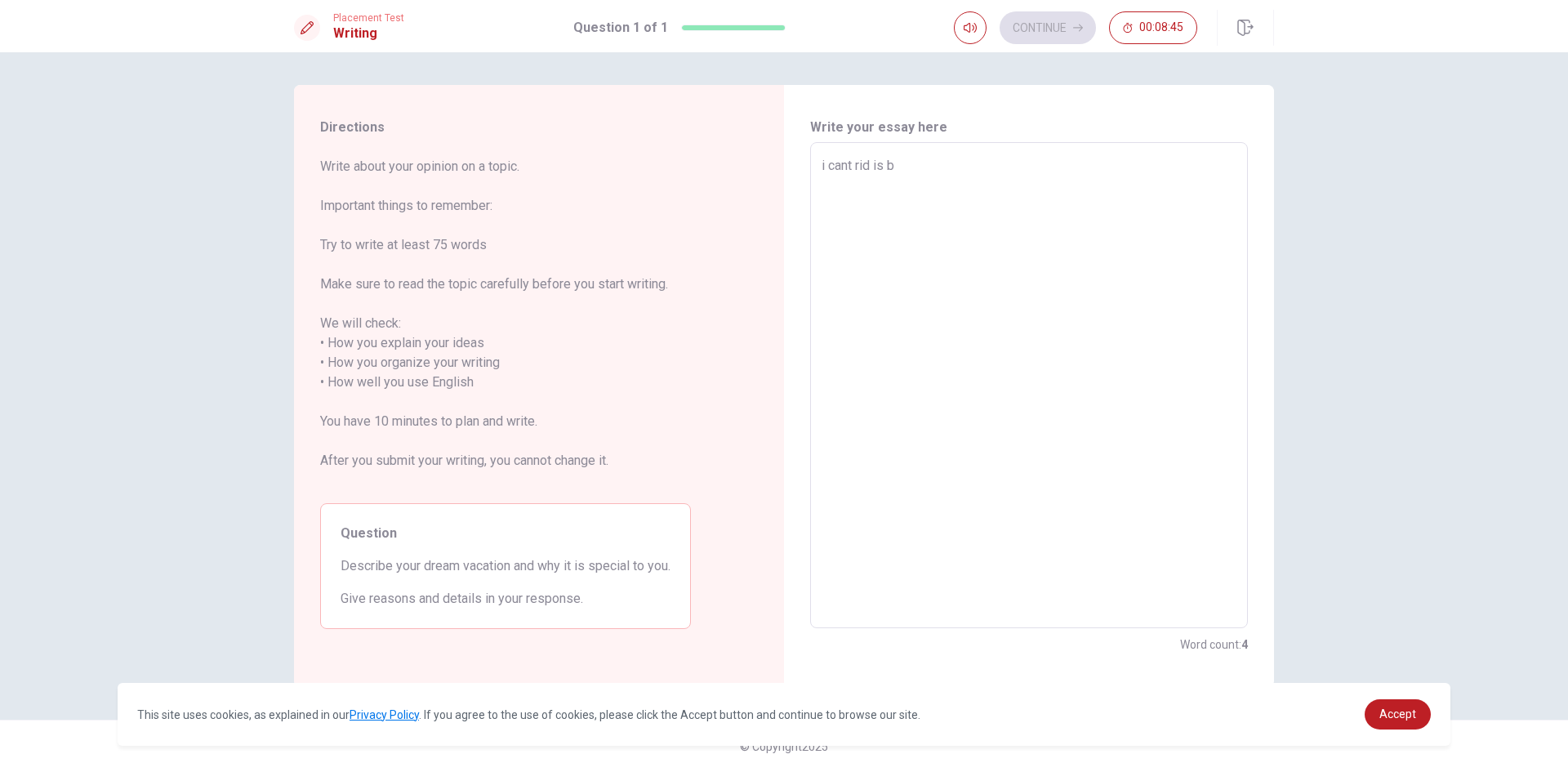
type textarea "x"
type textarea "i cant rid is be"
type textarea "x"
type textarea "i cant rid is bec"
type textarea "x"
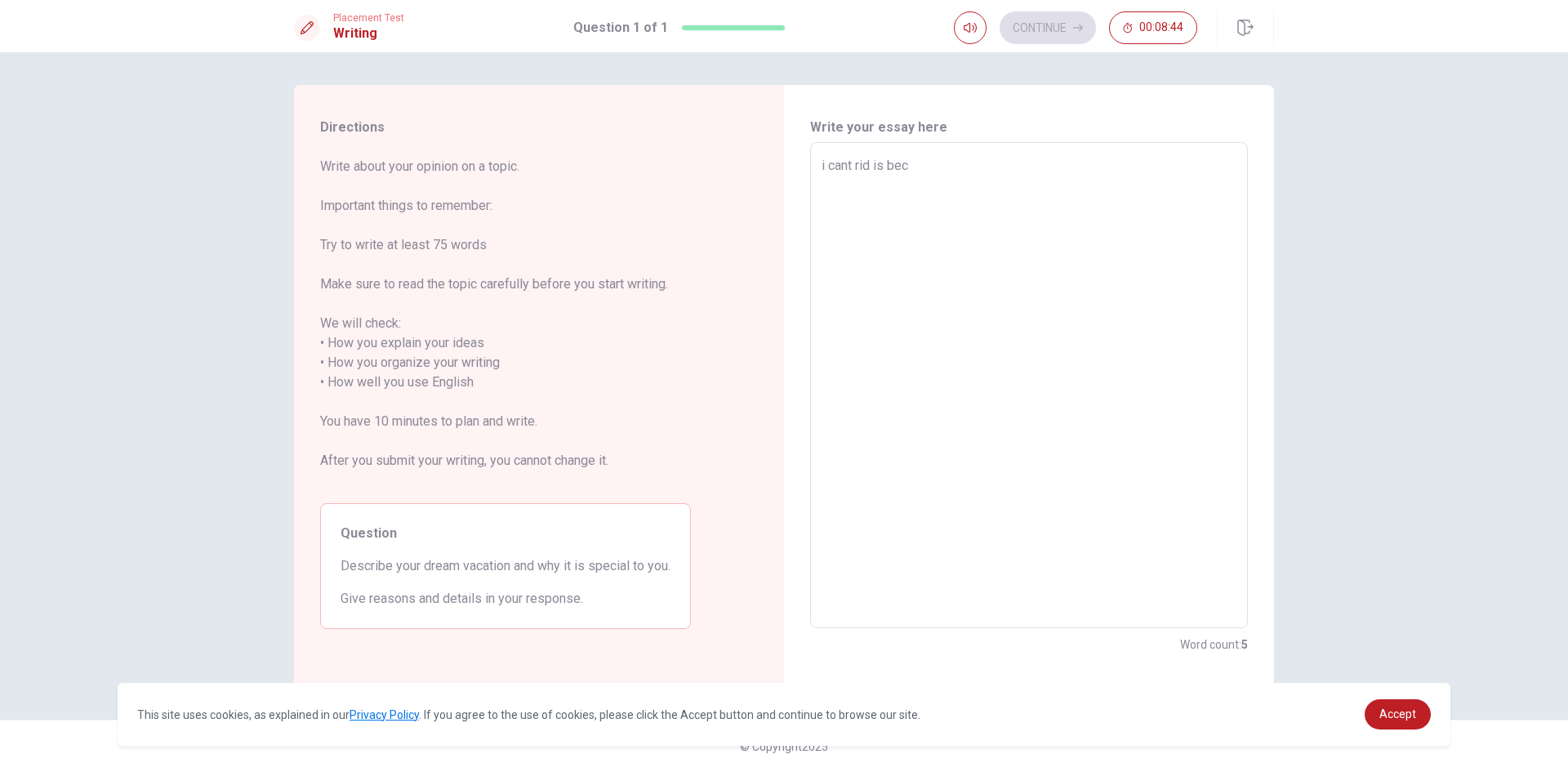
type textarea "i cant rid is beca"
type textarea "x"
type textarea "i cant rid is becau"
type textarea "x"
type textarea "i cant rid is becaus"
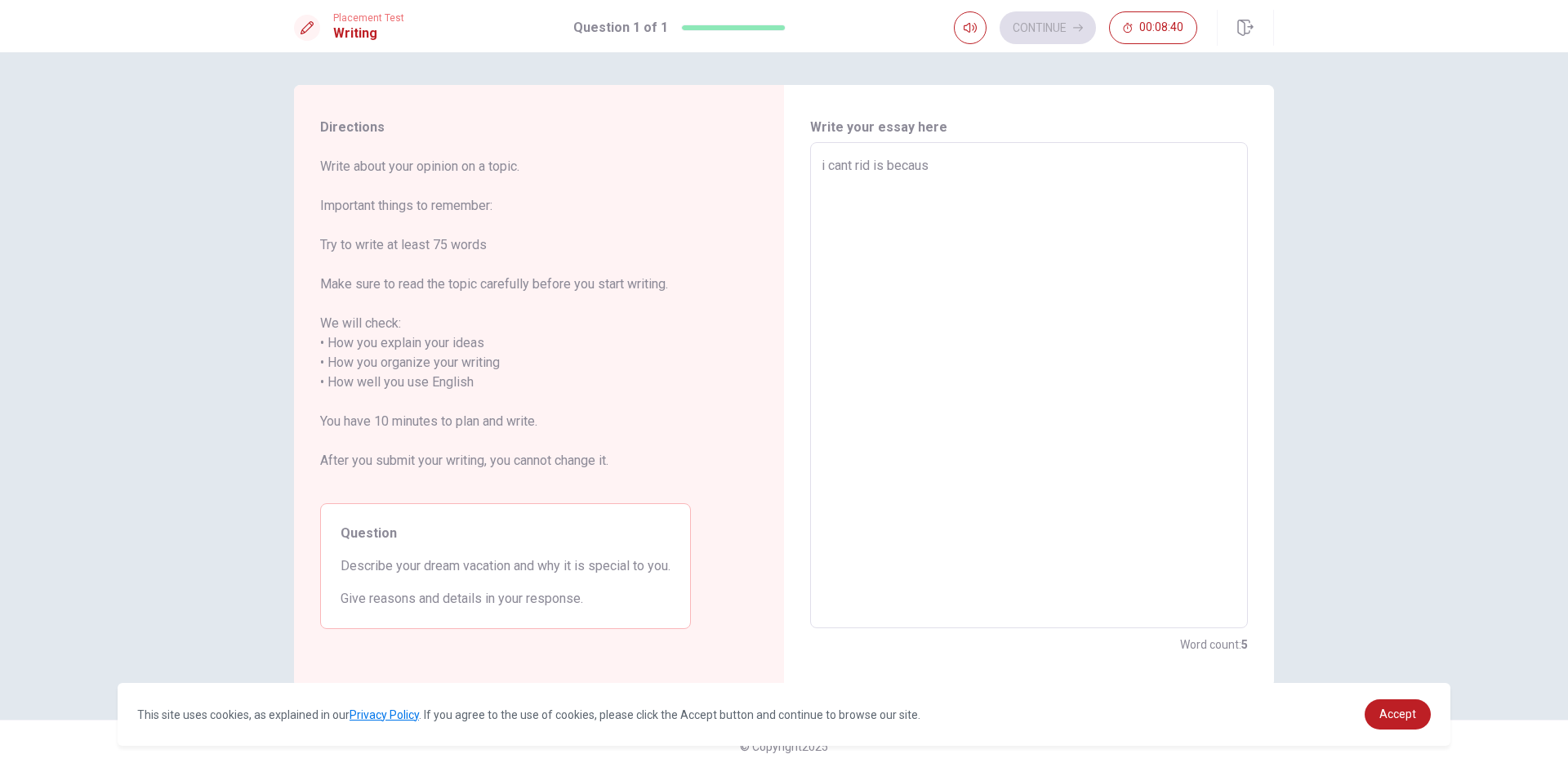
type textarea "x"
type textarea "i cant rid is becaus"
type textarea "x"
type textarea "i cant rid is becaus a"
type textarea "x"
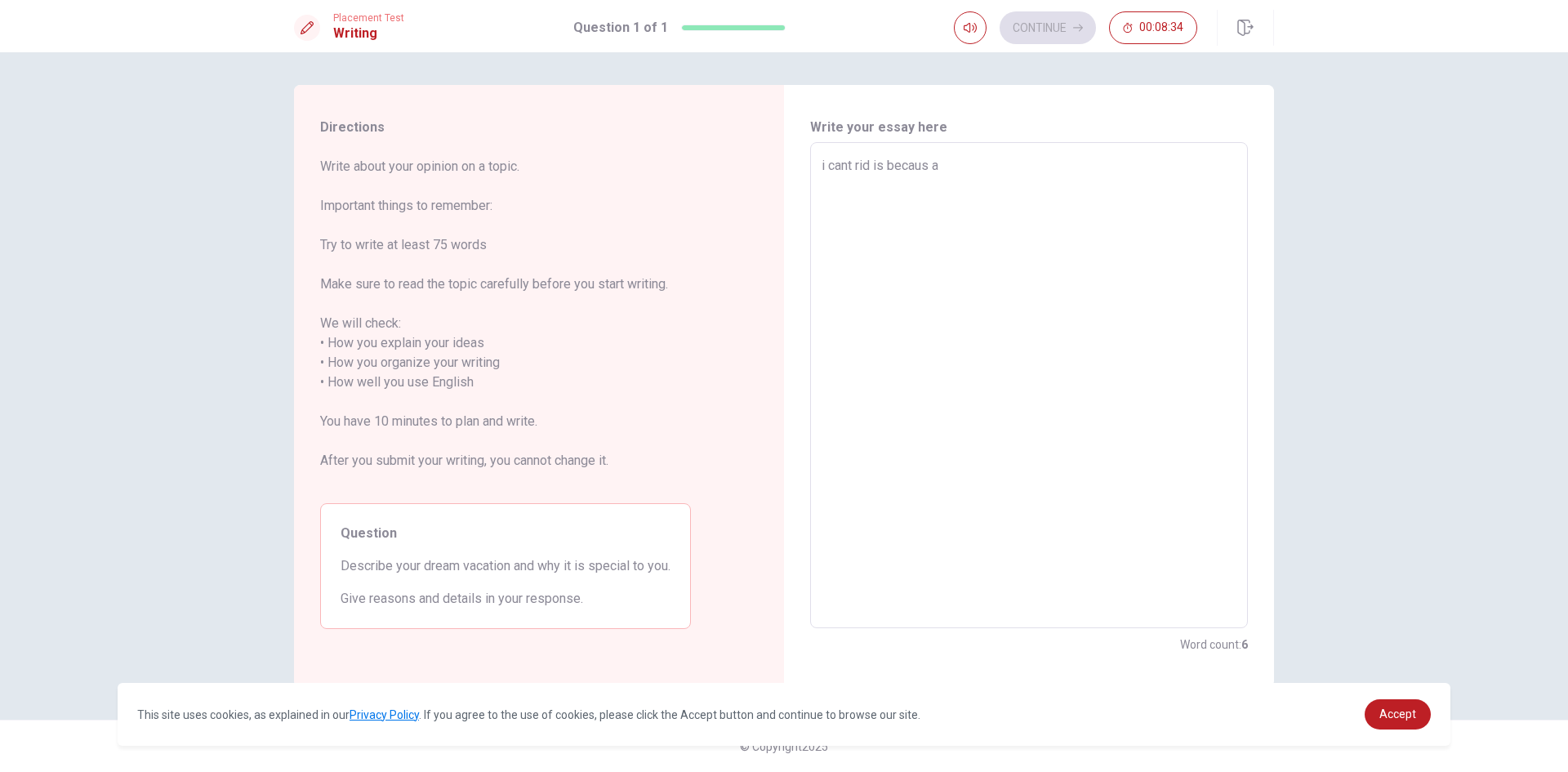
type textarea "i cant rid is becaus a"
type textarea "x"
type textarea "i cant rid is becaus a n"
type textarea "x"
type textarea "i cant rid is becaus a ni"
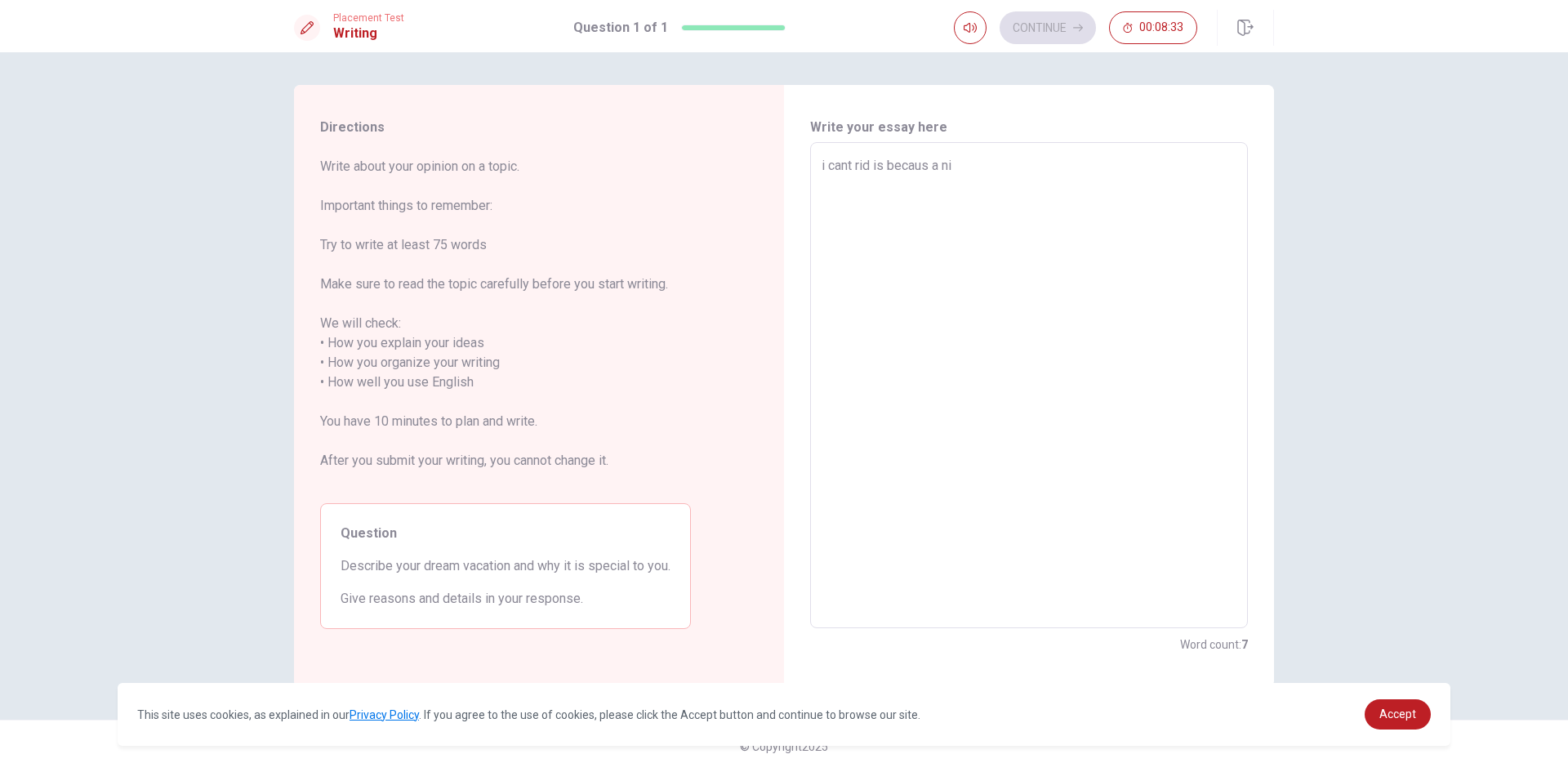
type textarea "x"
type textarea "i cant rid is becaus a ni"
type textarea "x"
type textarea "i cant rid is becaus a ni t"
type textarea "x"
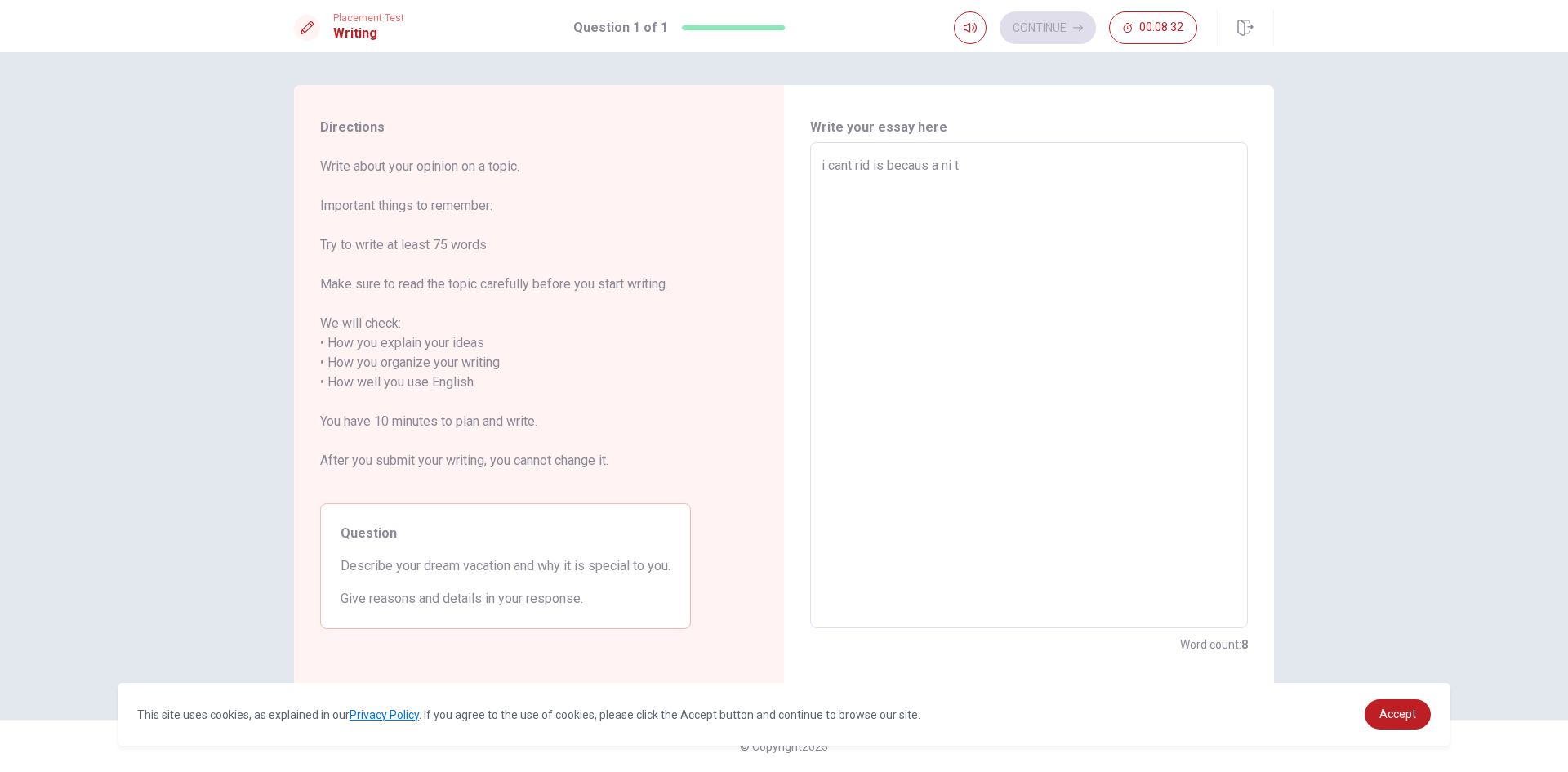
type textarea "i cant rid is becaus a ni to"
type textarea "x"
type textarea "i cant rid is becaus a ni to"
type textarea "x"
type textarea "i cant rid is becaus a ni to l"
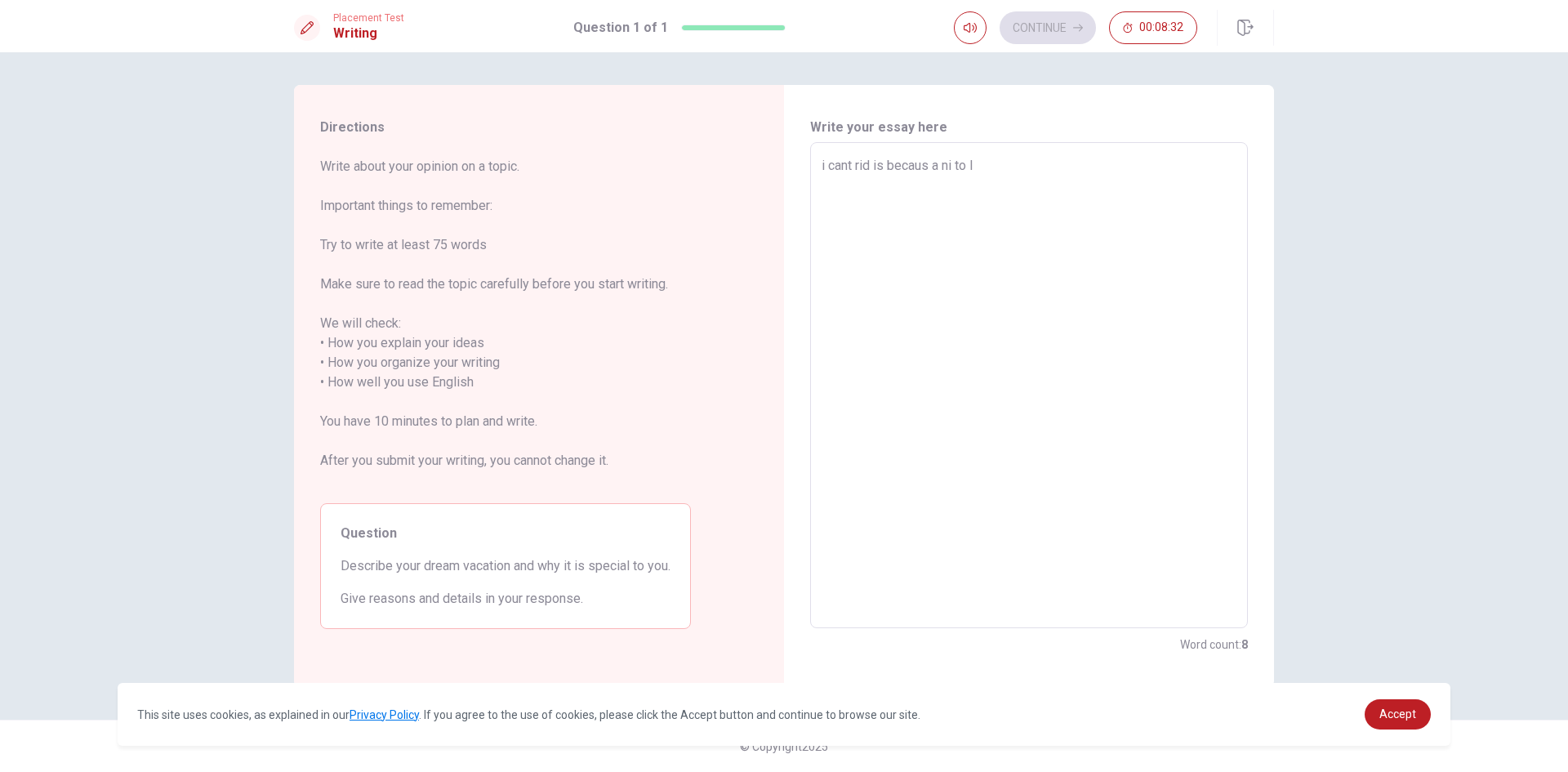
type textarea "x"
type textarea "i cant rid is becaus a ni to le"
type textarea "x"
type textarea "i cant rid is becaus a ni to [PERSON_NAME]"
type textarea "x"
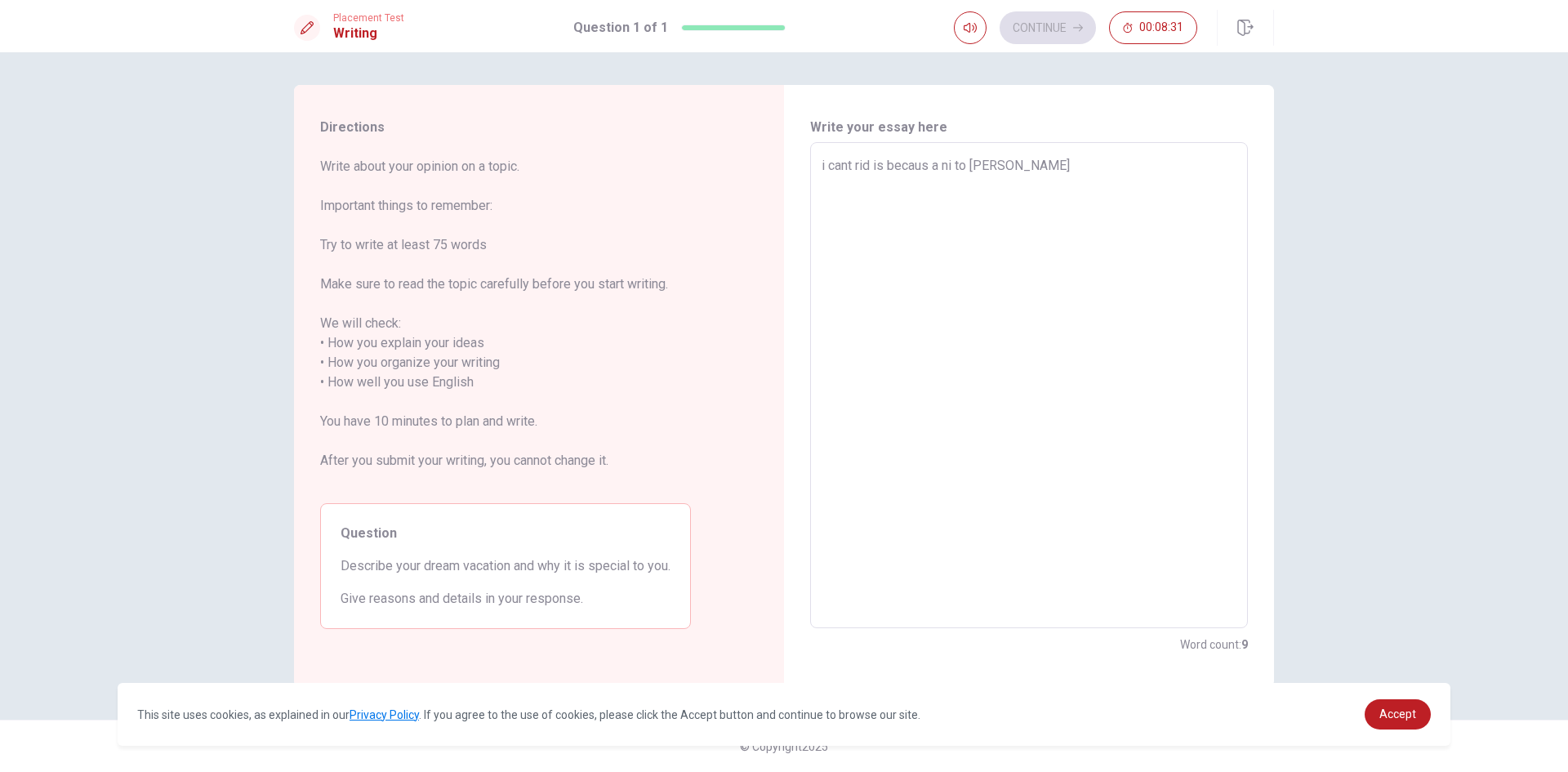
type textarea "i cant rid is becaus a ni to leer"
type textarea "x"
type textarea "i cant rid is becaus a ni to leerd"
type textarea "x"
type textarea "i cant rid is becaus a ni to leerd"
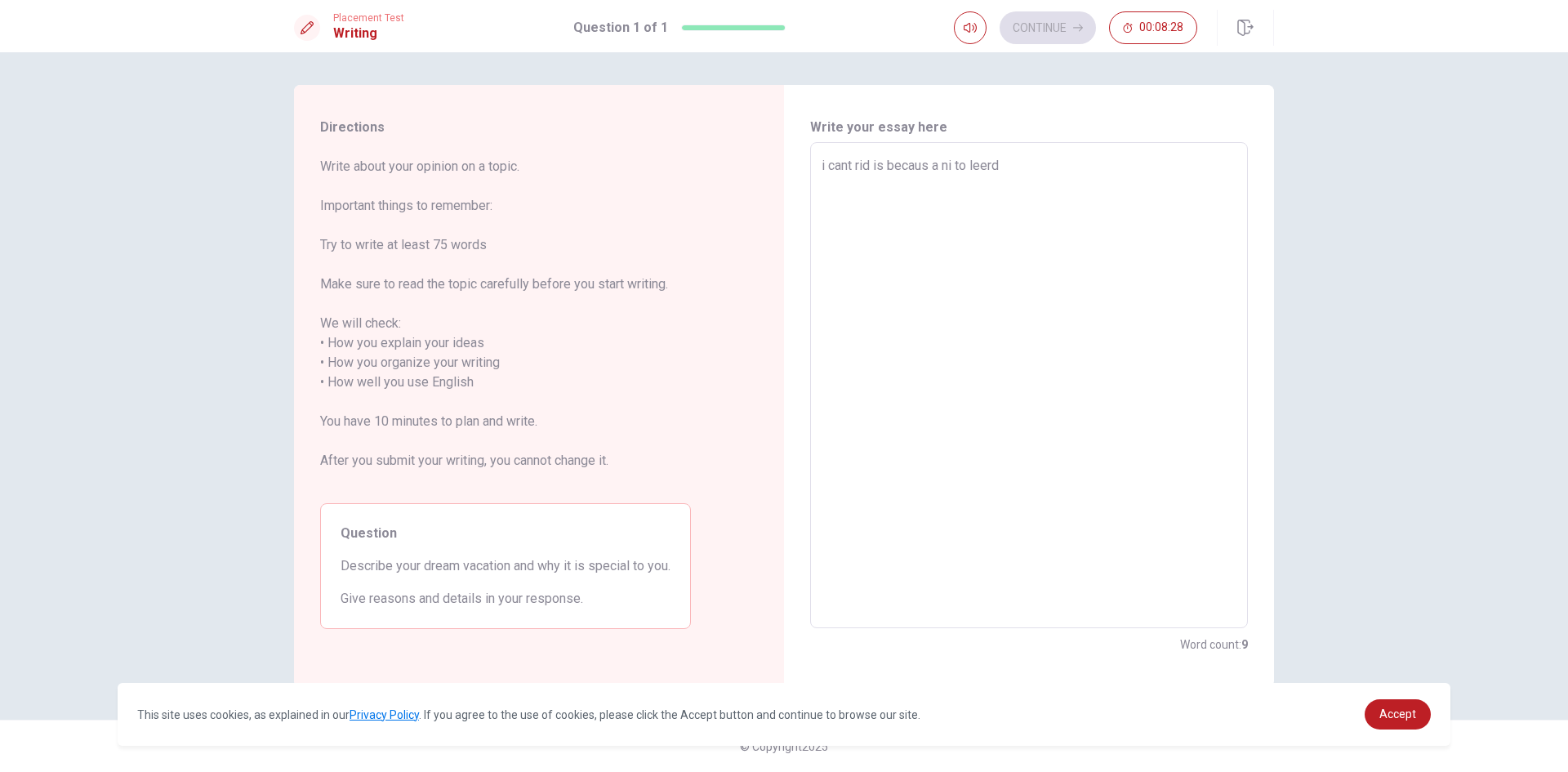
type textarea "x"
type textarea "i cant rid is becaus a ni to leerd m"
type textarea "x"
type textarea "i cant rid is becaus a ni to leerd mo"
type textarea "x"
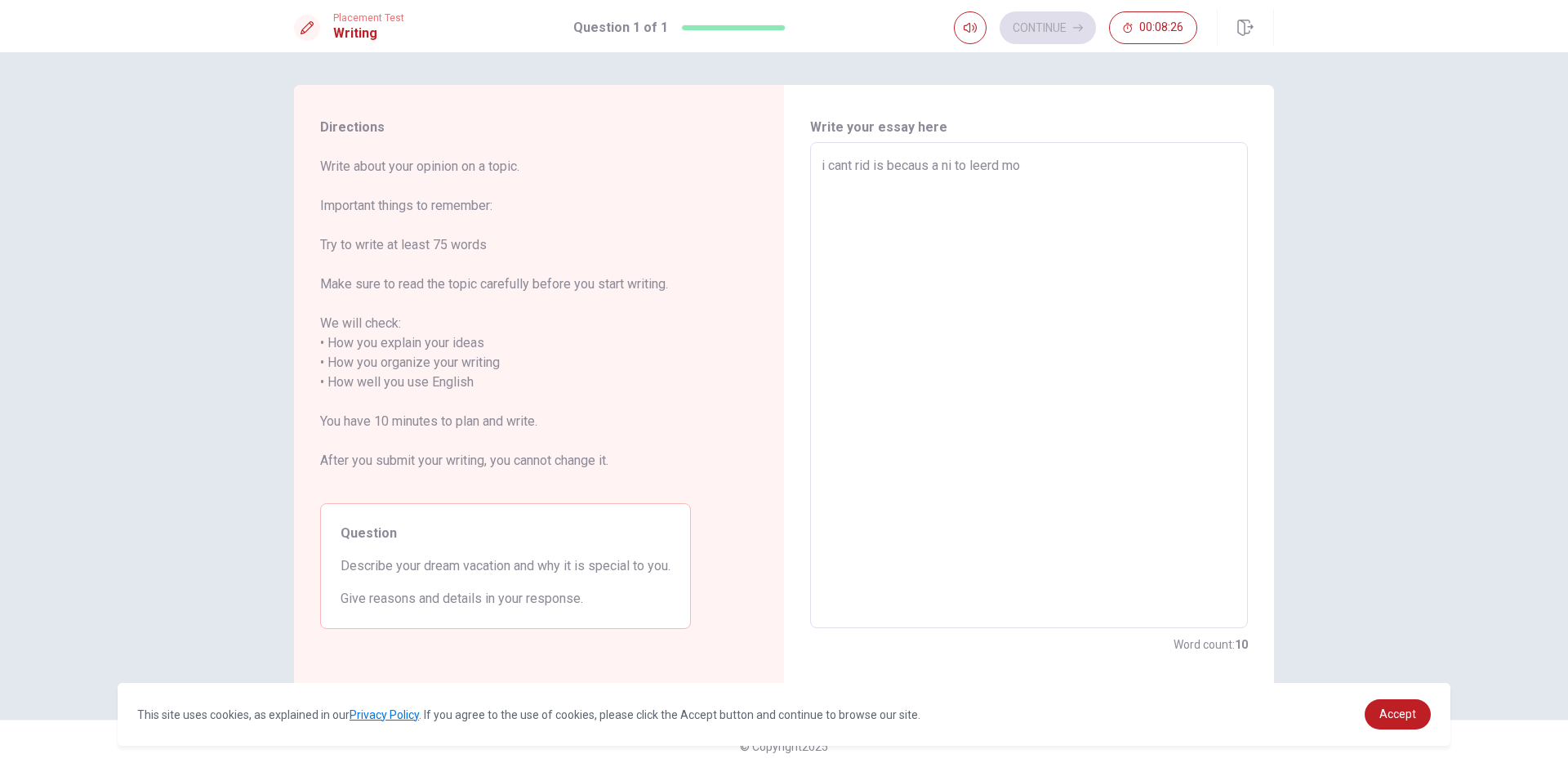
type textarea "i cant rid is becaus a ni to leerd mor"
type textarea "x"
type textarea "i cant rid is becaus a ni to leerd mor"
type textarea "x"
type textarea "i cant rid is becaus a ni to leerd mor i"
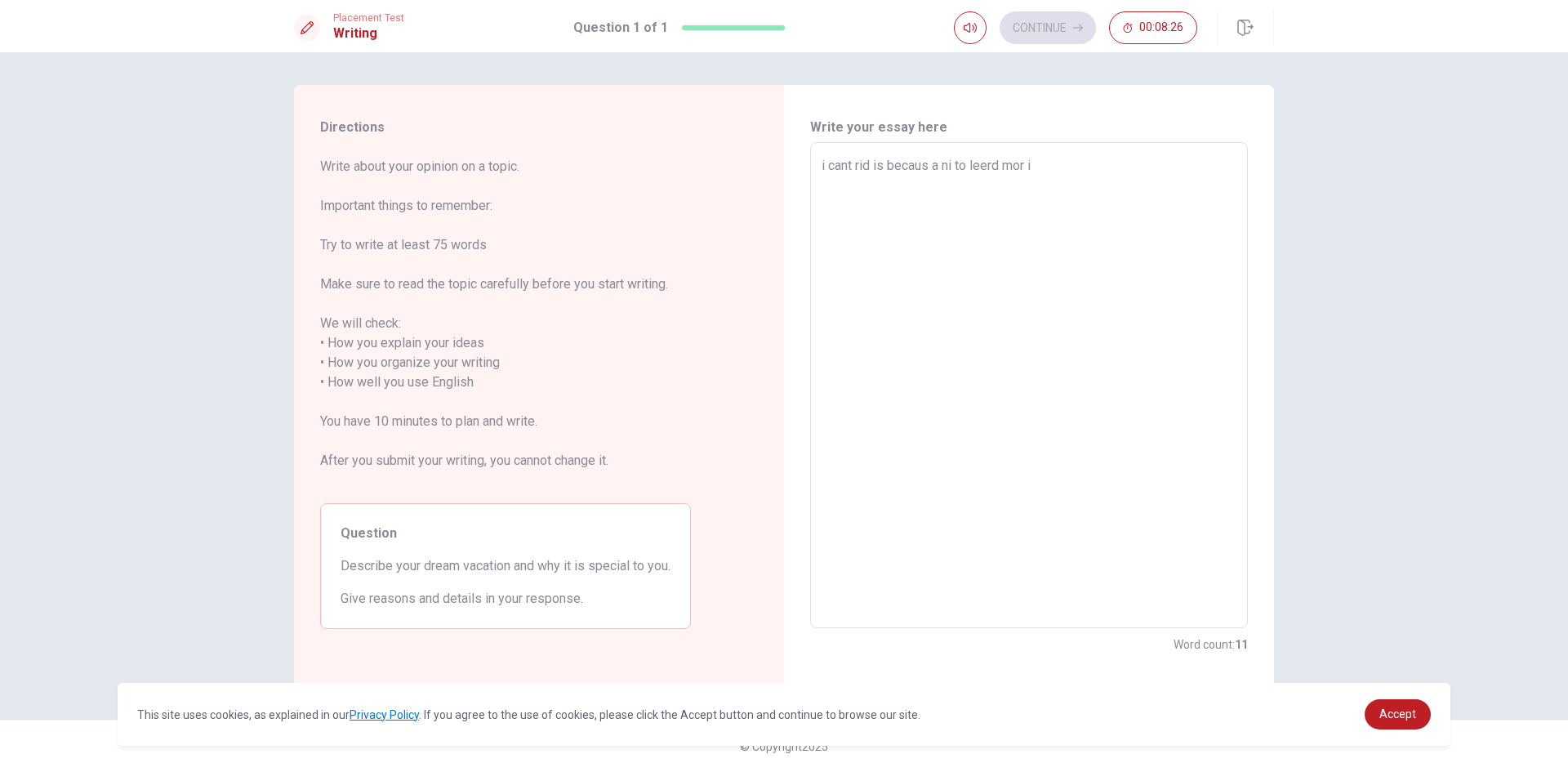
type textarea "x"
type textarea "i cant rid is becaus a ni to leerd mor i"
click at [1053, 175] on textarea "i cant rid is becaus a ni to leerd mor i" at bounding box center [1029, 385] width 415 height 459
type textarea "x"
type textarea "i cant rid is becaus a ni to leerd mor"
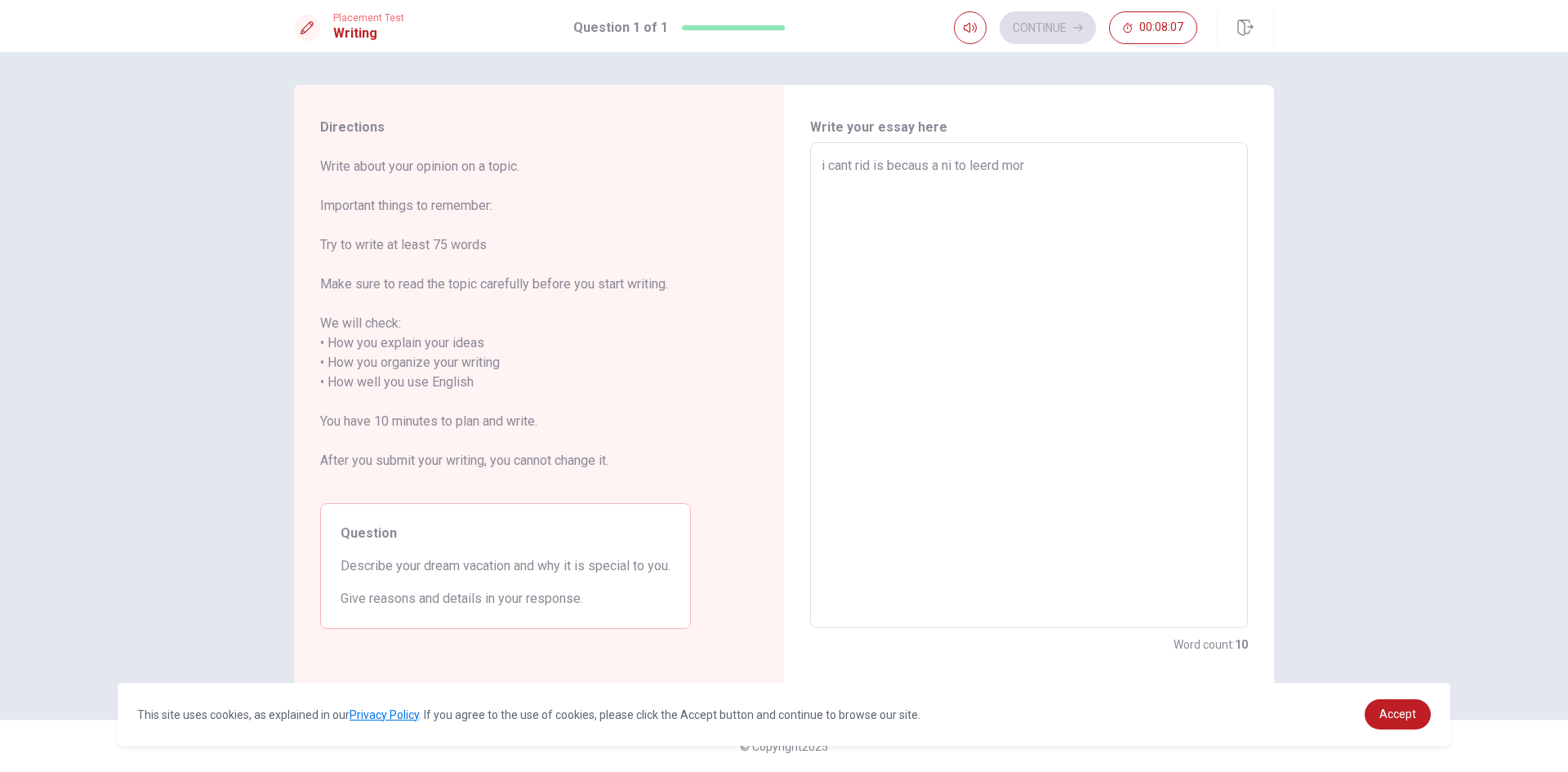
type textarea "x"
type textarea "i cant rid is becaus a ni to leerd mor"
type textarea "x"
type textarea "i cant rid is becaus a ni to leerd mo"
type textarea "x"
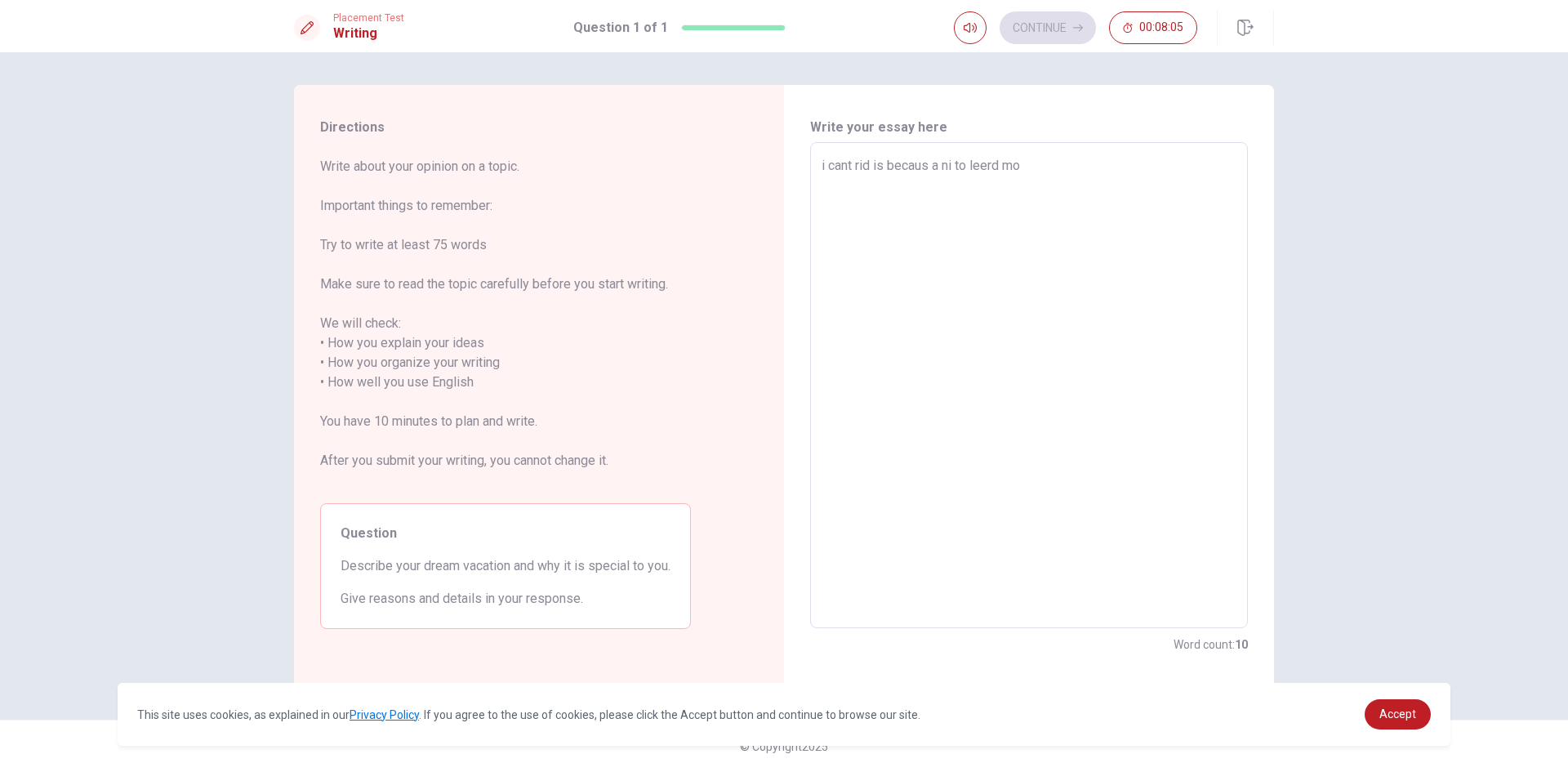
type textarea "i cant rid is becaus a ni to leerd m"
type textarea "x"
type textarea "i cant rid is becaus a ni to leerd"
type textarea "x"
type textarea "i cant rid is becaus a ni to leerd i"
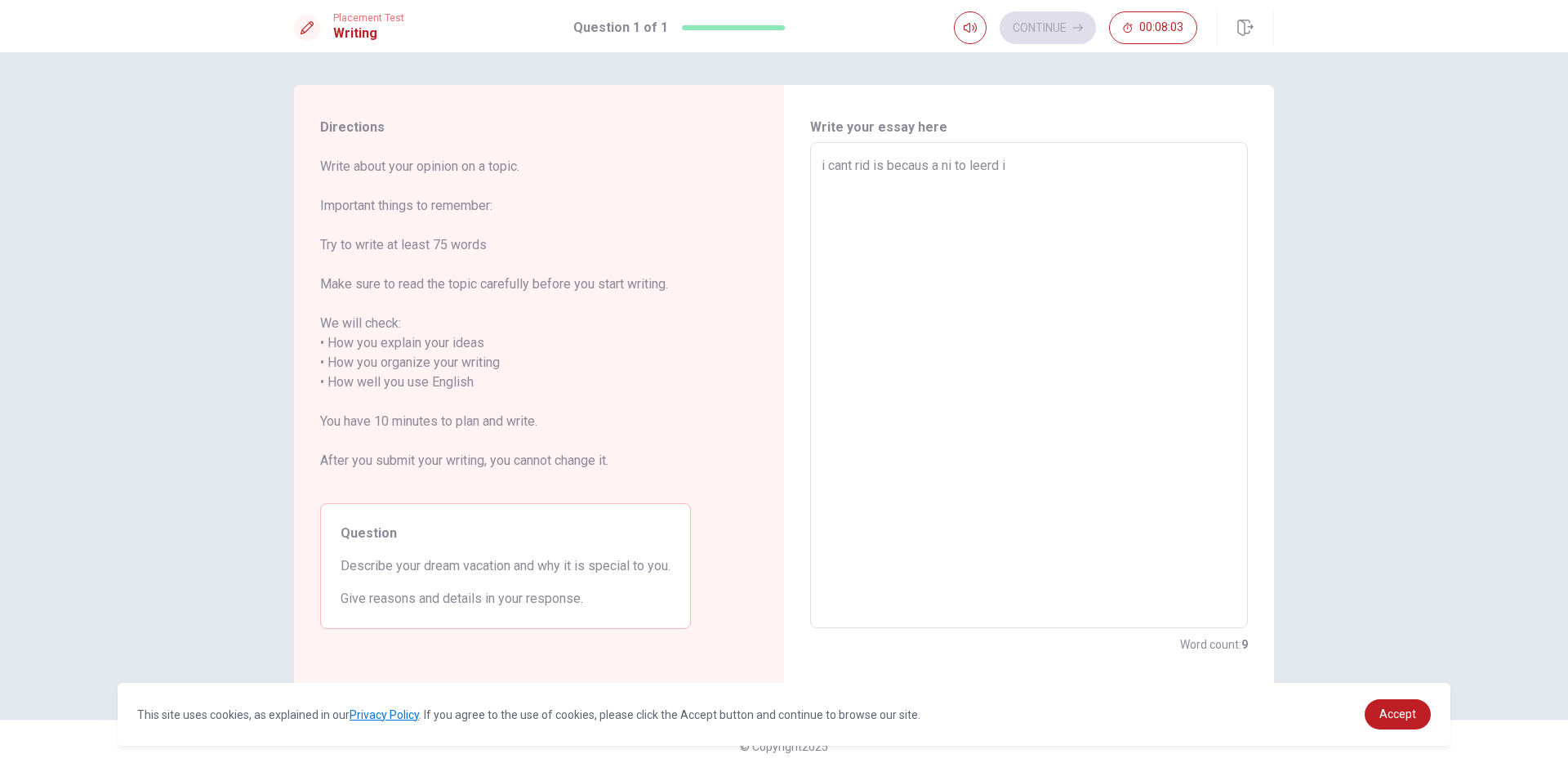
type textarea "x"
type textarea "i cant rid is becaus a ni to leerd in"
type textarea "x"
type textarea "i cant rid is becaus a ni to leerd ing"
type textarea "x"
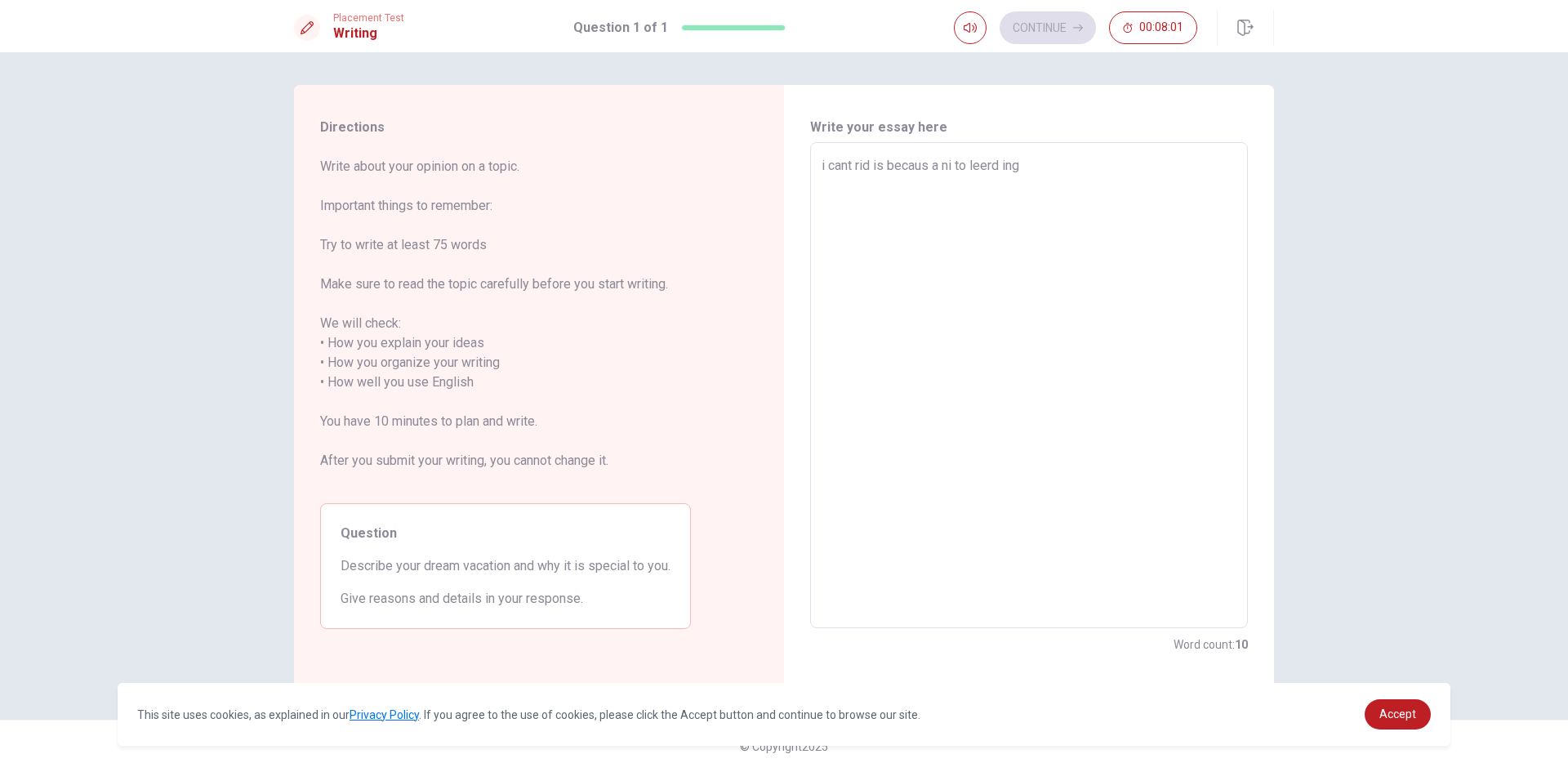
type textarea "i cant rid is becaus a ni to leerd ingl"
type textarea "x"
type textarea "i cant rid is becaus a ni to leerd [PERSON_NAME]"
type textarea "x"
type textarea "i cant rid is becaus a ni to leerd ingles"
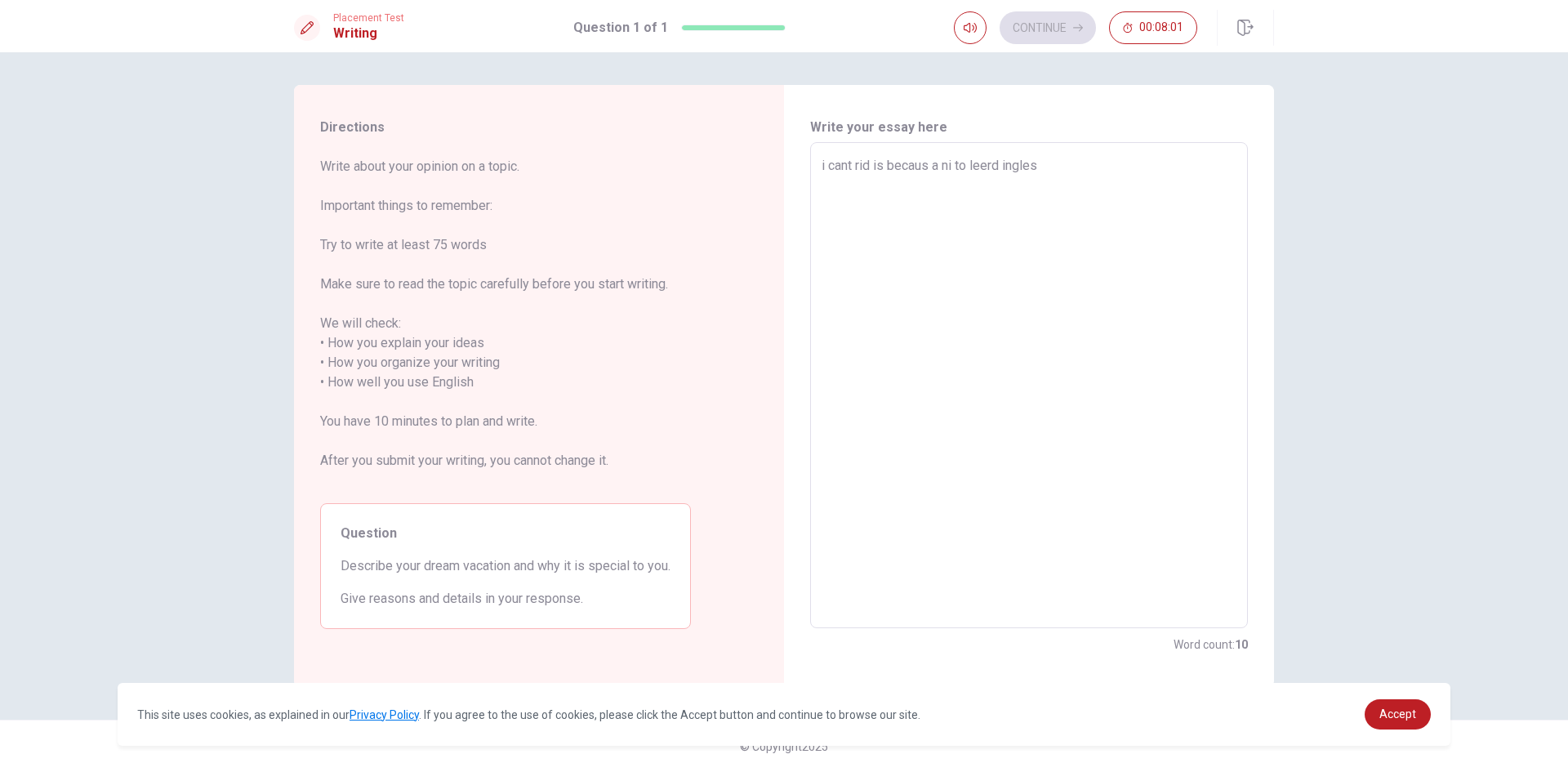
type textarea "x"
type textarea "i cant rid is becaus a ni to leerd ingles"
type textarea "x"
type textarea "i cant rid is becaus a ni to leerd ingles c"
type textarea "x"
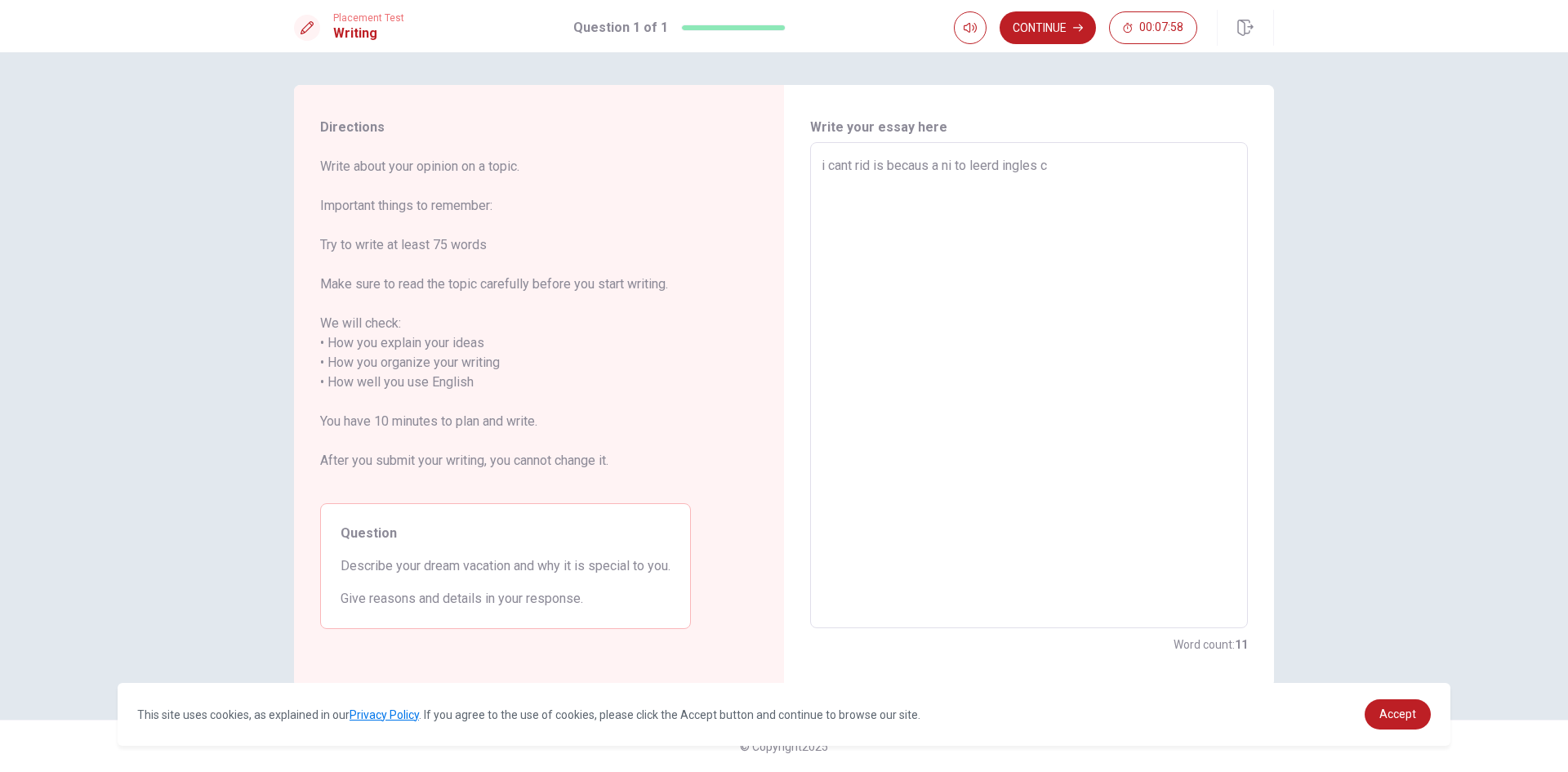
type textarea "i cant rid is becaus a ni to leerd [PERSON_NAME]"
type textarea "x"
type textarea "i cant rid is becaus a ni to leerd ingles cla"
type textarea "x"
type textarea "i cant rid is becaus a ni to leerd ingles clas"
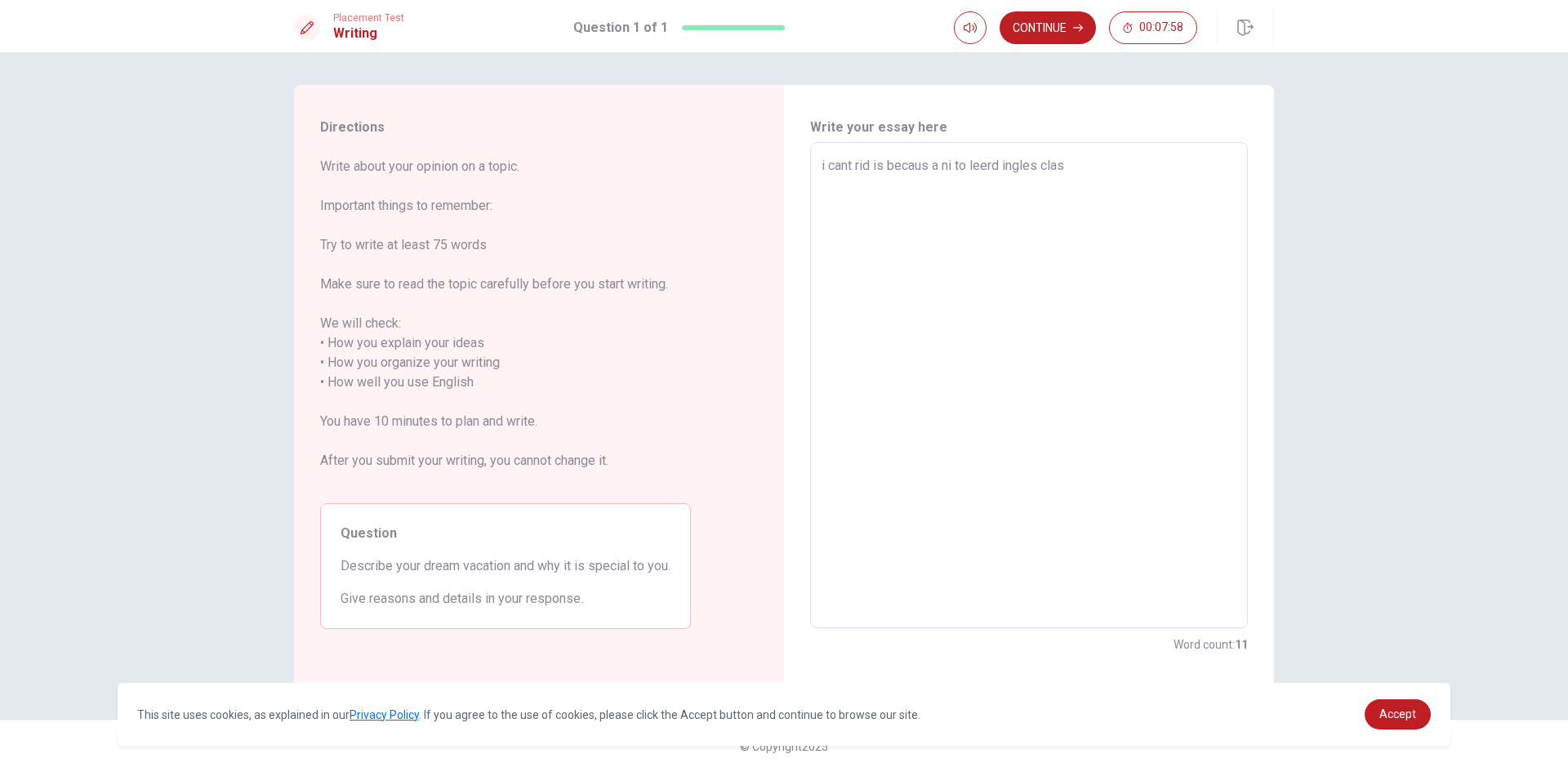
type textarea "x"
type textarea "i cant rid is becaus a ni to leerd ingles class"
type textarea "x"
type textarea "i cant rid is becaus a ni to leerd ingles class"
type textarea "x"
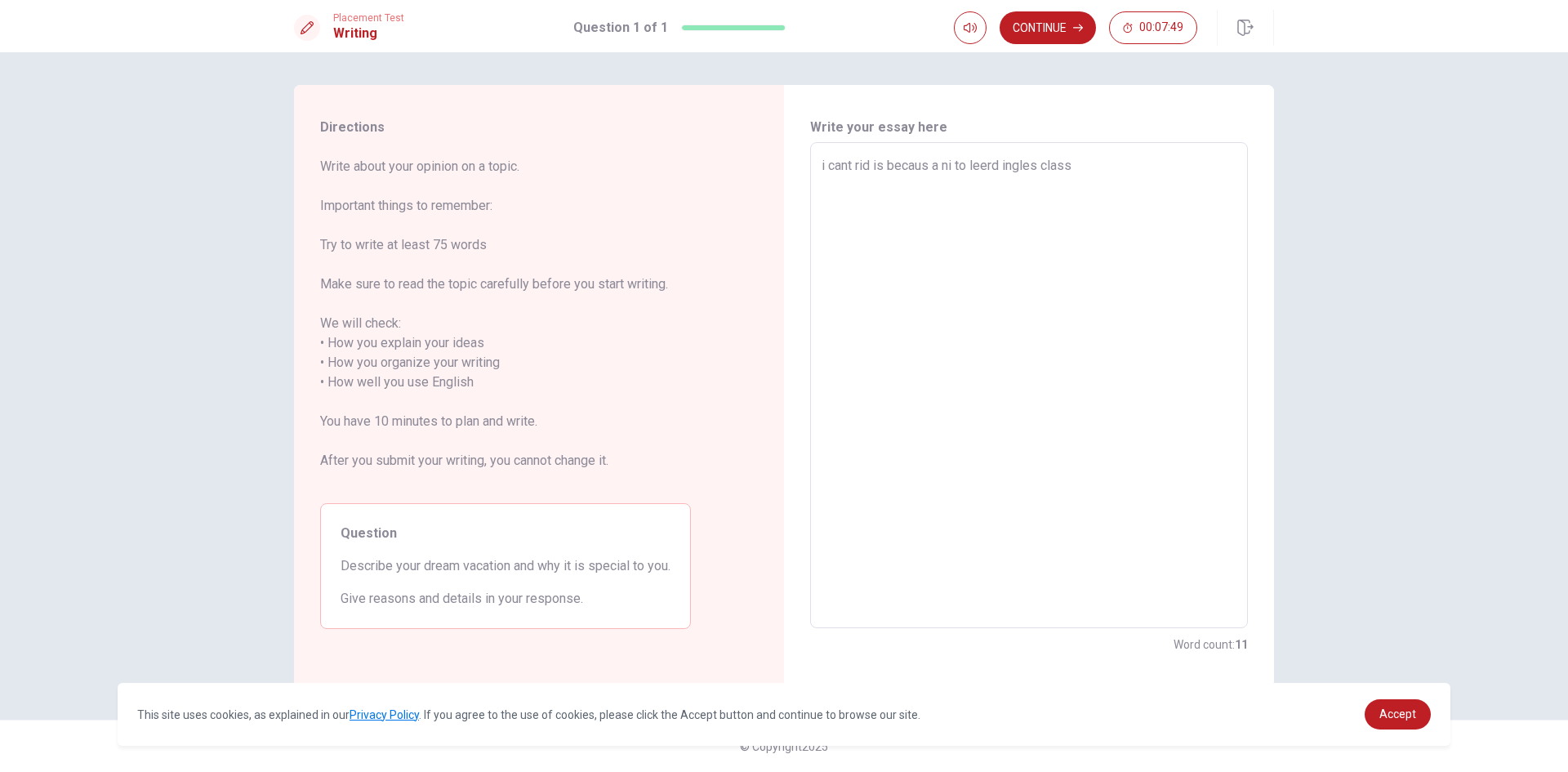
type textarea "i cant rid is becaus a ni to leerd ingles class"
type textarea "x"
type textarea "i cant rid is becaus a ni to leerd ingles clas"
type textarea "x"
type textarea "i cant rid is becaus a ni to leerd ingles cla"
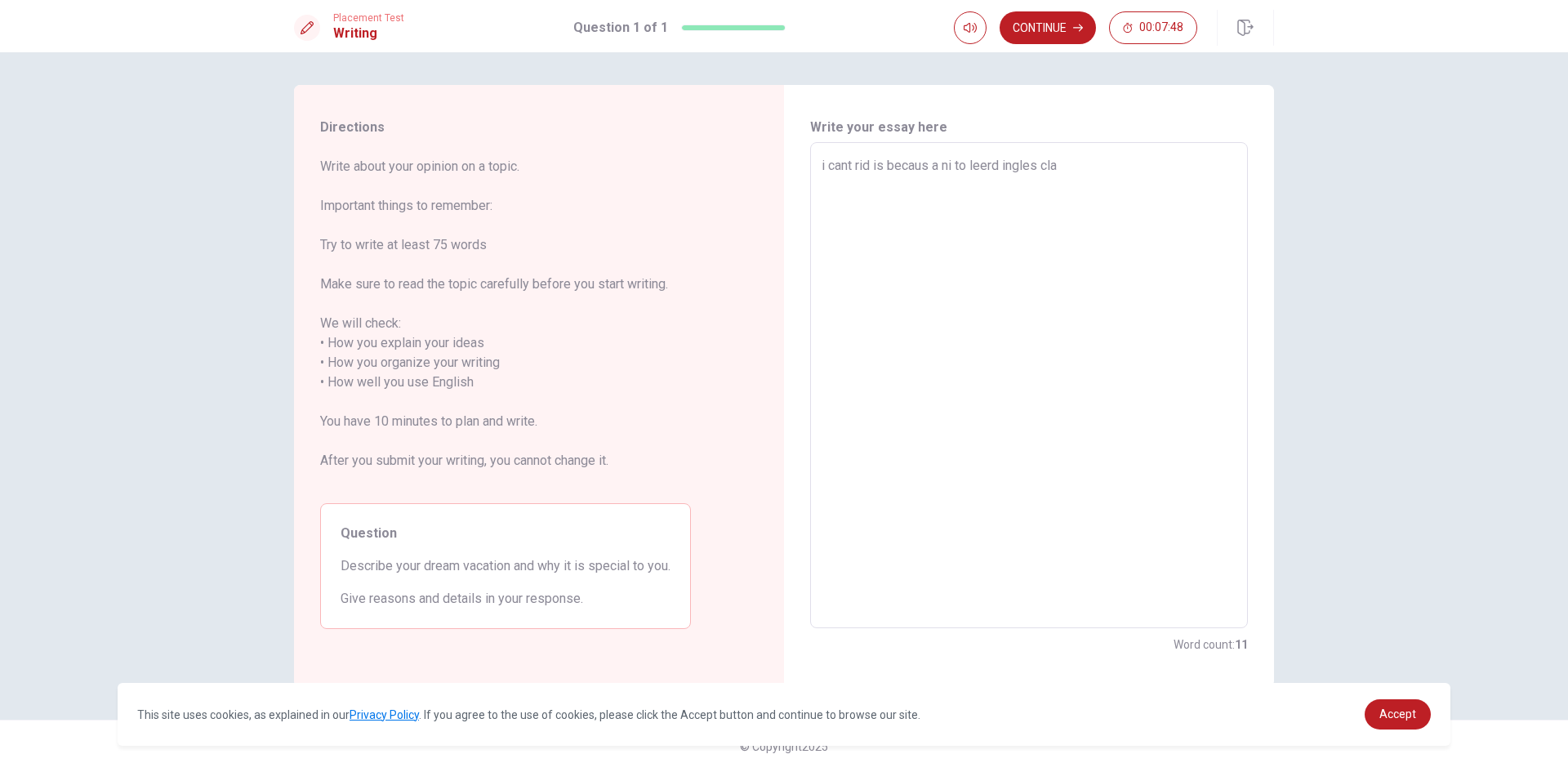
type textarea "x"
type textarea "i cant rid is becaus a ni to leerd [PERSON_NAME]"
type textarea "x"
type textarea "i cant rid is becaus a ni to leerd ingles c"
type textarea "x"
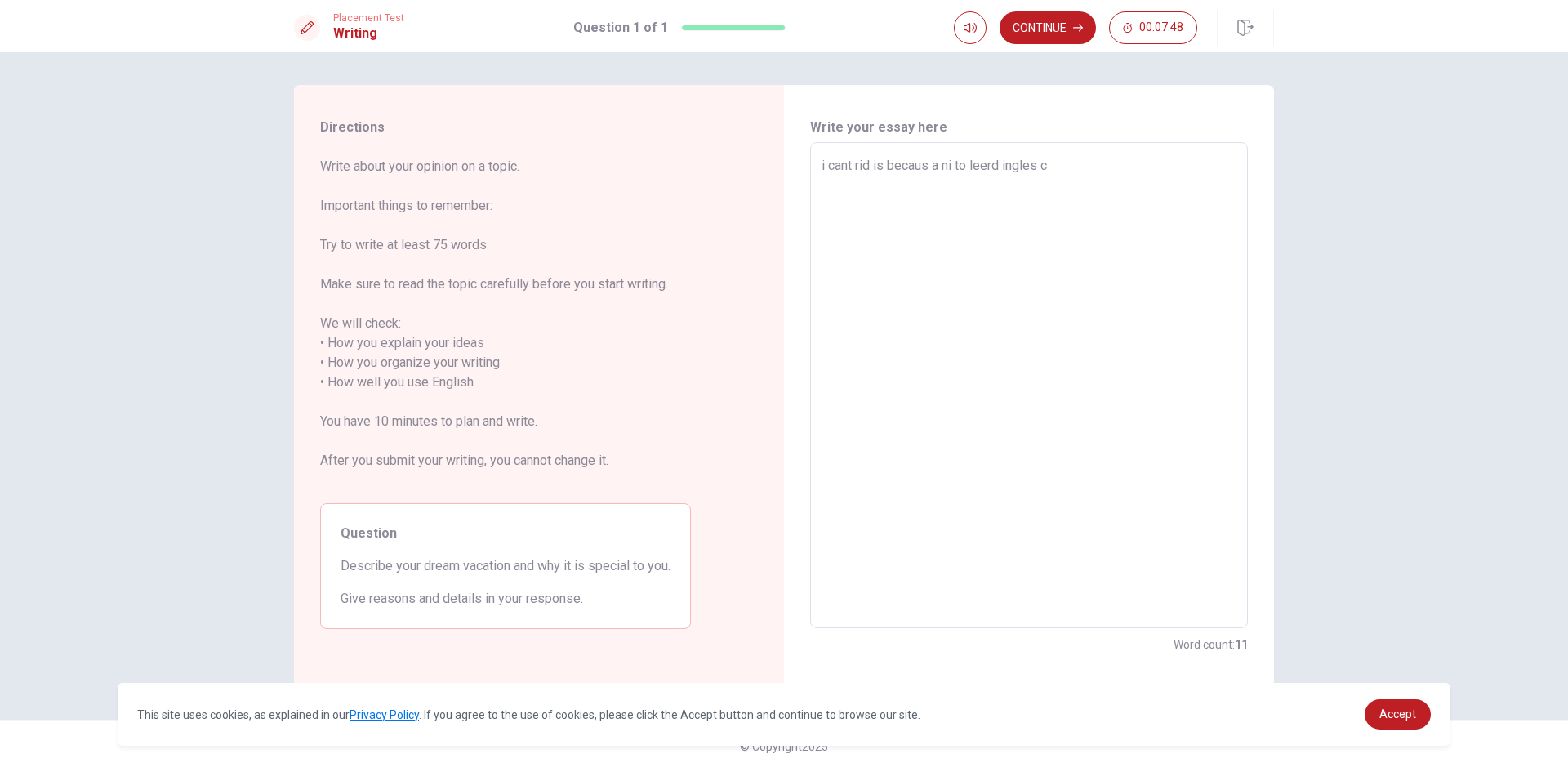
type textarea "i cant rid is becaus a ni to leerd ingles"
type textarea "x"
type textarea "i cant rid is becaus a ni to leerd ingles"
type textarea "x"
type textarea "i cant rid is becaus a ni to leerd [PERSON_NAME]"
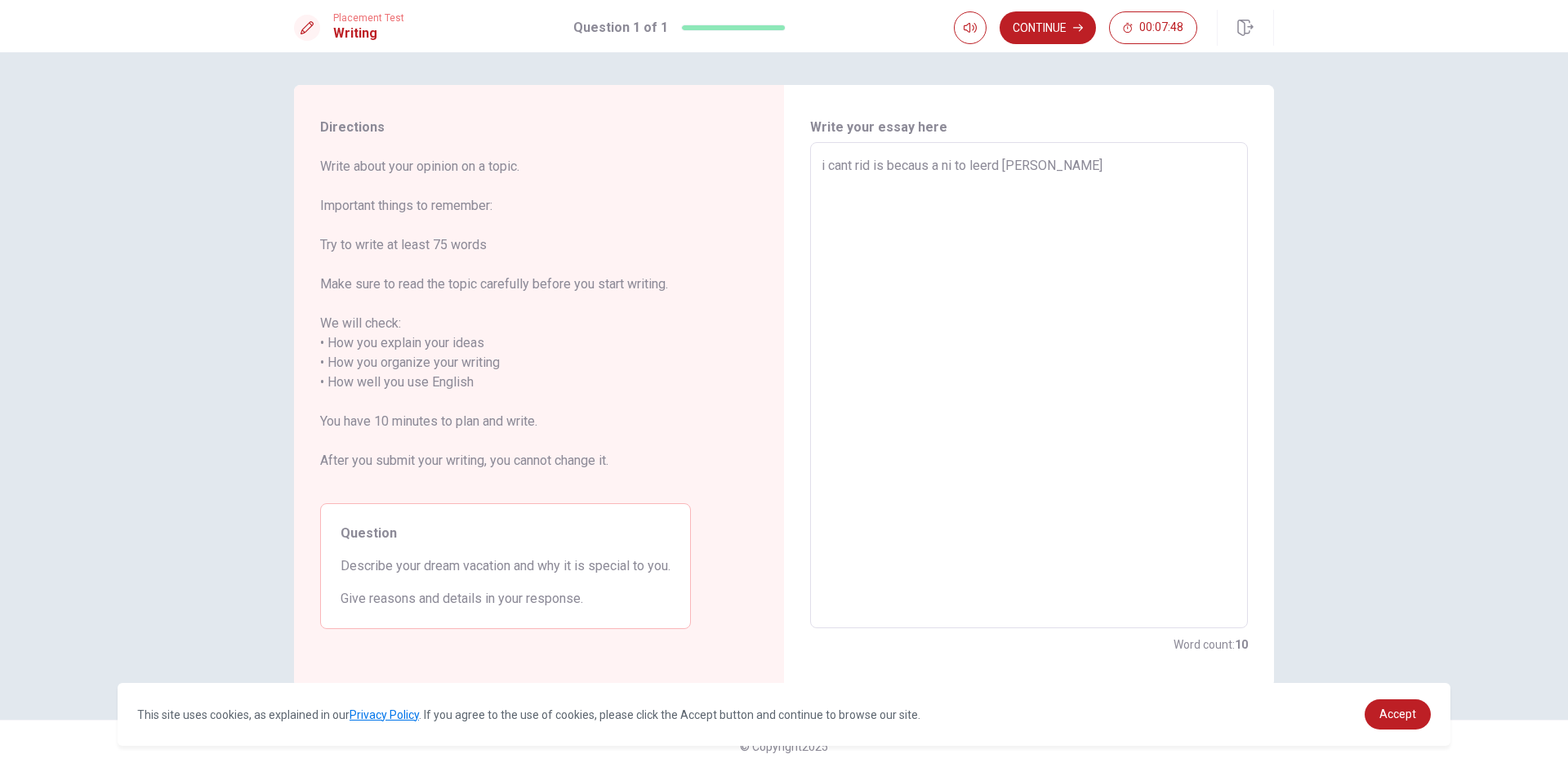
type textarea "x"
type textarea "i cant rid is becaus a ni to leerd ingl"
type textarea "x"
type textarea "i cant rid is becaus a ni to leerd ing"
type textarea "x"
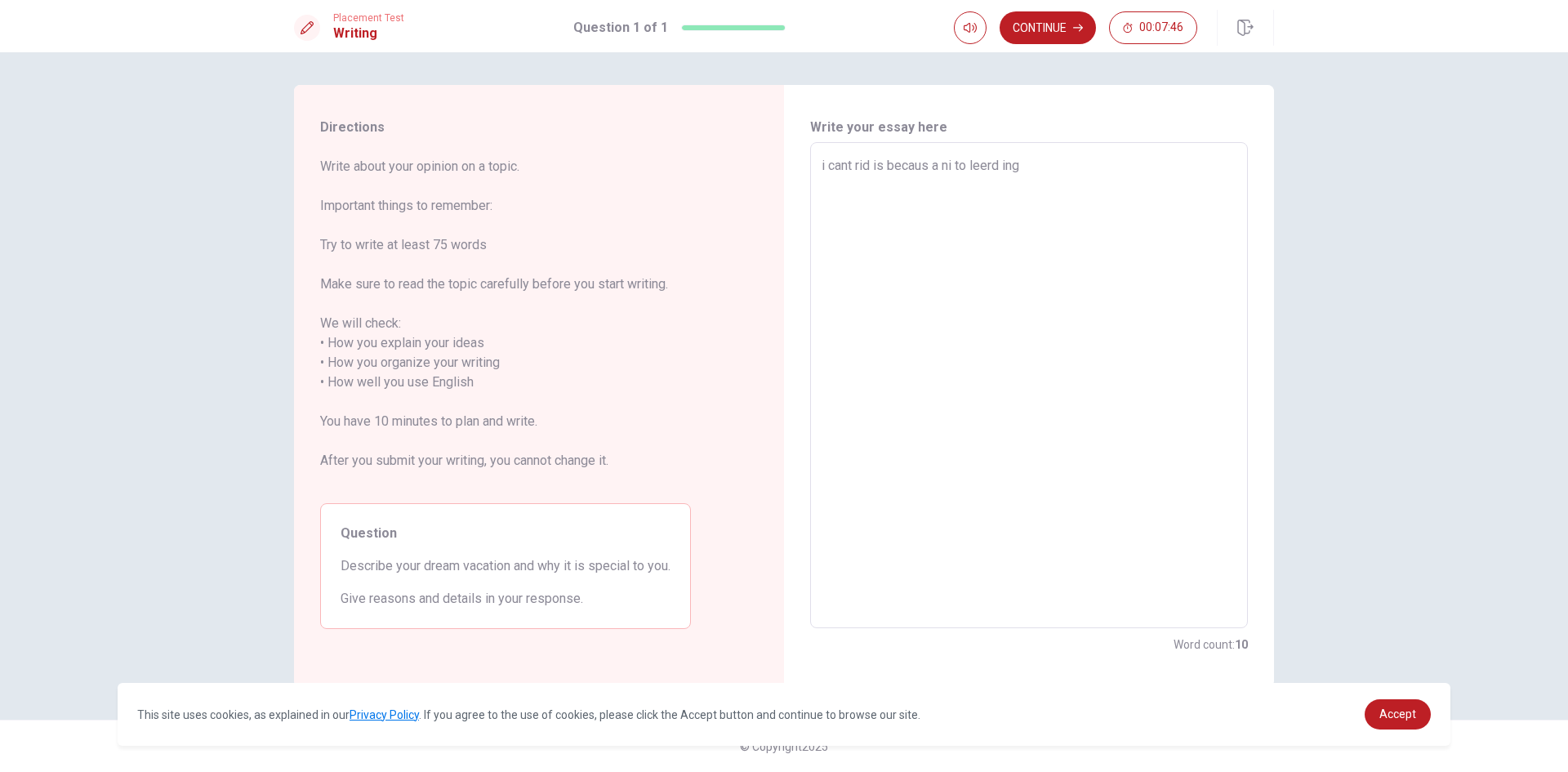
type textarea "i cant rid is becaus a ni to leerd in"
type textarea "x"
type textarea "i cant rid is becaus a ni to leerd i"
type textarea "x"
type textarea "i cant rid is becaus a ni to leerd"
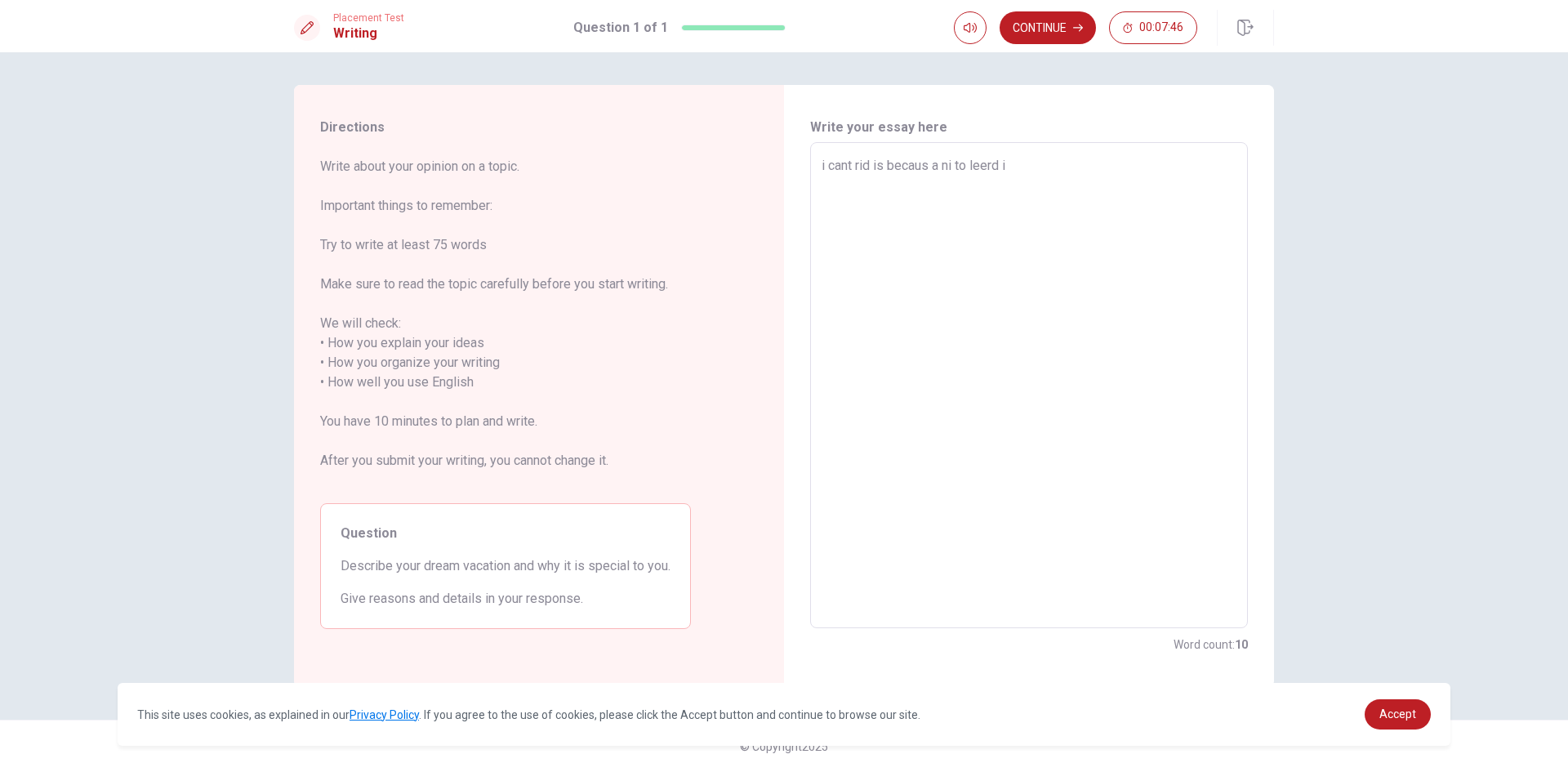
type textarea "x"
type textarea "i cant rid is becaus a ni to leerd"
type textarea "x"
type textarea "i cant rid is becaus a ni to leer"
type textarea "x"
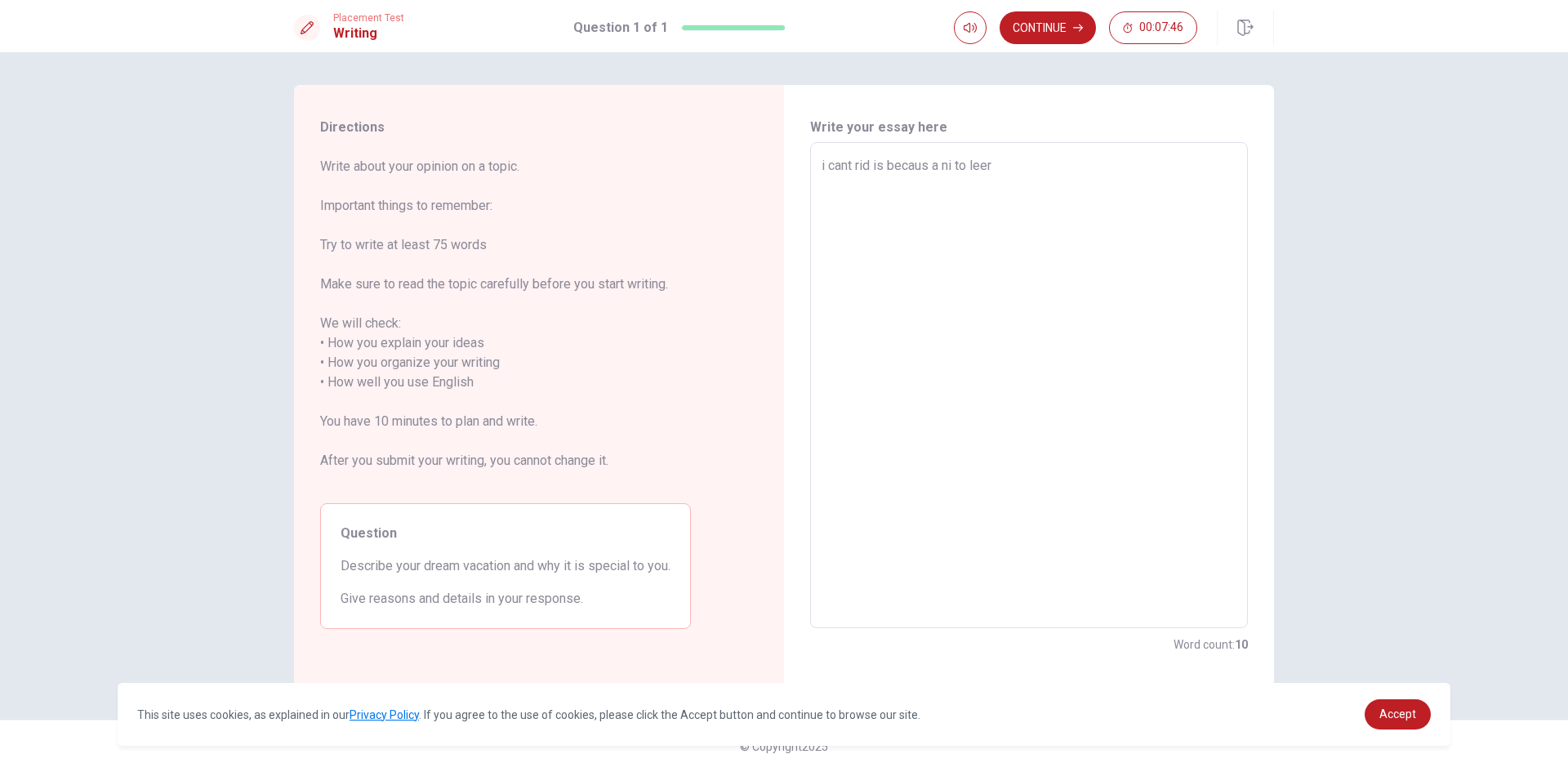
type textarea "i cant rid is becaus a ni to [PERSON_NAME]"
type textarea "x"
type textarea "i cant rid is becaus a ni to le"
type textarea "x"
type textarea "i cant rid is becaus a ni to l"
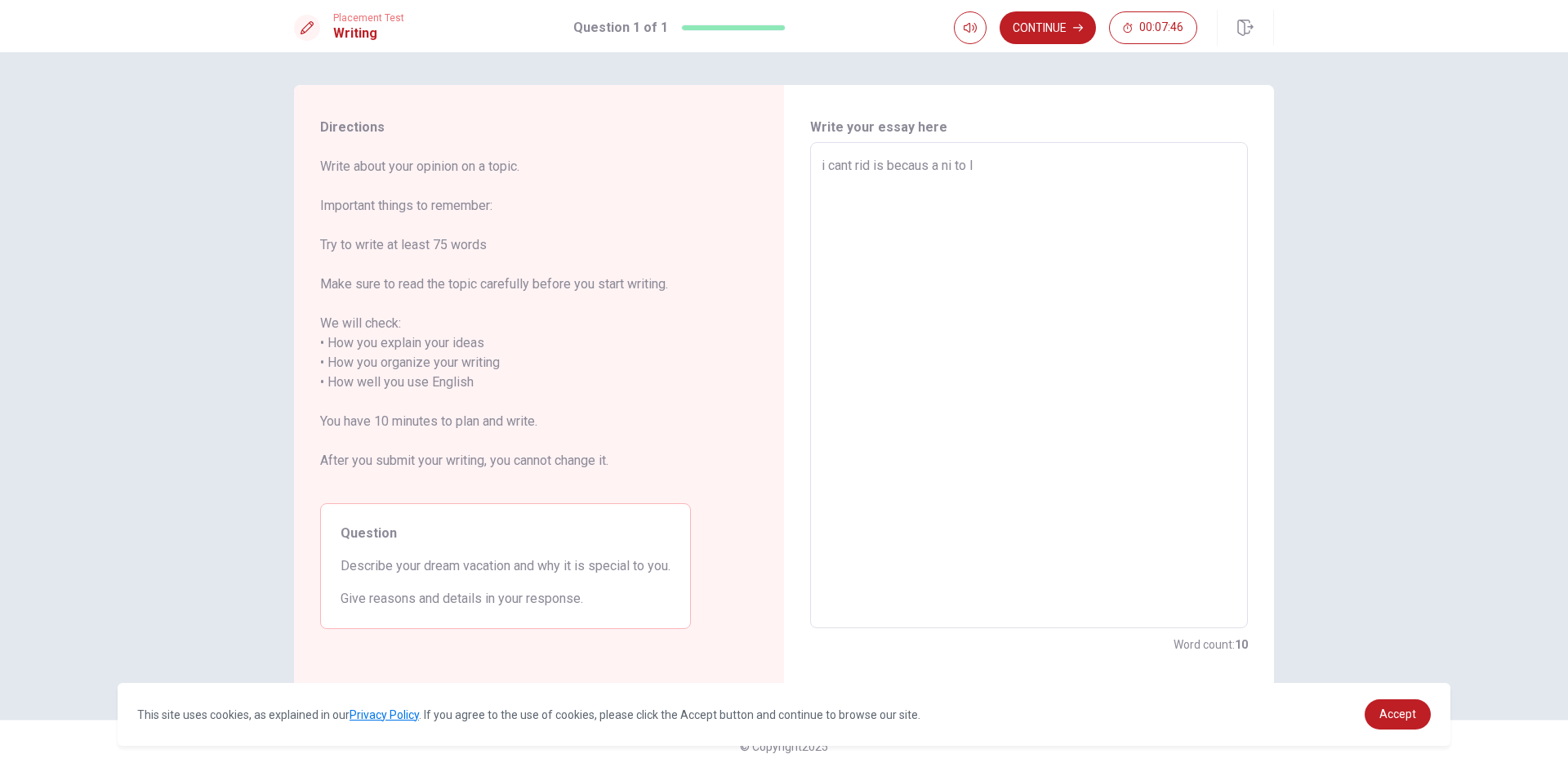
type textarea "x"
type textarea "i cant rid is becaus a ni to"
type textarea "x"
type textarea "i cant rid is becaus a ni to"
type textarea "x"
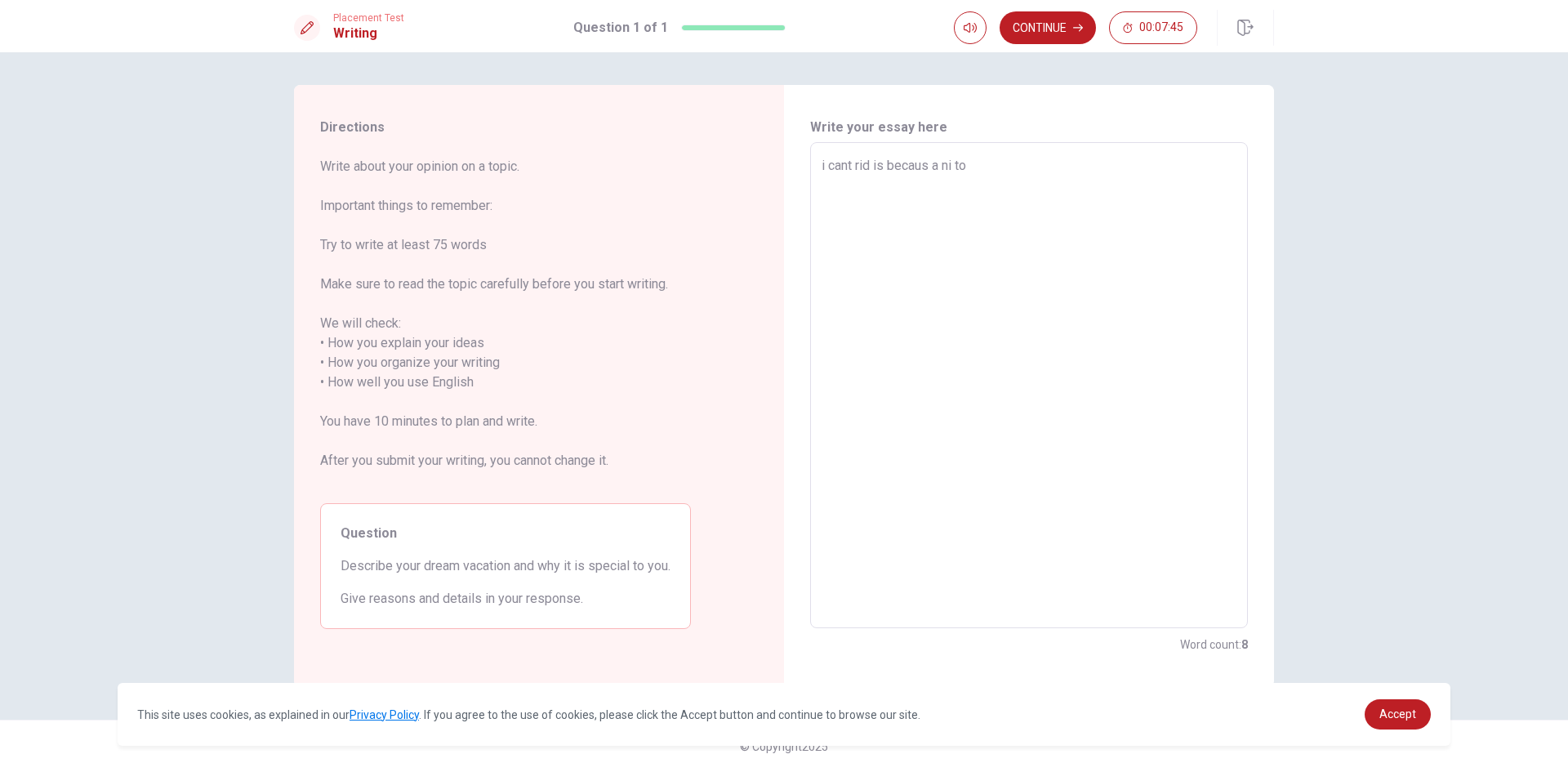
type textarea "i cant rid is becaus a ni t"
type textarea "x"
type textarea "i cant rid is becaus a ni"
type textarea "x"
type textarea "i cant rid is becaus a ni"
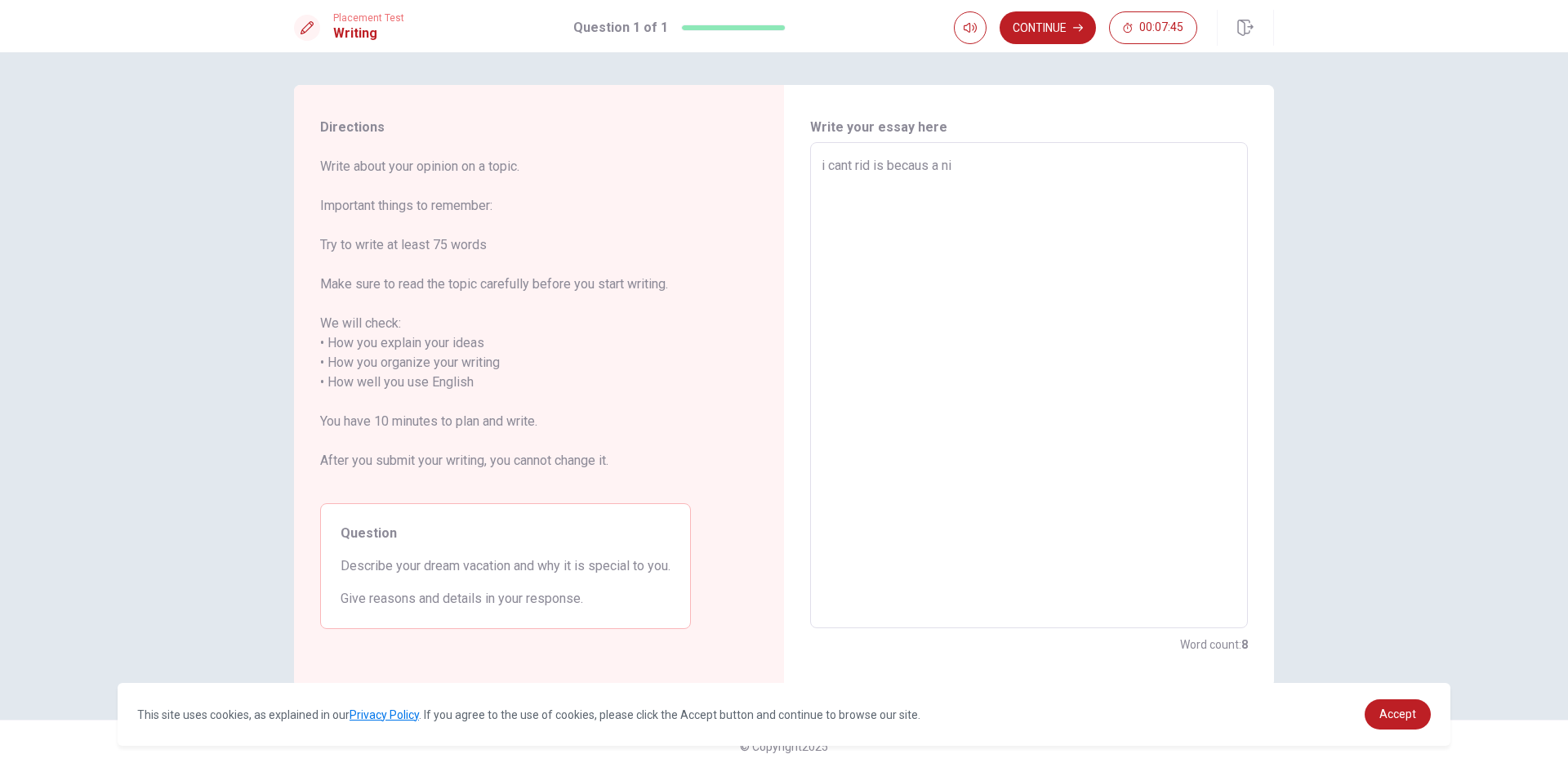
type textarea "x"
type textarea "i cant rid is becaus a n"
type textarea "x"
type textarea "i cant rid is becaus a"
type textarea "x"
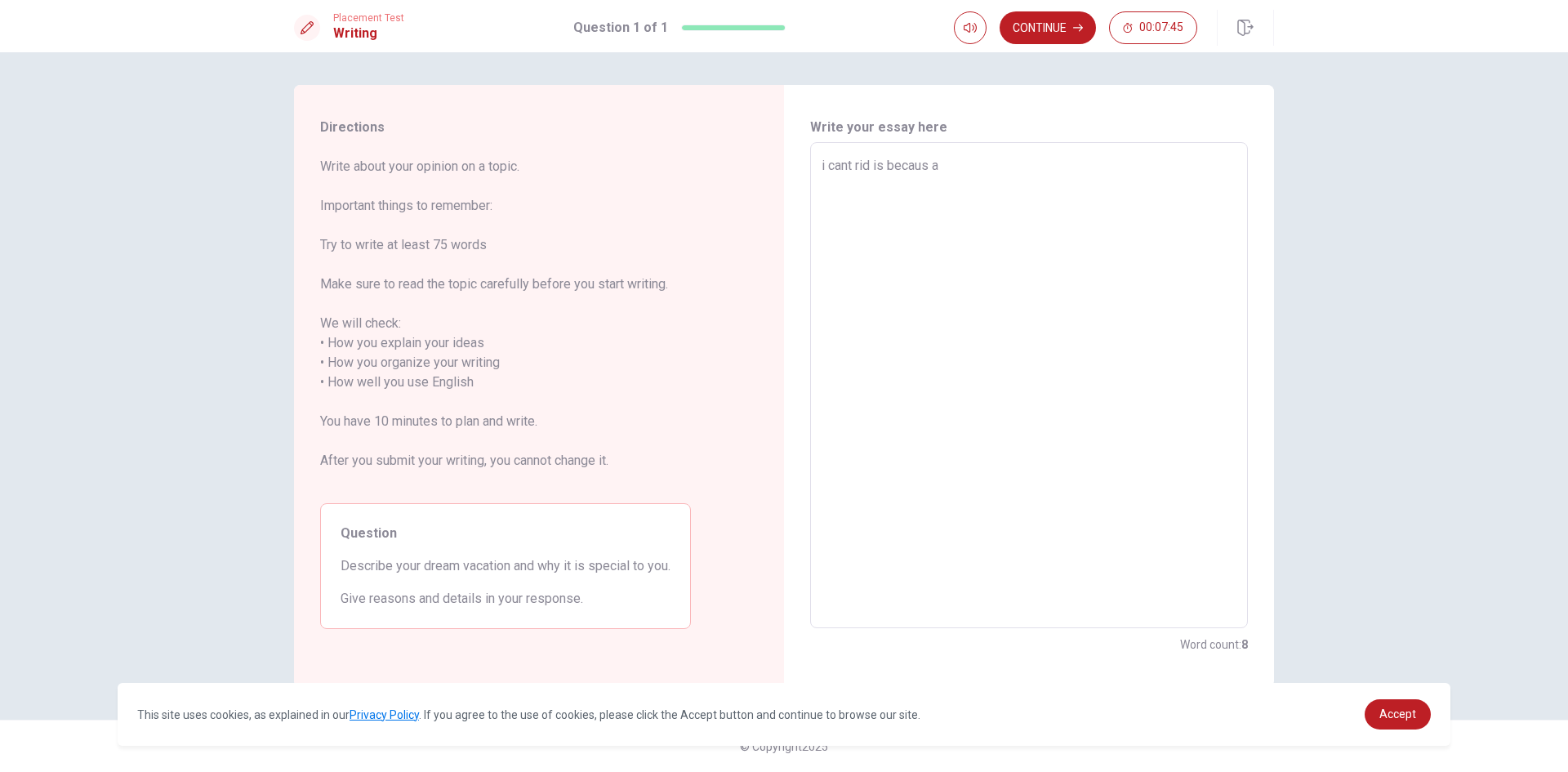
type textarea "i cant rid is becaus a"
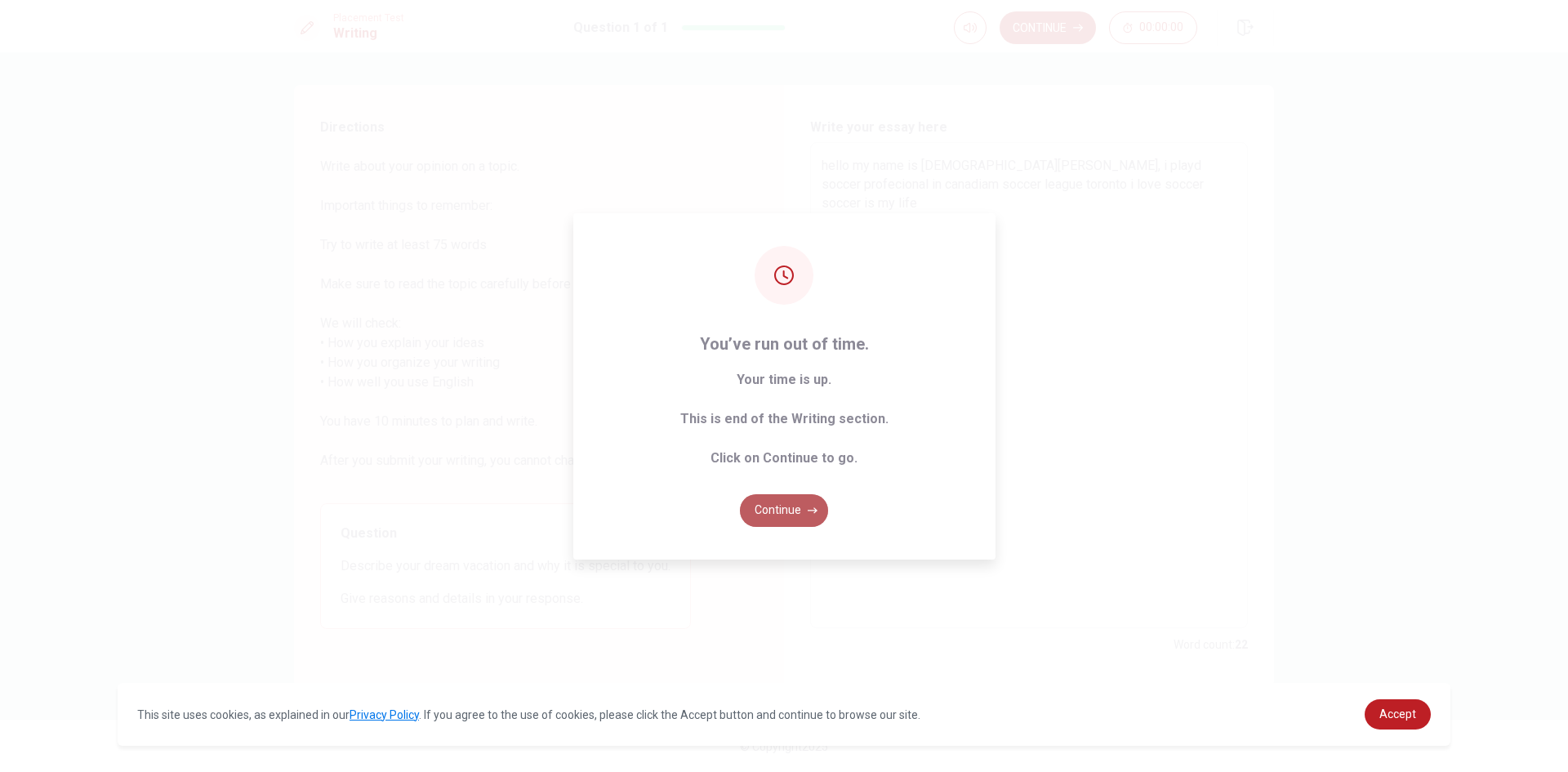
click at [767, 506] on button "Continue" at bounding box center [784, 510] width 88 height 33
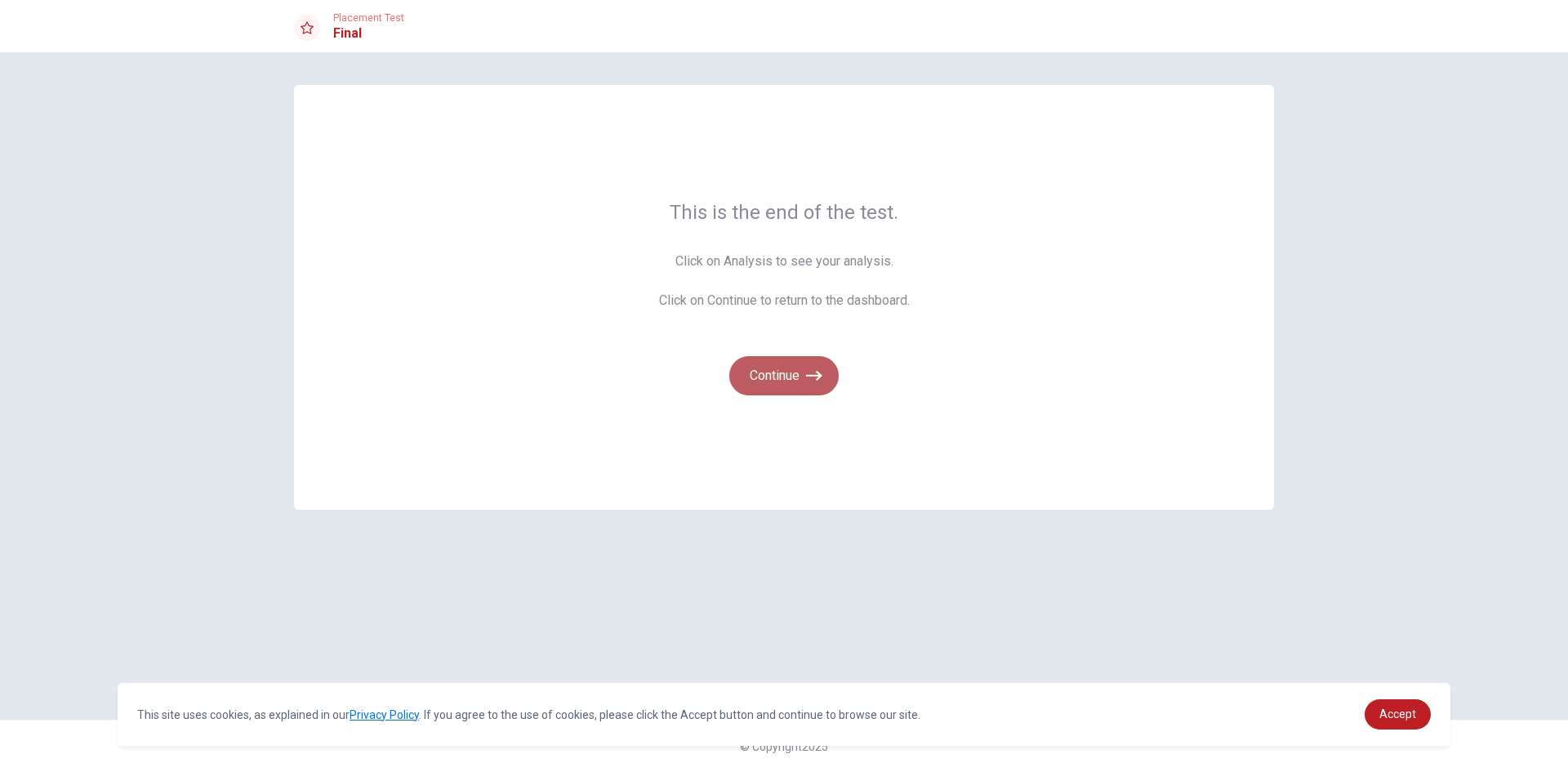
click at [786, 376] on button "Continue" at bounding box center [784, 375] width 110 height 39
